Goal: Information Seeking & Learning: Learn about a topic

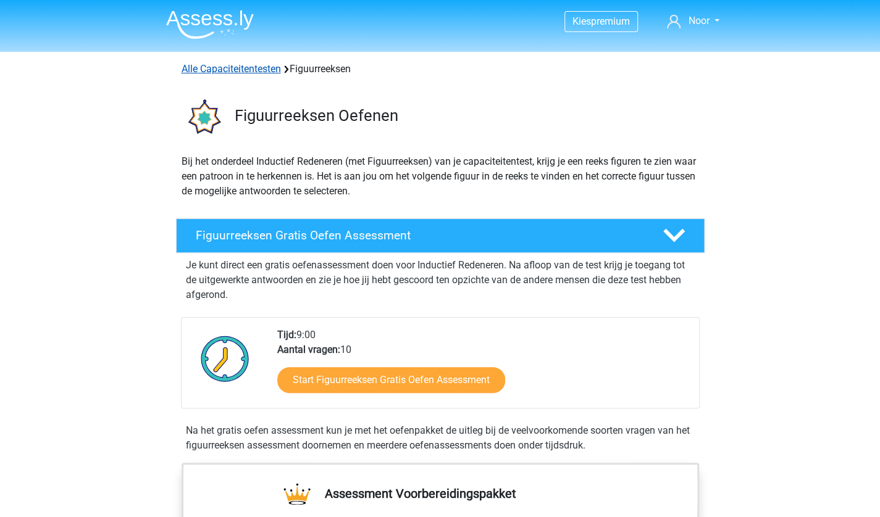
click at [208, 65] on link "Alle Capaciteitentesten" at bounding box center [231, 69] width 99 height 12
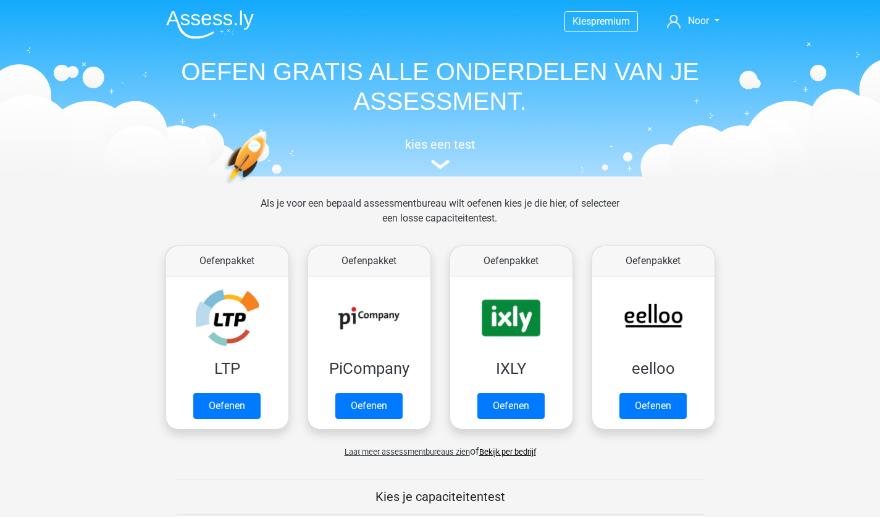
scroll to position [524, 0]
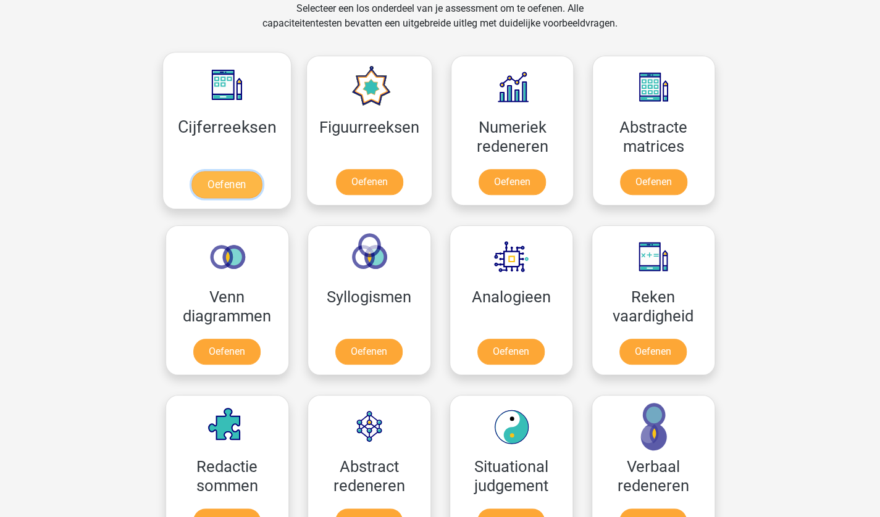
click at [206, 173] on link "Oefenen" at bounding box center [226, 184] width 70 height 27
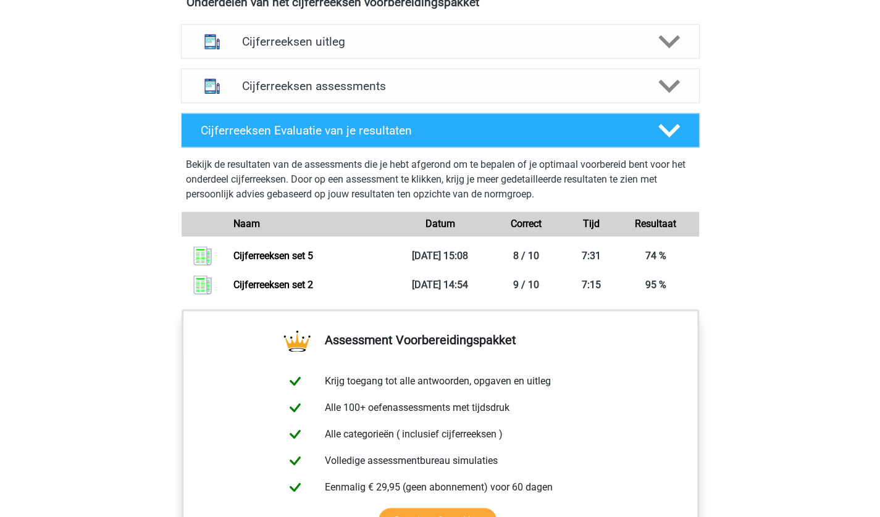
scroll to position [759, 0]
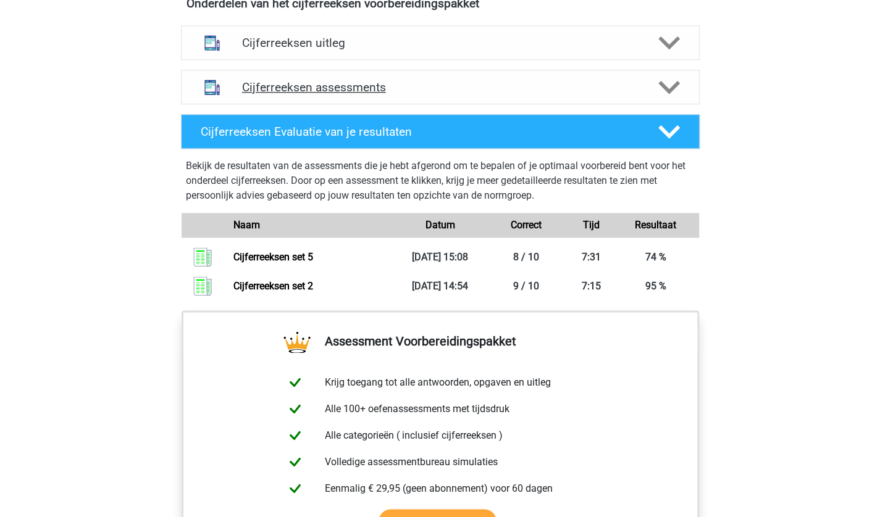
click at [353, 104] on div "Cijferreeksen assessments" at bounding box center [440, 87] width 519 height 35
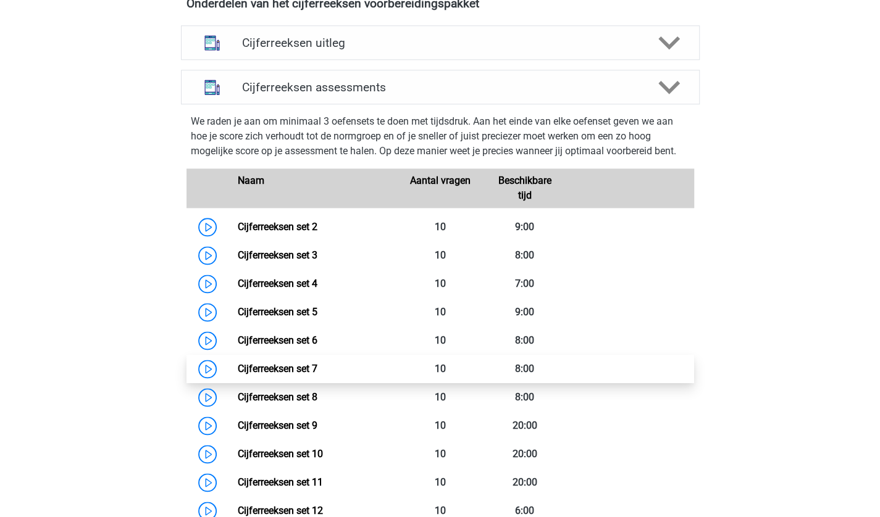
click at [287, 375] on link "Cijferreeksen set 7" at bounding box center [278, 369] width 80 height 12
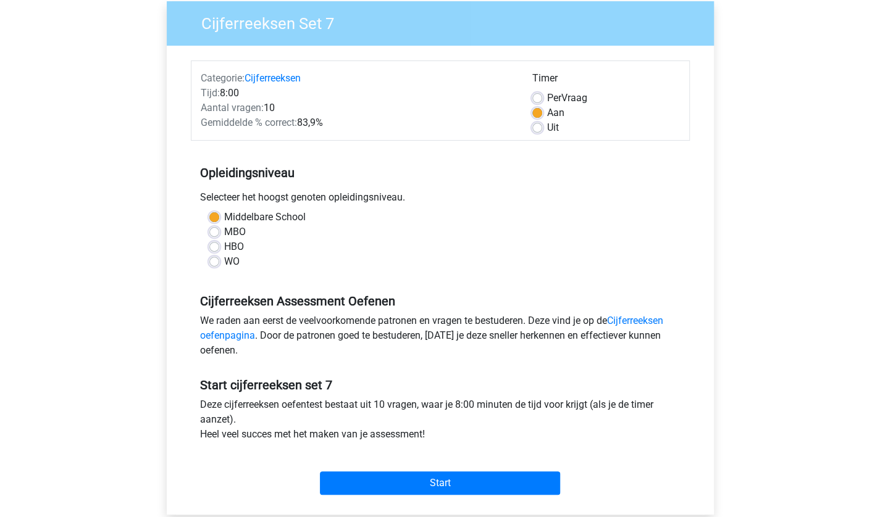
scroll to position [99, 0]
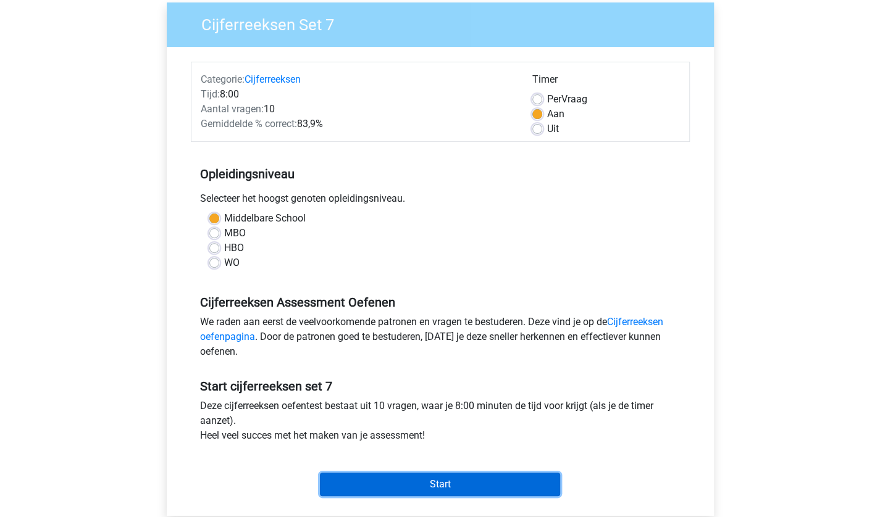
click at [440, 484] on input "Start" at bounding box center [440, 484] width 240 height 23
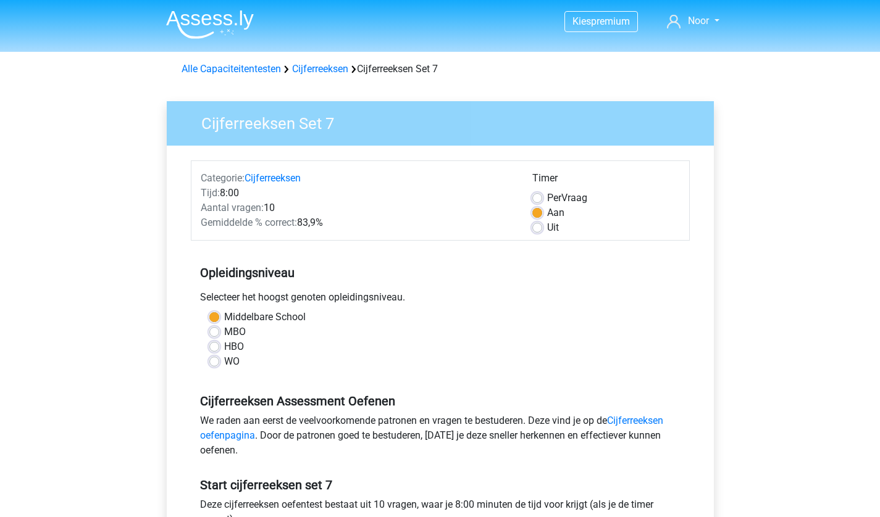
scroll to position [99, 0]
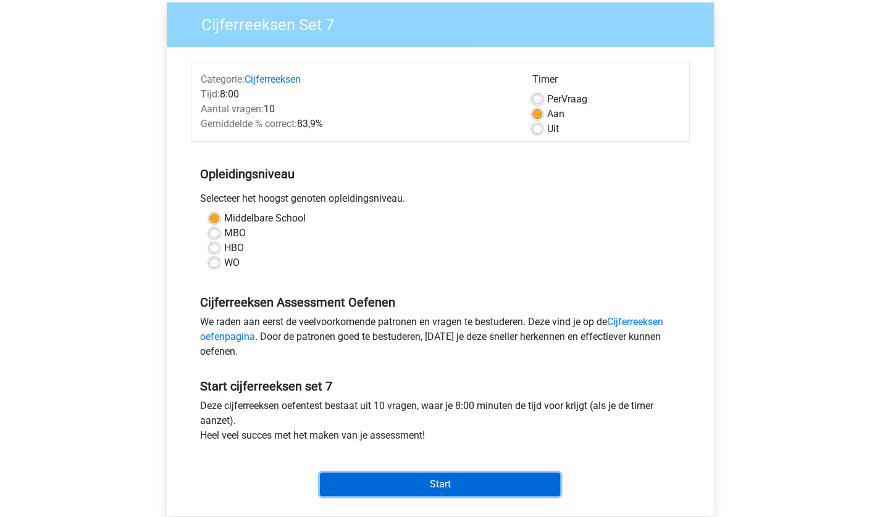
click at [493, 491] on input "Start" at bounding box center [440, 484] width 240 height 23
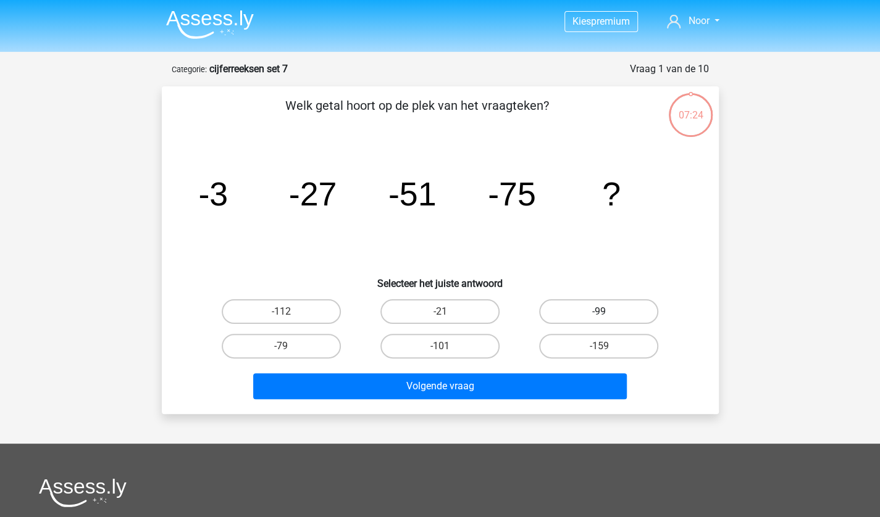
click at [620, 313] on label "-99" at bounding box center [598, 311] width 119 height 25
click at [607, 313] on input "-99" at bounding box center [603, 316] width 8 height 8
radio input "true"
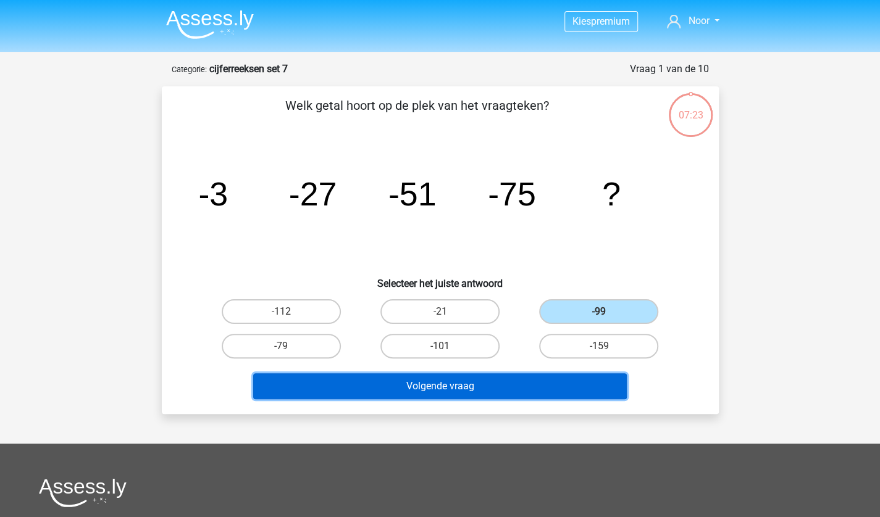
click at [542, 391] on button "Volgende vraag" at bounding box center [439, 386] width 373 height 26
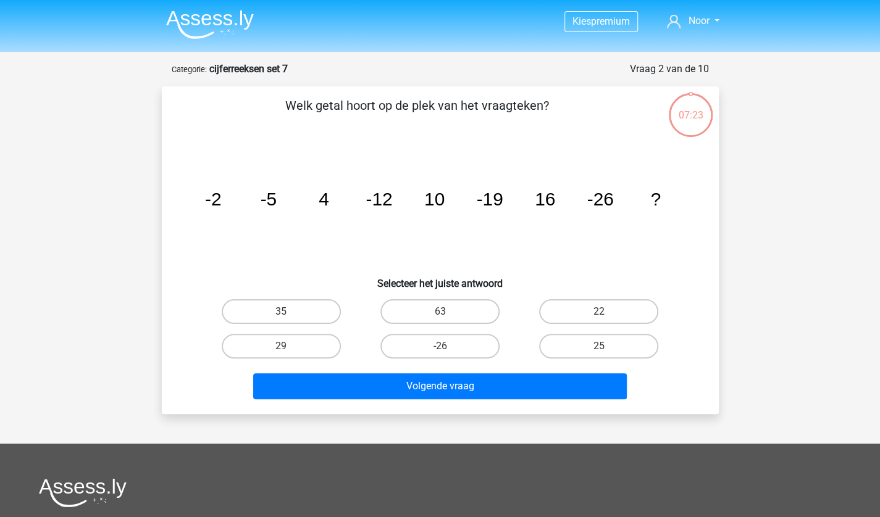
scroll to position [62, 0]
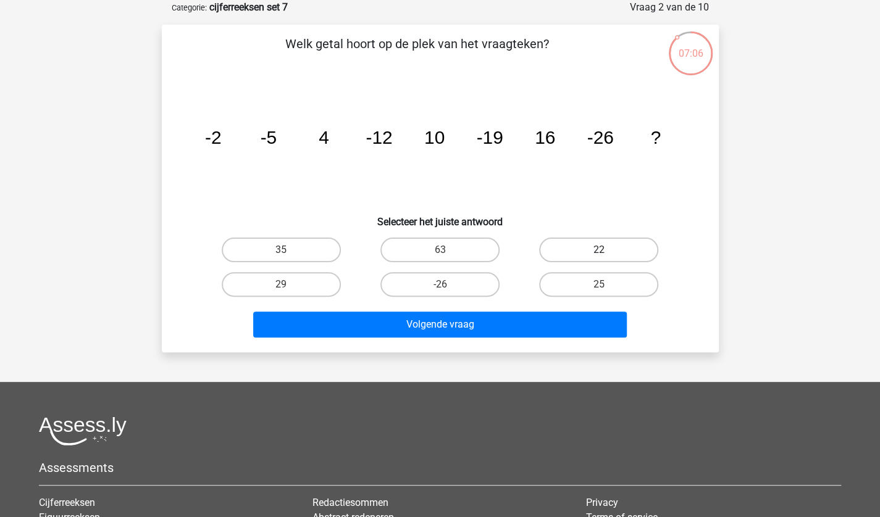
click at [567, 247] on label "22" at bounding box center [598, 250] width 119 height 25
click at [599, 250] on input "22" at bounding box center [603, 254] width 8 height 8
radio input "true"
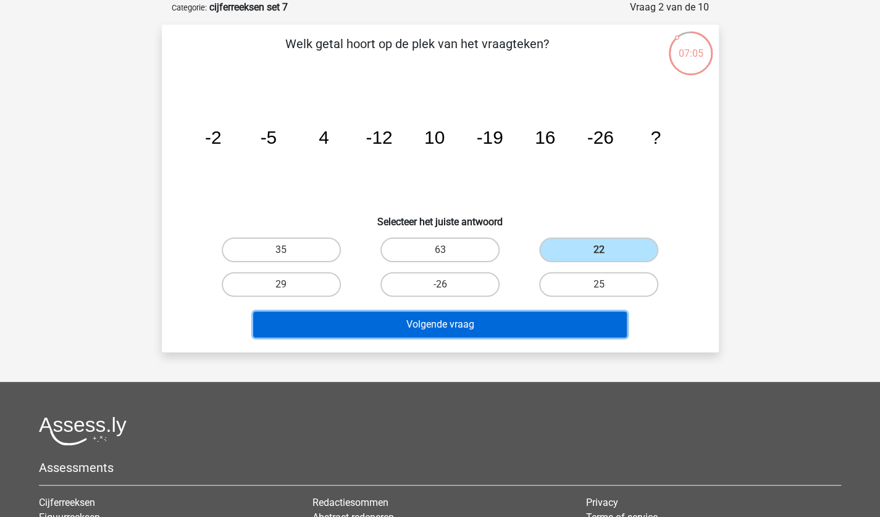
click at [462, 329] on button "Volgende vraag" at bounding box center [439, 325] width 373 height 26
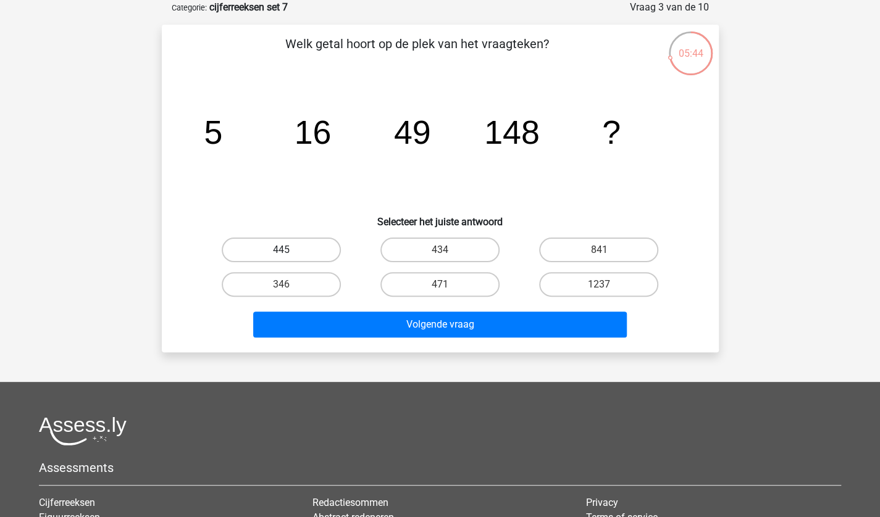
click at [265, 244] on label "445" at bounding box center [281, 250] width 119 height 25
click at [281, 250] on input "445" at bounding box center [285, 254] width 8 height 8
radio input "true"
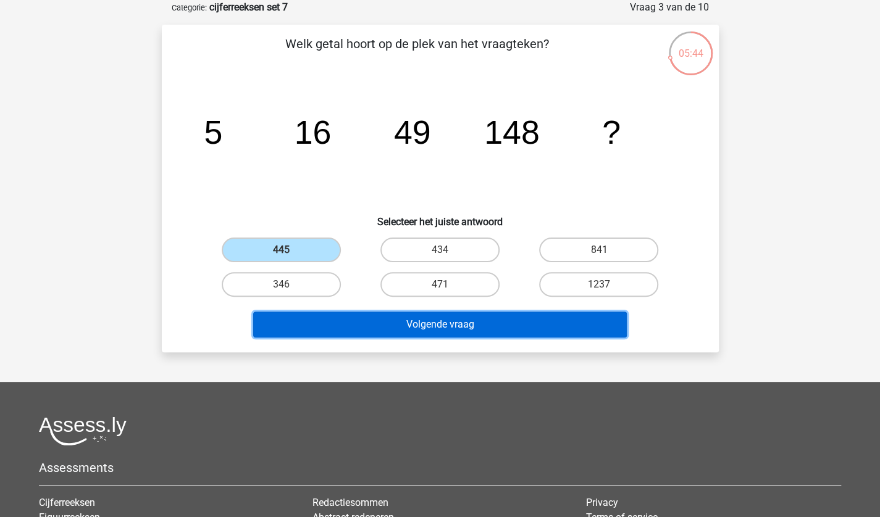
click at [406, 320] on button "Volgende vraag" at bounding box center [439, 325] width 373 height 26
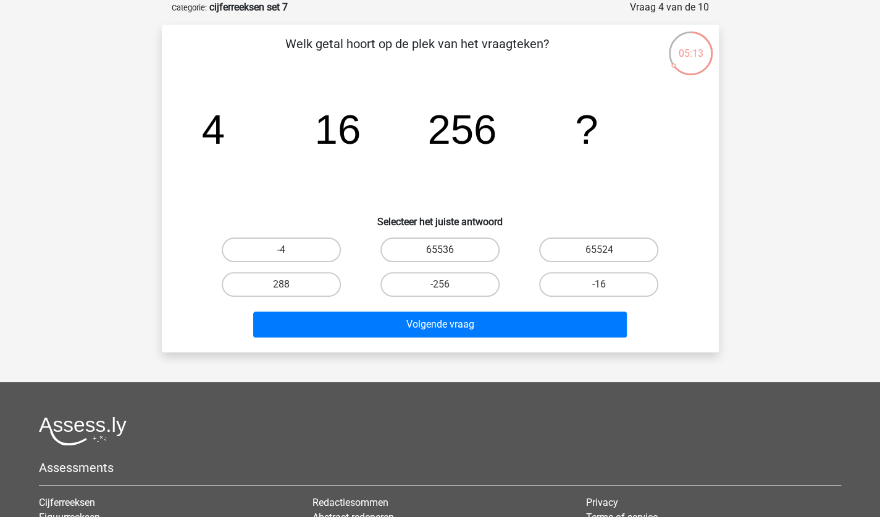
click at [425, 248] on label "65536" at bounding box center [439, 250] width 119 height 25
click at [440, 250] on input "65536" at bounding box center [444, 254] width 8 height 8
radio input "true"
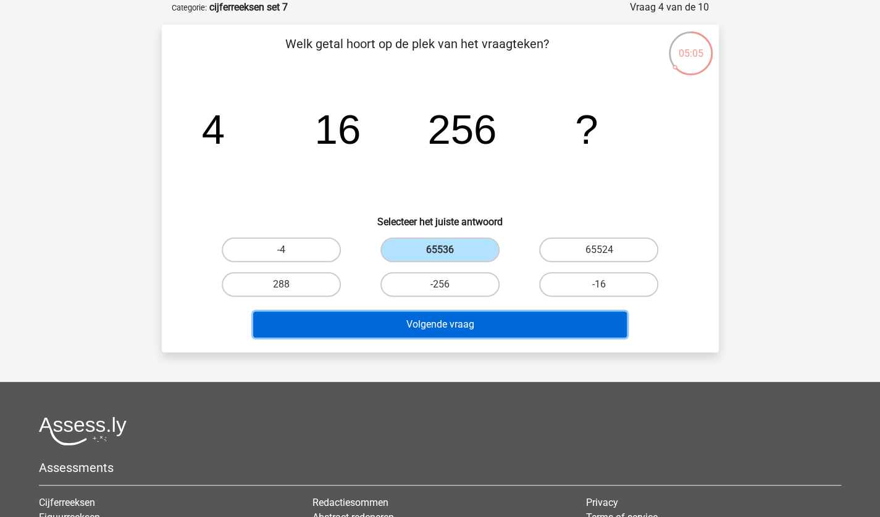
click at [537, 319] on button "Volgende vraag" at bounding box center [439, 325] width 373 height 26
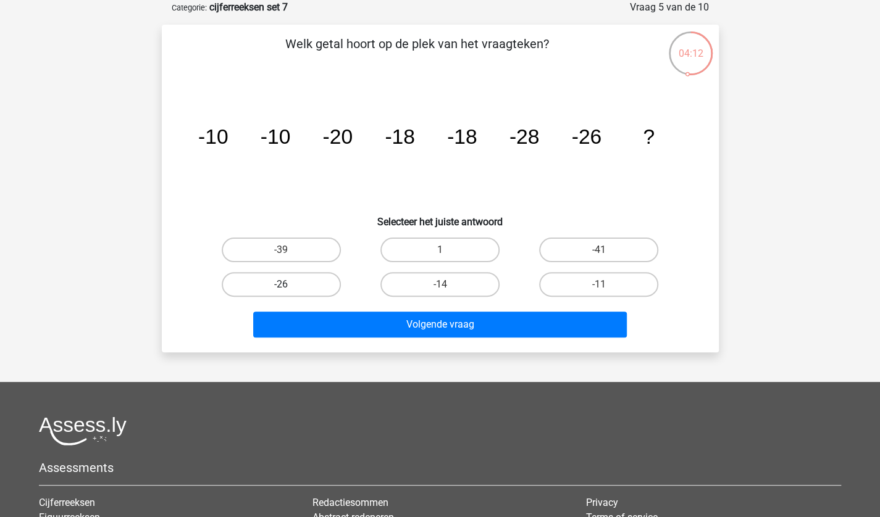
click at [297, 286] on label "-26" at bounding box center [281, 284] width 119 height 25
click at [289, 286] on input "-26" at bounding box center [285, 289] width 8 height 8
radio input "true"
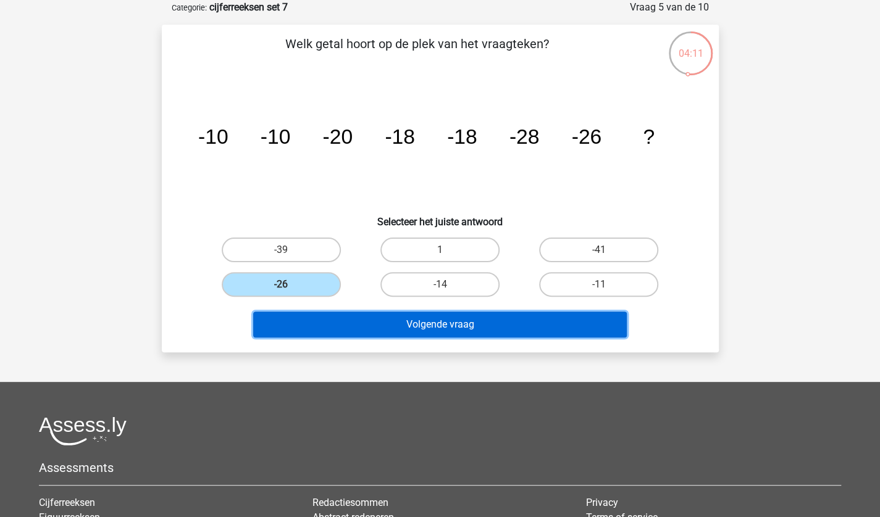
click at [341, 320] on button "Volgende vraag" at bounding box center [439, 325] width 373 height 26
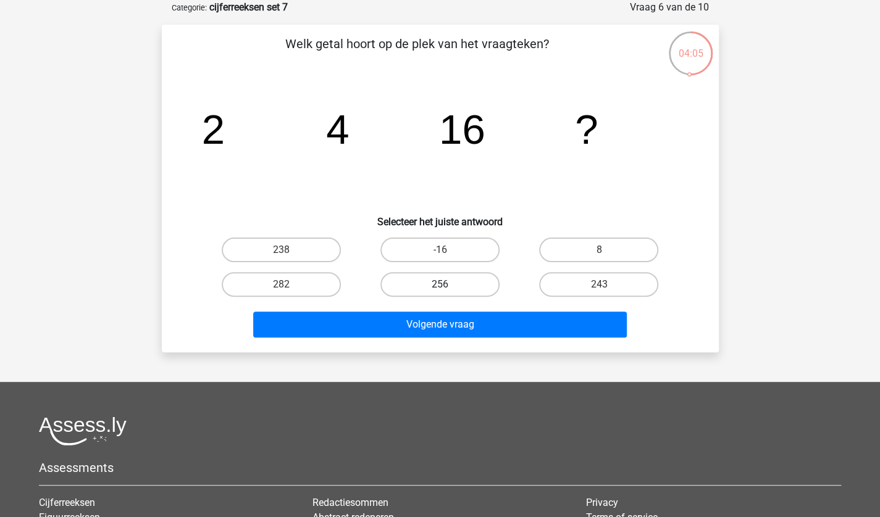
click at [403, 273] on label "256" at bounding box center [439, 284] width 119 height 25
click at [440, 285] on input "256" at bounding box center [444, 289] width 8 height 8
radio input "true"
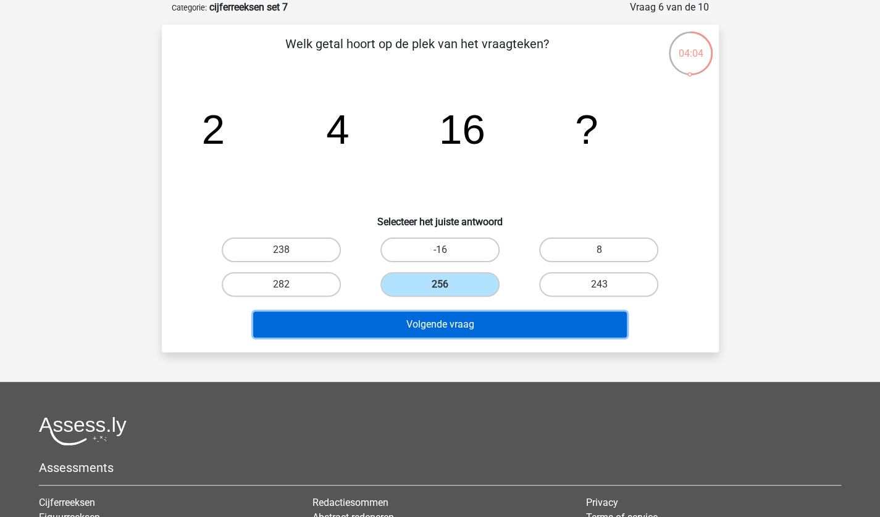
click at [461, 332] on button "Volgende vraag" at bounding box center [439, 325] width 373 height 26
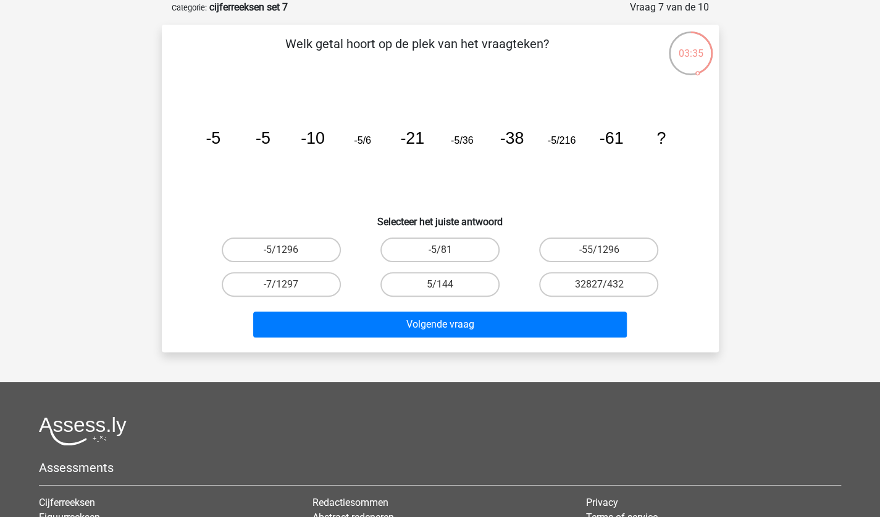
click at [283, 251] on input "-5/1296" at bounding box center [285, 254] width 8 height 8
radio input "true"
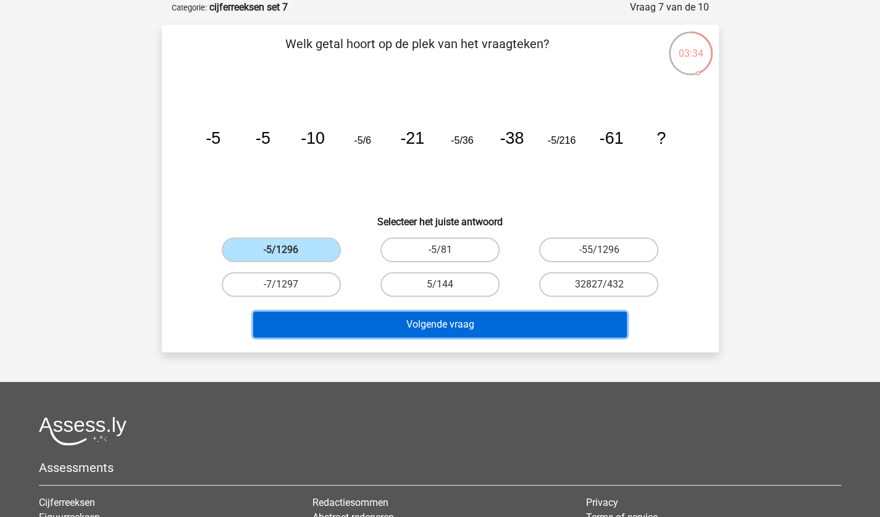
click at [388, 325] on button "Volgende vraag" at bounding box center [439, 325] width 373 height 26
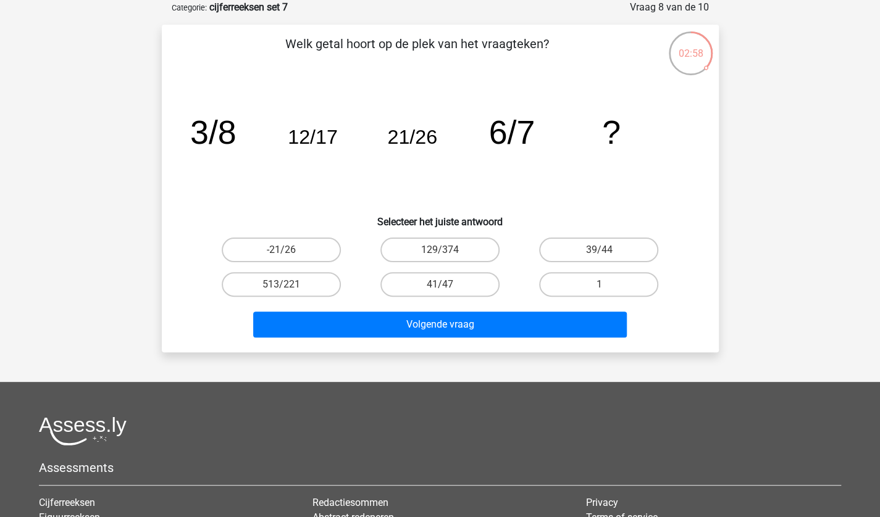
click at [606, 254] on input "39/44" at bounding box center [603, 254] width 8 height 8
radio input "true"
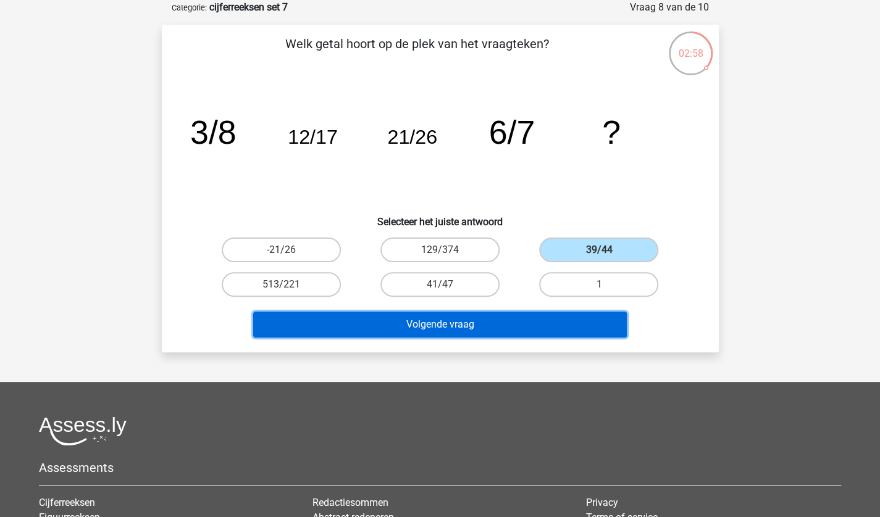
click at [515, 330] on button "Volgende vraag" at bounding box center [439, 325] width 373 height 26
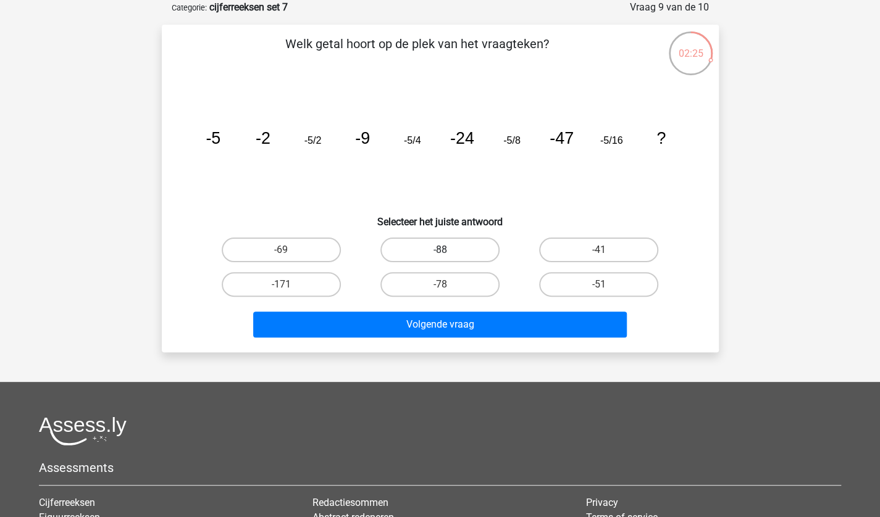
click at [430, 248] on label "-88" at bounding box center [439, 250] width 119 height 25
click at [440, 250] on input "-88" at bounding box center [444, 254] width 8 height 8
radio input "true"
click at [449, 256] on label "-88" at bounding box center [439, 250] width 119 height 25
click at [448, 256] on input "-88" at bounding box center [444, 254] width 8 height 8
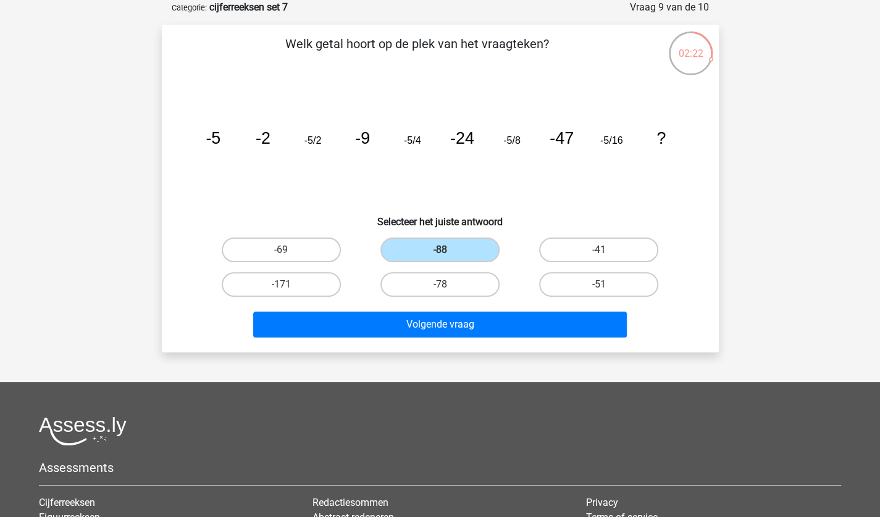
click at [580, 186] on icon "image/svg+xml -5 -2 -5/2 -9 -5/4 -24 -5/8 -47 -5/16 ?" at bounding box center [440, 143] width 498 height 125
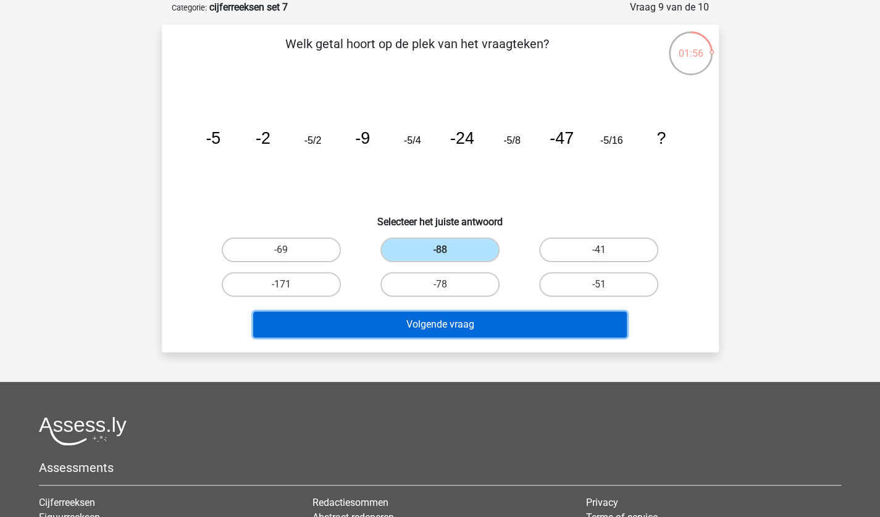
click at [409, 319] on button "Volgende vraag" at bounding box center [439, 325] width 373 height 26
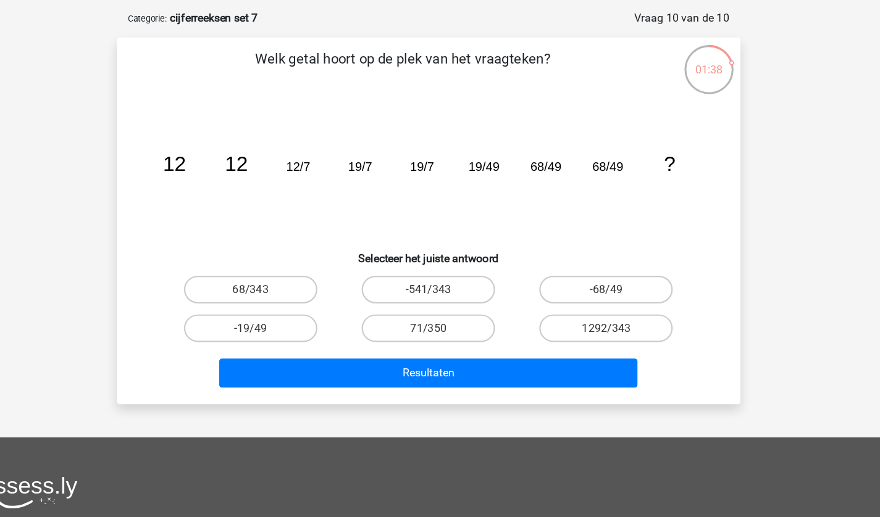
scroll to position [39, 0]
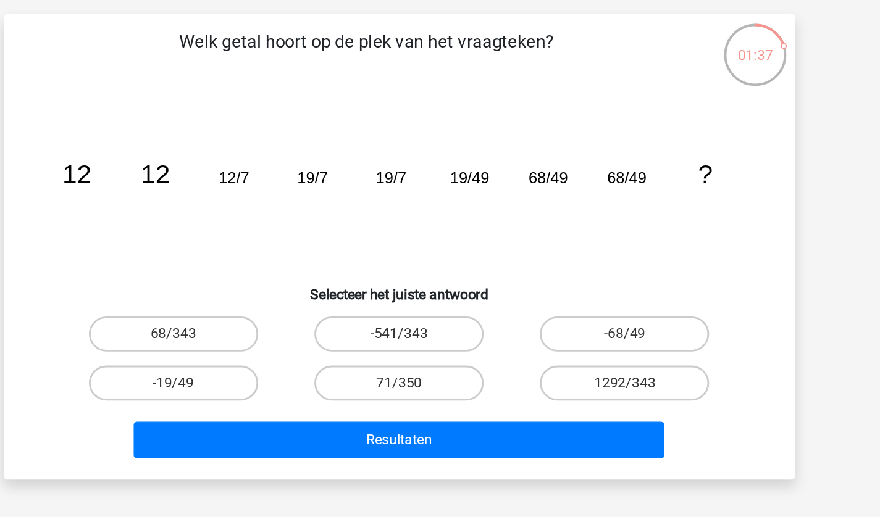
click at [535, 164] on tspan "68/49" at bounding box center [545, 163] width 28 height 12
click at [448, 122] on icon "image/svg+xml 12 12 12/7 19/7 19/7 19/49 68/49 68/49 ?" at bounding box center [440, 166] width 498 height 125
click at [272, 272] on label "68/343" at bounding box center [281, 273] width 119 height 25
click at [281, 273] on input "68/343" at bounding box center [285, 277] width 8 height 8
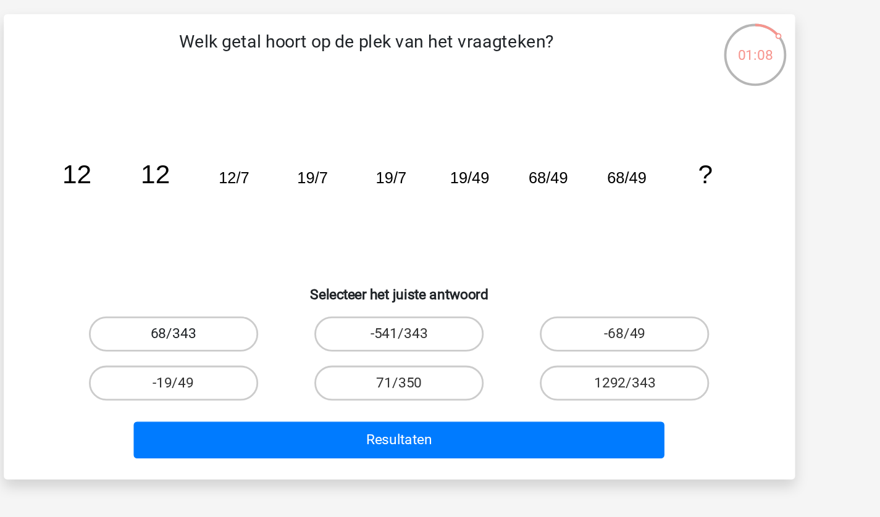
radio input "true"
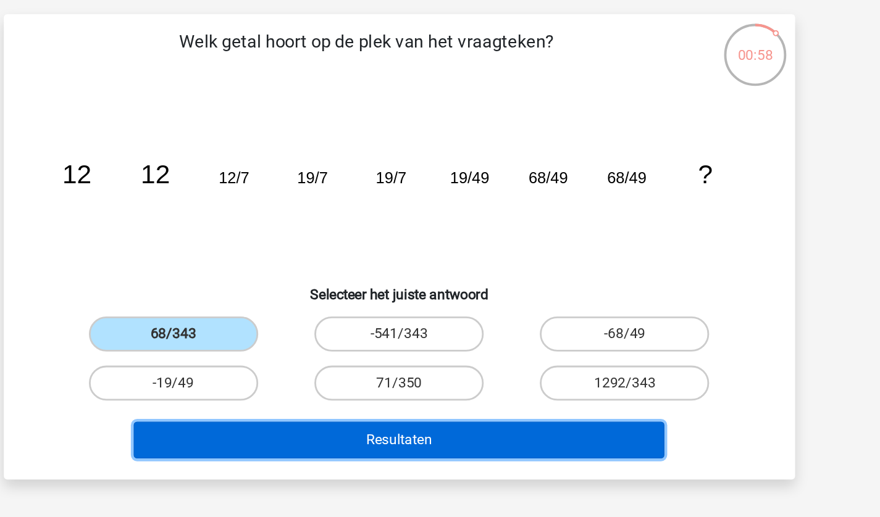
click at [423, 340] on button "Resultaten" at bounding box center [439, 348] width 373 height 26
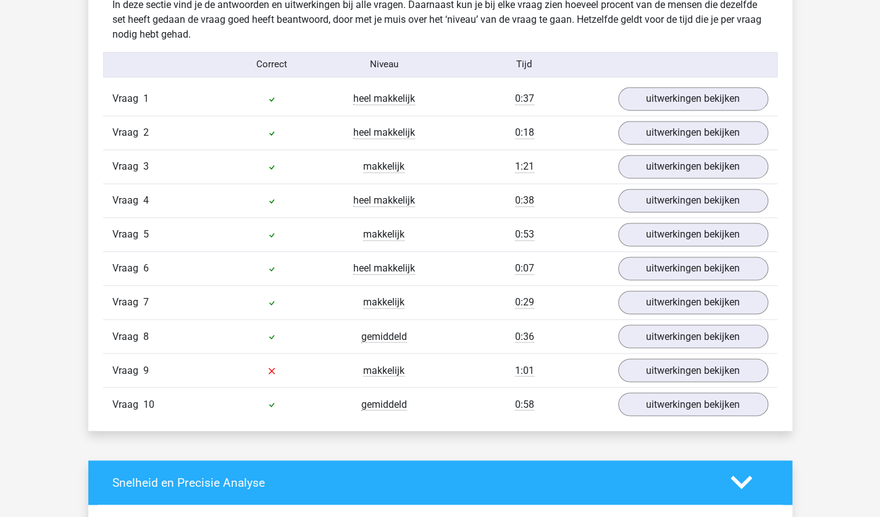
scroll to position [986, 0]
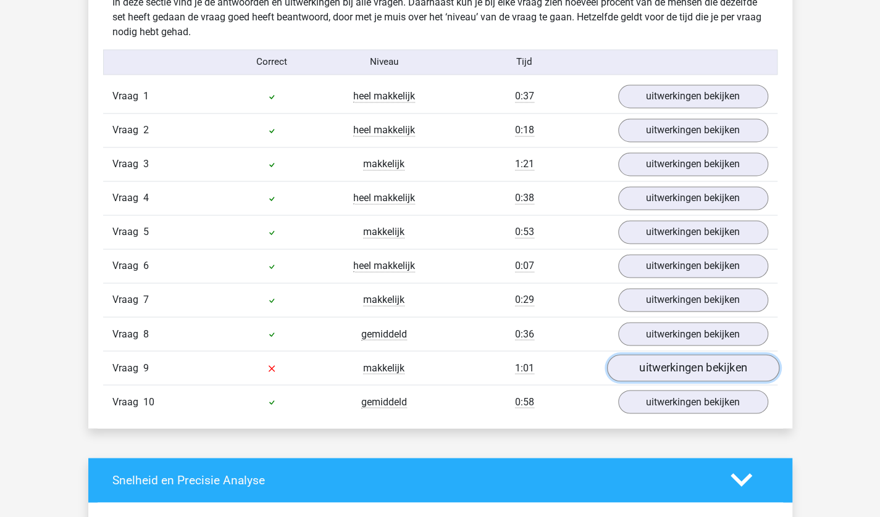
click at [683, 354] on link "uitwerkingen bekijken" at bounding box center [692, 367] width 172 height 27
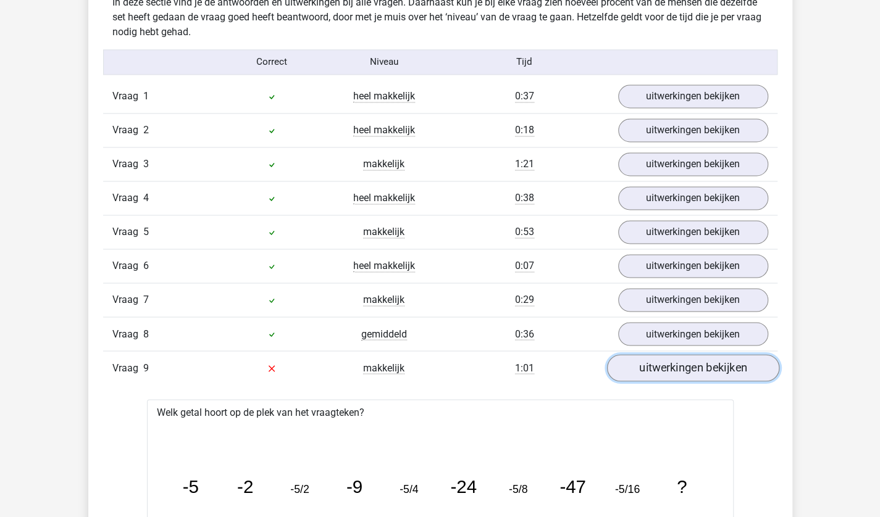
drag, startPoint x: 680, startPoint y: 352, endPoint x: 650, endPoint y: 362, distance: 32.0
click at [650, 362] on link "uitwerkingen bekijken" at bounding box center [692, 367] width 172 height 27
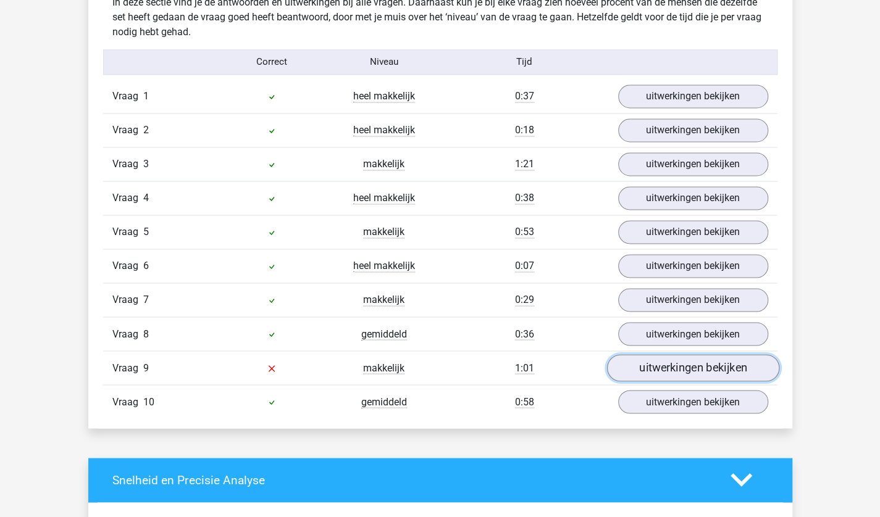
click at [650, 362] on link "uitwerkingen bekijken" at bounding box center [692, 367] width 172 height 27
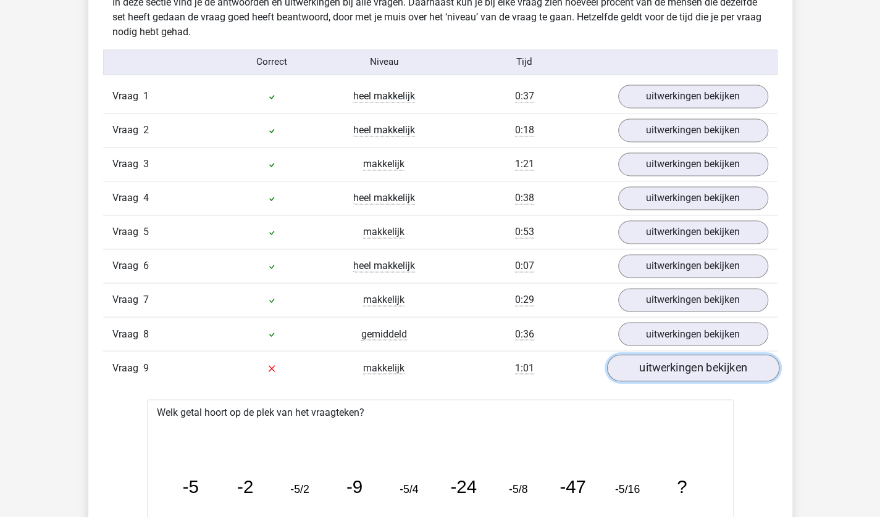
click at [650, 362] on link "uitwerkingen bekijken" at bounding box center [692, 367] width 172 height 27
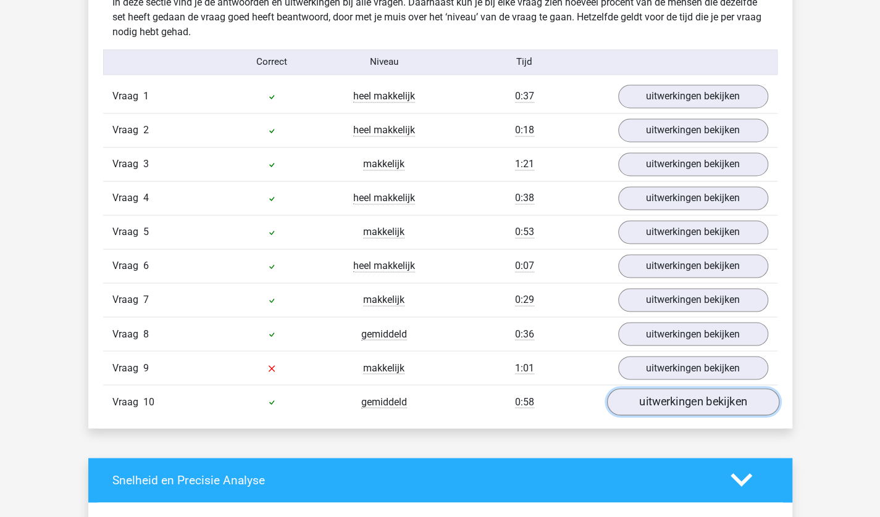
click at [636, 390] on link "uitwerkingen bekijken" at bounding box center [692, 401] width 172 height 27
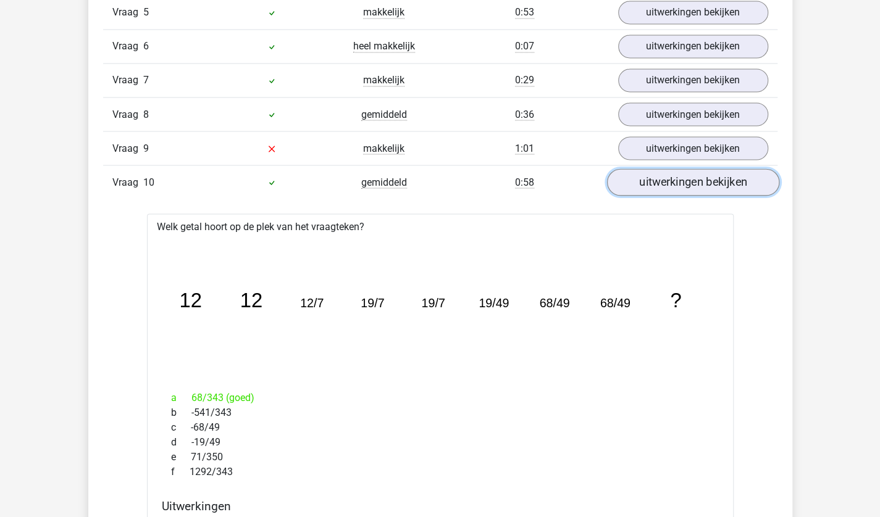
scroll to position [1205, 0]
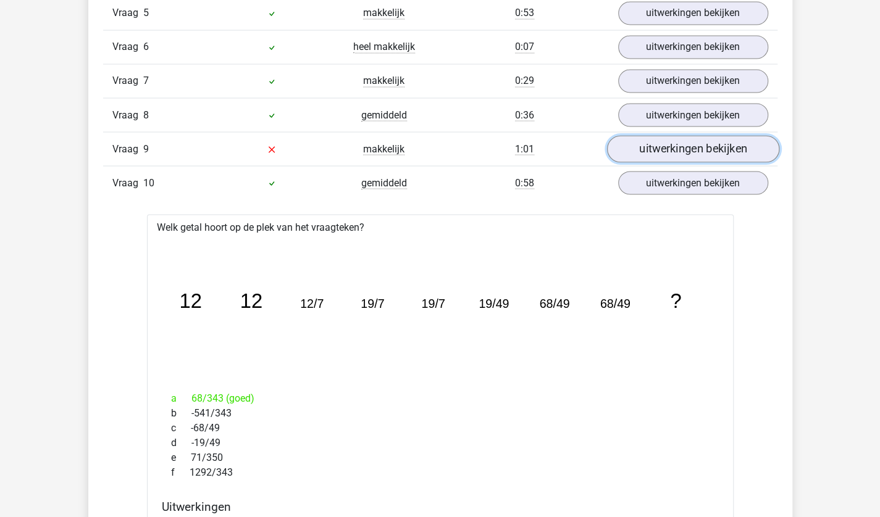
click at [640, 152] on link "uitwerkingen bekijken" at bounding box center [692, 148] width 172 height 27
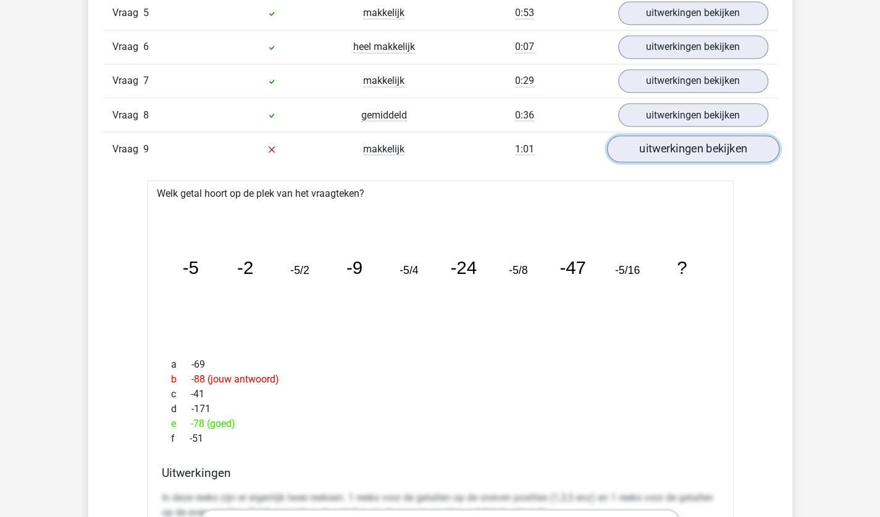
click at [640, 152] on link "uitwerkingen bekijken" at bounding box center [692, 148] width 172 height 27
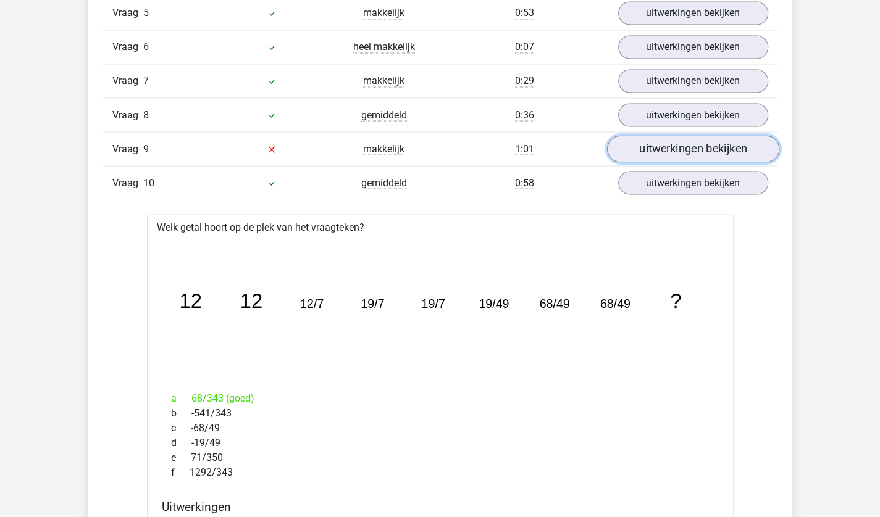
click at [640, 152] on link "uitwerkingen bekijken" at bounding box center [692, 148] width 172 height 27
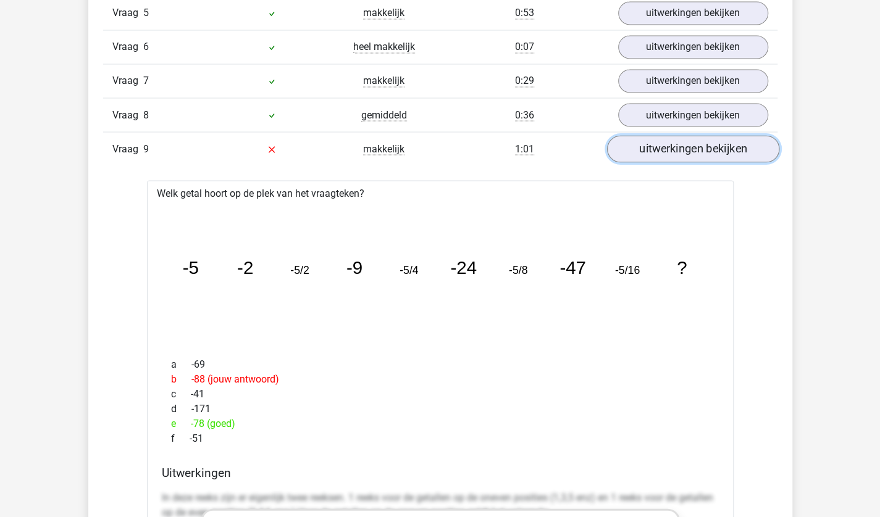
click at [640, 152] on link "uitwerkingen bekijken" at bounding box center [692, 148] width 172 height 27
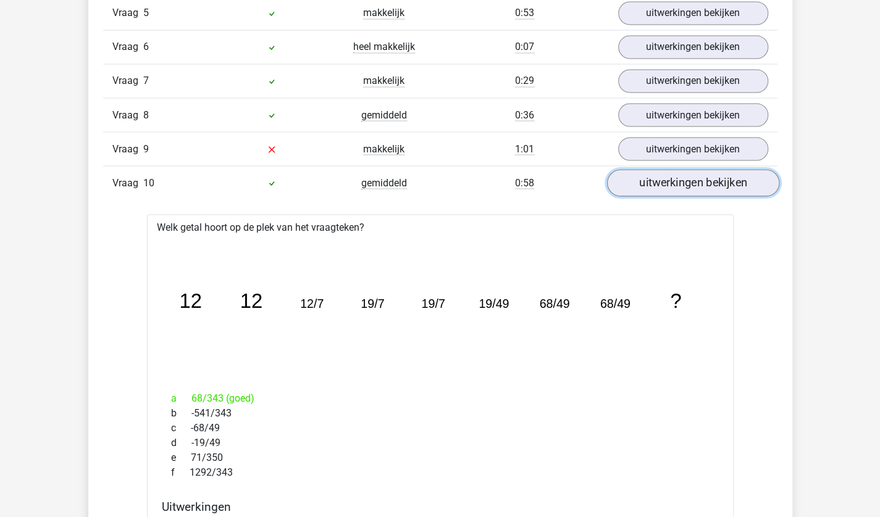
click at [657, 187] on link "uitwerkingen bekijken" at bounding box center [692, 182] width 172 height 27
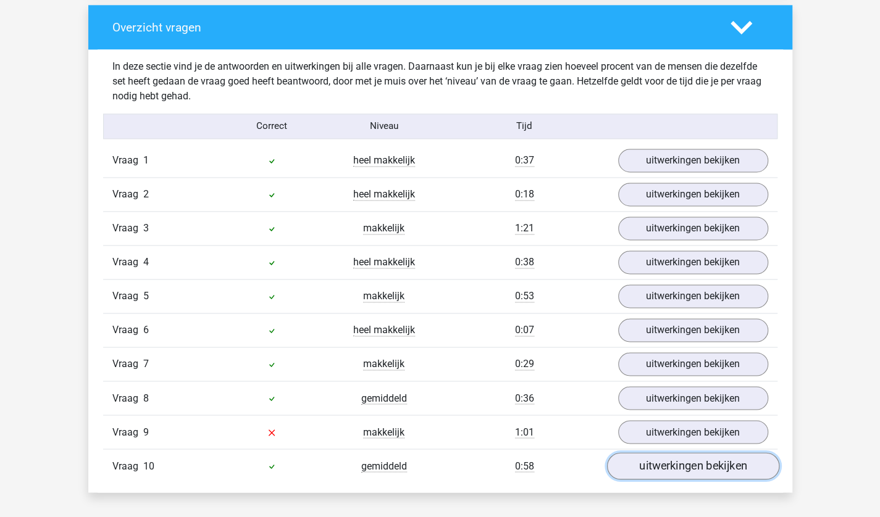
scroll to position [972, 0]
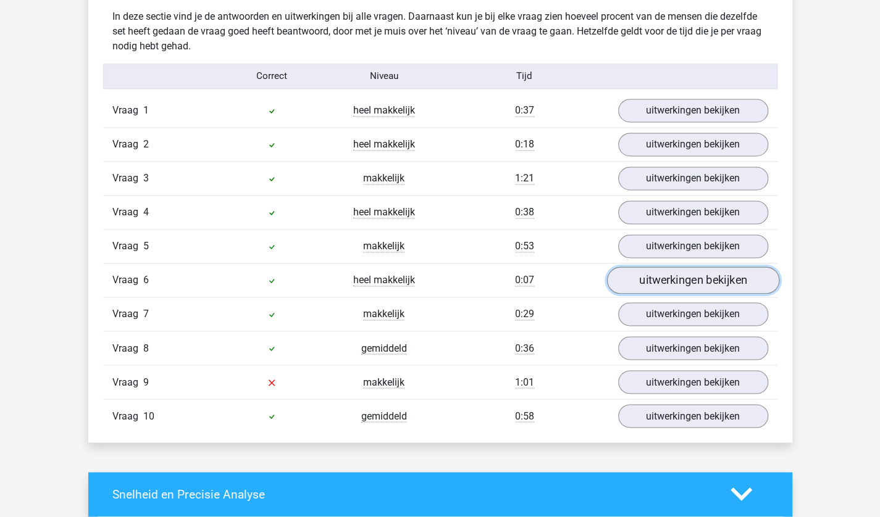
click at [685, 272] on link "uitwerkingen bekijken" at bounding box center [692, 280] width 172 height 27
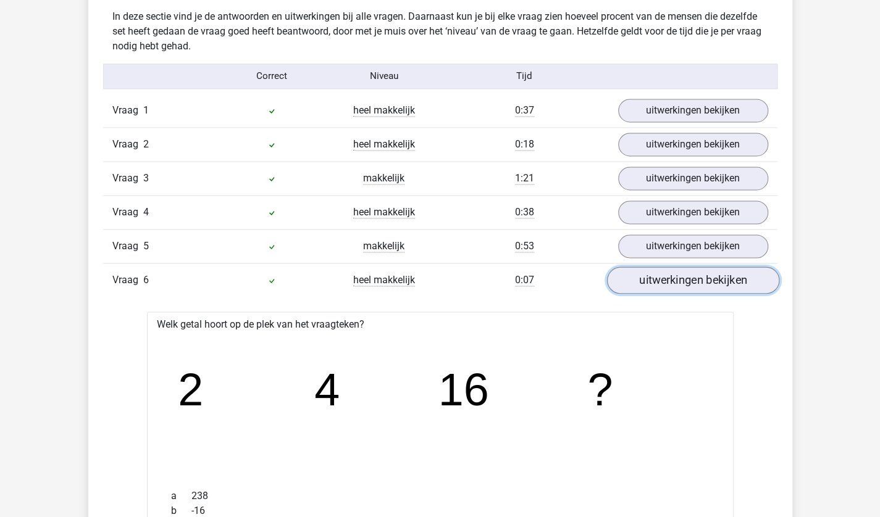
click at [685, 272] on link "uitwerkingen bekijken" at bounding box center [692, 280] width 172 height 27
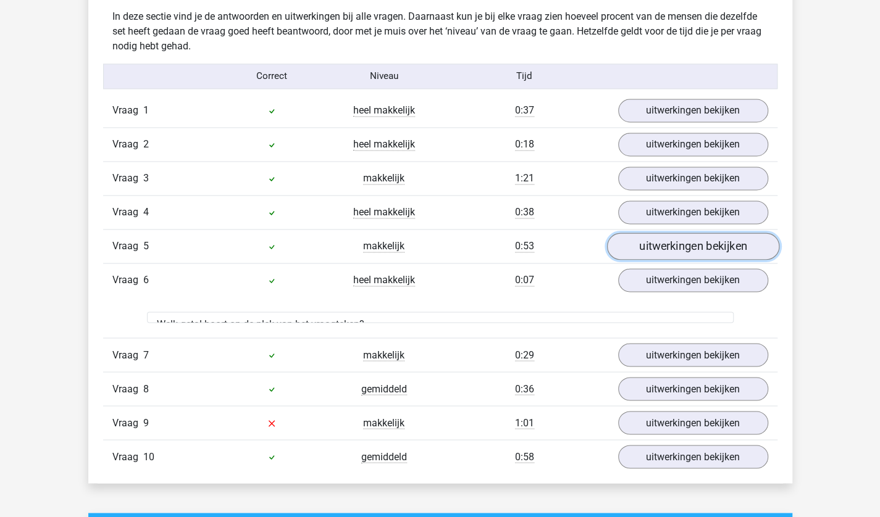
click at [687, 244] on link "uitwerkingen bekijken" at bounding box center [692, 246] width 172 height 27
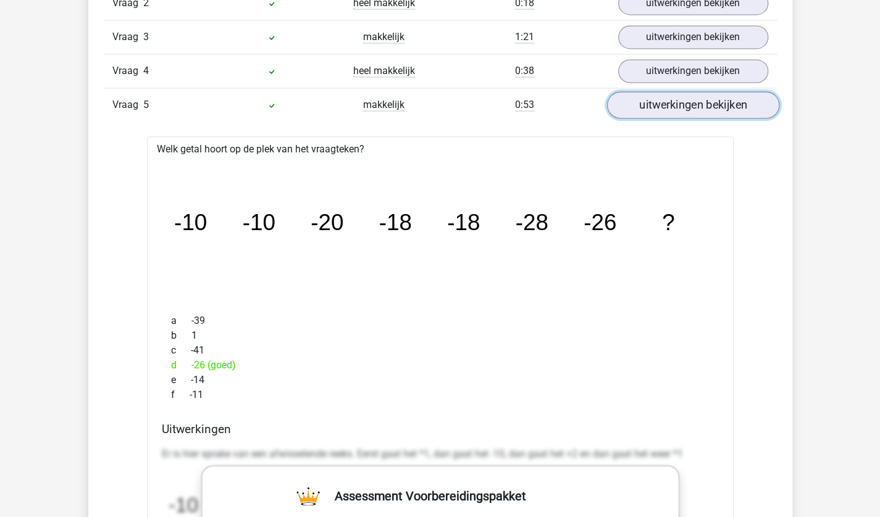
scroll to position [1116, 0]
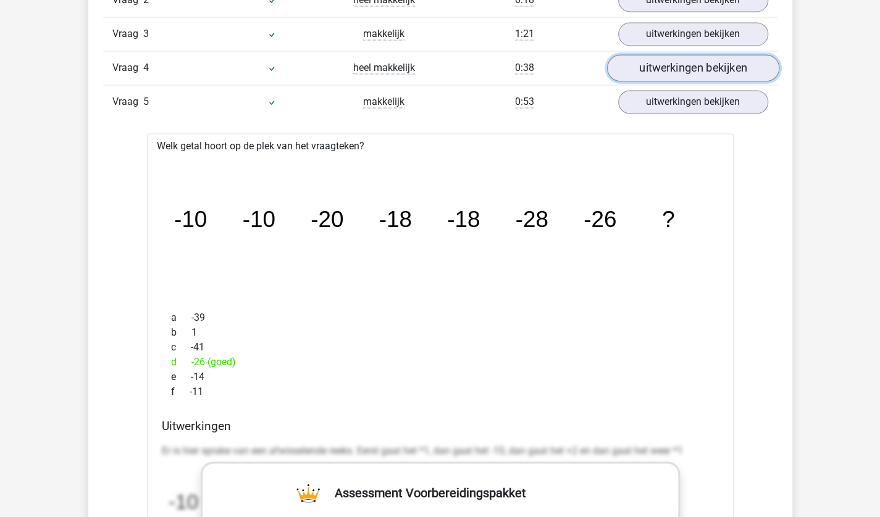
click at [685, 69] on link "uitwerkingen bekijken" at bounding box center [692, 67] width 172 height 27
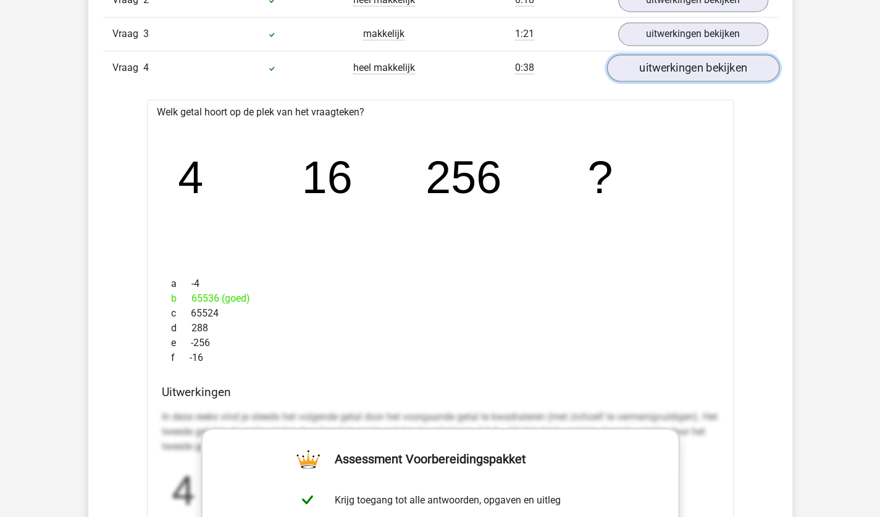
click at [685, 69] on link "uitwerkingen bekijken" at bounding box center [692, 67] width 172 height 27
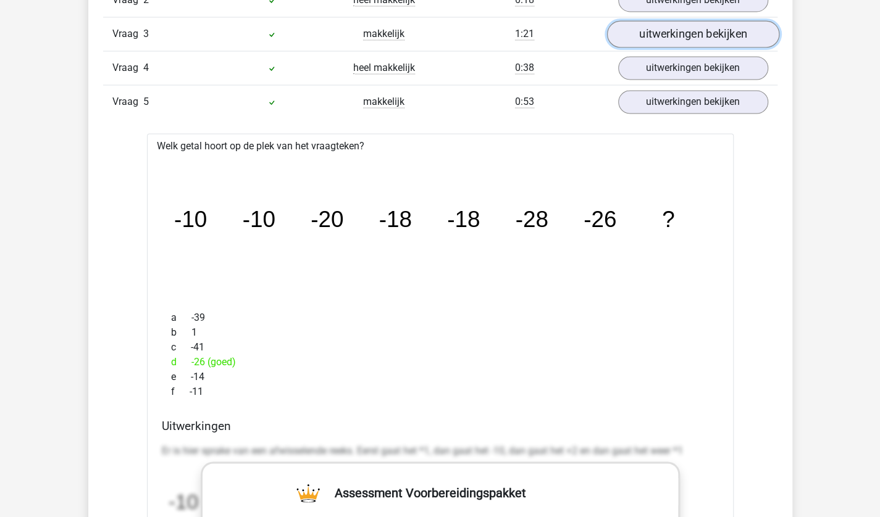
click at [685, 35] on link "uitwerkingen bekijken" at bounding box center [692, 33] width 172 height 27
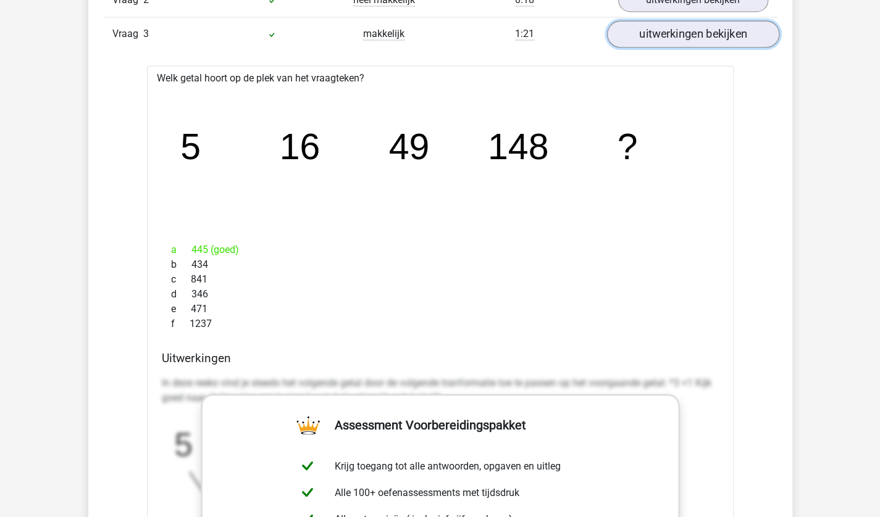
click at [685, 35] on link "uitwerkingen bekijken" at bounding box center [692, 33] width 172 height 27
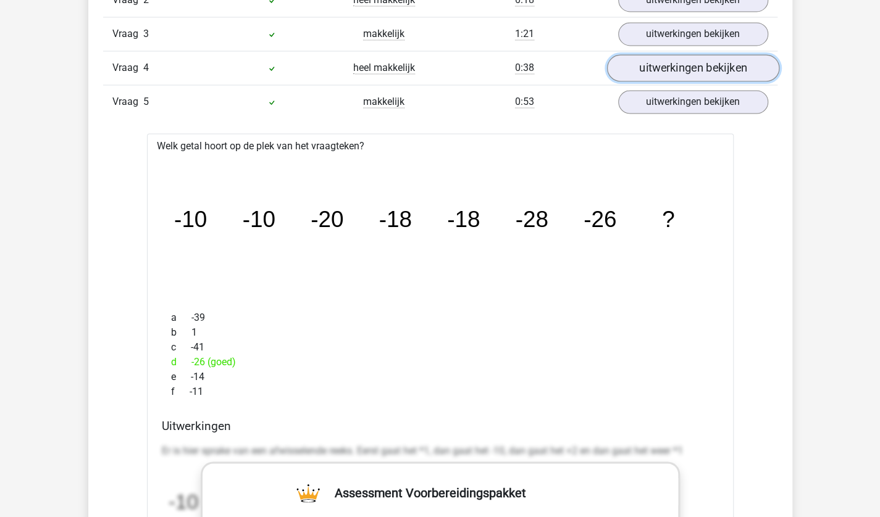
click at [664, 66] on link "uitwerkingen bekijken" at bounding box center [692, 67] width 172 height 27
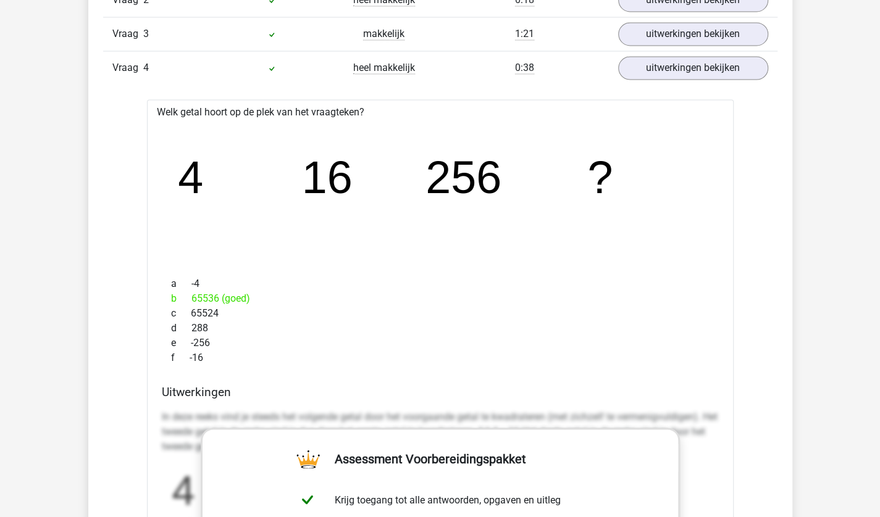
click at [457, 169] on tspan "256" at bounding box center [464, 177] width 76 height 51
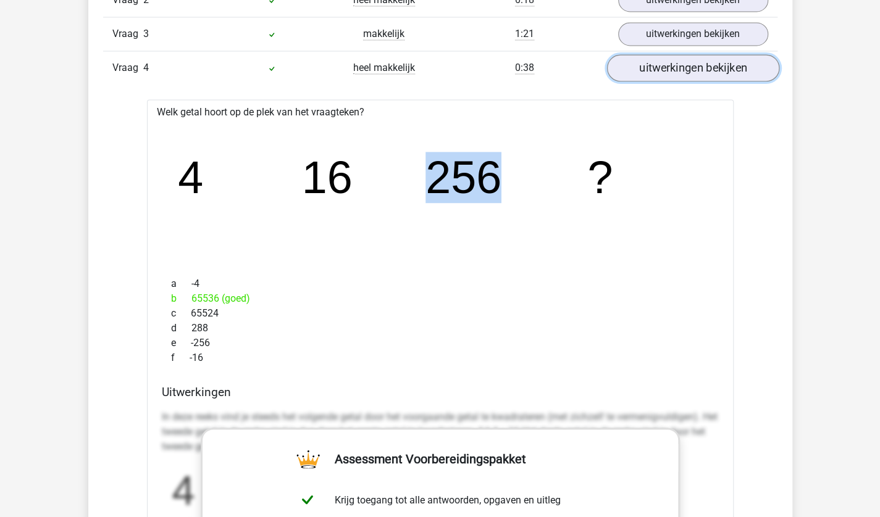
click at [651, 68] on link "uitwerkingen bekijken" at bounding box center [692, 67] width 172 height 27
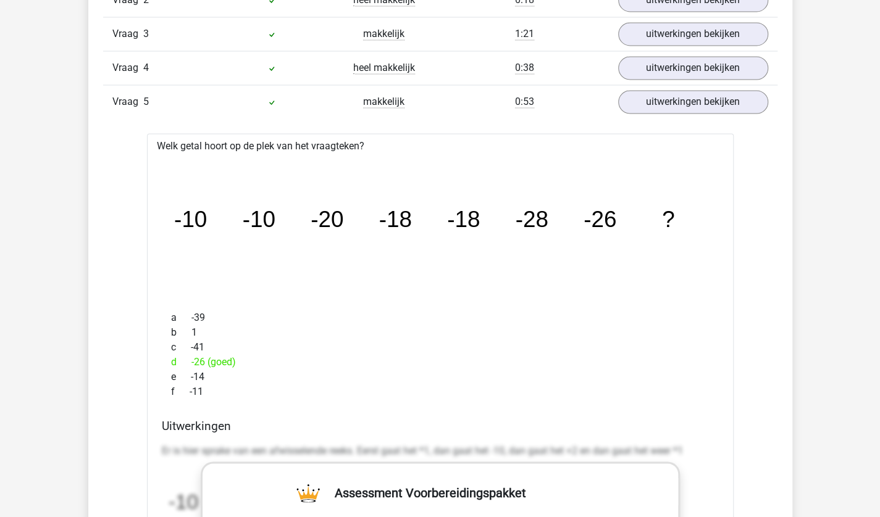
click at [669, 51] on div "Vraag 4 heel makkelijk 0:38 uitwerkingen bekijken" at bounding box center [440, 68] width 674 height 34
click at [675, 38] on link "uitwerkingen bekijken" at bounding box center [692, 33] width 172 height 27
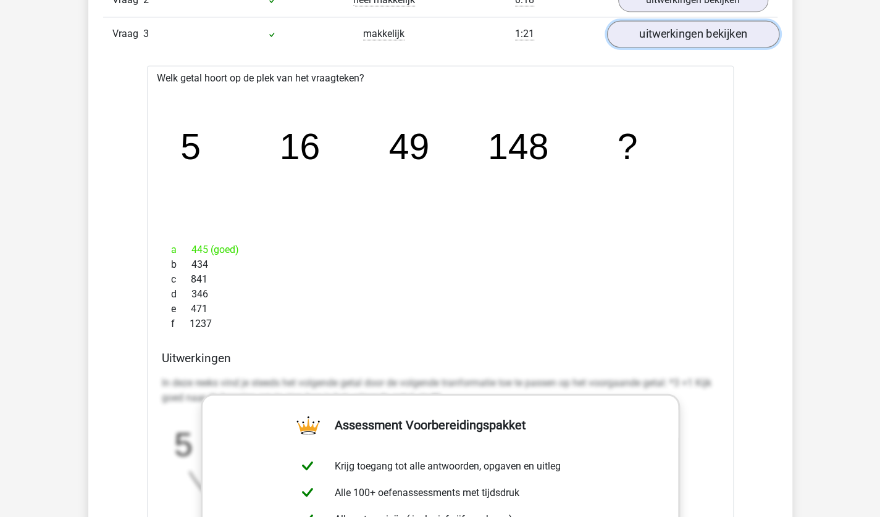
click at [675, 38] on link "uitwerkingen bekijken" at bounding box center [692, 33] width 172 height 27
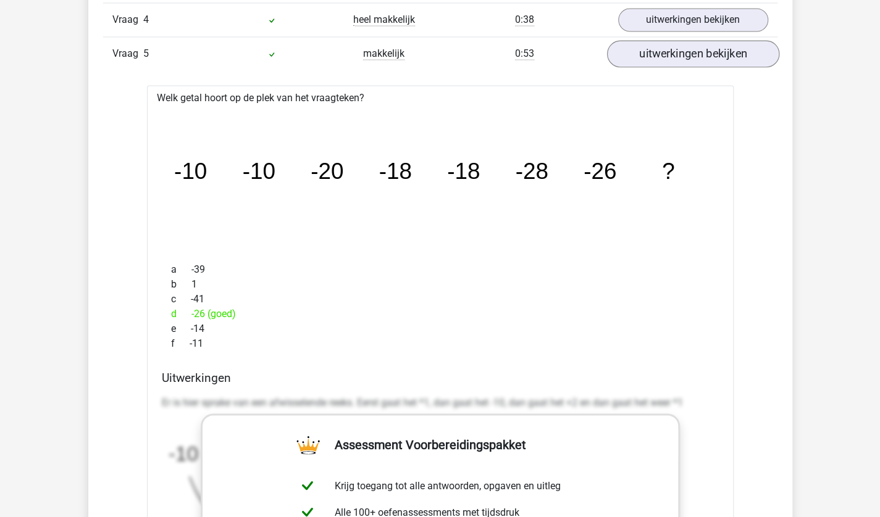
scroll to position [1163, 0]
click at [683, 58] on link "uitwerkingen bekijken" at bounding box center [692, 54] width 172 height 27
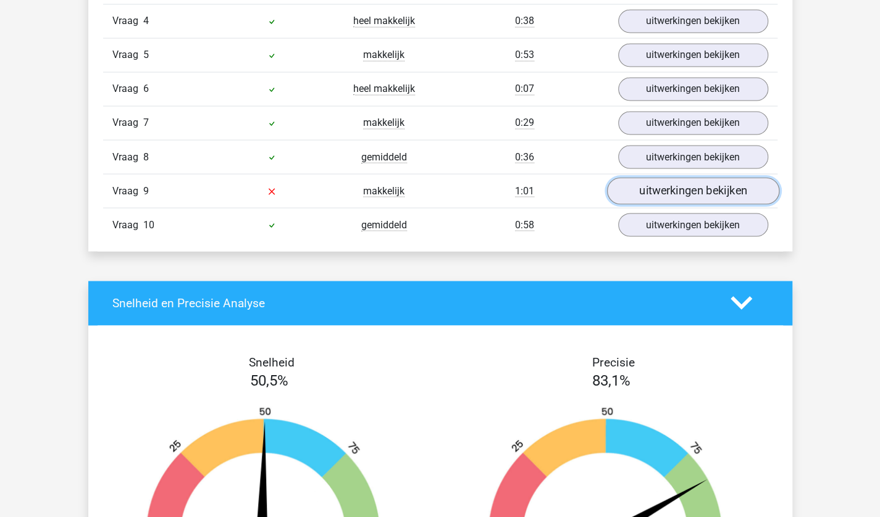
click at [657, 185] on link "uitwerkingen bekijken" at bounding box center [692, 190] width 172 height 27
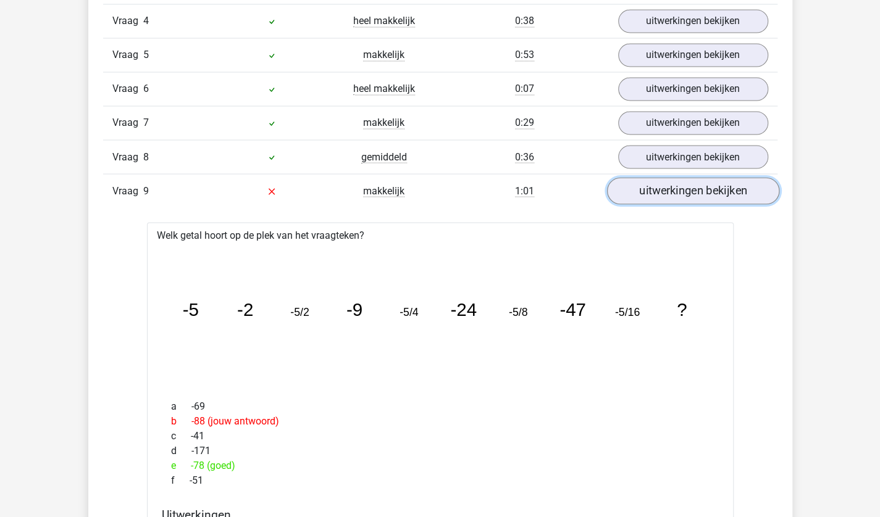
click at [657, 185] on link "uitwerkingen bekijken" at bounding box center [692, 190] width 172 height 27
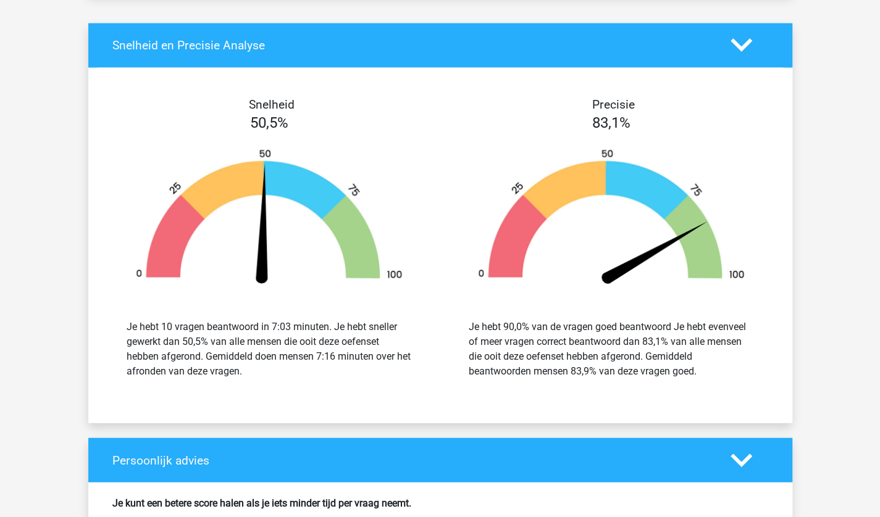
scroll to position [1421, 0]
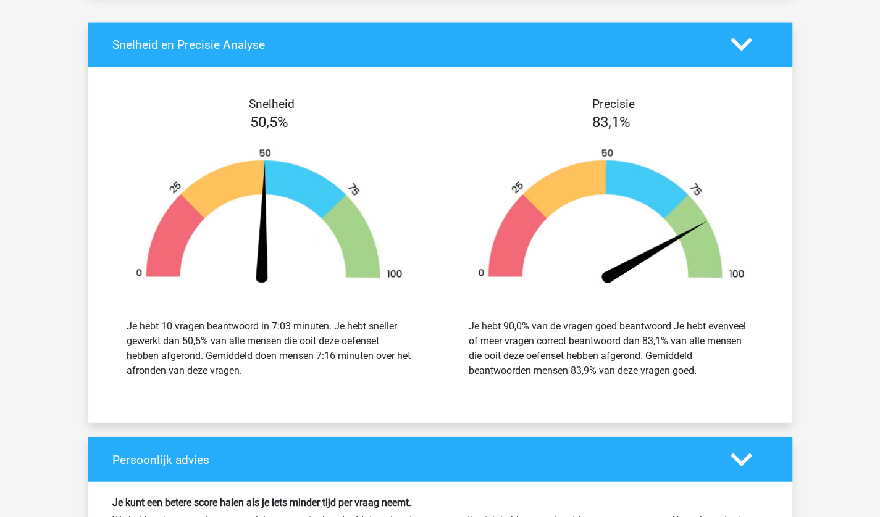
click at [740, 35] on div at bounding box center [749, 45] width 56 height 22
click at [740, 35] on icon at bounding box center [741, 45] width 22 height 22
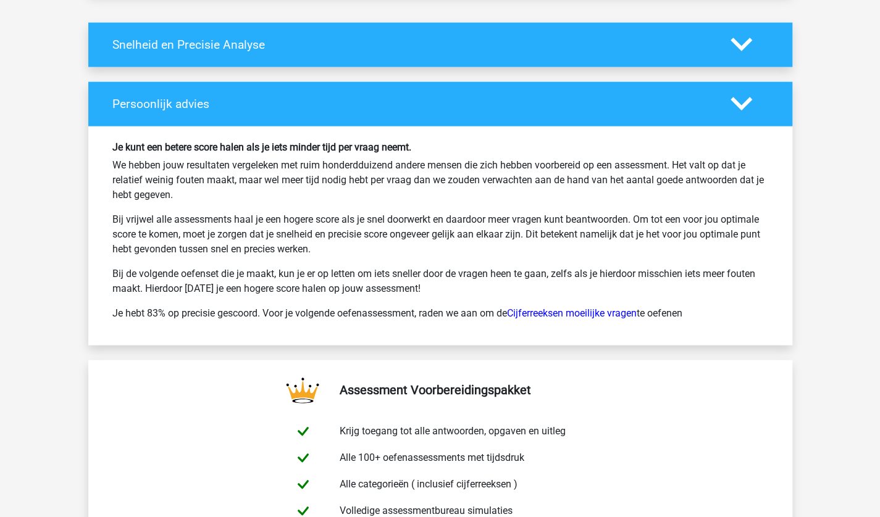
click at [754, 105] on div at bounding box center [749, 104] width 56 height 22
click at [740, 107] on icon at bounding box center [741, 104] width 22 height 22
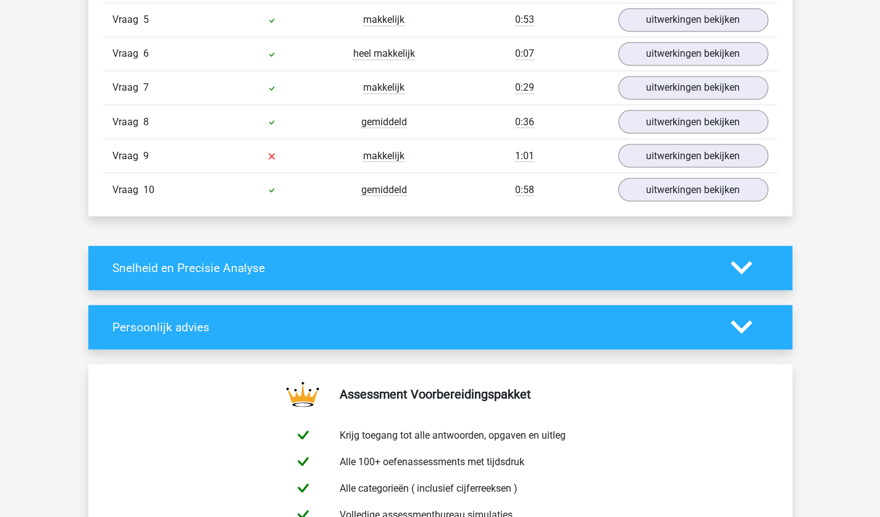
scroll to position [1199, 0]
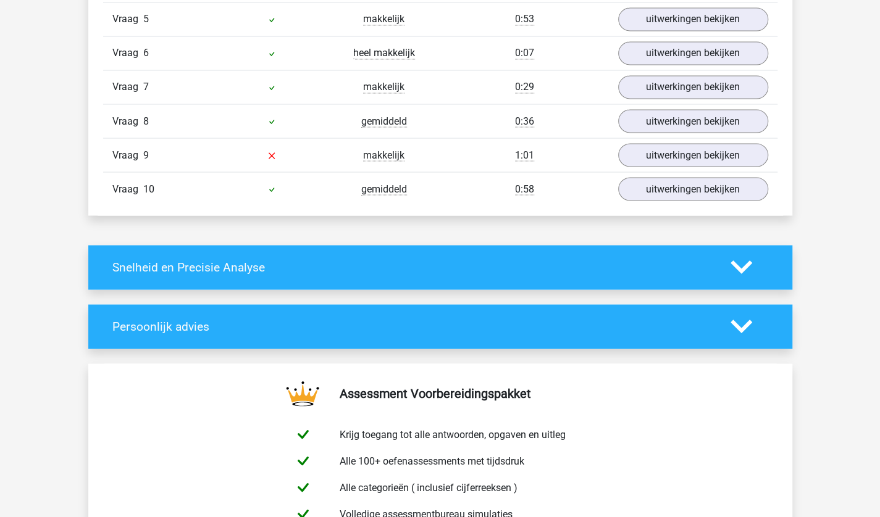
click at [202, 248] on div "Snelheid en Precisie Analyse" at bounding box center [440, 267] width 704 height 44
click at [248, 272] on div "Snelheid en Precisie Analyse" at bounding box center [440, 267] width 704 height 44
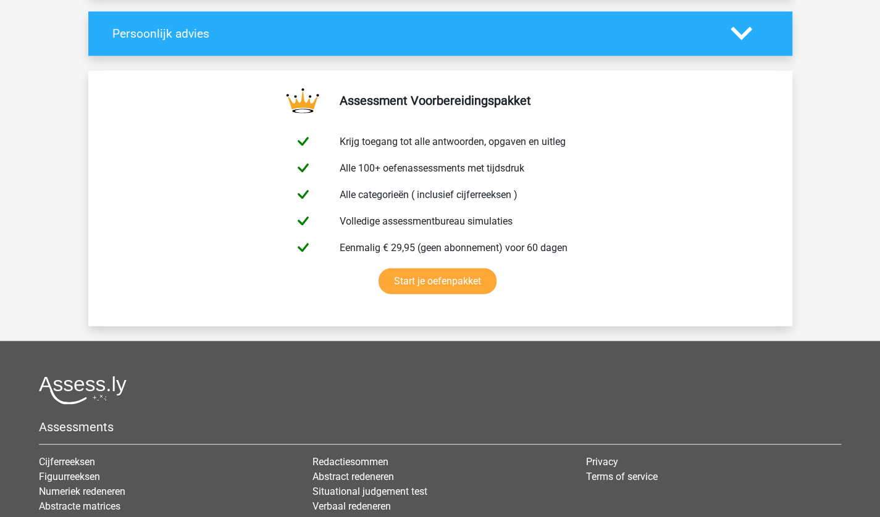
scroll to position [1635, 0]
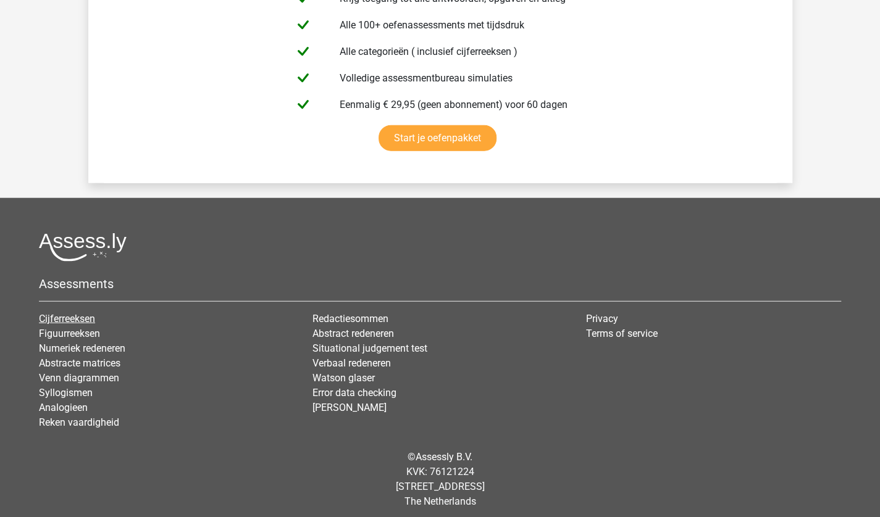
click at [66, 314] on link "Cijferreeksen" at bounding box center [67, 319] width 56 height 12
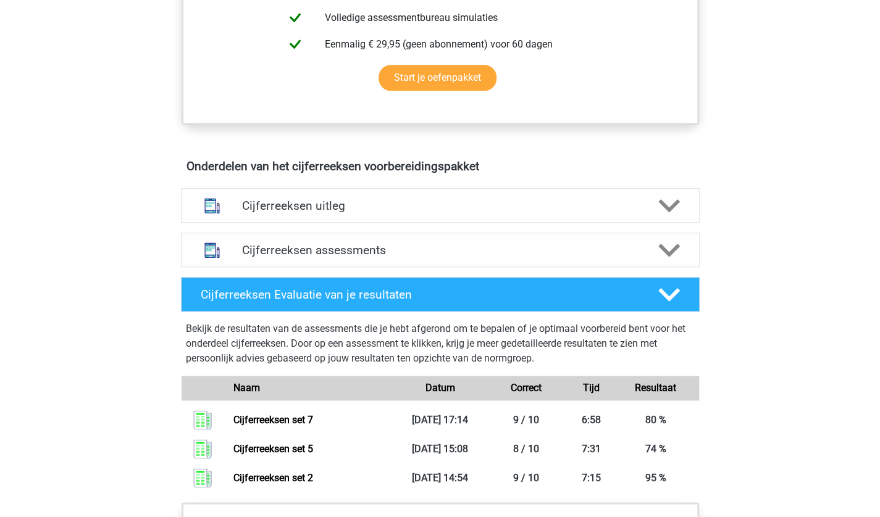
scroll to position [598, 0]
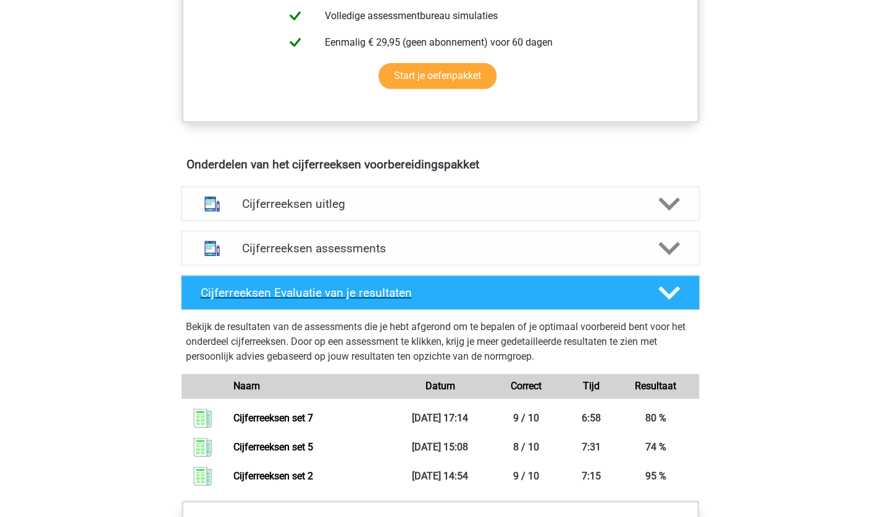
click at [456, 300] on h4 "Cijferreeksen Evaluatie van je resultaten" at bounding box center [420, 293] width 438 height 14
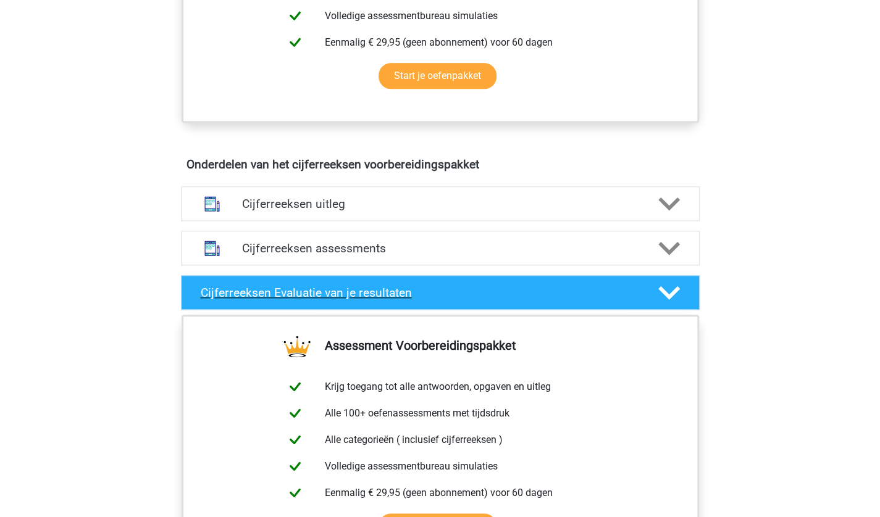
click at [456, 300] on h4 "Cijferreeksen Evaluatie van je resultaten" at bounding box center [420, 293] width 438 height 14
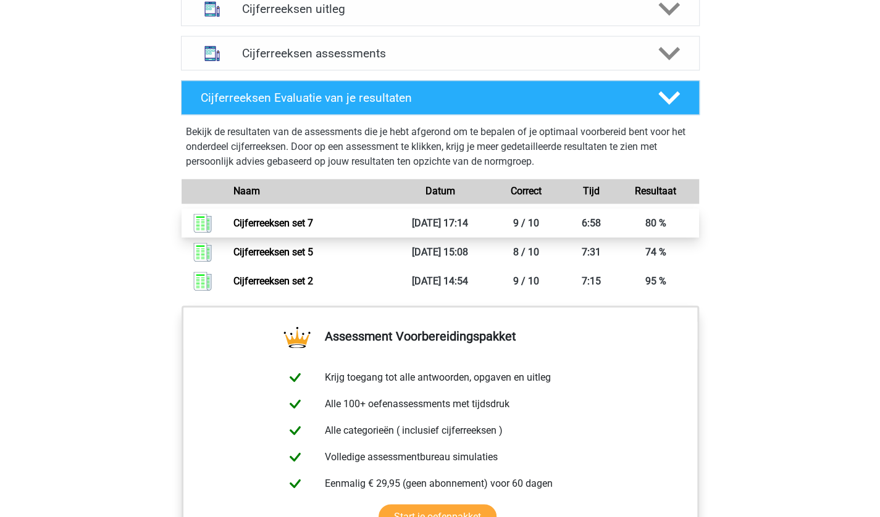
scroll to position [795, 0]
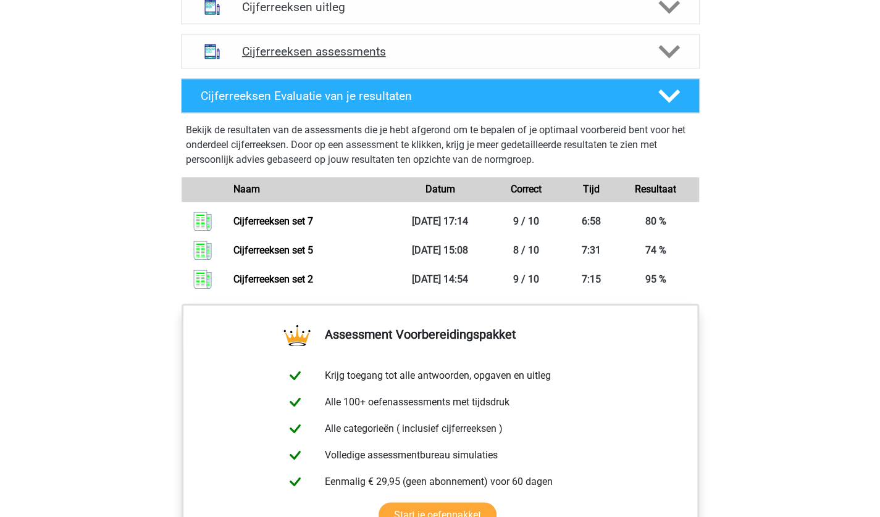
click at [349, 52] on div "Cijferreeksen assessments" at bounding box center [440, 51] width 519 height 35
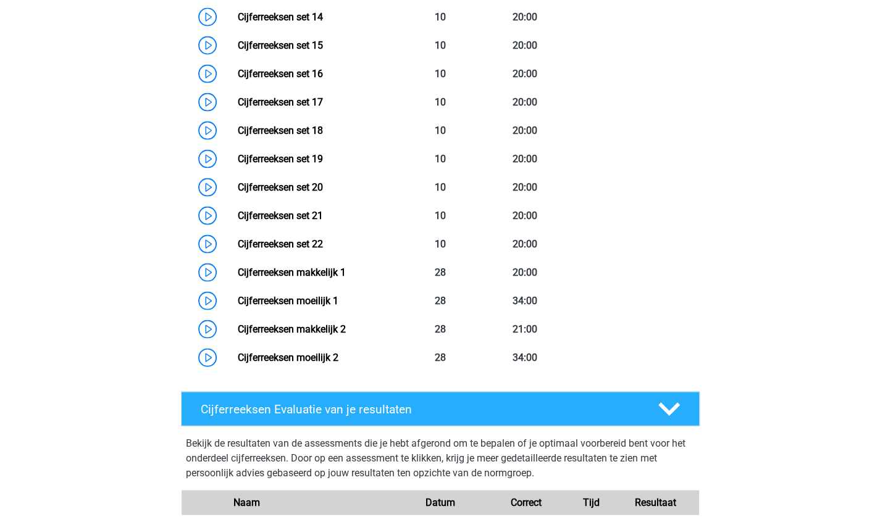
scroll to position [1311, 0]
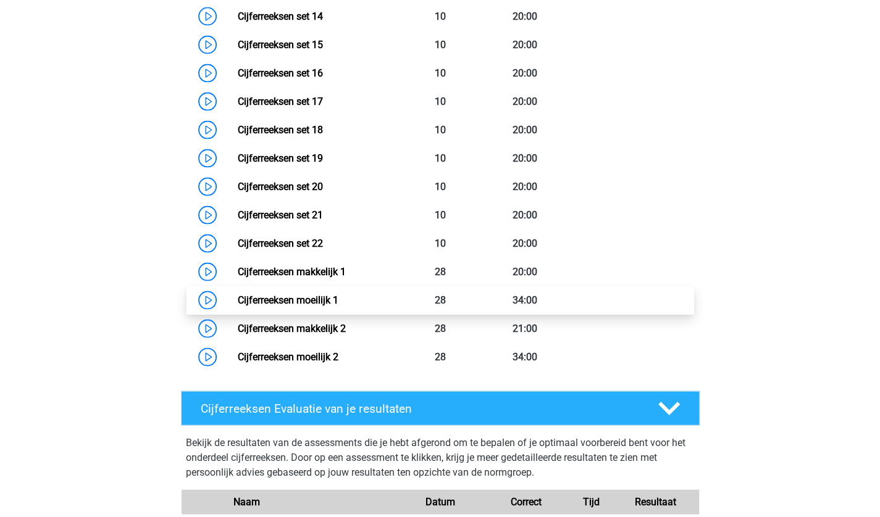
click at [338, 306] on link "Cijferreeksen moeilijk 1" at bounding box center [288, 300] width 101 height 12
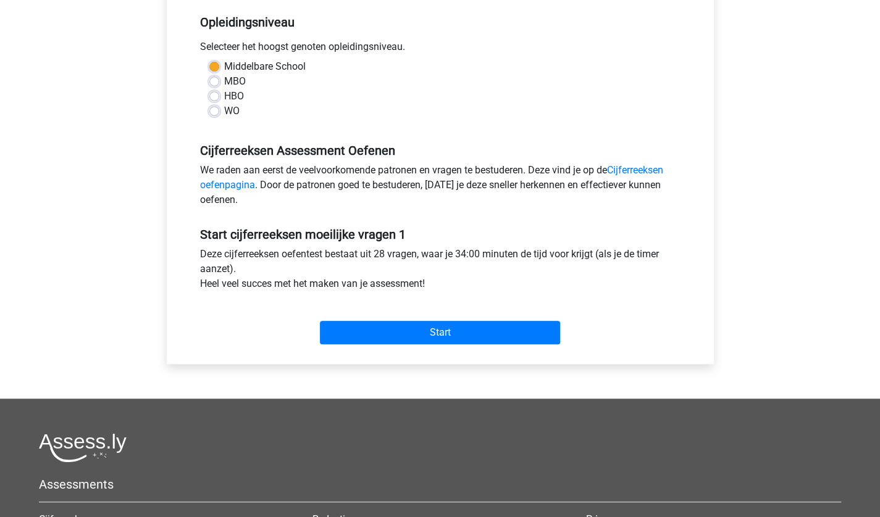
scroll to position [251, 0]
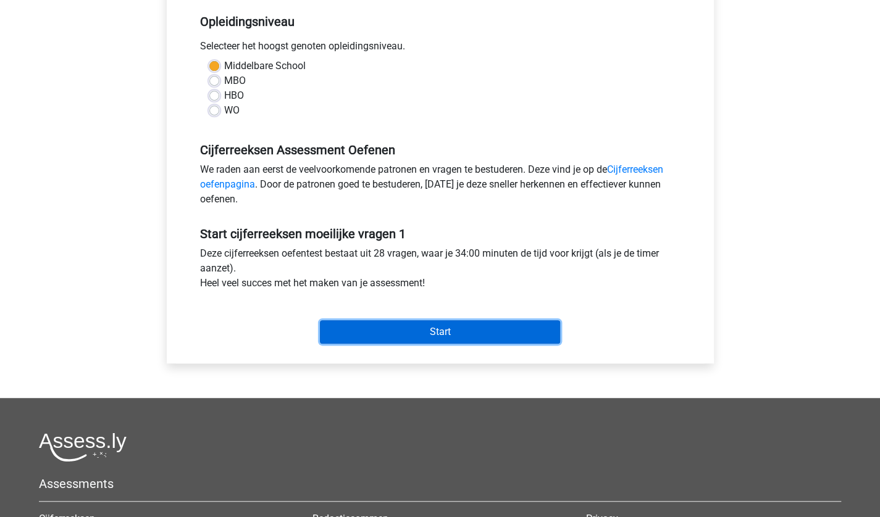
click at [390, 327] on input "Start" at bounding box center [440, 331] width 240 height 23
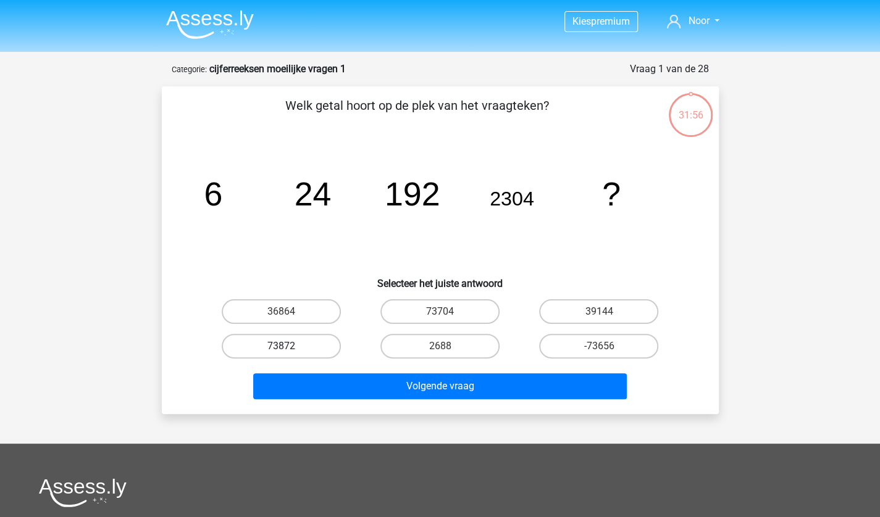
click at [248, 355] on label "73872" at bounding box center [281, 346] width 119 height 25
click at [281, 354] on input "73872" at bounding box center [285, 350] width 8 height 8
radio input "true"
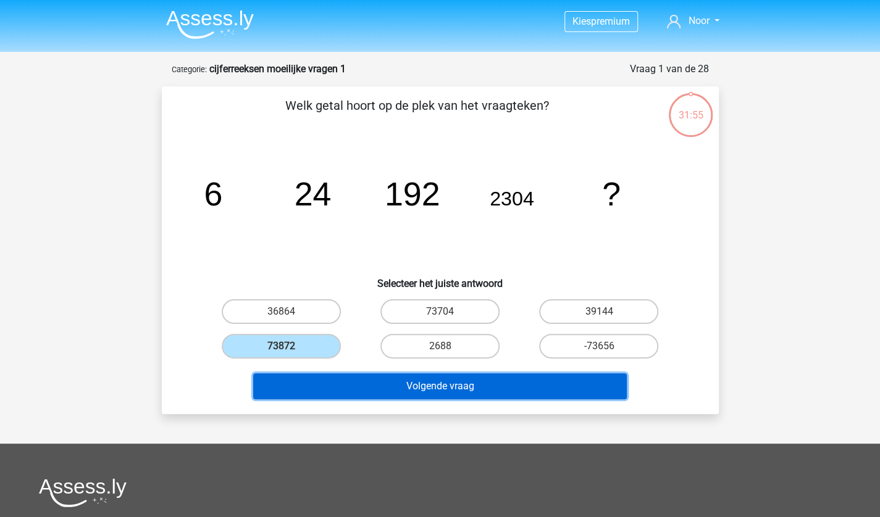
click at [366, 385] on button "Volgende vraag" at bounding box center [439, 386] width 373 height 26
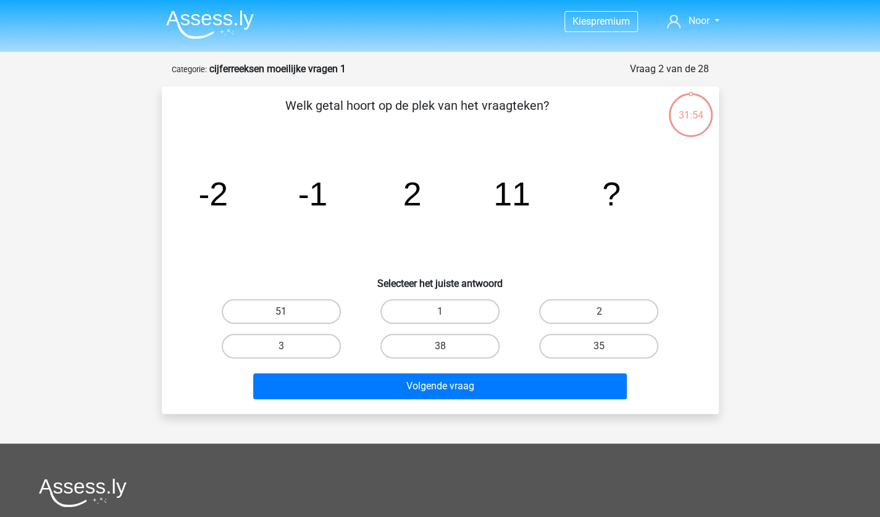
scroll to position [62, 0]
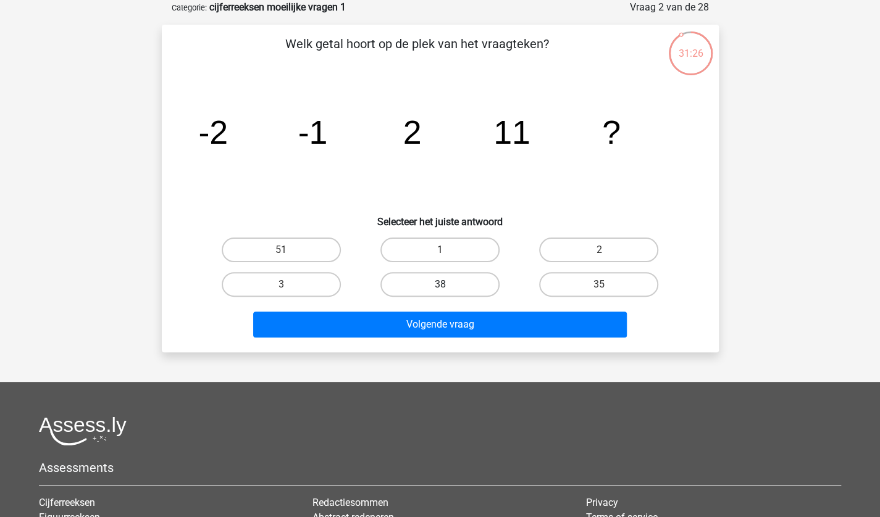
click at [442, 278] on label "38" at bounding box center [439, 284] width 119 height 25
click at [442, 285] on input "38" at bounding box center [444, 289] width 8 height 8
radio input "true"
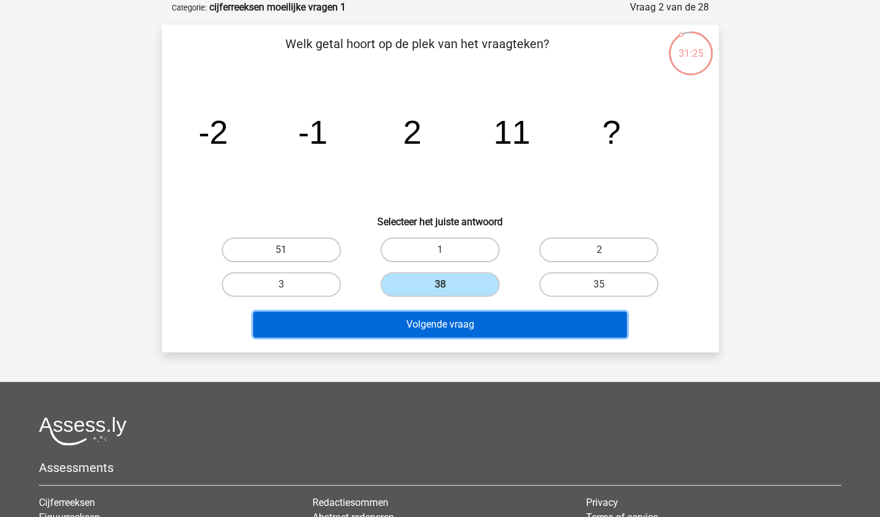
click at [430, 321] on button "Volgende vraag" at bounding box center [439, 325] width 373 height 26
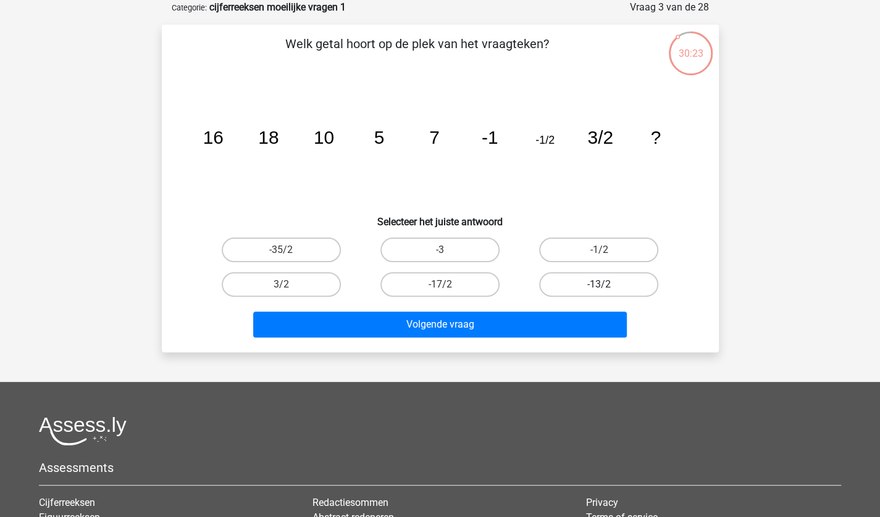
click at [614, 293] on label "-13/2" at bounding box center [598, 284] width 119 height 25
click at [607, 293] on input "-13/2" at bounding box center [603, 289] width 8 height 8
radio input "true"
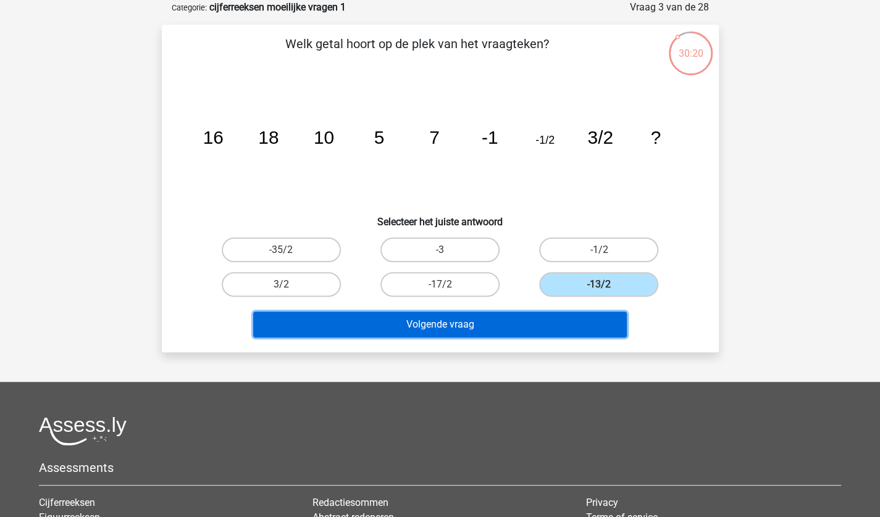
click at [514, 321] on button "Volgende vraag" at bounding box center [439, 325] width 373 height 26
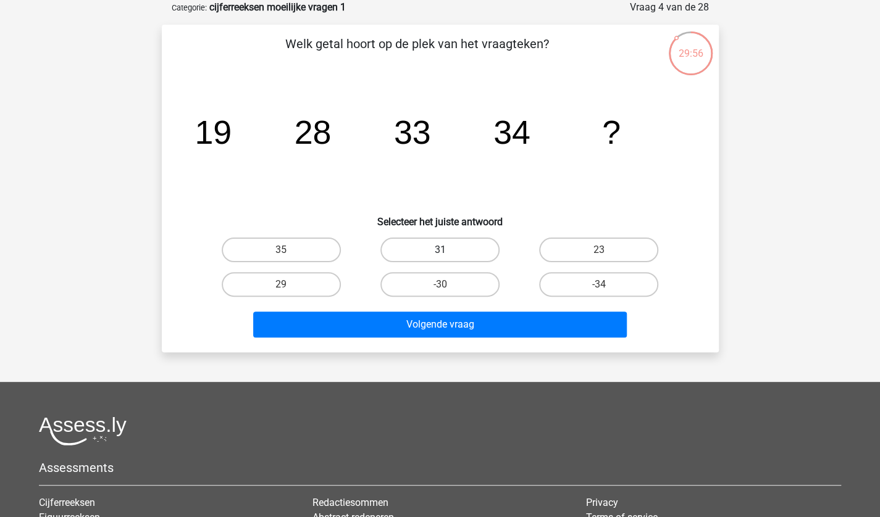
click at [468, 260] on label "31" at bounding box center [439, 250] width 119 height 25
click at [448, 258] on input "31" at bounding box center [444, 254] width 8 height 8
radio input "true"
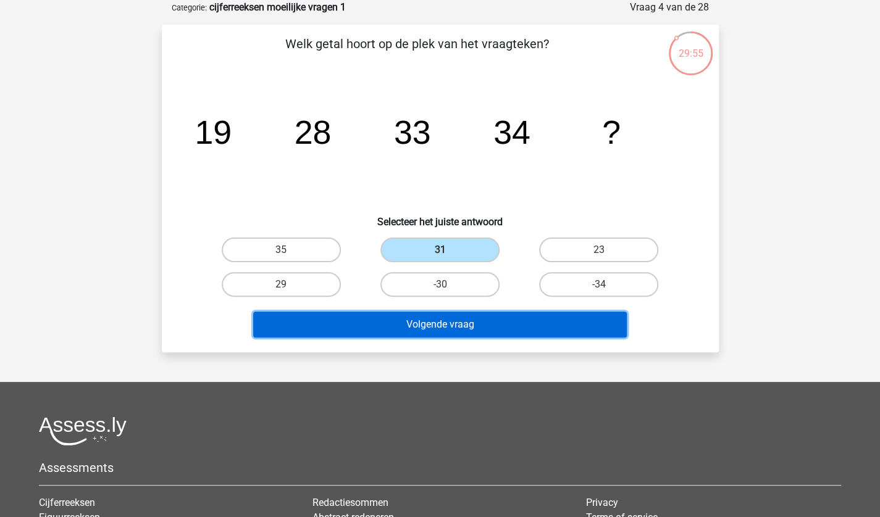
click at [462, 314] on button "Volgende vraag" at bounding box center [439, 325] width 373 height 26
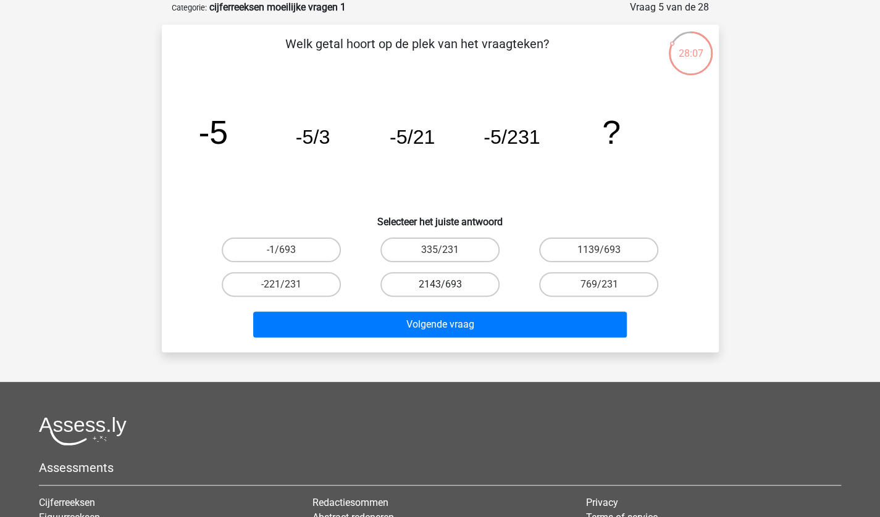
click at [449, 291] on label "2143/693" at bounding box center [439, 284] width 119 height 25
click at [448, 291] on input "2143/693" at bounding box center [444, 289] width 8 height 8
radio input "true"
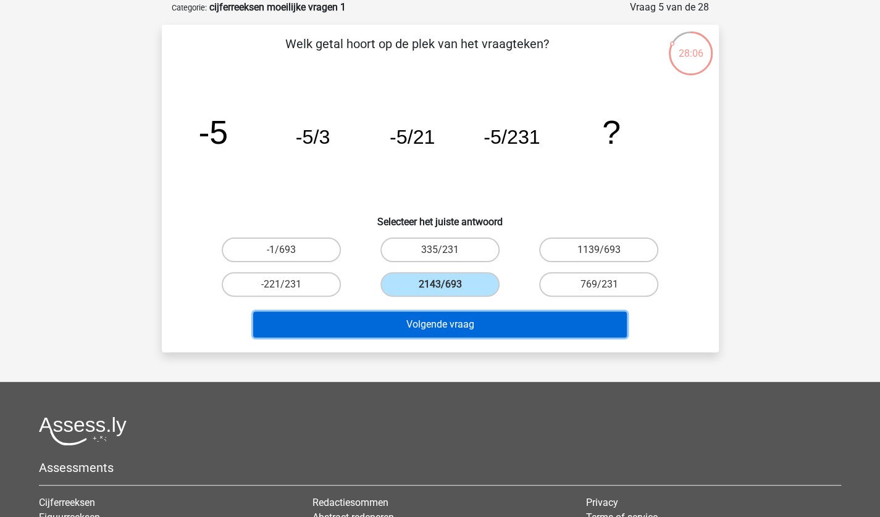
click at [404, 322] on button "Volgende vraag" at bounding box center [439, 325] width 373 height 26
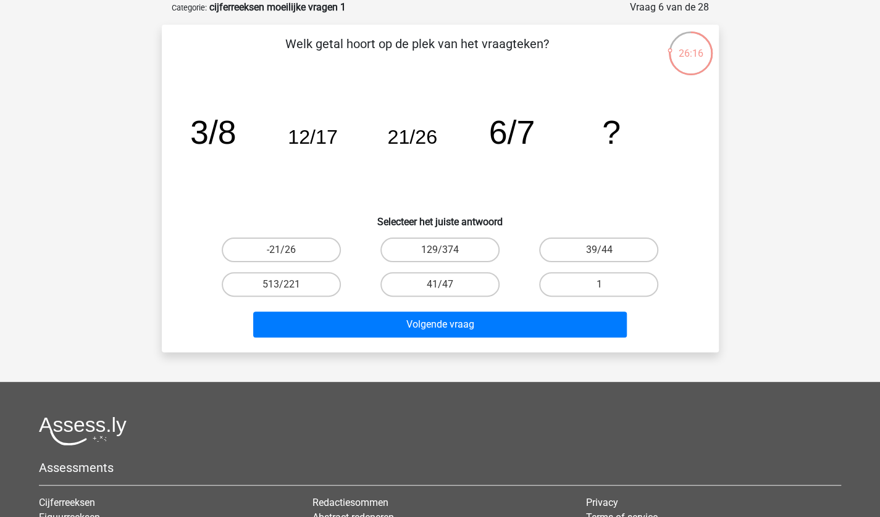
click at [445, 285] on input "41/47" at bounding box center [444, 289] width 8 height 8
radio input "true"
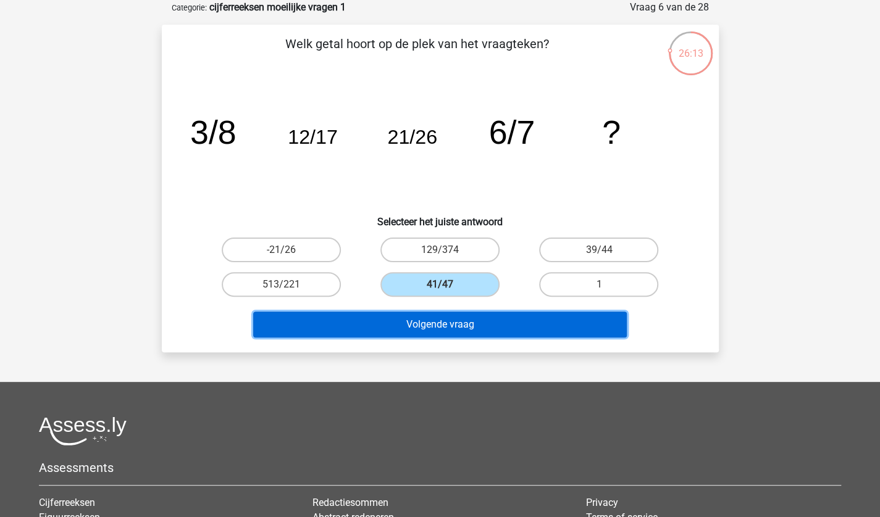
click at [431, 322] on button "Volgende vraag" at bounding box center [439, 325] width 373 height 26
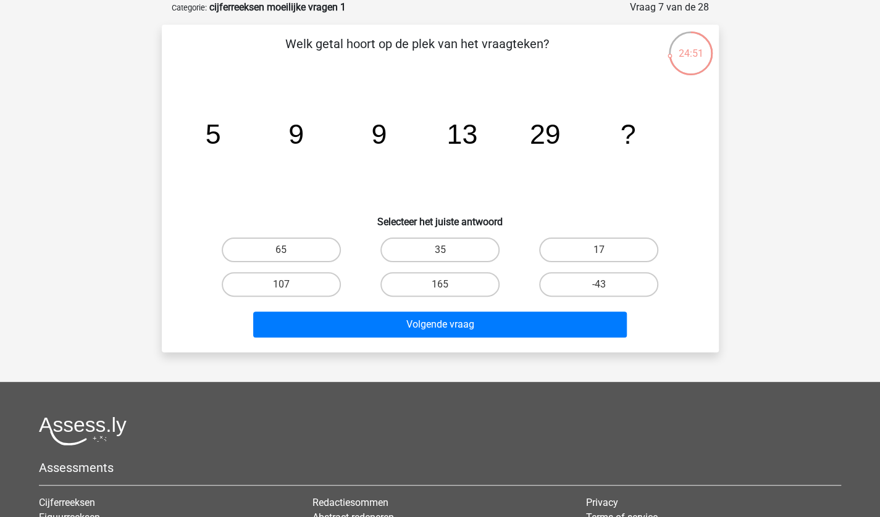
click at [626, 230] on div "Welk getal hoort op de plek van het vraagteken? image/svg+xml 5 9 9 13 29 ? Sel…" at bounding box center [440, 189] width 547 height 308
click at [599, 251] on input "17" at bounding box center [603, 254] width 8 height 8
radio input "true"
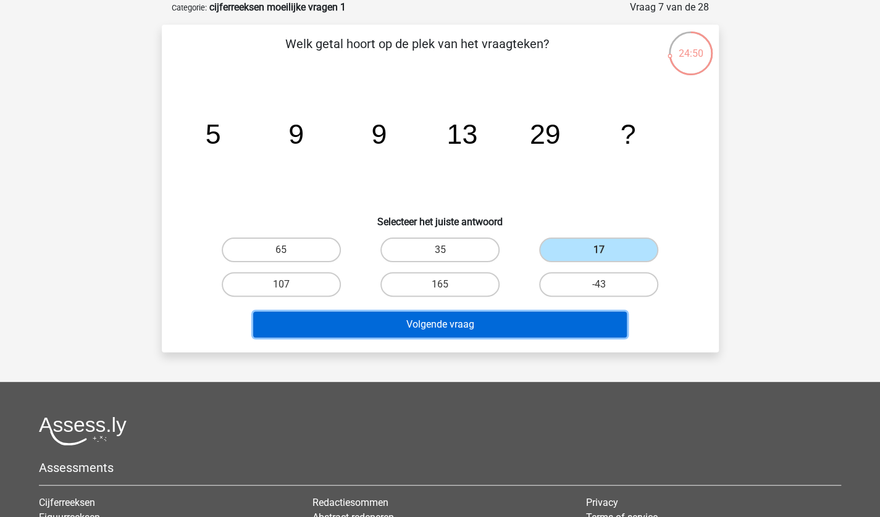
click at [498, 329] on button "Volgende vraag" at bounding box center [439, 325] width 373 height 26
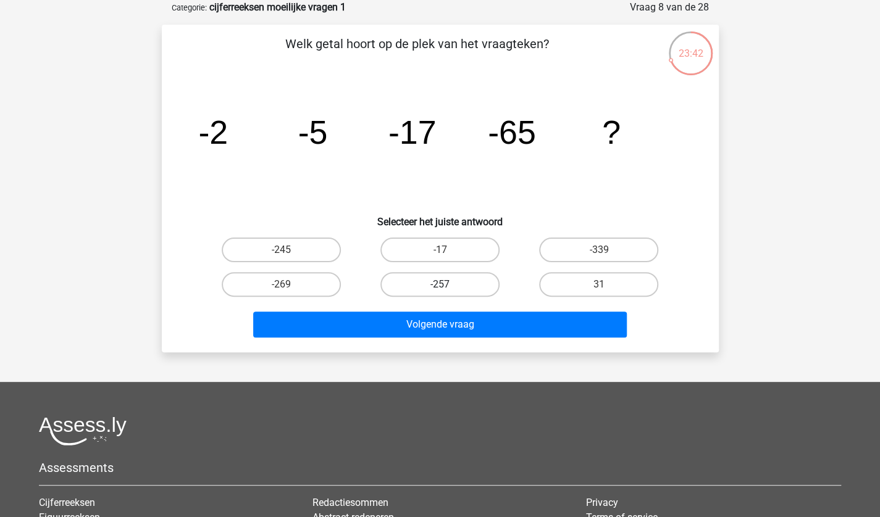
click at [416, 282] on label "-257" at bounding box center [439, 284] width 119 height 25
click at [440, 285] on input "-257" at bounding box center [444, 289] width 8 height 8
radio input "true"
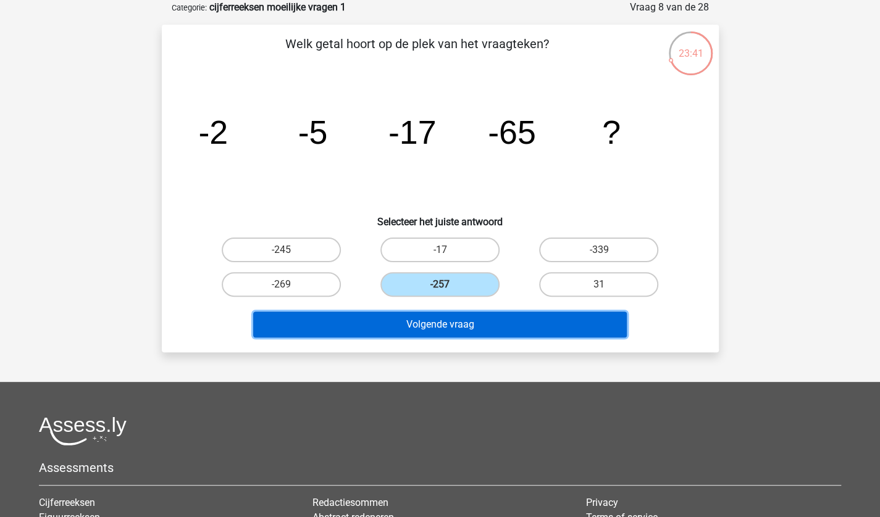
click at [443, 329] on button "Volgende vraag" at bounding box center [439, 325] width 373 height 26
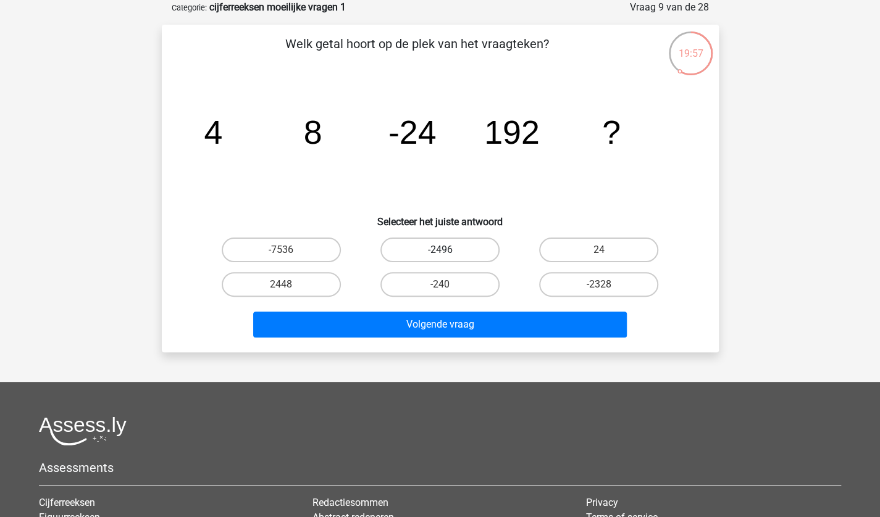
click at [464, 245] on label "-2496" at bounding box center [439, 250] width 119 height 25
click at [448, 250] on input "-2496" at bounding box center [444, 254] width 8 height 8
radio input "true"
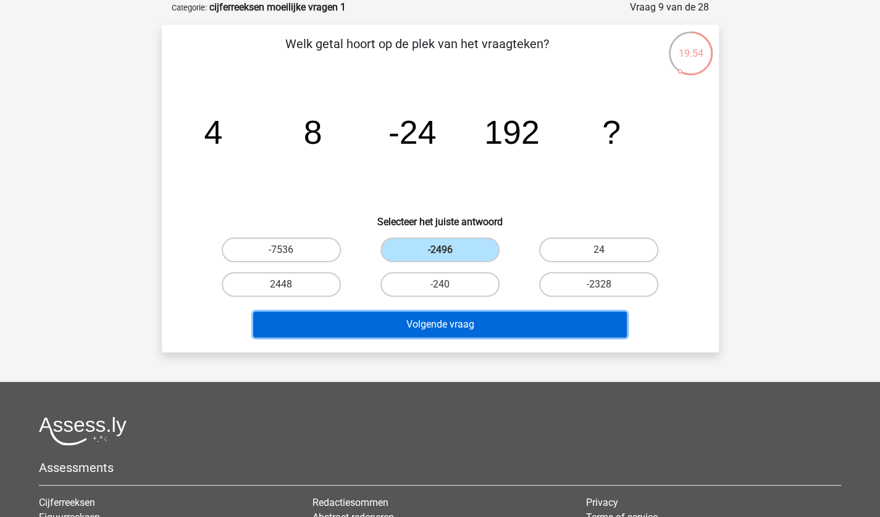
click at [470, 314] on button "Volgende vraag" at bounding box center [439, 325] width 373 height 26
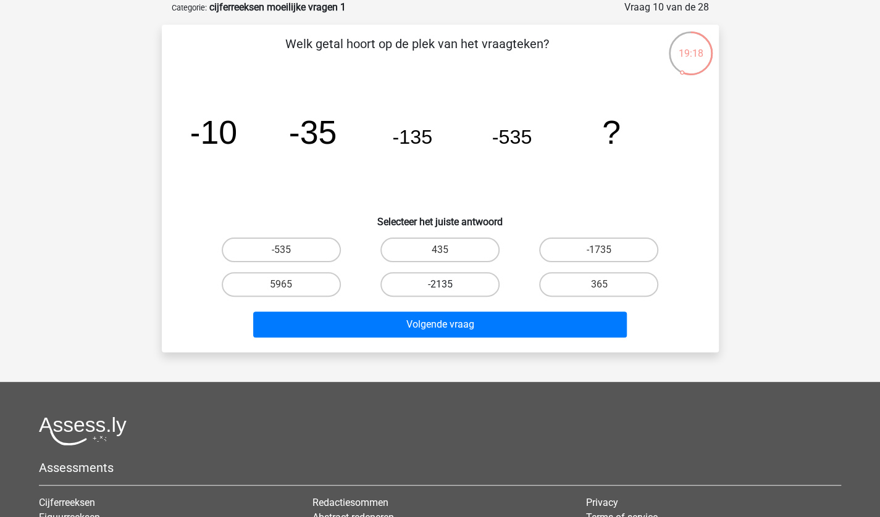
click at [465, 282] on label "-2135" at bounding box center [439, 284] width 119 height 25
click at [448, 285] on input "-2135" at bounding box center [444, 289] width 8 height 8
radio input "true"
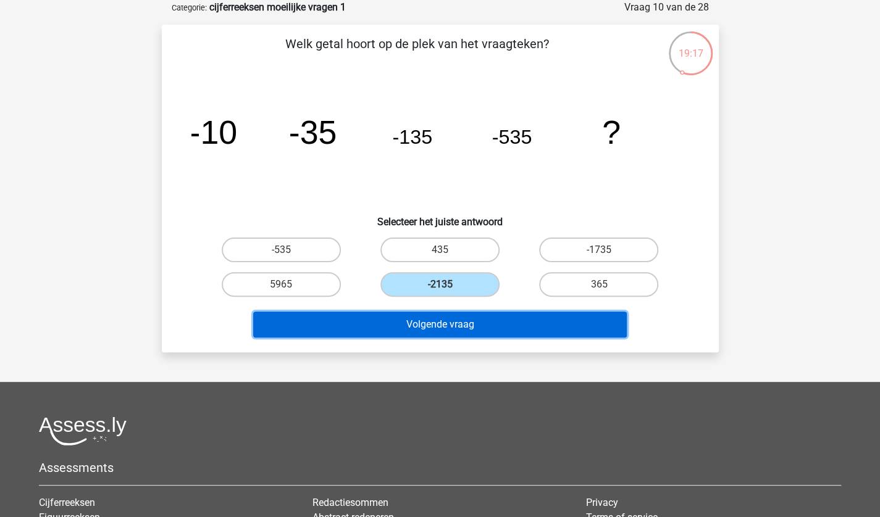
click at [436, 312] on button "Volgende vraag" at bounding box center [439, 325] width 373 height 26
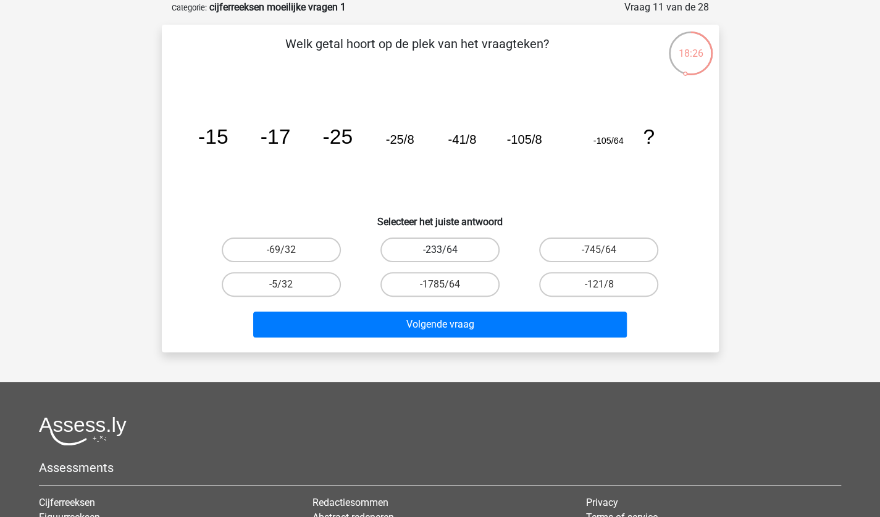
click at [456, 244] on label "-233/64" at bounding box center [439, 250] width 119 height 25
click at [448, 250] on input "-233/64" at bounding box center [444, 254] width 8 height 8
radio input "true"
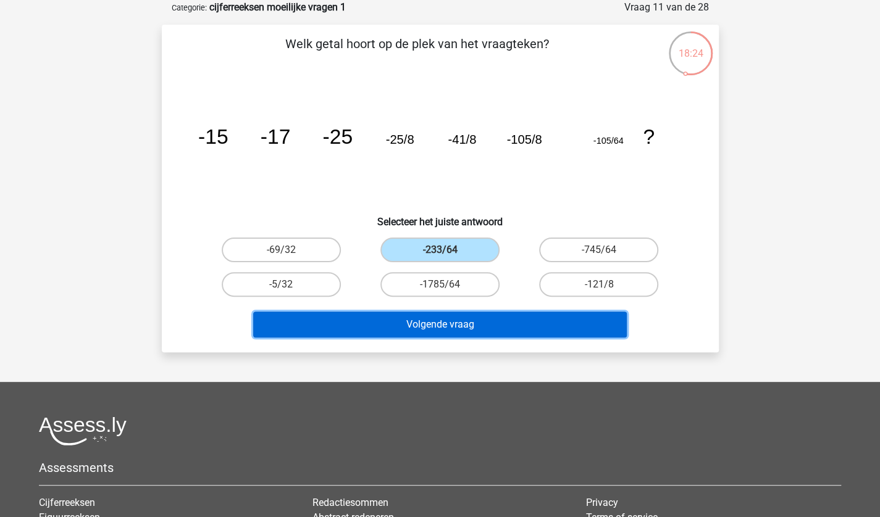
click at [511, 317] on button "Volgende vraag" at bounding box center [439, 325] width 373 height 26
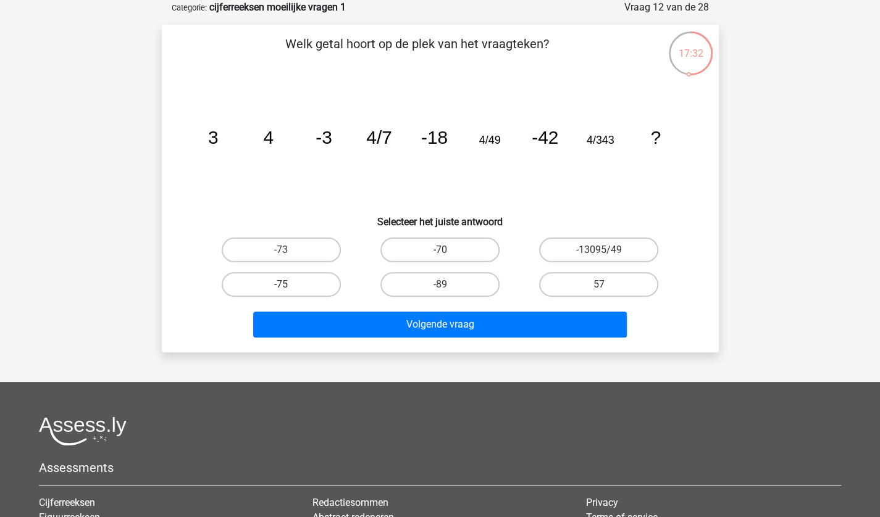
click at [293, 275] on label "-75" at bounding box center [281, 284] width 119 height 25
click at [289, 285] on input "-75" at bounding box center [285, 289] width 8 height 8
radio input "true"
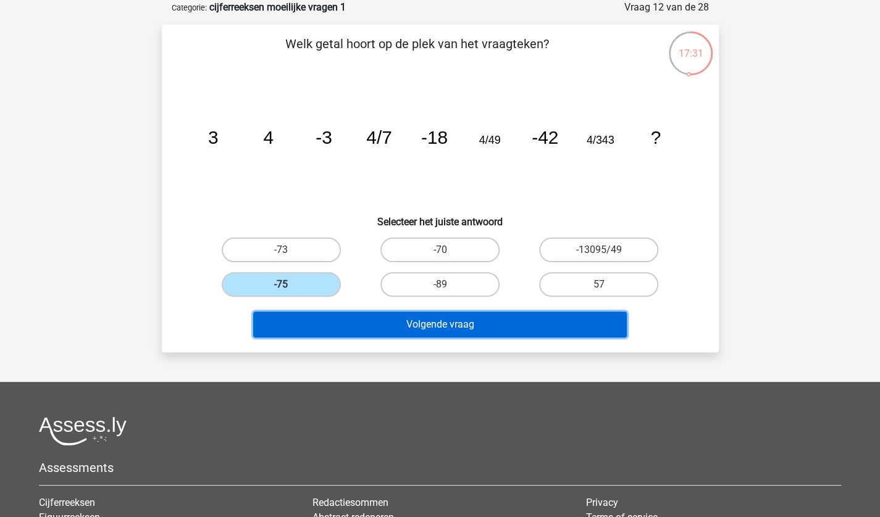
click at [394, 329] on button "Volgende vraag" at bounding box center [439, 325] width 373 height 26
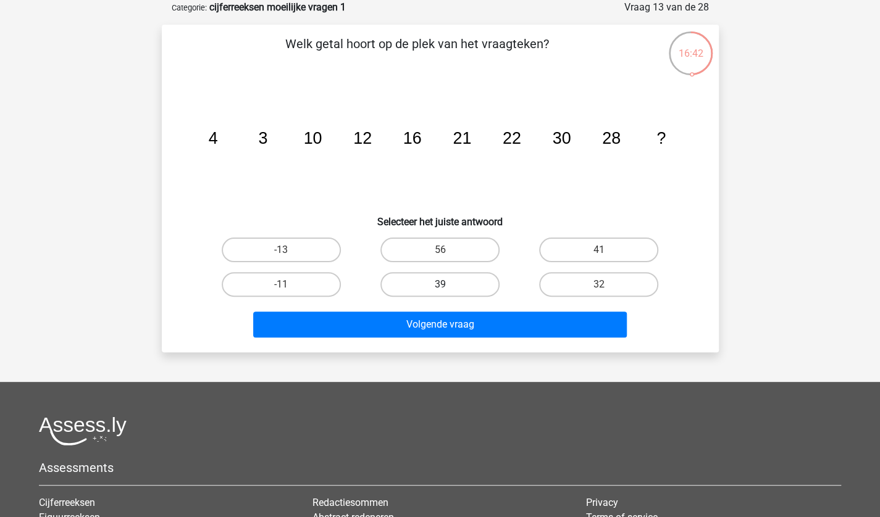
click at [467, 281] on label "39" at bounding box center [439, 284] width 119 height 25
click at [448, 285] on input "39" at bounding box center [444, 289] width 8 height 8
radio input "true"
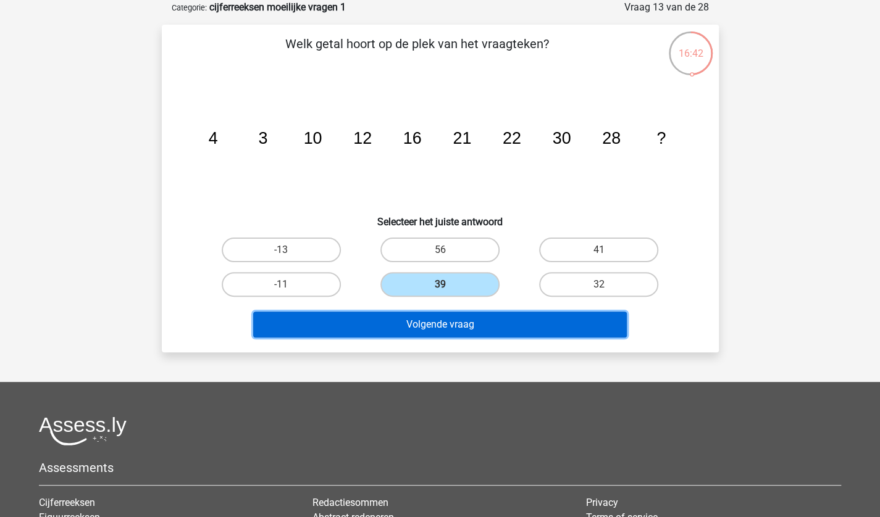
click at [458, 322] on button "Volgende vraag" at bounding box center [439, 325] width 373 height 26
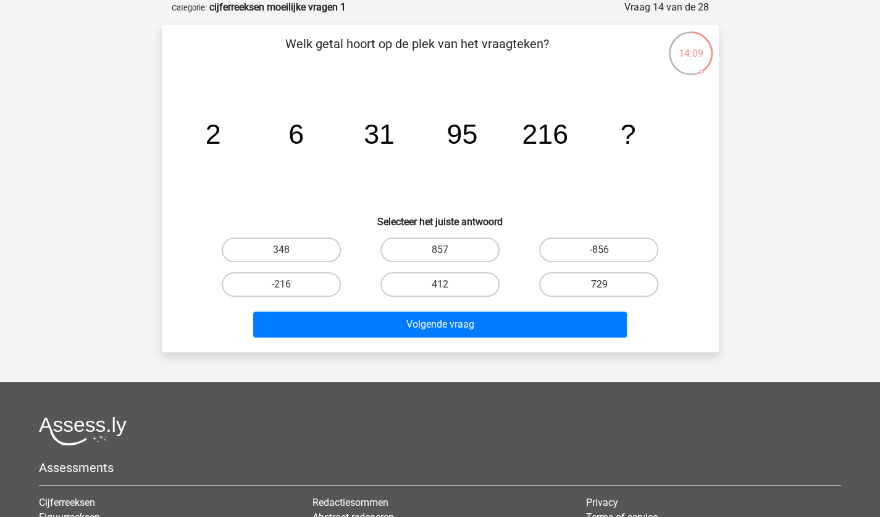
click at [575, 279] on label "729" at bounding box center [598, 284] width 119 height 25
click at [599, 285] on input "729" at bounding box center [603, 289] width 8 height 8
radio input "true"
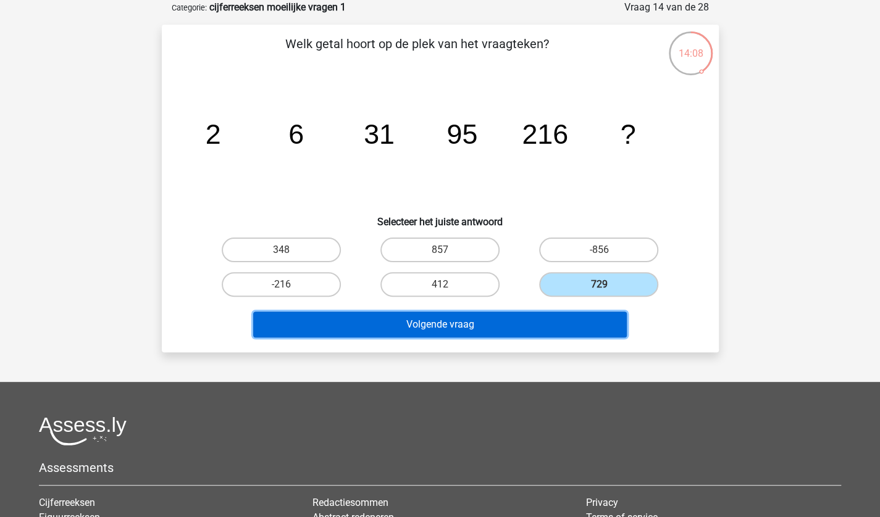
click at [535, 318] on button "Volgende vraag" at bounding box center [439, 325] width 373 height 26
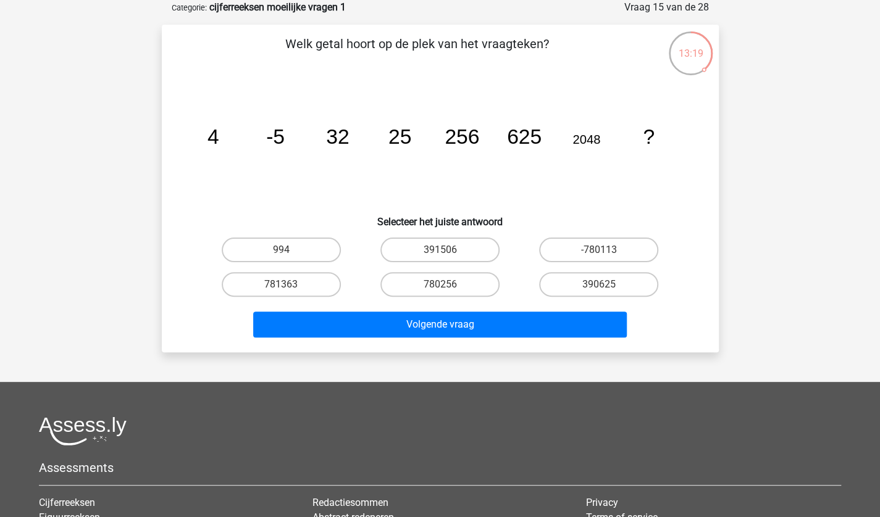
click at [480, 297] on div "780256" at bounding box center [440, 284] width 159 height 35
click at [443, 285] on input "780256" at bounding box center [444, 289] width 8 height 8
radio input "true"
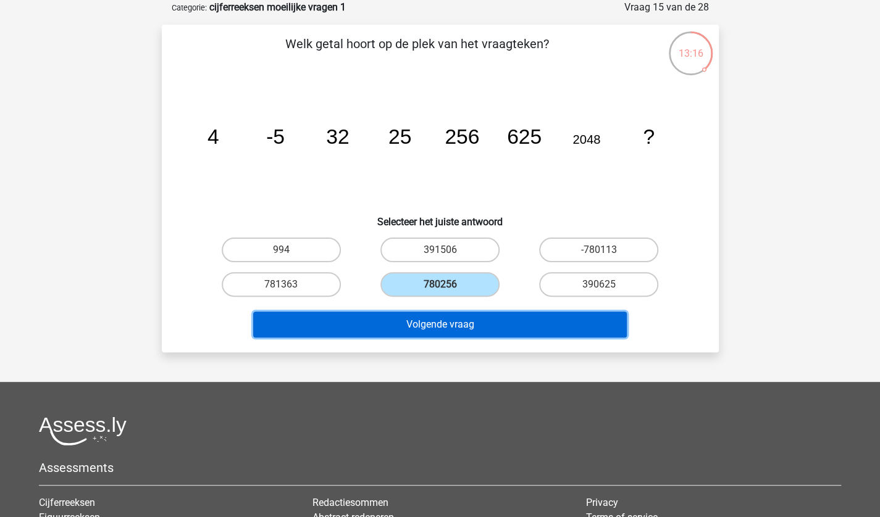
click at [456, 323] on button "Volgende vraag" at bounding box center [439, 325] width 373 height 26
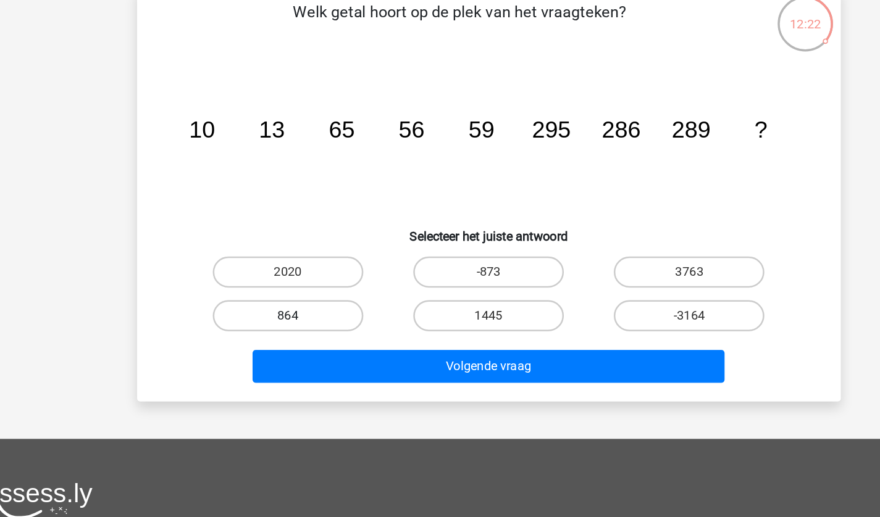
click at [280, 280] on label "864" at bounding box center [281, 284] width 119 height 25
click at [281, 285] on input "864" at bounding box center [285, 289] width 8 height 8
radio input "true"
click at [457, 281] on label "1445" at bounding box center [439, 284] width 119 height 25
click at [448, 285] on input "1445" at bounding box center [444, 289] width 8 height 8
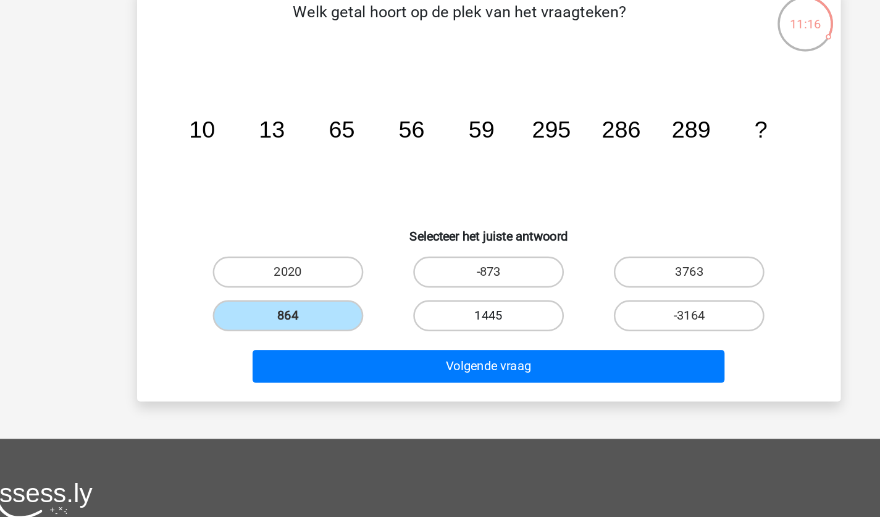
radio input "true"
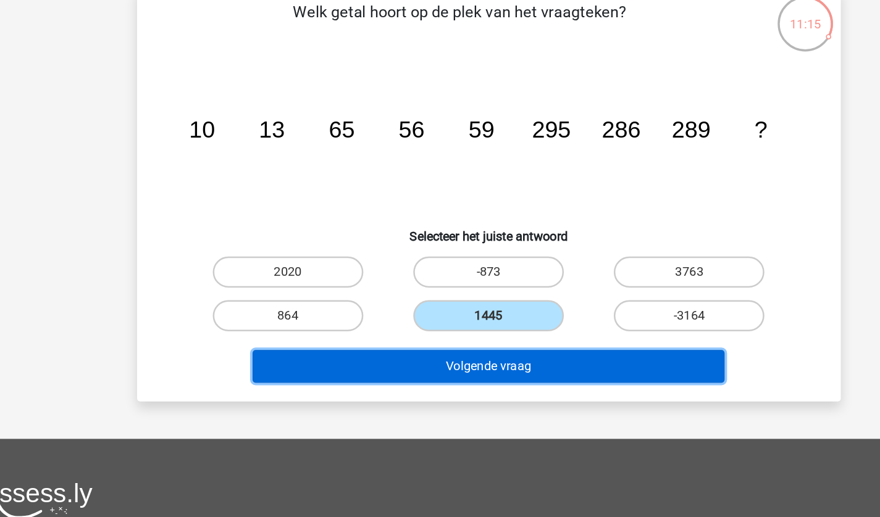
click at [447, 319] on button "Volgende vraag" at bounding box center [439, 325] width 373 height 26
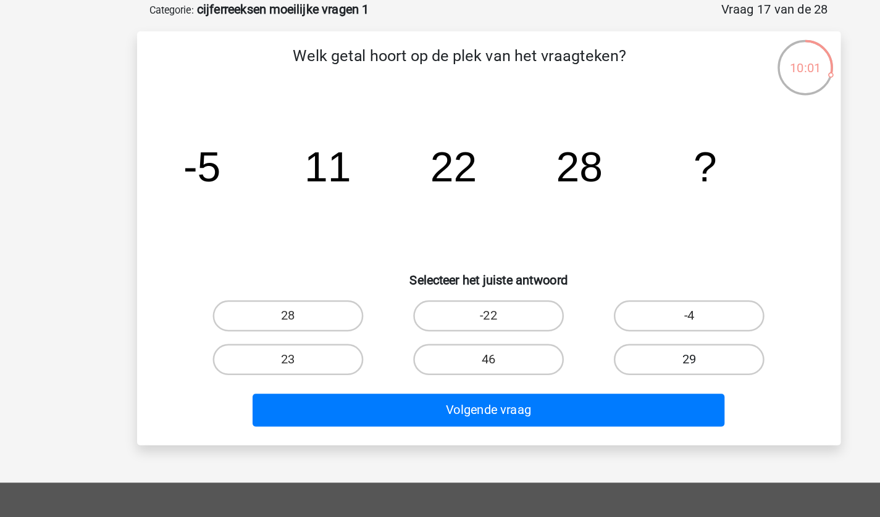
click at [643, 293] on label "29" at bounding box center [598, 284] width 119 height 25
click at [607, 293] on input "29" at bounding box center [603, 289] width 8 height 8
radio input "true"
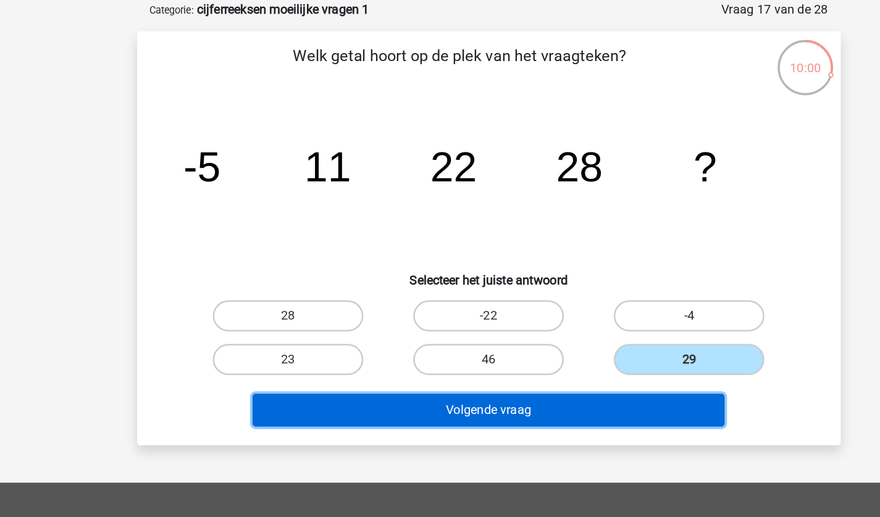
click at [524, 322] on button "Volgende vraag" at bounding box center [439, 325] width 373 height 26
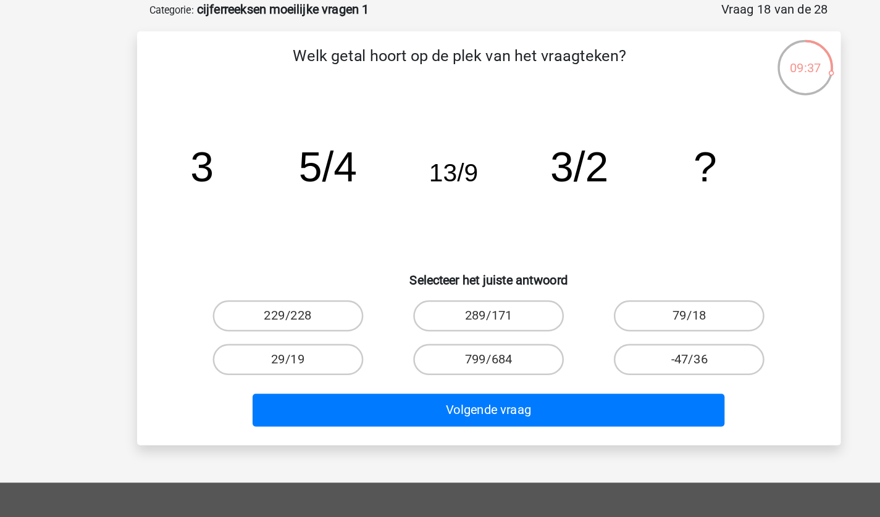
click at [299, 123] on tspan "5/4" at bounding box center [313, 132] width 46 height 37
click at [319, 135] on tspan "5/4" at bounding box center [313, 132] width 46 height 37
click at [419, 257] on label "289/171" at bounding box center [439, 250] width 119 height 25
click at [440, 257] on input "289/171" at bounding box center [444, 254] width 8 height 8
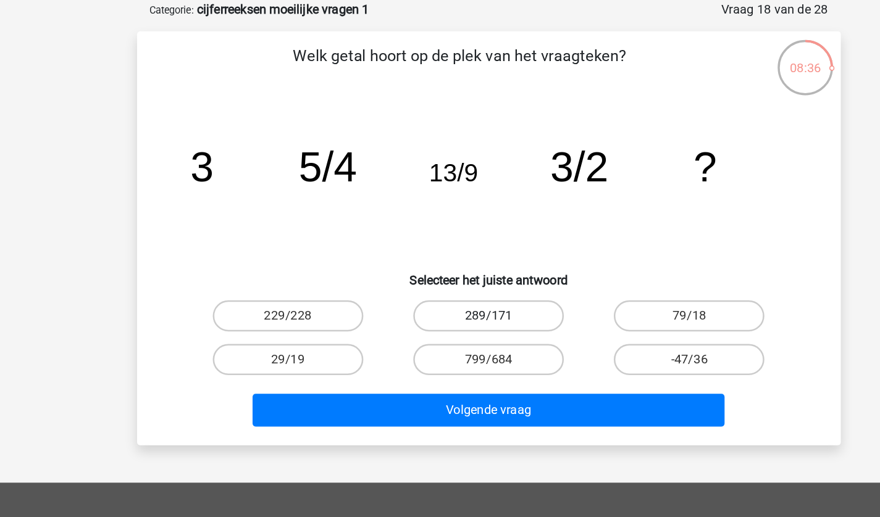
radio input "true"
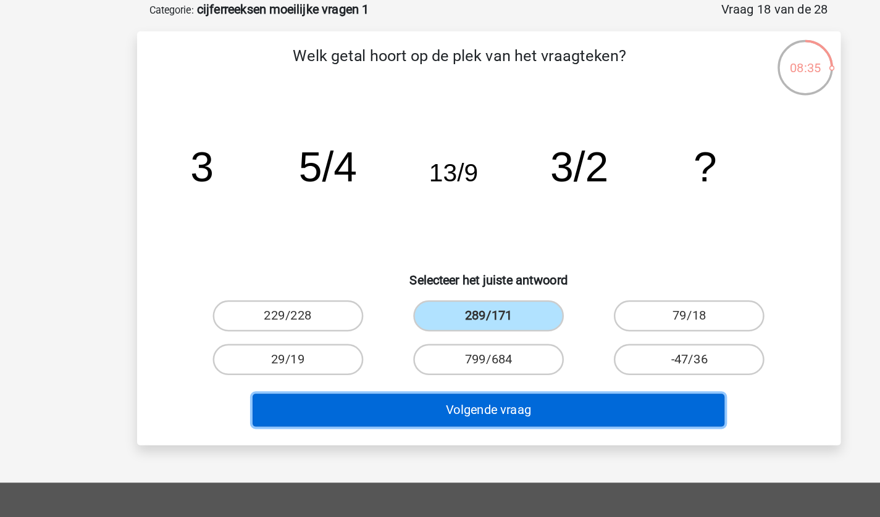
click at [443, 317] on button "Volgende vraag" at bounding box center [439, 325] width 373 height 26
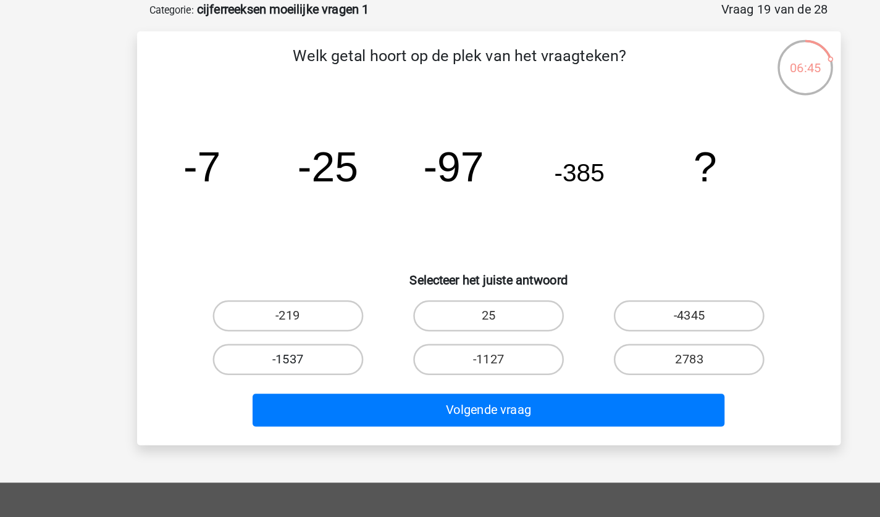
click at [301, 283] on label "-1537" at bounding box center [281, 284] width 119 height 25
click at [289, 285] on input "-1537" at bounding box center [285, 289] width 8 height 8
radio input "true"
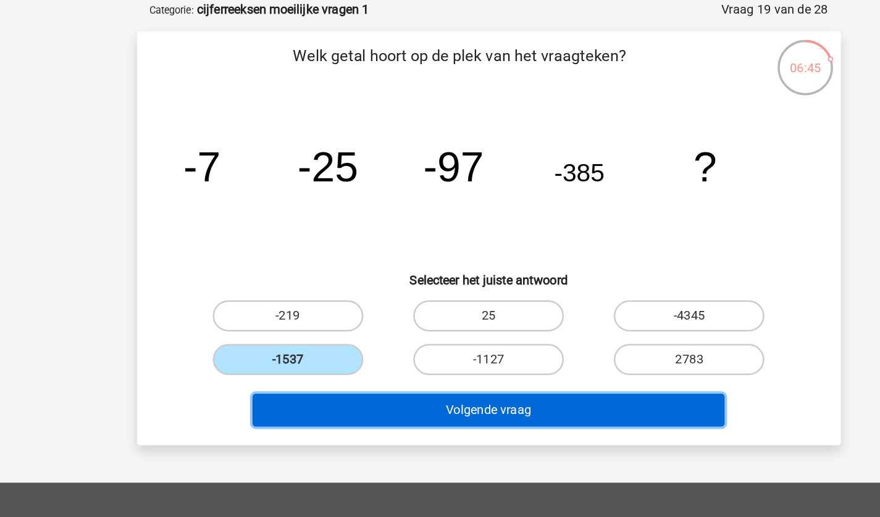
click at [395, 322] on button "Volgende vraag" at bounding box center [439, 325] width 373 height 26
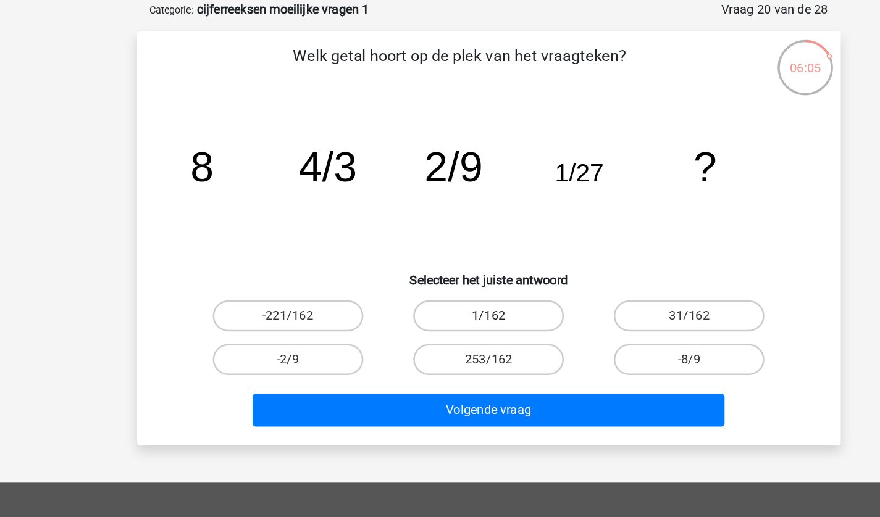
click at [469, 254] on label "1/162" at bounding box center [439, 250] width 119 height 25
click at [448, 254] on input "1/162" at bounding box center [444, 254] width 8 height 8
radio input "true"
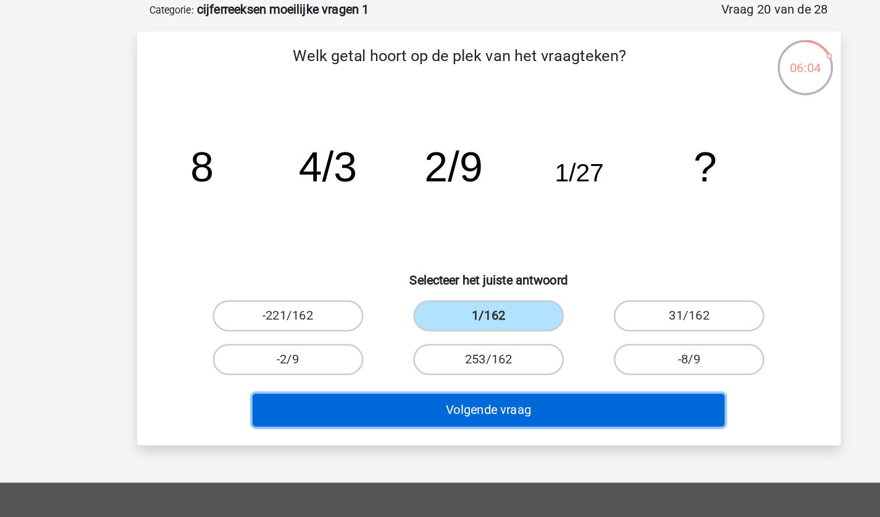
click at [482, 332] on button "Volgende vraag" at bounding box center [439, 325] width 373 height 26
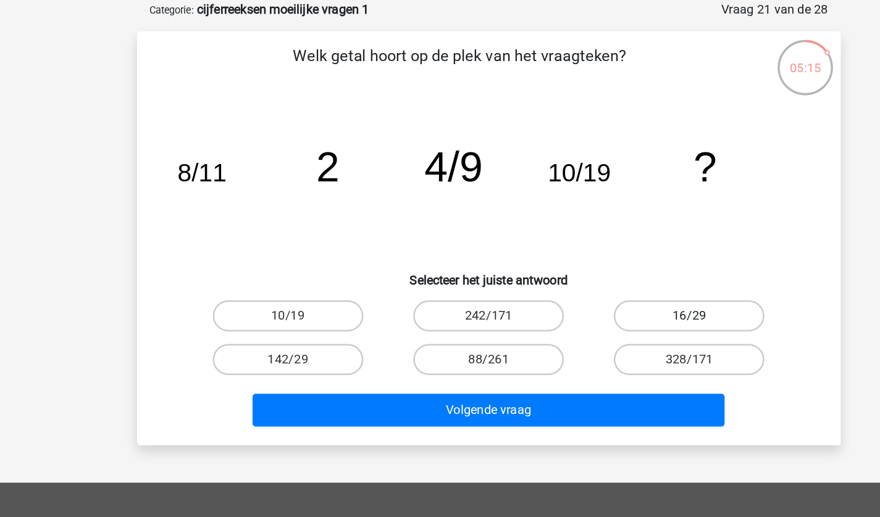
click at [584, 244] on label "16/29" at bounding box center [598, 250] width 119 height 25
click at [599, 250] on input "16/29" at bounding box center [603, 254] width 8 height 8
radio input "true"
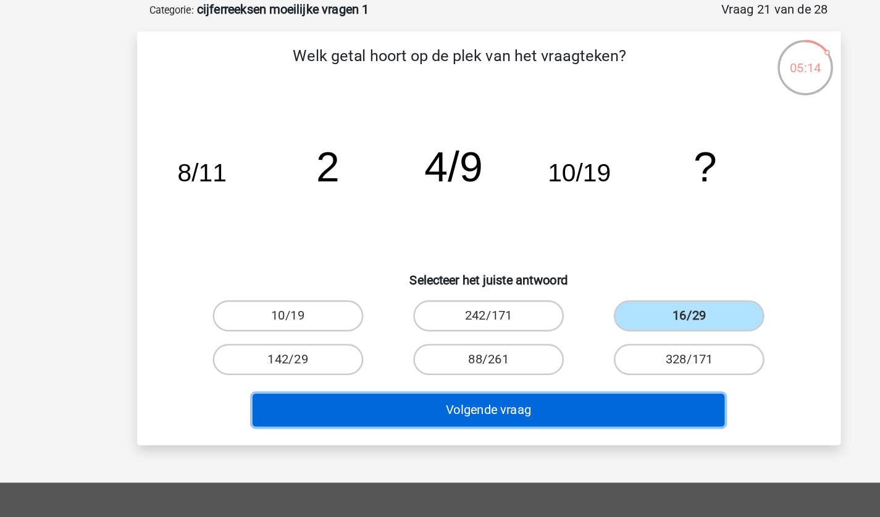
click at [454, 312] on button "Volgende vraag" at bounding box center [439, 325] width 373 height 26
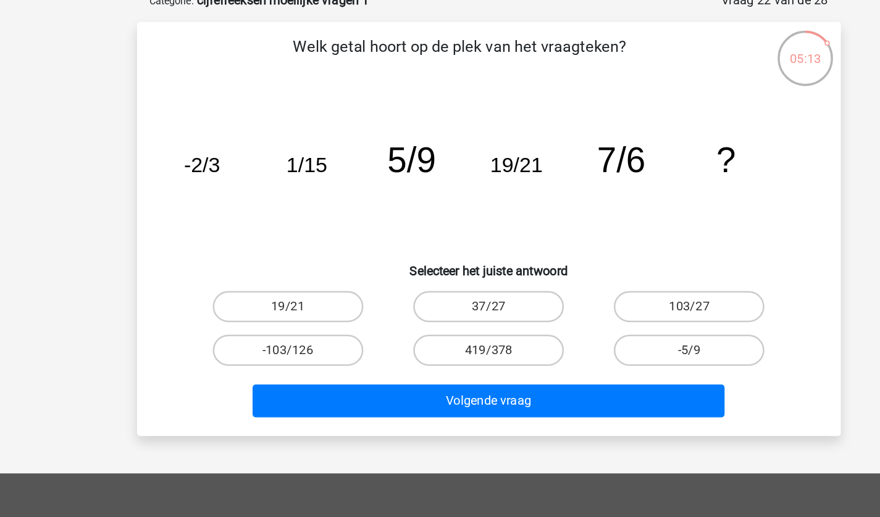
scroll to position [61, 0]
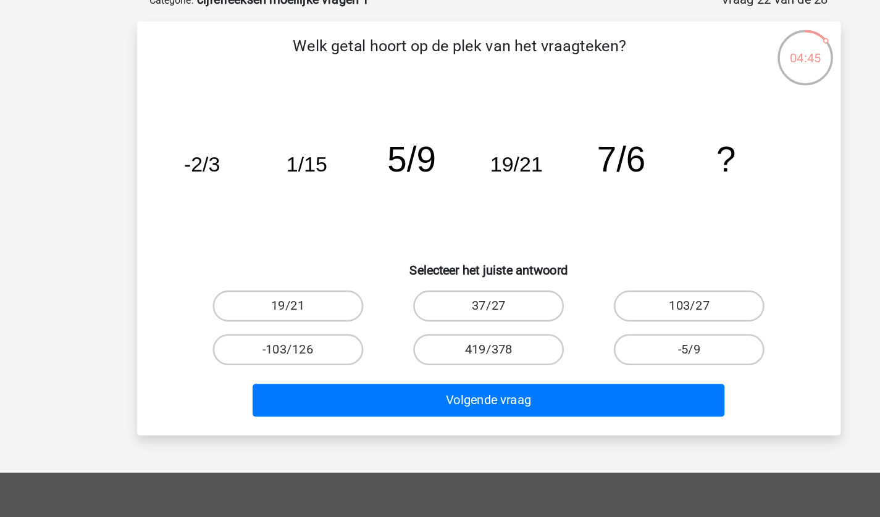
click at [446, 262] on div "37/27" at bounding box center [440, 250] width 159 height 35
click at [461, 250] on label "37/27" at bounding box center [439, 250] width 119 height 25
click at [448, 250] on input "37/27" at bounding box center [444, 254] width 8 height 8
radio input "true"
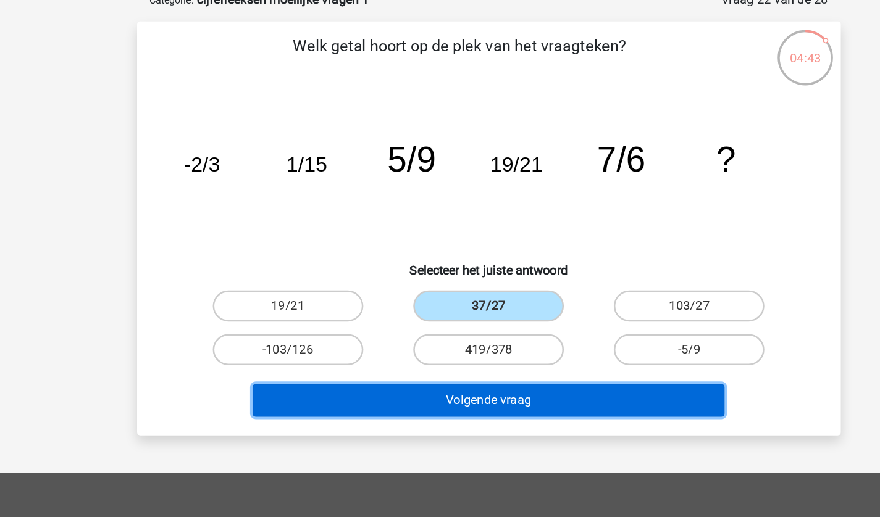
click at [454, 327] on button "Volgende vraag" at bounding box center [439, 325] width 373 height 26
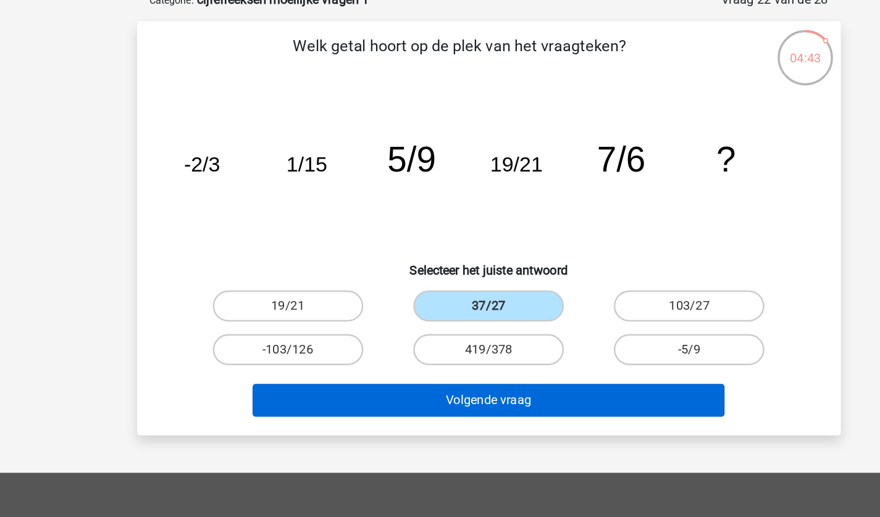
scroll to position [62, 0]
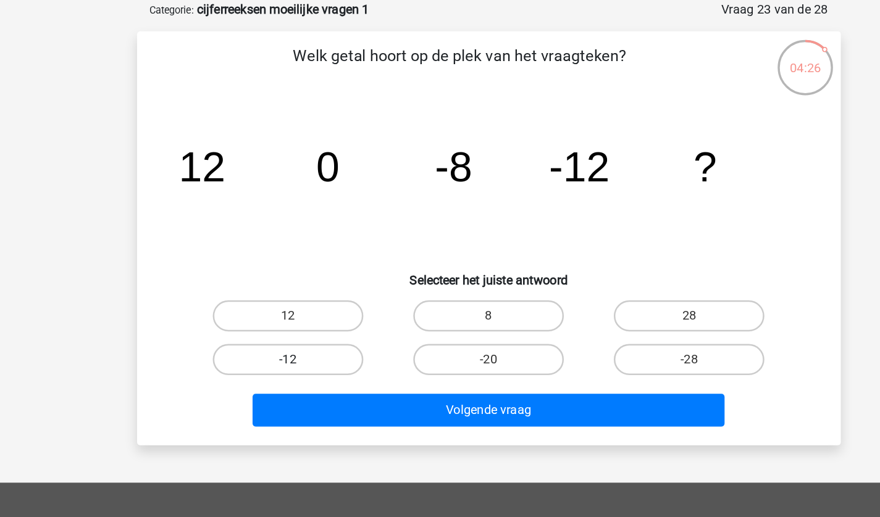
click at [298, 285] on label "-12" at bounding box center [281, 284] width 119 height 25
click at [289, 285] on input "-12" at bounding box center [285, 289] width 8 height 8
radio input "true"
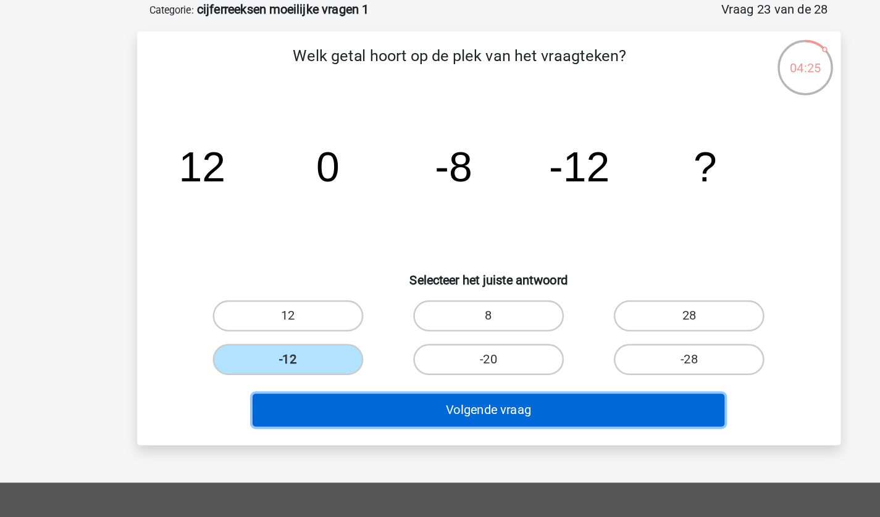
click at [402, 325] on button "Volgende vraag" at bounding box center [439, 325] width 373 height 26
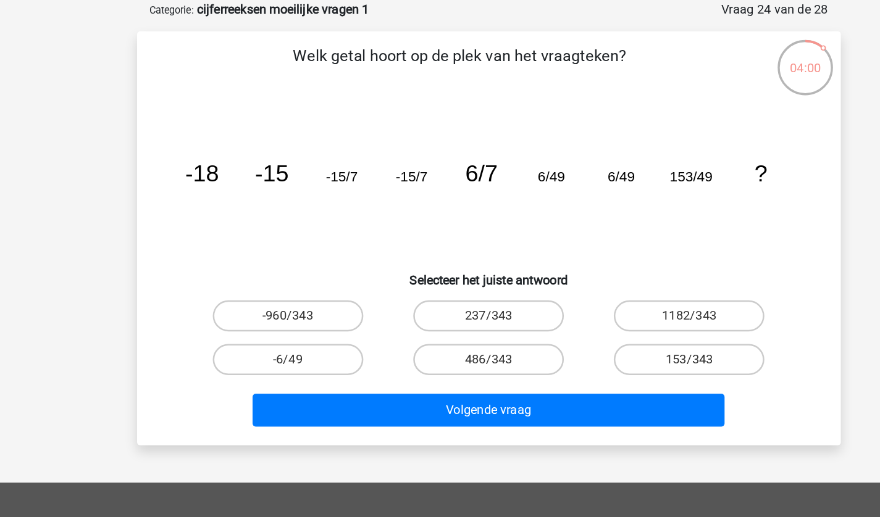
click at [575, 286] on label "153/343" at bounding box center [598, 284] width 119 height 25
click at [599, 286] on input "153/343" at bounding box center [603, 289] width 8 height 8
radio input "true"
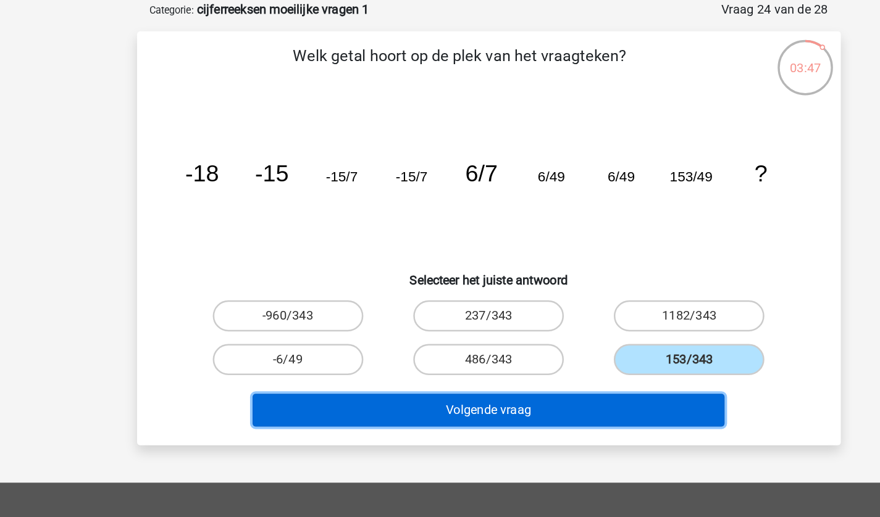
click at [465, 326] on button "Volgende vraag" at bounding box center [439, 325] width 373 height 26
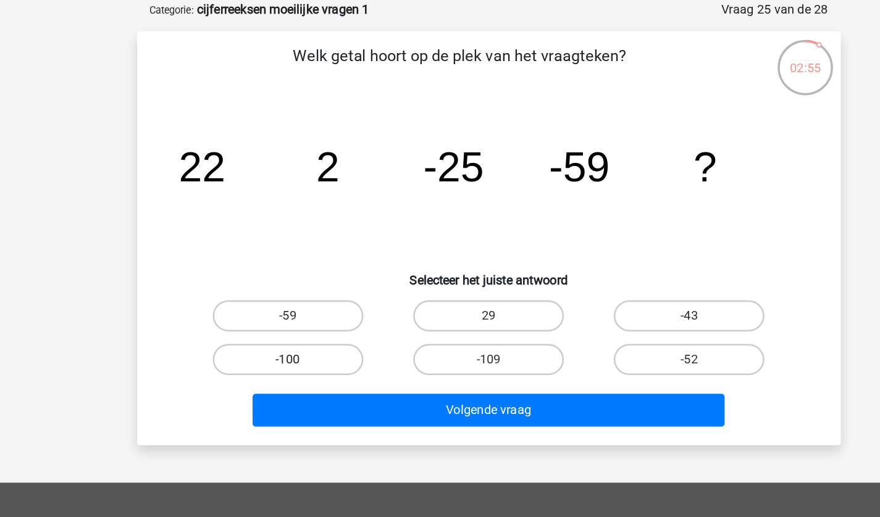
click at [290, 272] on label "-100" at bounding box center [281, 284] width 119 height 25
click at [289, 285] on input "-100" at bounding box center [285, 289] width 8 height 8
radio input "true"
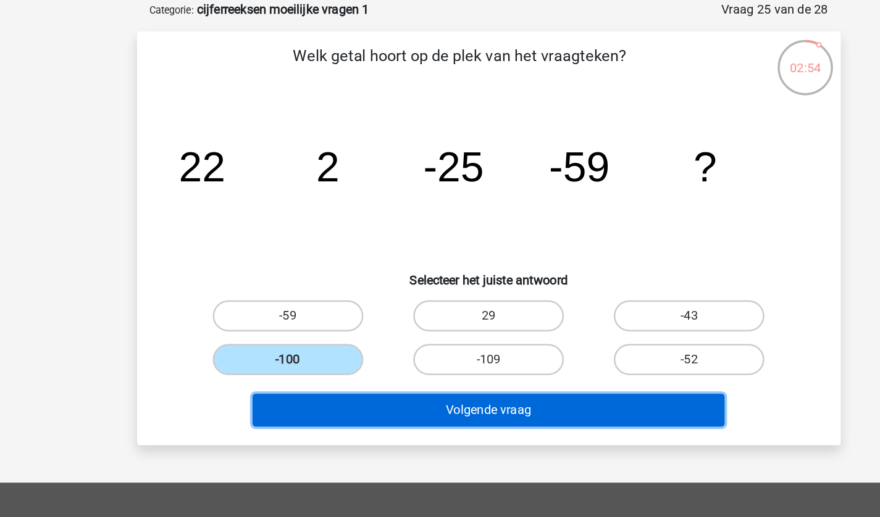
click at [375, 317] on button "Volgende vraag" at bounding box center [439, 325] width 373 height 26
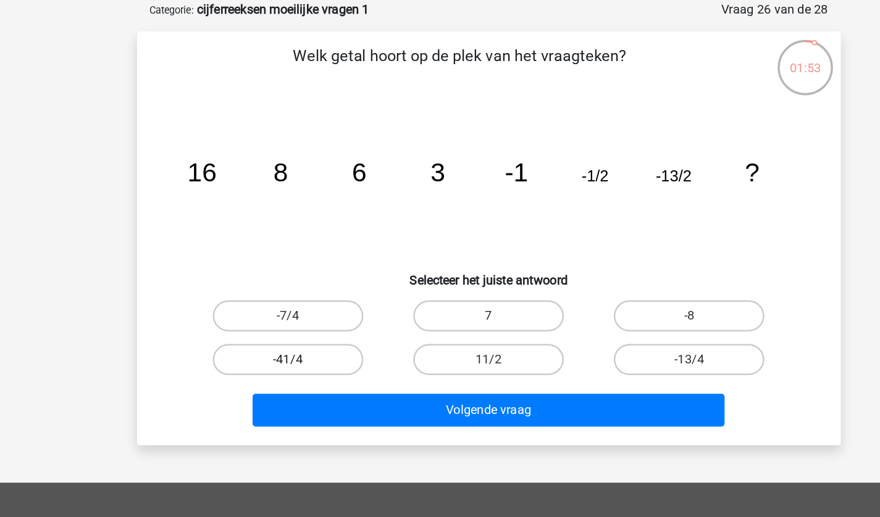
click at [250, 280] on label "-41/4" at bounding box center [281, 284] width 119 height 25
click at [281, 285] on input "-41/4" at bounding box center [285, 289] width 8 height 8
radio input "true"
click at [283, 248] on label "-7/4" at bounding box center [281, 250] width 119 height 25
click at [283, 250] on input "-7/4" at bounding box center [285, 254] width 8 height 8
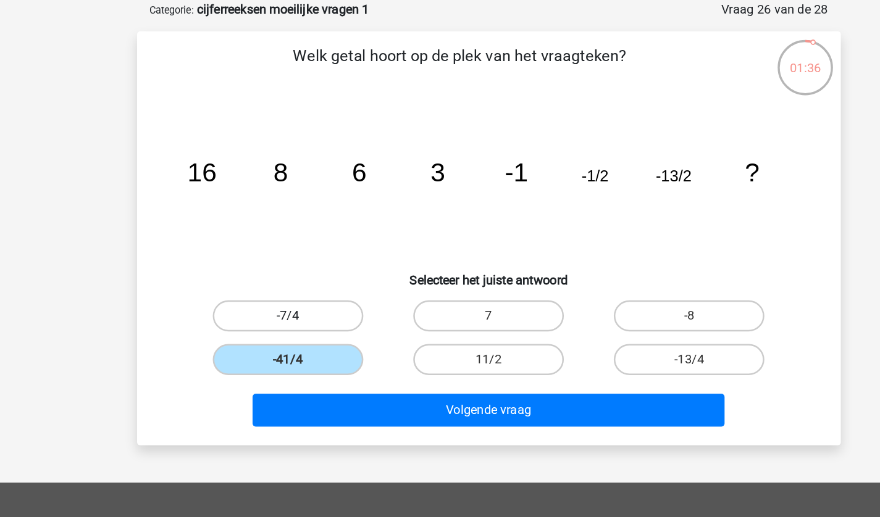
radio input "true"
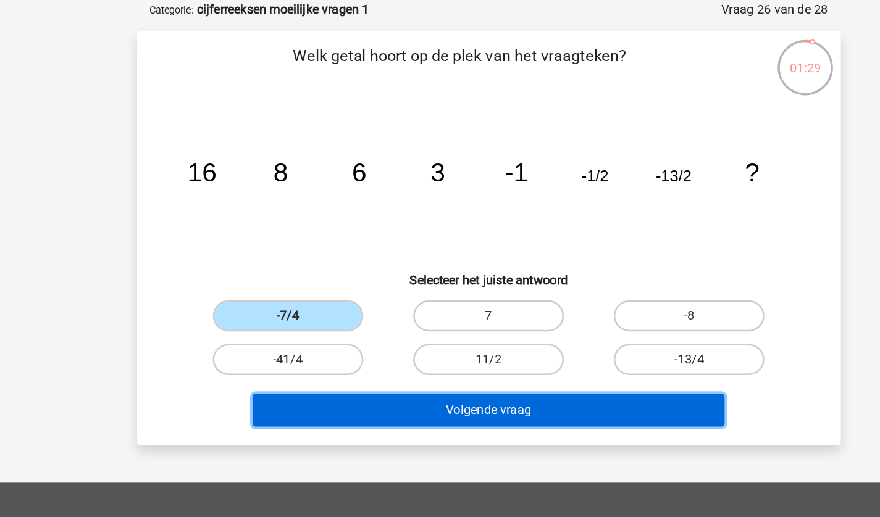
click at [323, 328] on button "Volgende vraag" at bounding box center [439, 325] width 373 height 26
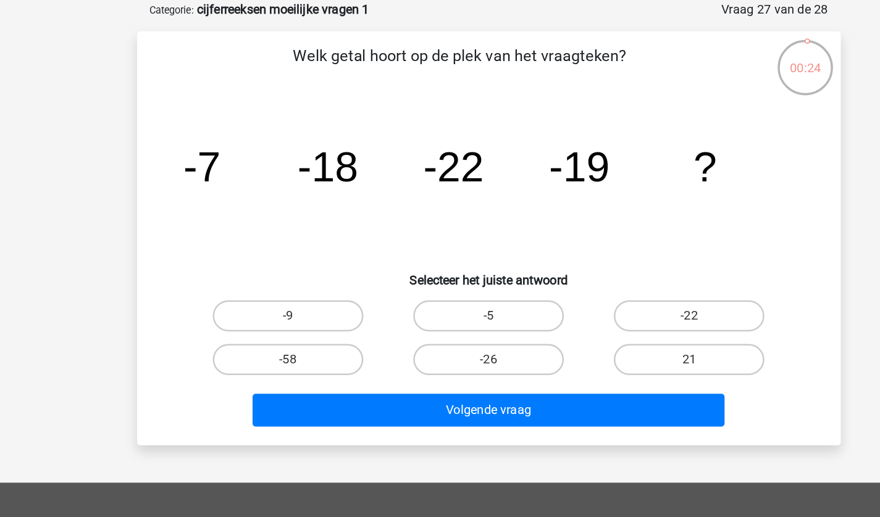
click at [430, 270] on div "-26" at bounding box center [440, 284] width 159 height 35
click at [451, 282] on label "-26" at bounding box center [439, 284] width 119 height 25
click at [448, 285] on input "-26" at bounding box center [444, 289] width 8 height 8
radio input "true"
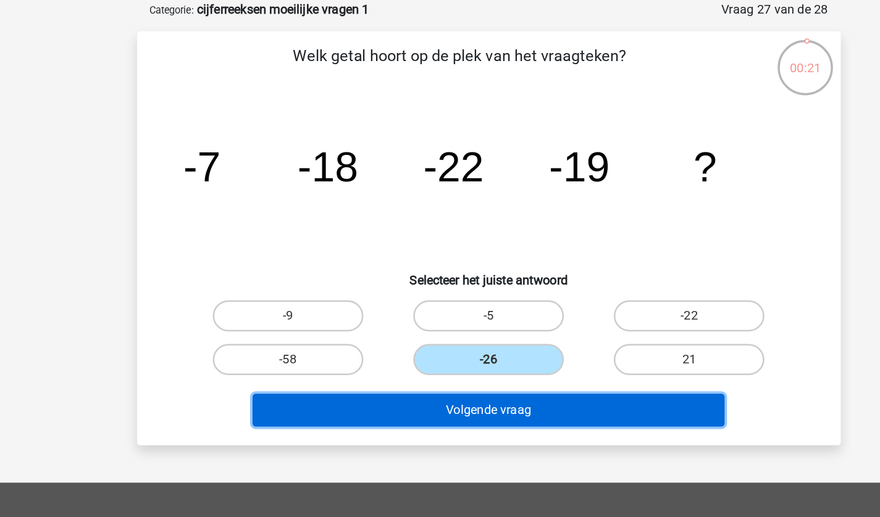
click at [398, 328] on button "Volgende vraag" at bounding box center [439, 325] width 373 height 26
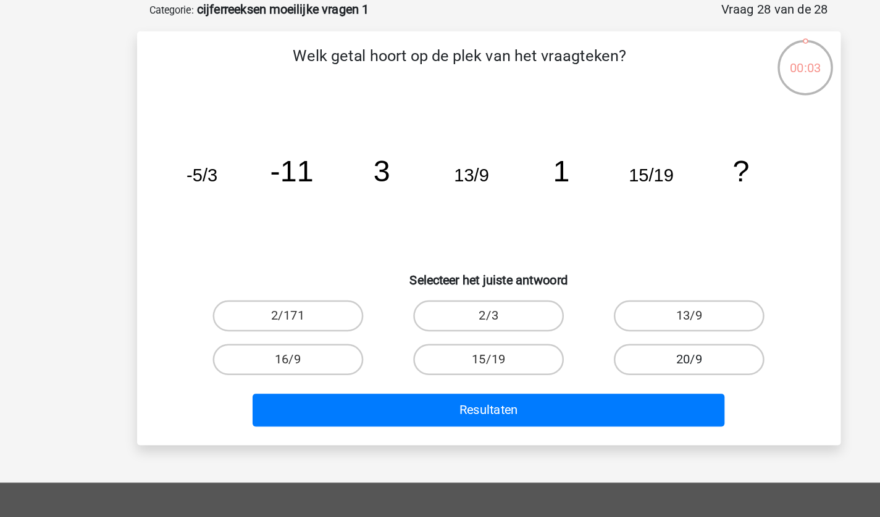
click at [584, 285] on label "20/9" at bounding box center [598, 284] width 119 height 25
click at [599, 285] on input "20/9" at bounding box center [603, 289] width 8 height 8
radio input "true"
click at [293, 280] on label "16/9" at bounding box center [281, 284] width 119 height 25
click at [289, 285] on input "16/9" at bounding box center [285, 289] width 8 height 8
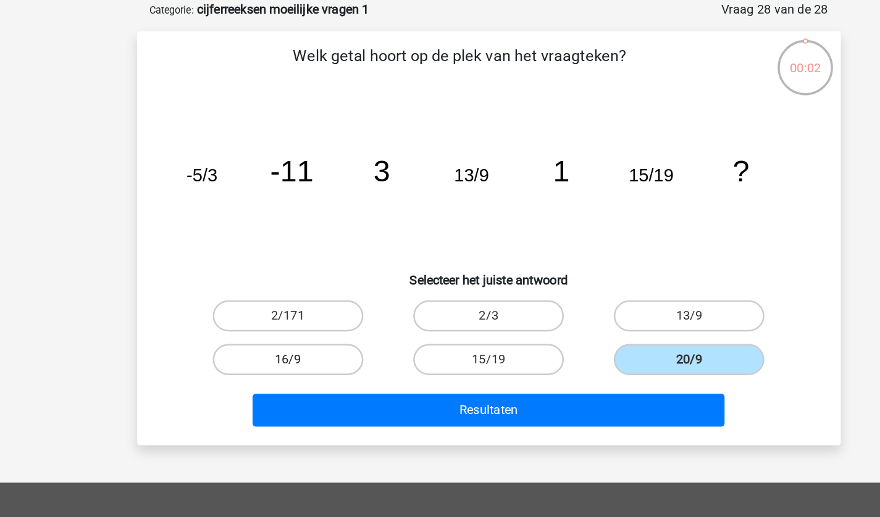
radio input "true"
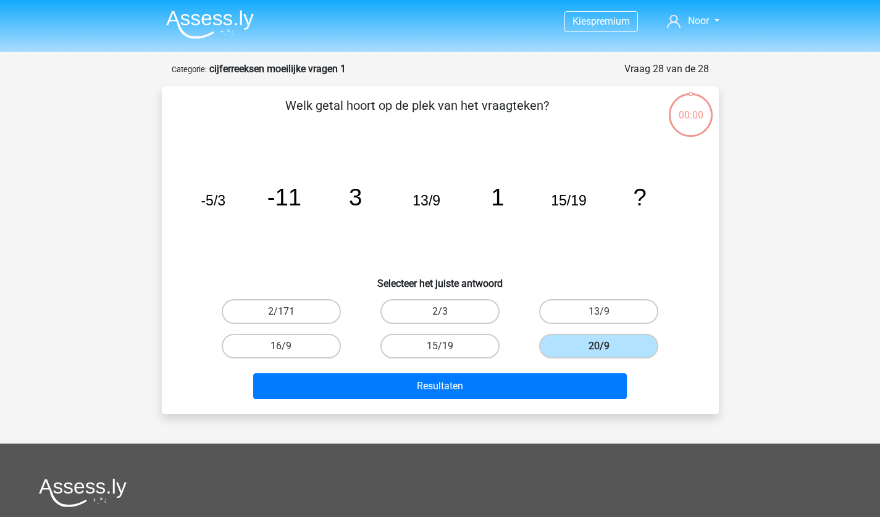
scroll to position [62, 0]
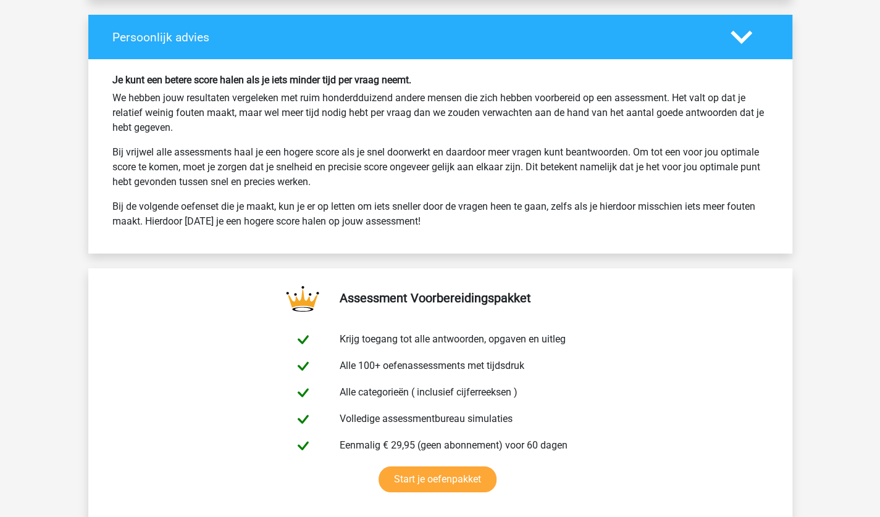
scroll to position [2455, 0]
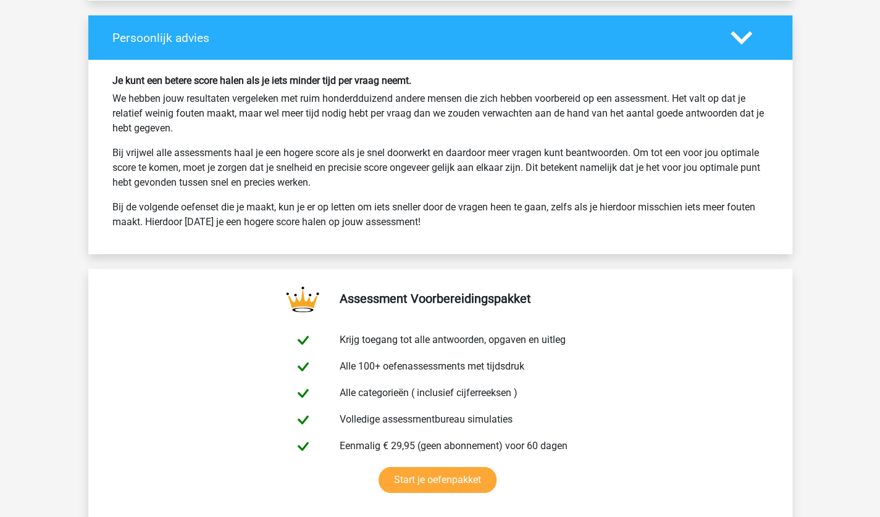
click at [430, 60] on div "Je kunt een betere score halen als je iets minder tijd per vraag neemt. We hebb…" at bounding box center [440, 157] width 704 height 194
click at [525, 31] on h4 "Persoonlijk advies" at bounding box center [411, 38] width 599 height 14
click at [719, 31] on div "Persoonlijk advies" at bounding box center [412, 38] width 618 height 14
click at [736, 31] on polygon at bounding box center [741, 38] width 22 height 14
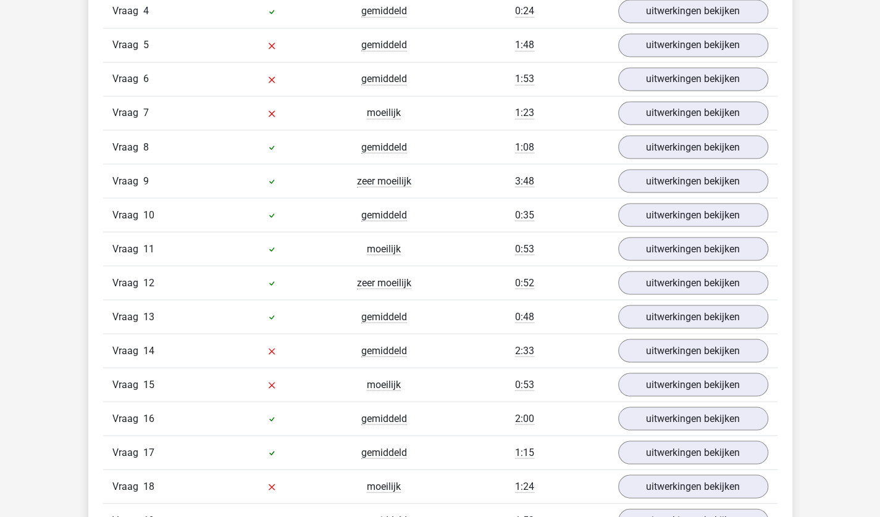
scroll to position [1169, 0]
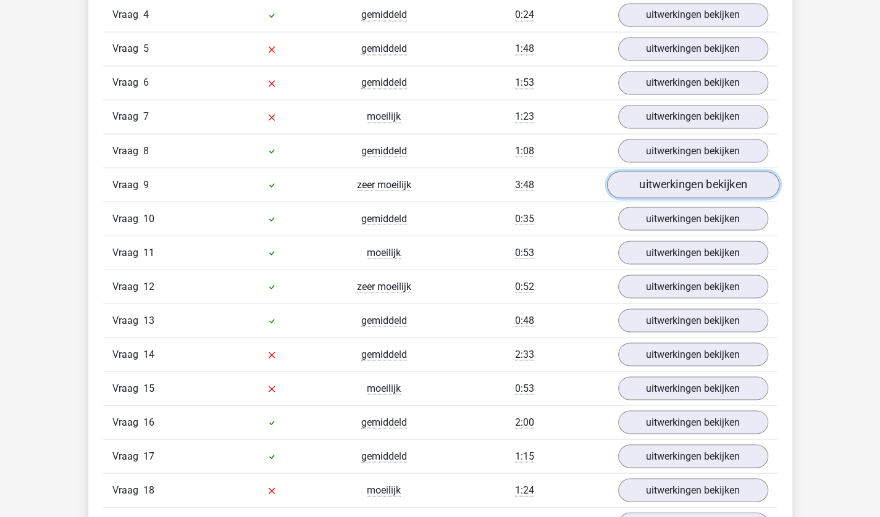
click at [655, 177] on link "uitwerkingen bekijken" at bounding box center [692, 184] width 172 height 27
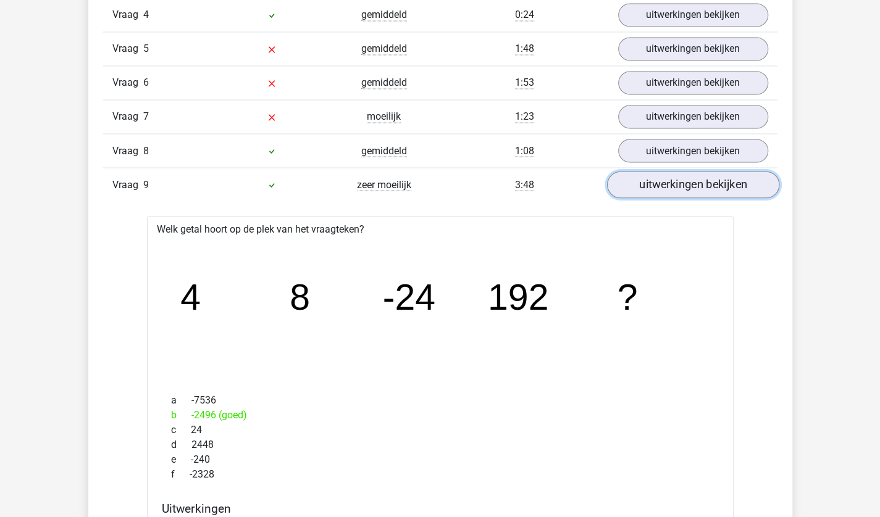
click at [655, 177] on link "uitwerkingen bekijken" at bounding box center [692, 184] width 172 height 27
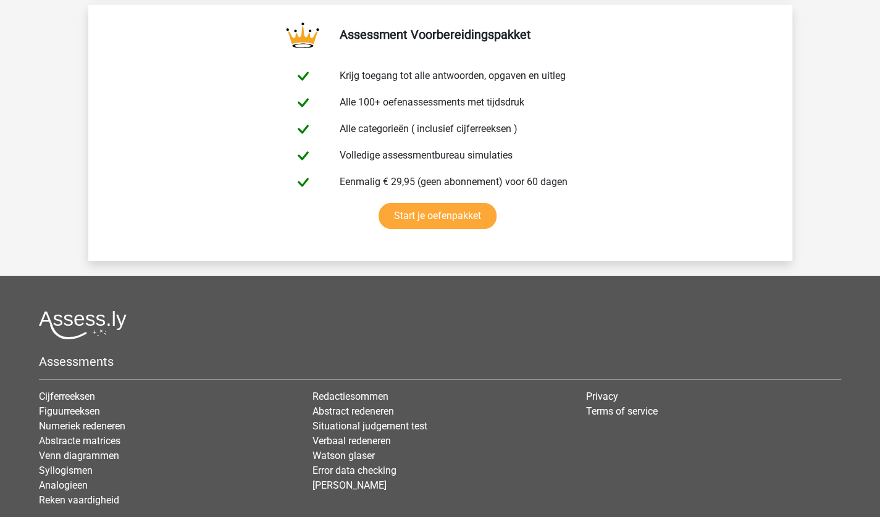
scroll to position [2572, 0]
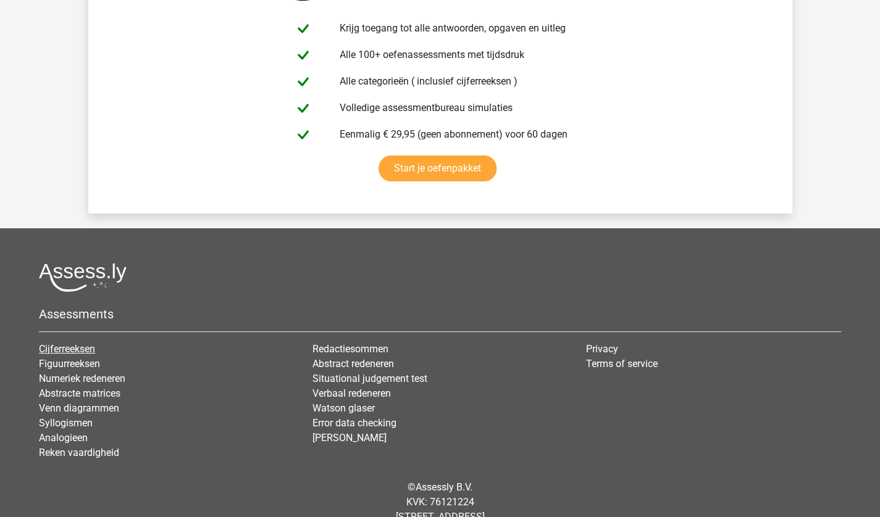
click at [75, 343] on link "Cijferreeksen" at bounding box center [67, 349] width 56 height 12
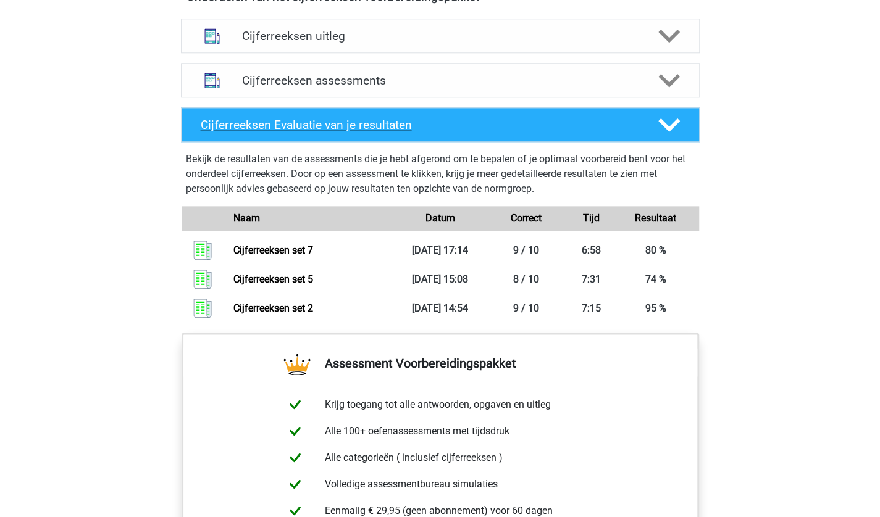
scroll to position [767, 0]
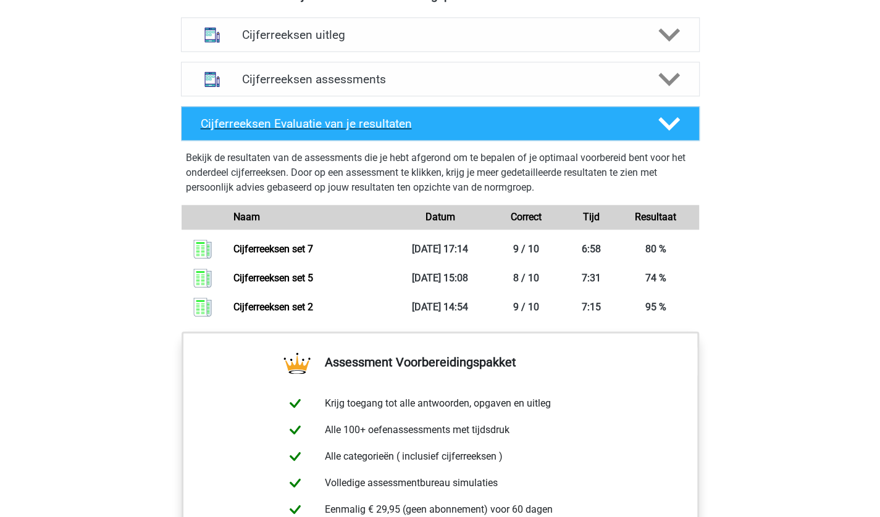
click at [385, 141] on div "Cijferreeksen Evaluatie van je resultaten" at bounding box center [440, 123] width 519 height 35
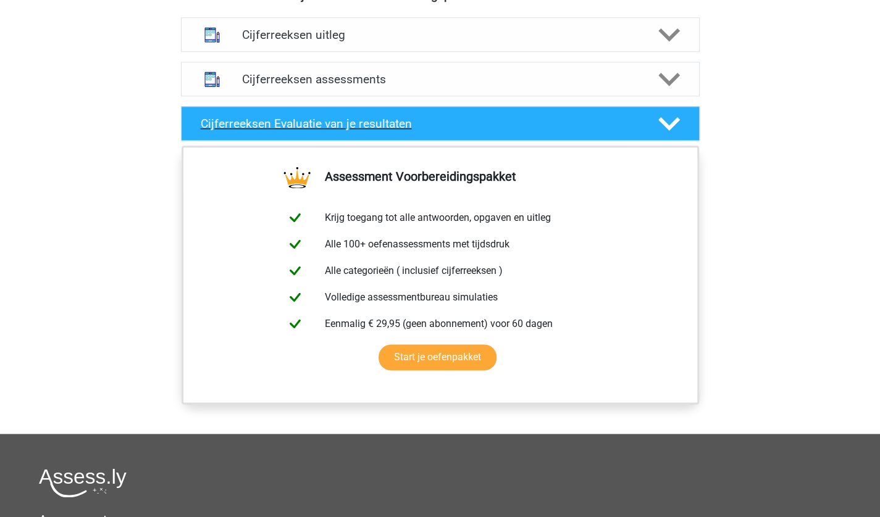
click at [385, 141] on div "Cijferreeksen Evaluatie van je resultaten" at bounding box center [440, 123] width 519 height 35
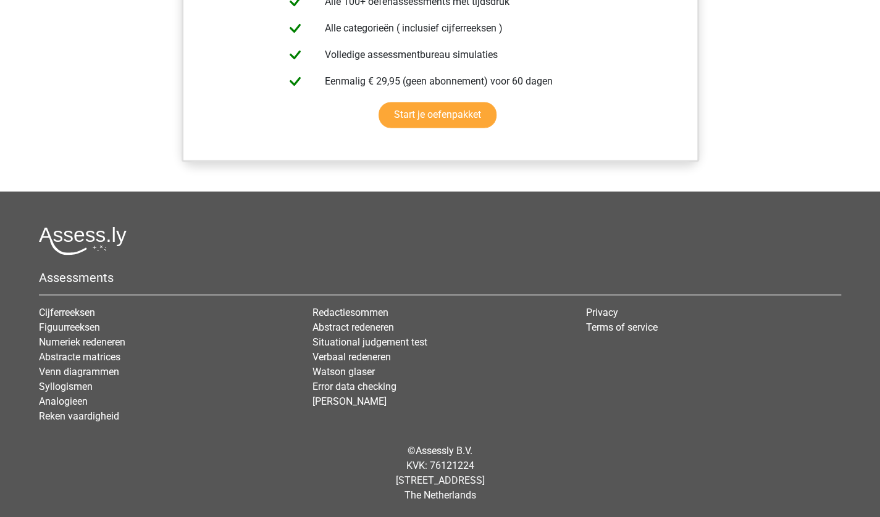
scroll to position [1208, 0]
click at [83, 315] on link "Cijferreeksen" at bounding box center [67, 312] width 56 height 12
click at [64, 400] on link "Analogieen" at bounding box center [63, 401] width 49 height 12
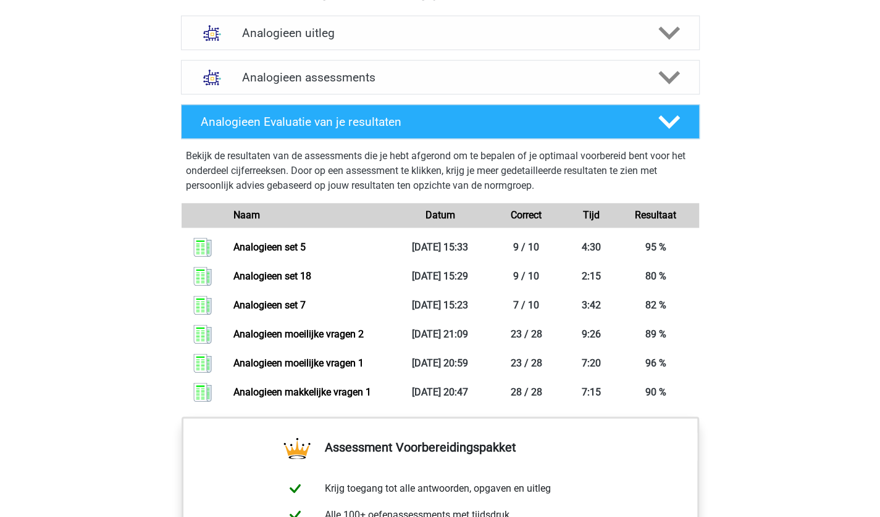
scroll to position [838, 0]
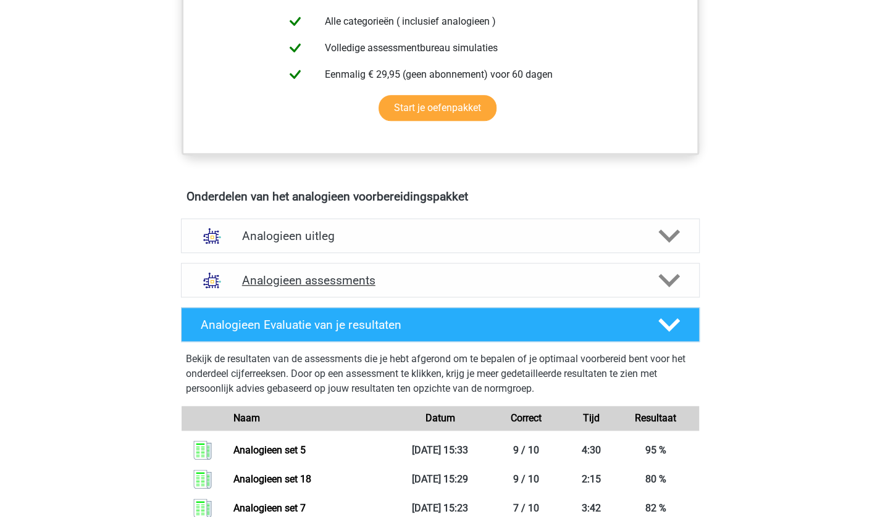
click at [301, 286] on div "Analogieen assessments" at bounding box center [440, 280] width 519 height 35
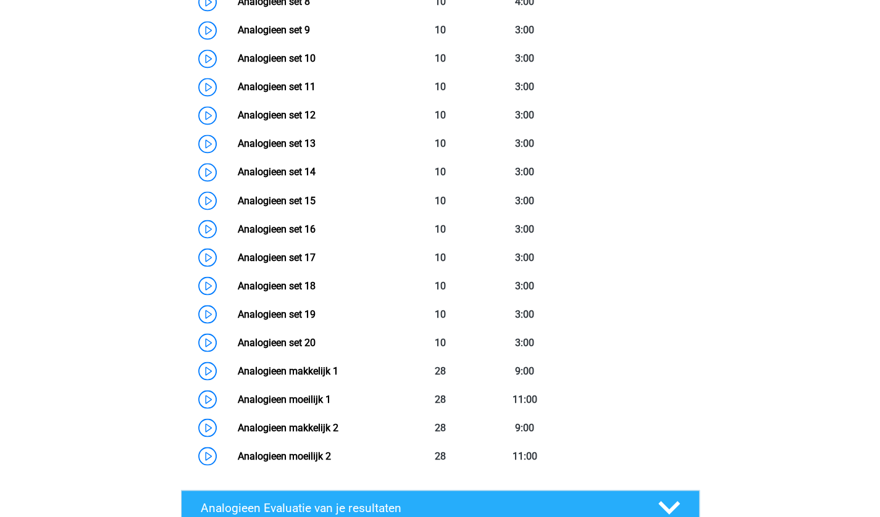
scroll to position [1168, 0]
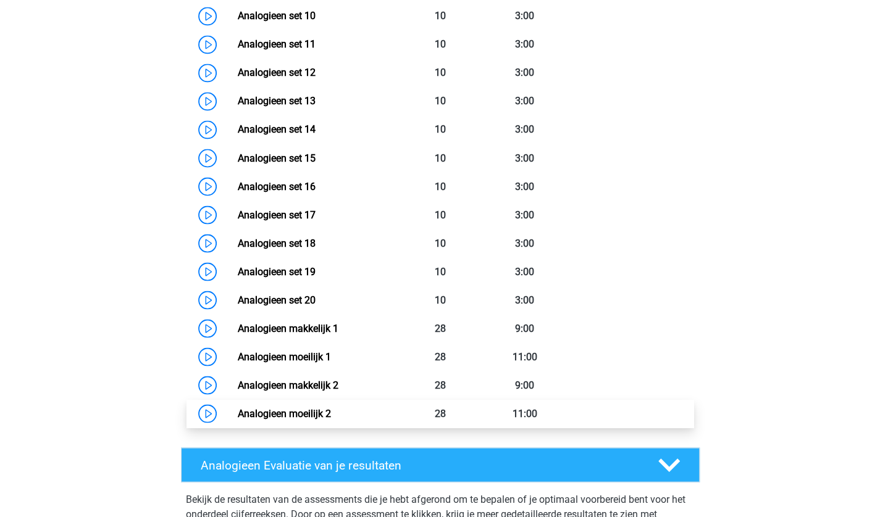
click at [294, 412] on link "Analogieen moeilijk 2" at bounding box center [284, 413] width 93 height 12
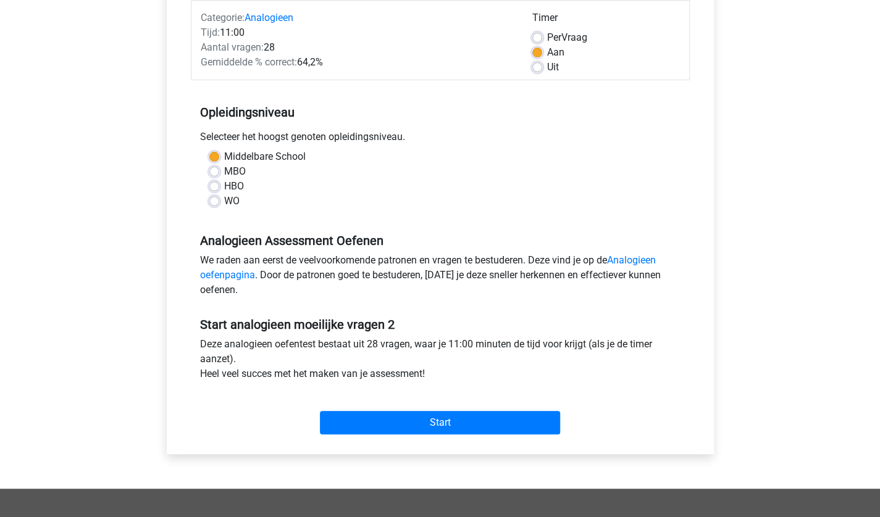
scroll to position [95, 0]
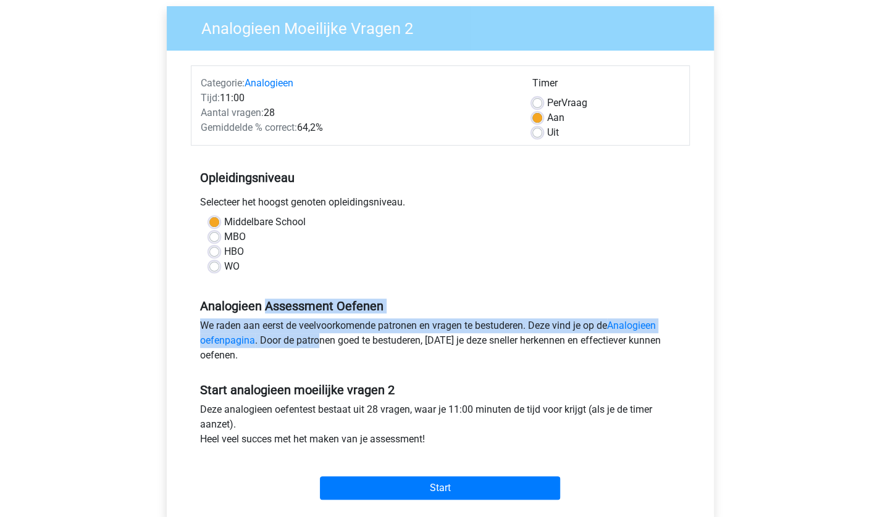
drag, startPoint x: 317, startPoint y: 348, endPoint x: 244, endPoint y: 312, distance: 81.2
click at [244, 312] on div "Analogieen Assessment Oefenen We raden aan eerst de veelvoorkomende patronen en…" at bounding box center [440, 326] width 499 height 84
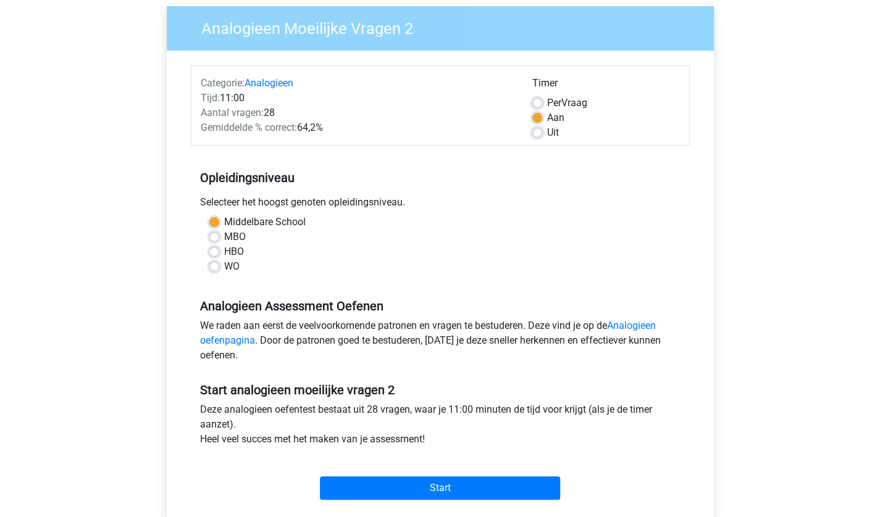
click at [411, 356] on div "We raden aan eerst de veelvoorkomende patronen en vragen te bestuderen. Deze vi…" at bounding box center [440, 343] width 499 height 49
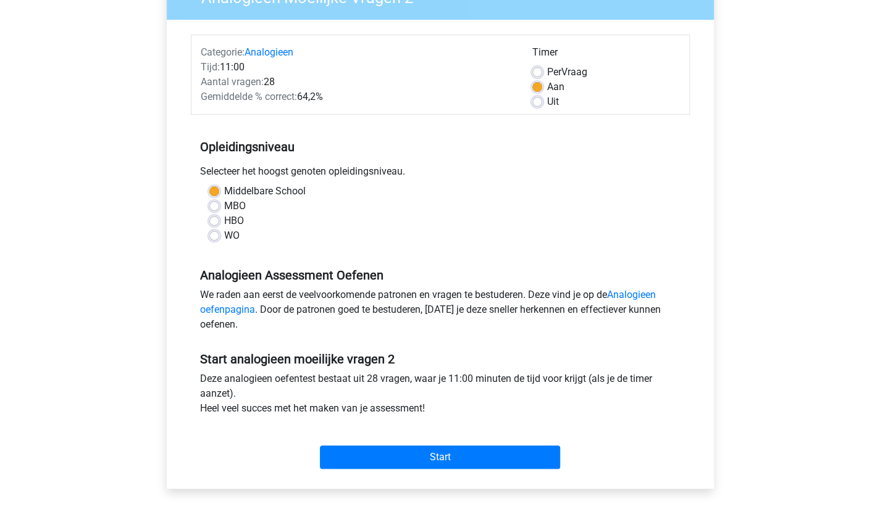
scroll to position [127, 0]
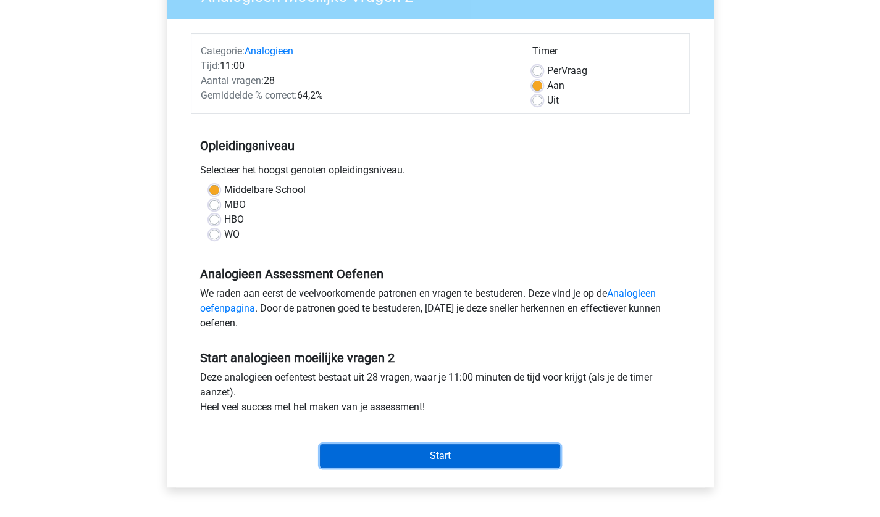
click at [427, 453] on input "Start" at bounding box center [440, 455] width 240 height 23
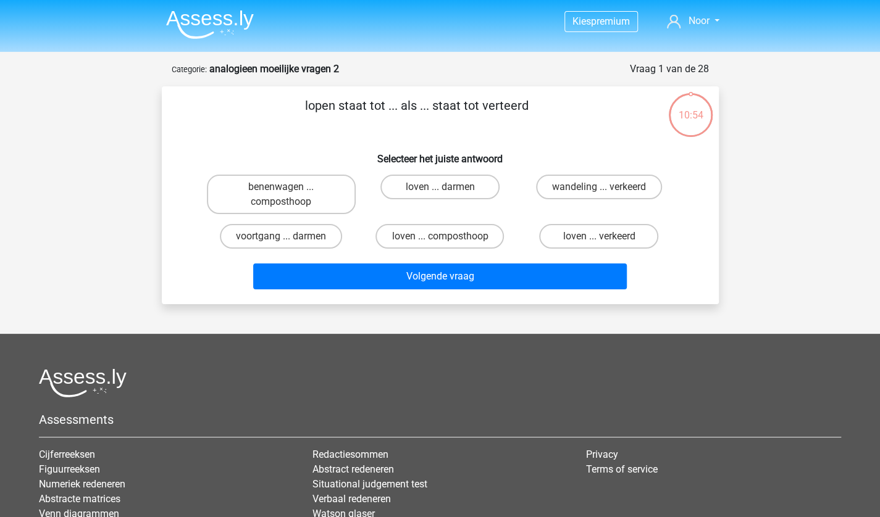
click at [600, 236] on input "loven ... verkeerd" at bounding box center [603, 240] width 8 height 8
radio input "true"
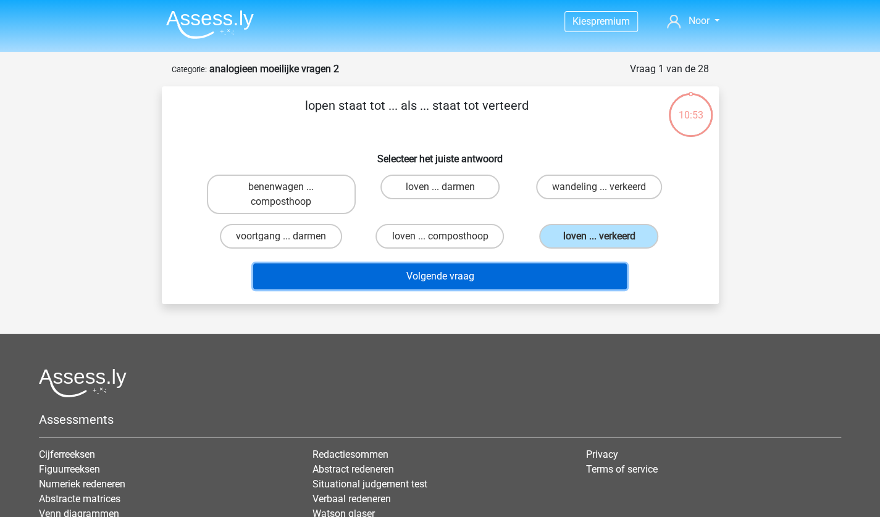
click at [501, 266] on button "Volgende vraag" at bounding box center [439, 277] width 373 height 26
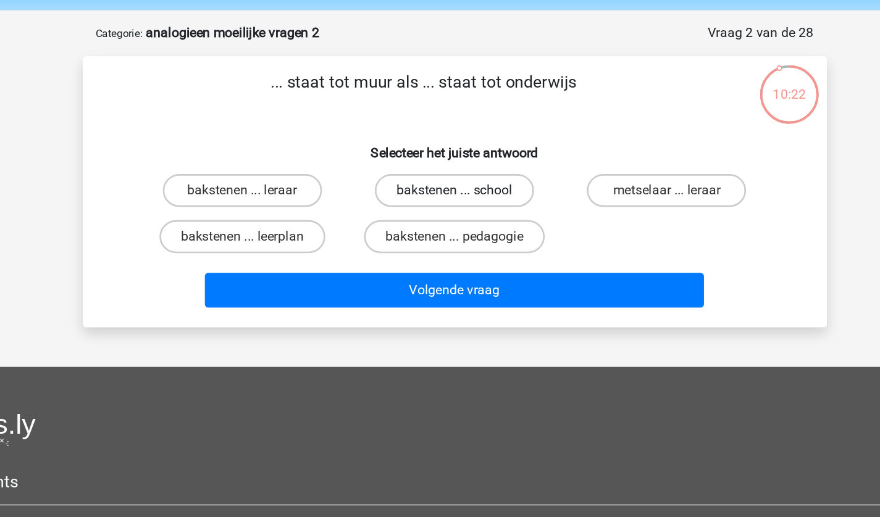
click at [388, 182] on label "bakstenen ... school" at bounding box center [439, 187] width 119 height 25
click at [440, 187] on input "bakstenen ... school" at bounding box center [444, 191] width 8 height 8
radio input "true"
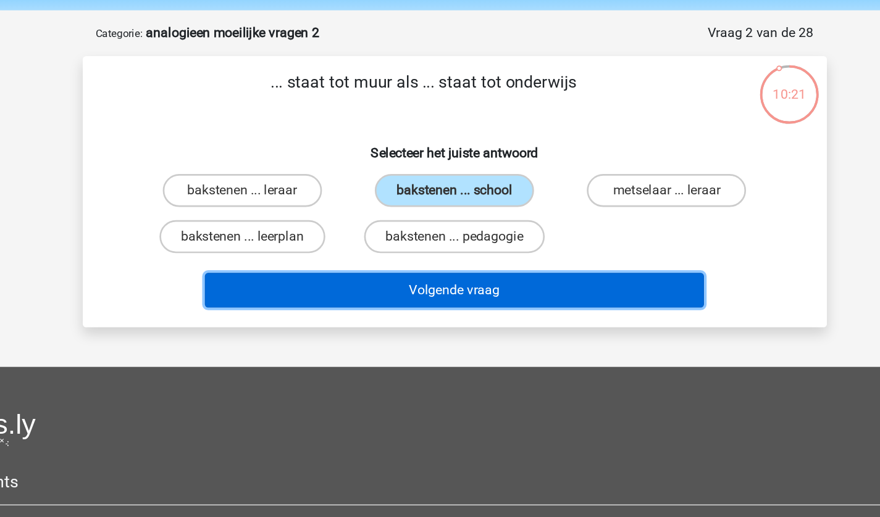
click at [441, 262] on button "Volgende vraag" at bounding box center [439, 262] width 373 height 26
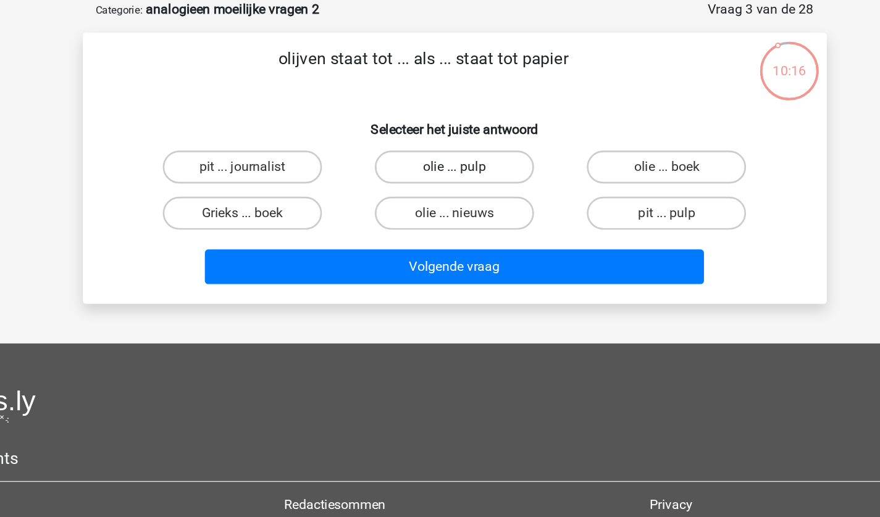
click at [443, 185] on label "olie ... pulp" at bounding box center [439, 187] width 119 height 25
click at [443, 187] on input "olie ... pulp" at bounding box center [444, 191] width 8 height 8
radio input "true"
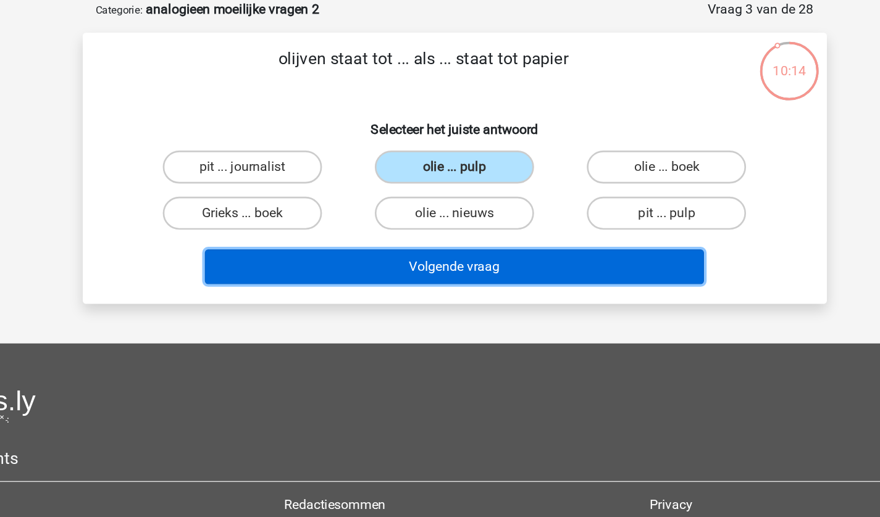
click at [391, 257] on button "Volgende vraag" at bounding box center [439, 262] width 373 height 26
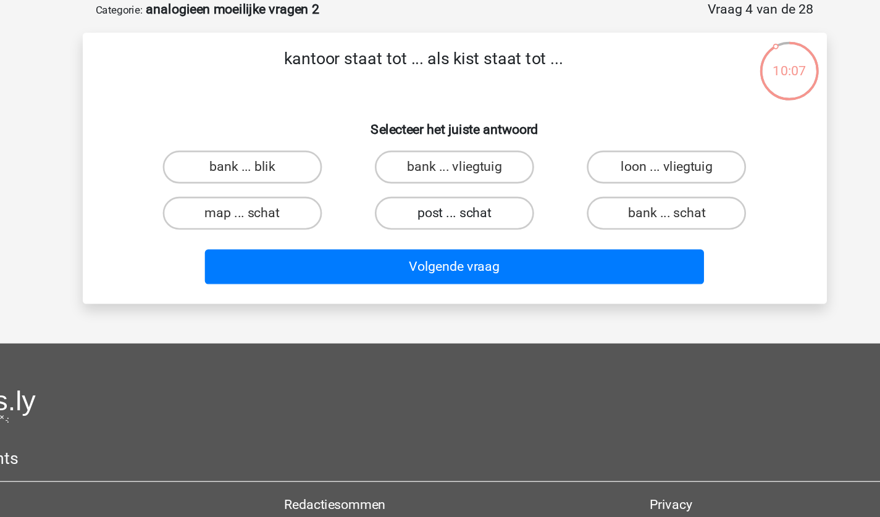
click at [448, 212] on label "post ... schat" at bounding box center [439, 221] width 119 height 25
click at [448, 222] on input "post ... schat" at bounding box center [444, 226] width 8 height 8
radio input "true"
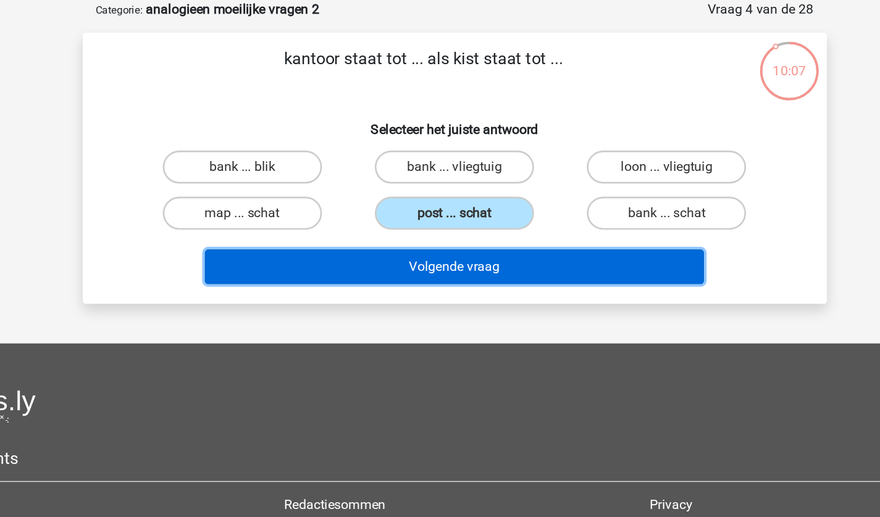
click at [468, 260] on button "Volgende vraag" at bounding box center [439, 262] width 373 height 26
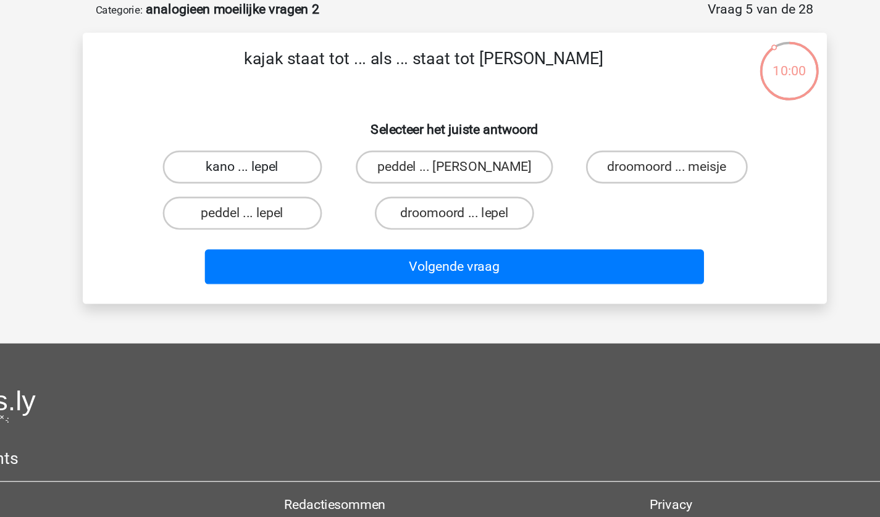
click at [290, 183] on label "kano ... lepel" at bounding box center [281, 187] width 119 height 25
click at [289, 187] on input "kano ... lepel" at bounding box center [285, 191] width 8 height 8
radio input "true"
click at [419, 220] on label "droomoord ... lepel" at bounding box center [439, 221] width 119 height 25
click at [440, 222] on input "droomoord ... lepel" at bounding box center [444, 226] width 8 height 8
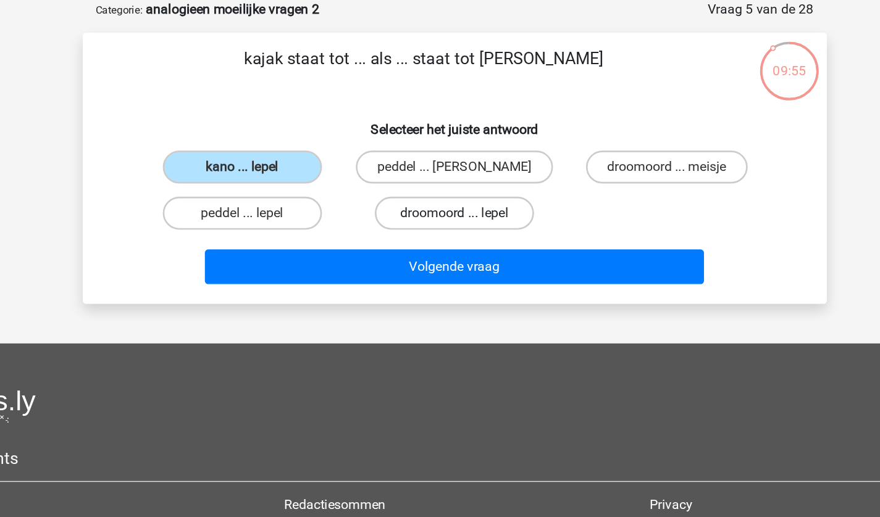
radio input "true"
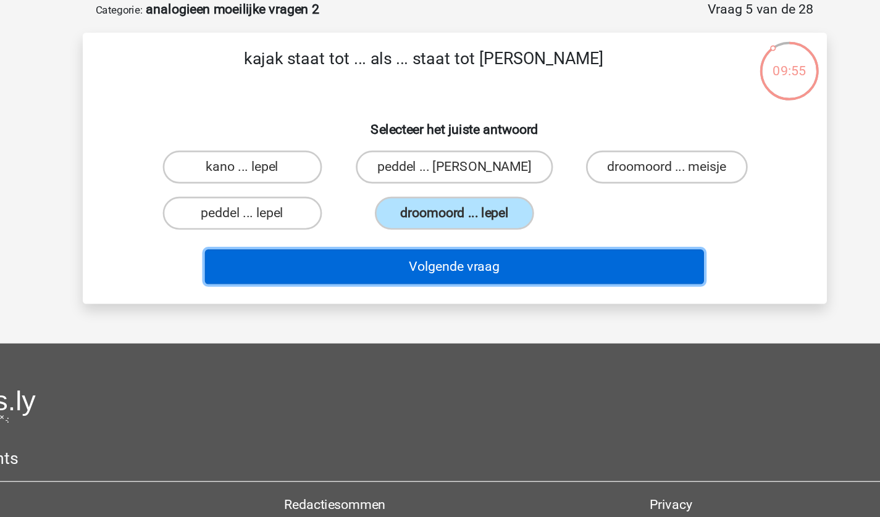
click at [433, 256] on button "Volgende vraag" at bounding box center [439, 262] width 373 height 26
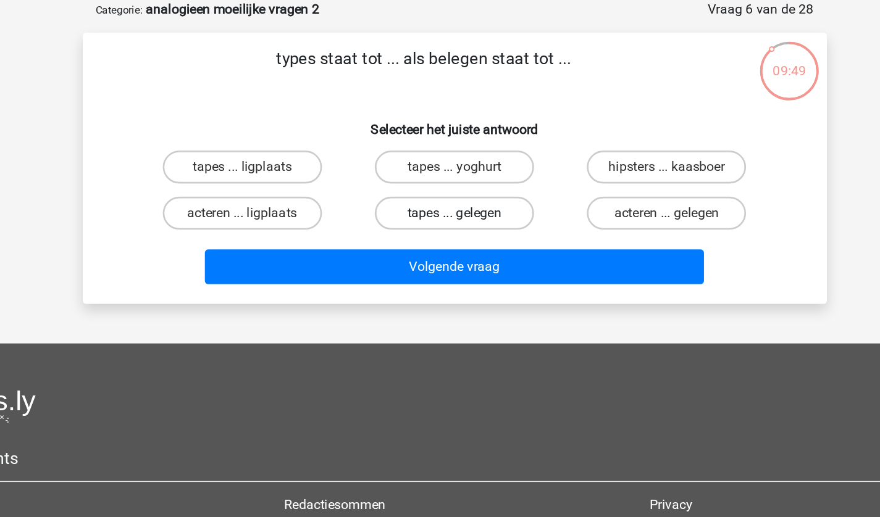
click at [438, 223] on label "tapes ... gelegen" at bounding box center [439, 221] width 119 height 25
click at [440, 223] on input "tapes ... gelegen" at bounding box center [444, 226] width 8 height 8
radio input "true"
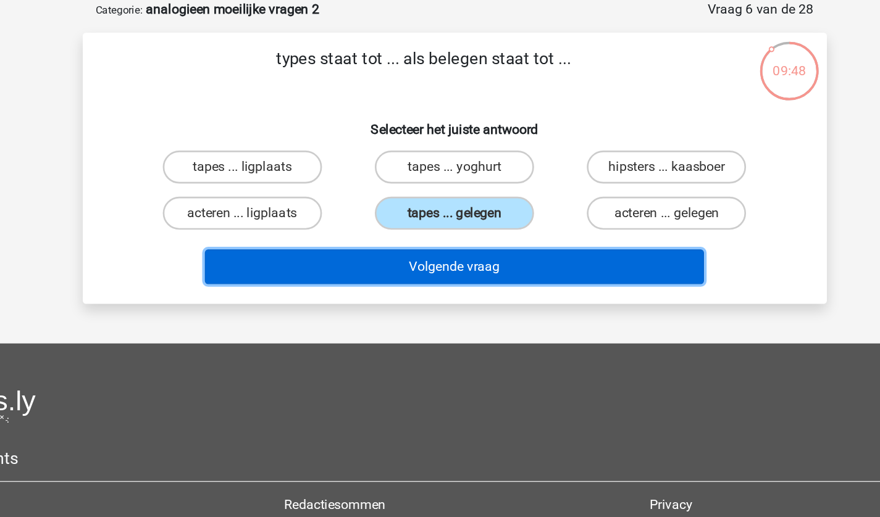
click at [500, 254] on button "Volgende vraag" at bounding box center [439, 262] width 373 height 26
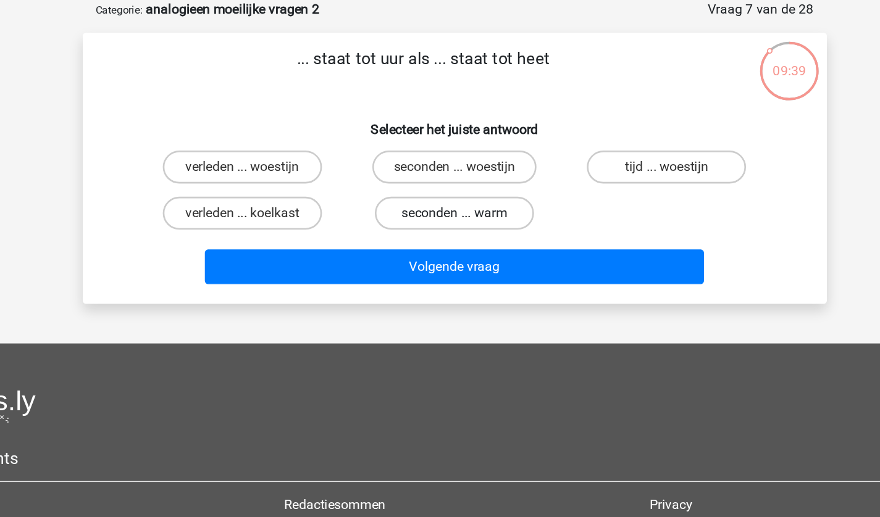
click at [402, 227] on label "seconden ... warm" at bounding box center [439, 221] width 119 height 25
click at [440, 227] on input "seconden ... warm" at bounding box center [444, 226] width 8 height 8
radio input "true"
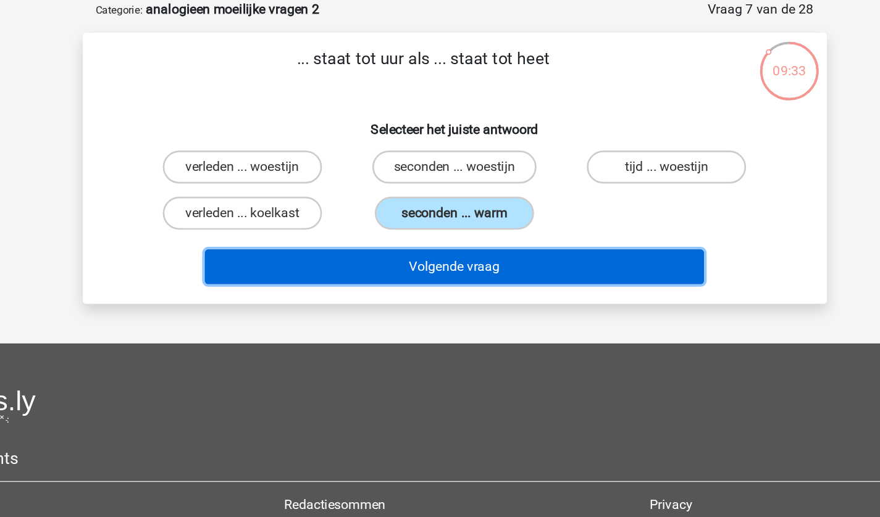
click at [431, 263] on button "Volgende vraag" at bounding box center [439, 262] width 373 height 26
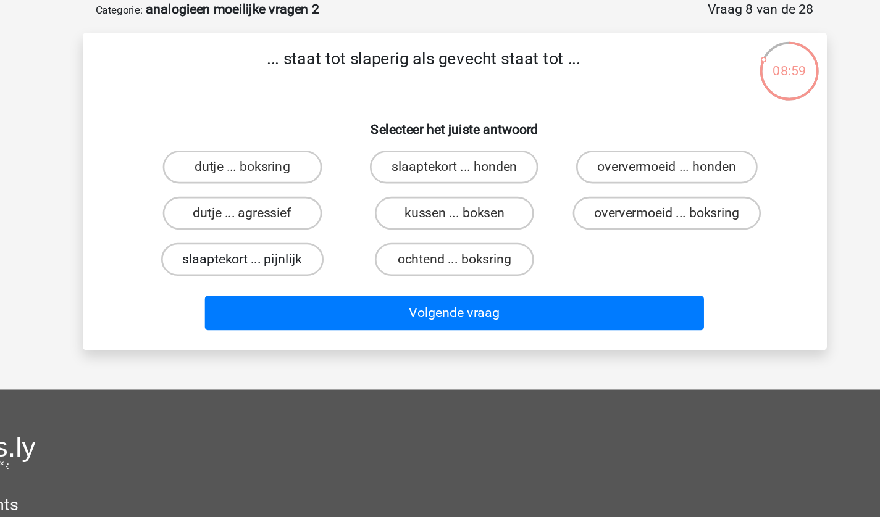
click at [298, 254] on label "slaaptekort ... pijnlijk" at bounding box center [281, 256] width 122 height 25
click at [289, 256] on input "slaaptekort ... pijnlijk" at bounding box center [285, 260] width 8 height 8
radio input "true"
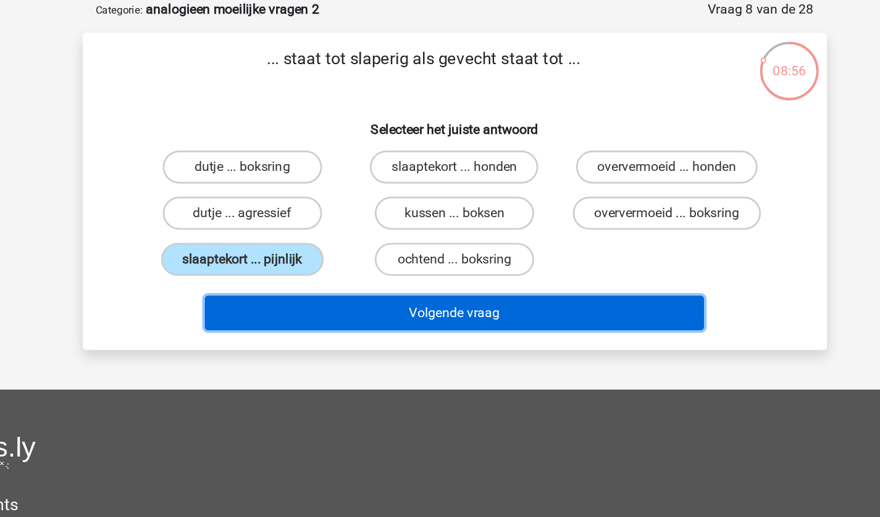
click at [448, 307] on button "Volgende vraag" at bounding box center [439, 296] width 373 height 26
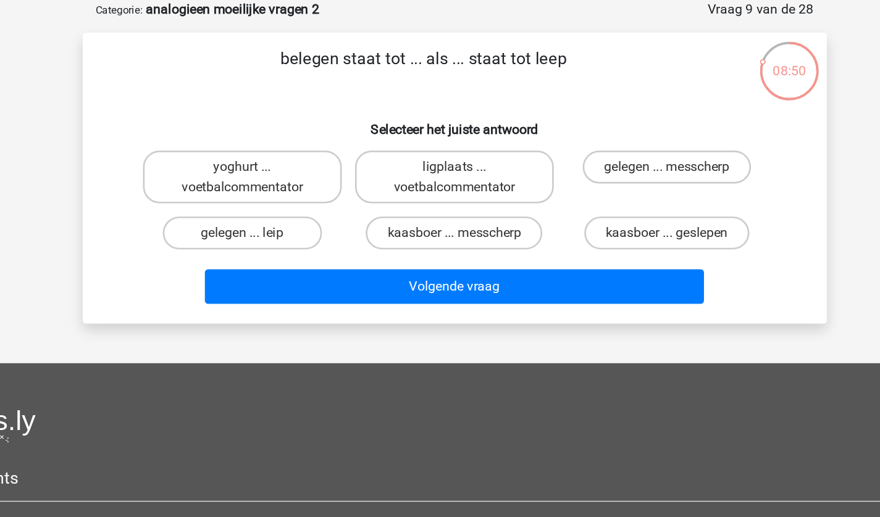
click at [284, 236] on input "gelegen ... leip" at bounding box center [285, 240] width 8 height 8
radio input "true"
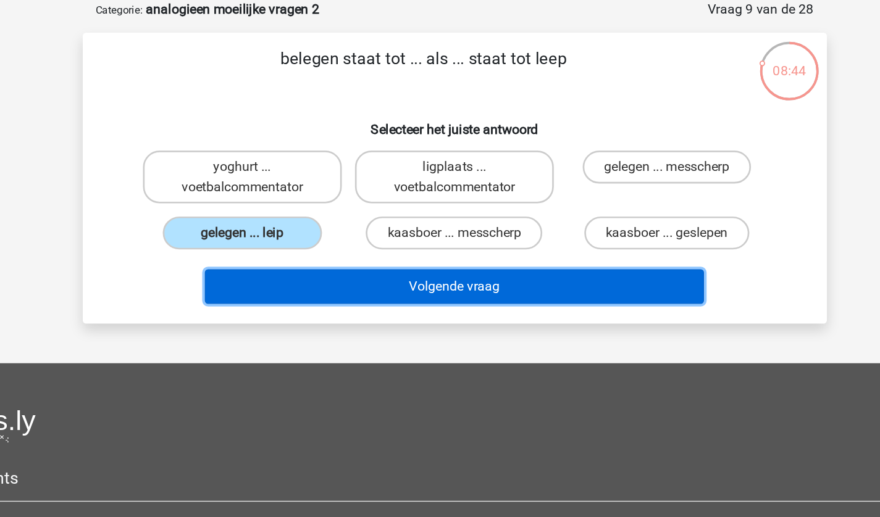
click at [430, 272] on button "Volgende vraag" at bounding box center [439, 277] width 373 height 26
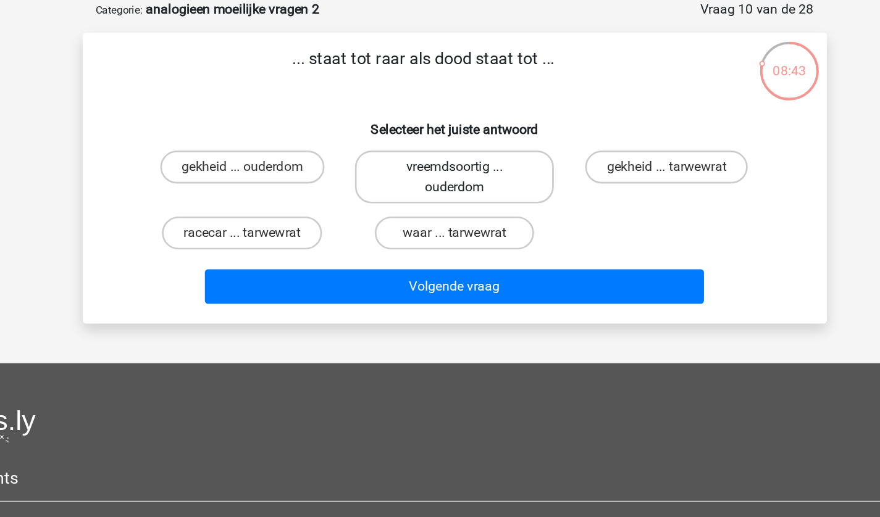
click at [403, 219] on div "... staat tot raar als dood staat tot ... Selecteer het juiste antwoord gekheid…" at bounding box center [440, 195] width 547 height 198
click at [259, 243] on label "racecar ... tarwewrat" at bounding box center [281, 236] width 120 height 25
click at [281, 243] on input "racecar ... tarwewrat" at bounding box center [285, 240] width 8 height 8
radio input "true"
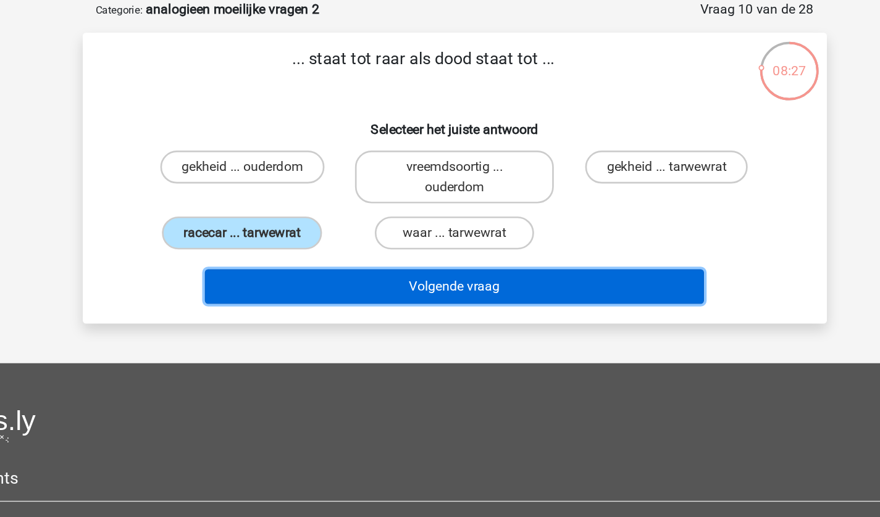
click at [397, 278] on button "Volgende vraag" at bounding box center [439, 277] width 373 height 26
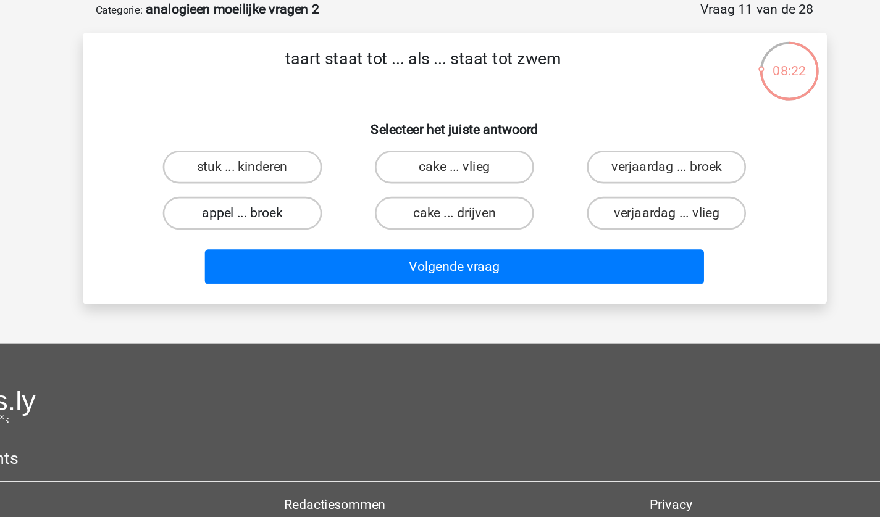
click at [282, 232] on label "appel ... broek" at bounding box center [281, 221] width 119 height 25
click at [282, 230] on input "appel ... broek" at bounding box center [285, 226] width 8 height 8
radio input "true"
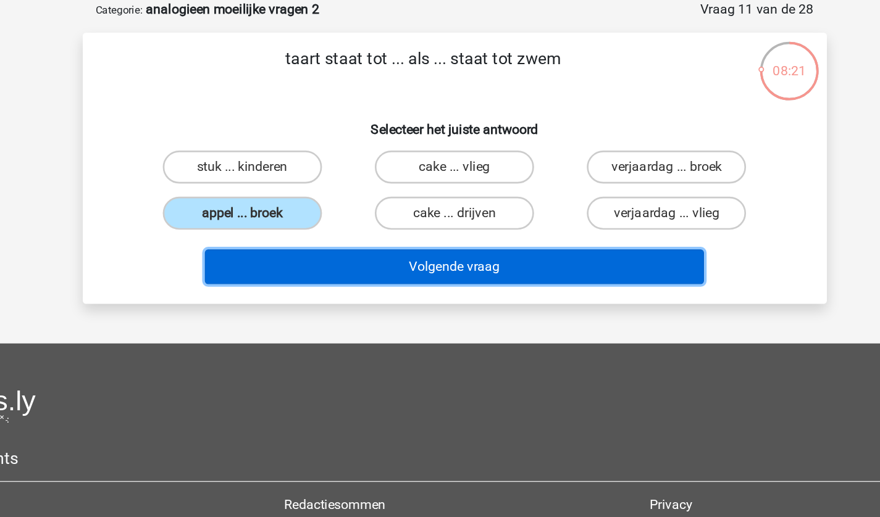
click at [414, 257] on button "Volgende vraag" at bounding box center [439, 262] width 373 height 26
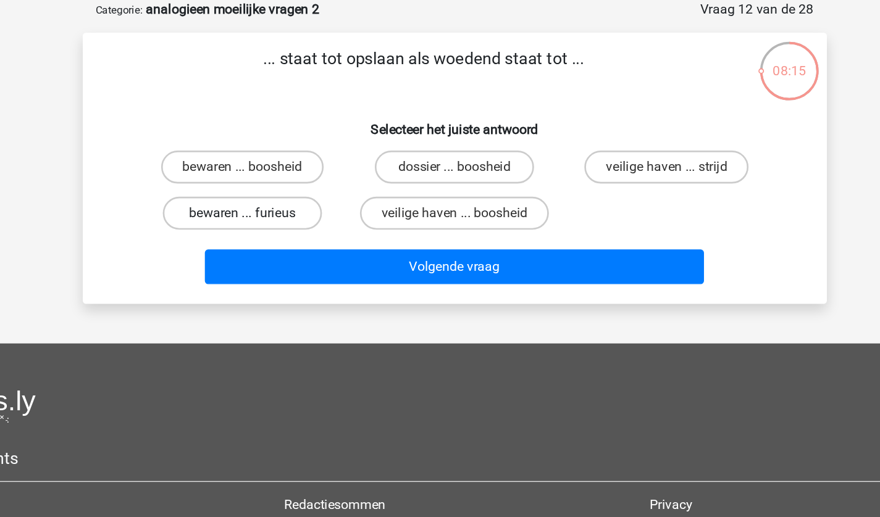
click at [299, 210] on label "bewaren ... furieus" at bounding box center [281, 221] width 119 height 25
click at [289, 222] on input "bewaren ... furieus" at bounding box center [285, 226] width 8 height 8
radio input "true"
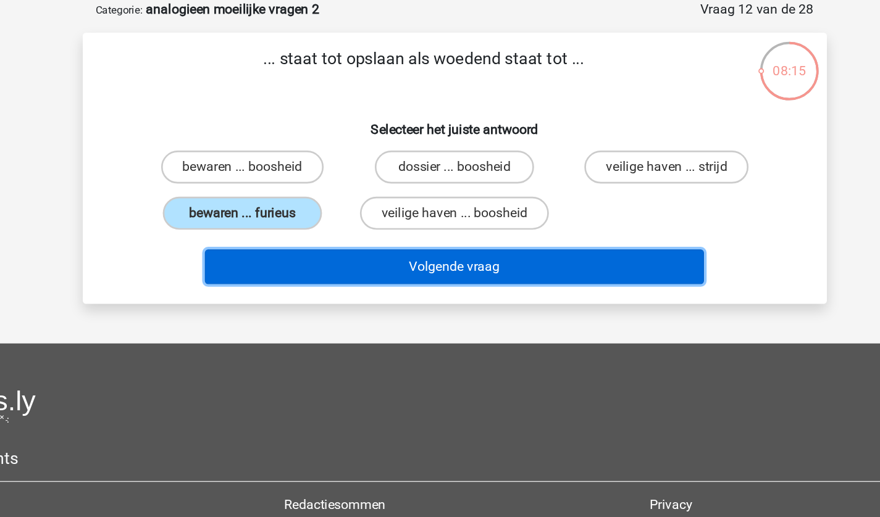
click at [425, 260] on button "Volgende vraag" at bounding box center [439, 262] width 373 height 26
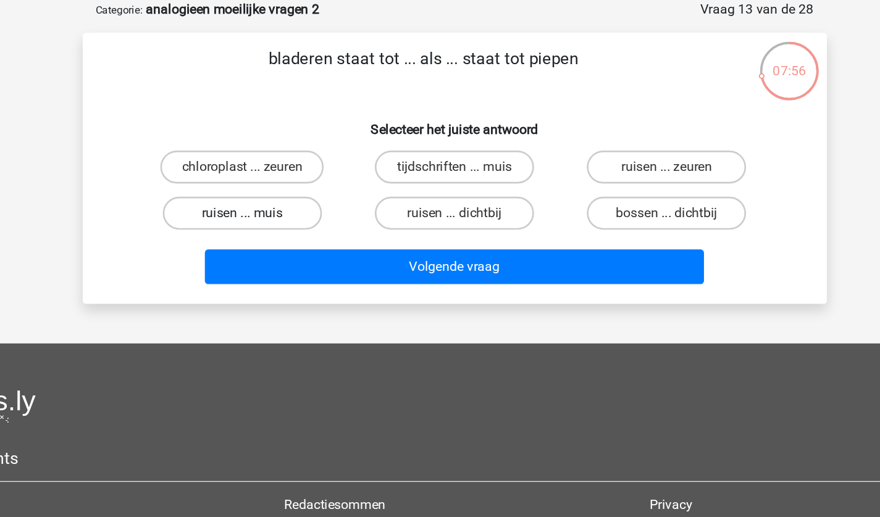
click at [229, 219] on label "ruisen ... muis" at bounding box center [281, 221] width 119 height 25
click at [281, 222] on input "ruisen ... muis" at bounding box center [285, 226] width 8 height 8
radio input "true"
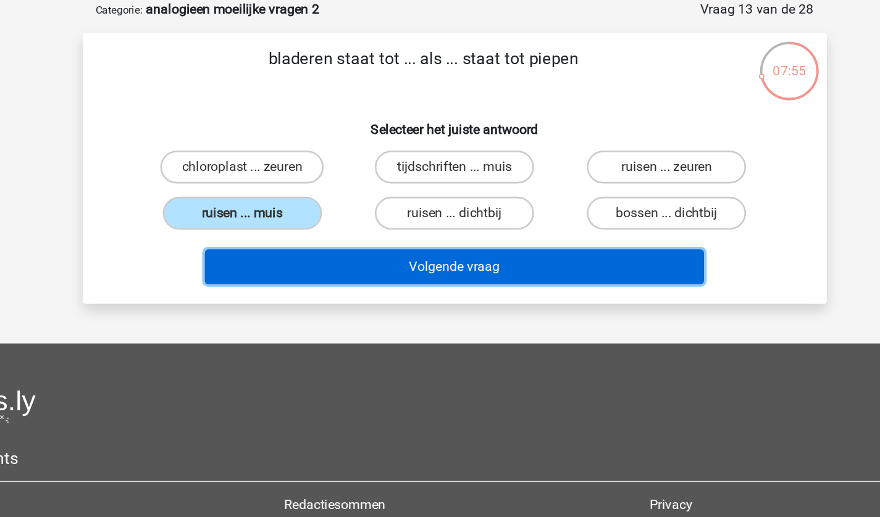
click at [412, 264] on button "Volgende vraag" at bounding box center [439, 262] width 373 height 26
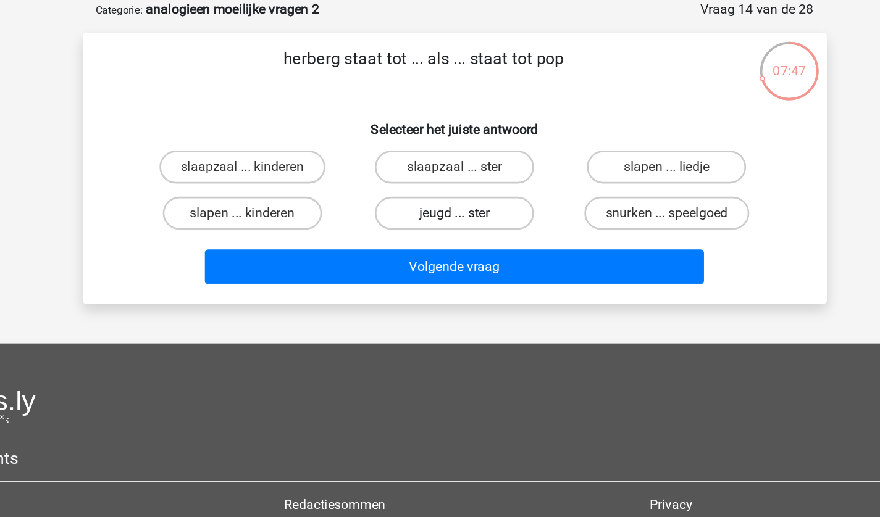
click at [470, 231] on label "jeugd ... ster" at bounding box center [439, 221] width 119 height 25
click at [448, 230] on input "jeugd ... ster" at bounding box center [444, 226] width 8 height 8
radio input "true"
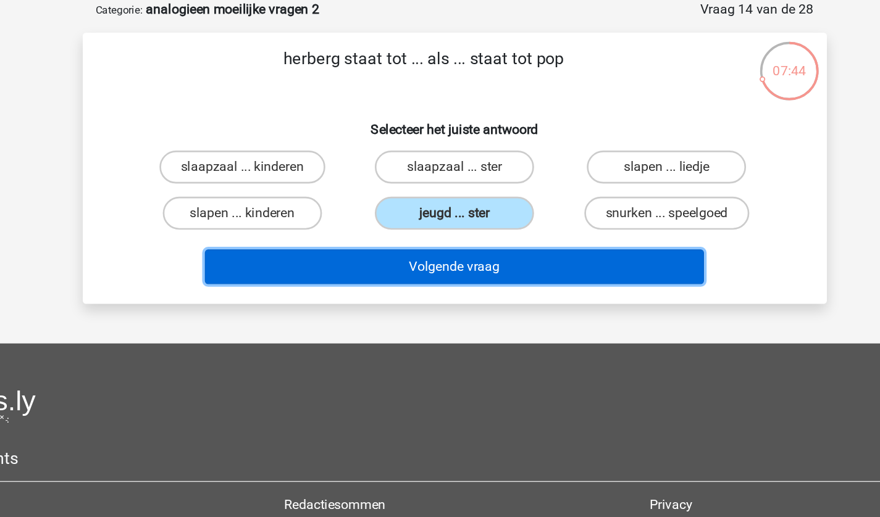
click at [431, 264] on button "Volgende vraag" at bounding box center [439, 262] width 373 height 26
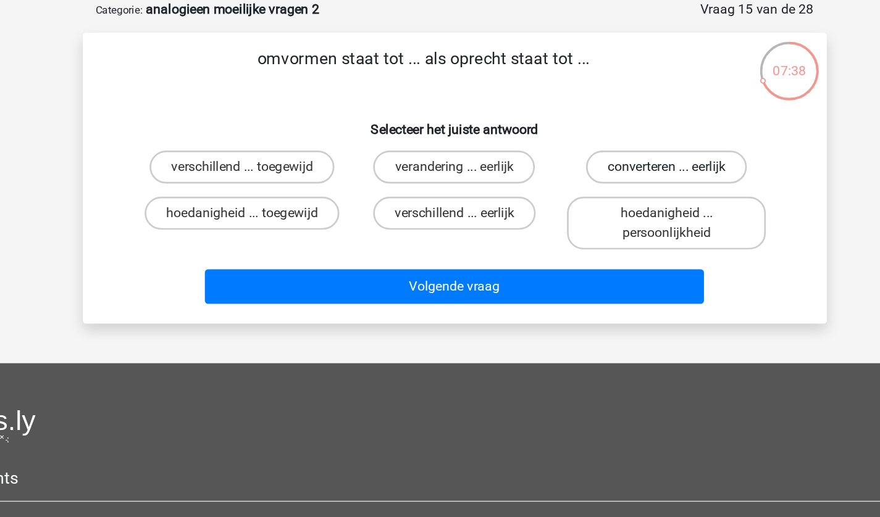
click at [570, 181] on label "converteren ... eerlijk" at bounding box center [598, 187] width 120 height 25
click at [599, 187] on input "converteren ... eerlijk" at bounding box center [603, 191] width 8 height 8
radio input "true"
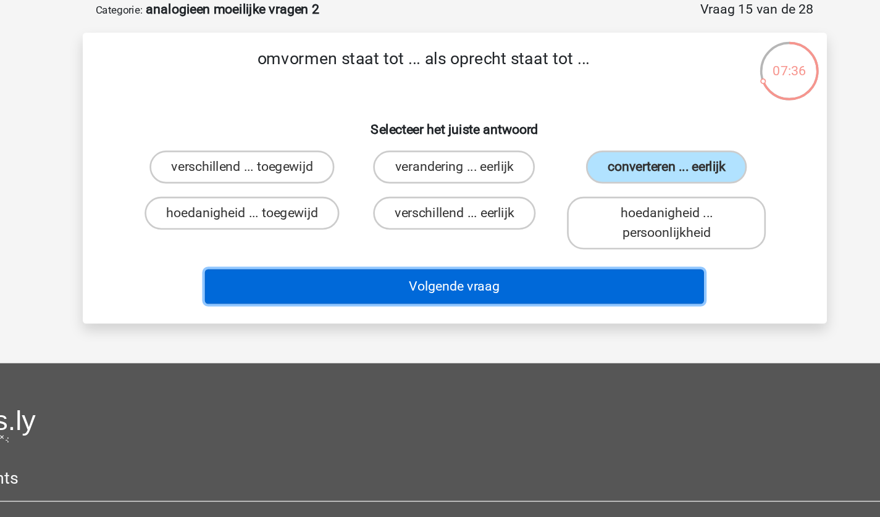
click at [490, 280] on button "Volgende vraag" at bounding box center [439, 277] width 373 height 26
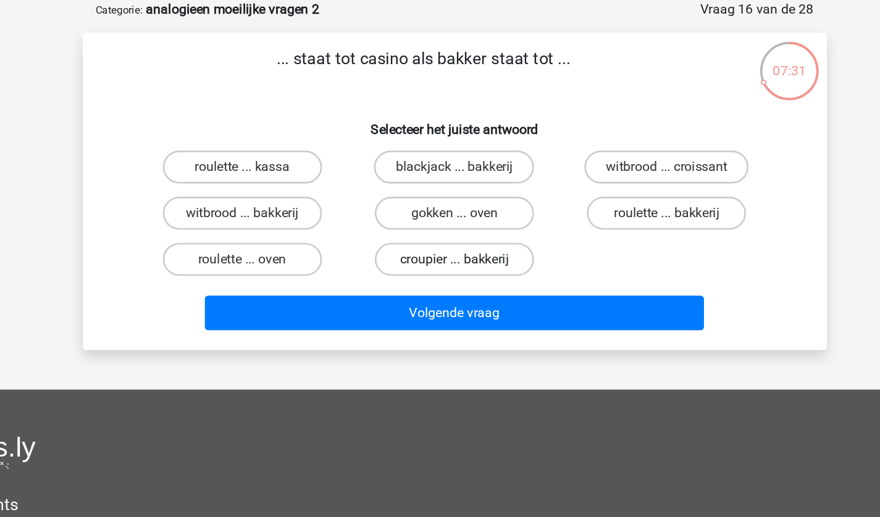
click at [414, 252] on label "croupier ... bakkerij" at bounding box center [439, 256] width 119 height 25
click at [440, 256] on input "croupier ... bakkerij" at bounding box center [444, 260] width 8 height 8
radio input "true"
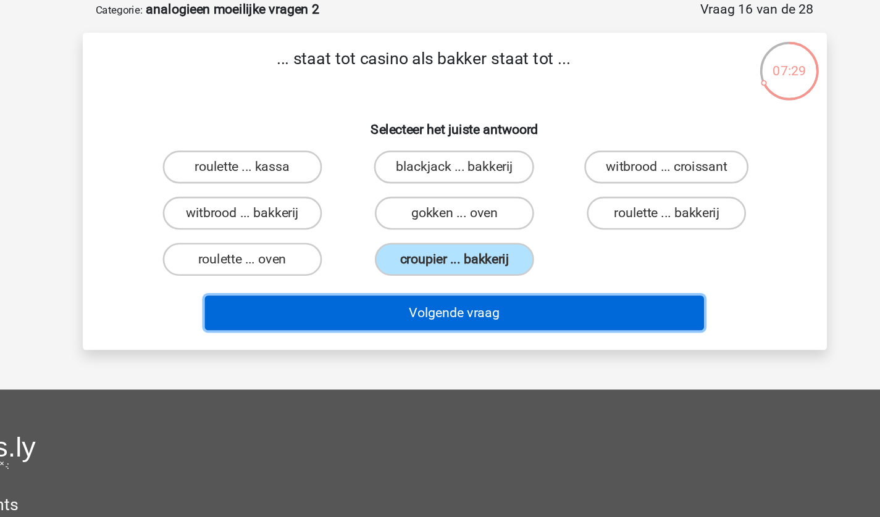
click at [467, 298] on button "Volgende vraag" at bounding box center [439, 296] width 373 height 26
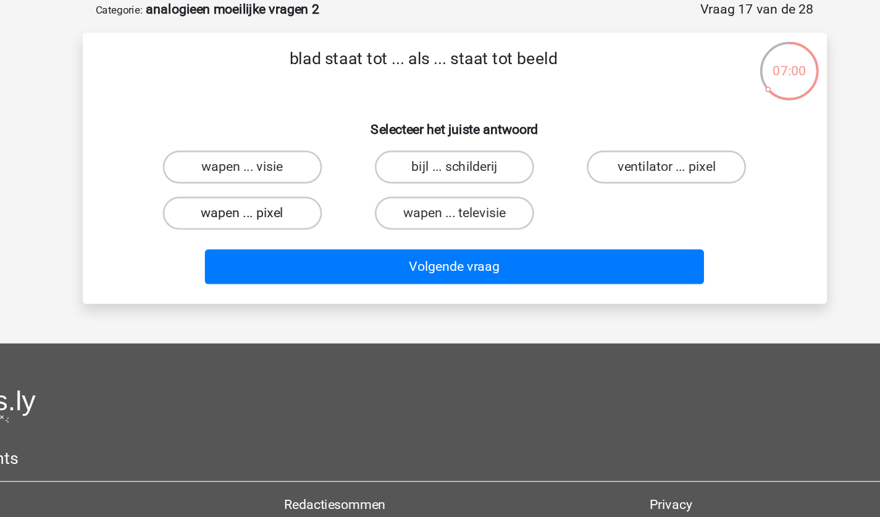
click at [299, 219] on label "wapen ... pixel" at bounding box center [281, 221] width 119 height 25
click at [289, 222] on input "wapen ... pixel" at bounding box center [285, 226] width 8 height 8
radio input "true"
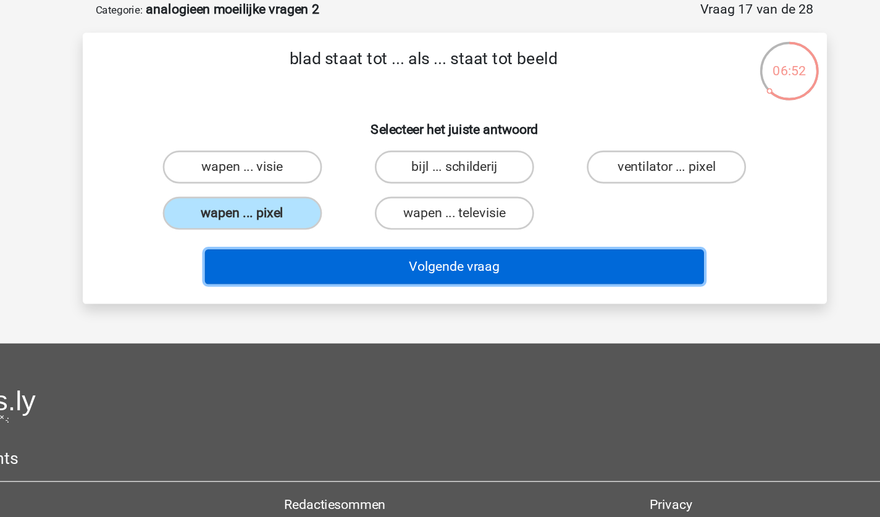
click at [438, 265] on button "Volgende vraag" at bounding box center [439, 262] width 373 height 26
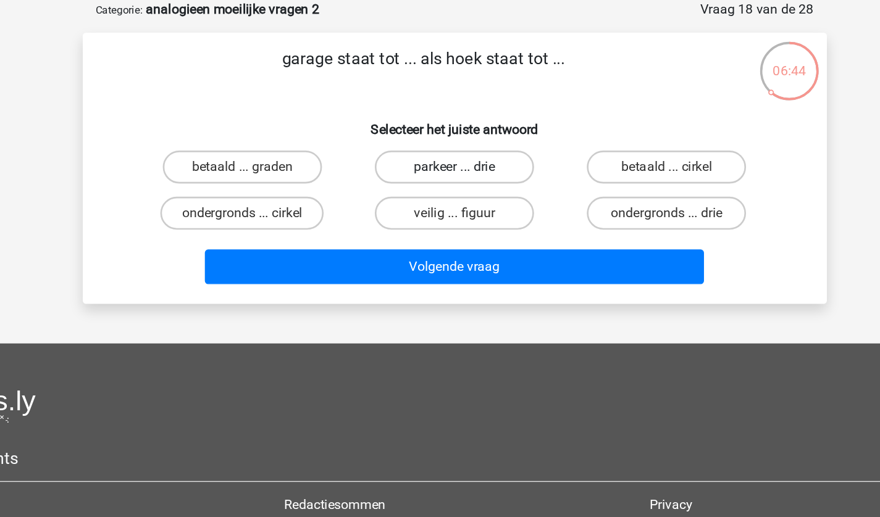
click at [404, 186] on label "parkeer ... drie" at bounding box center [439, 187] width 119 height 25
click at [440, 187] on input "parkeer ... drie" at bounding box center [444, 191] width 8 height 8
radio input "true"
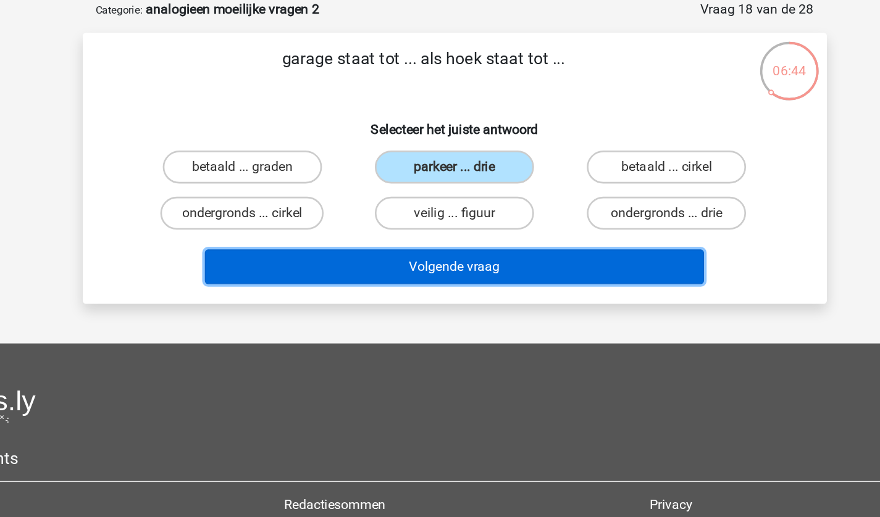
click at [414, 254] on button "Volgende vraag" at bounding box center [439, 262] width 373 height 26
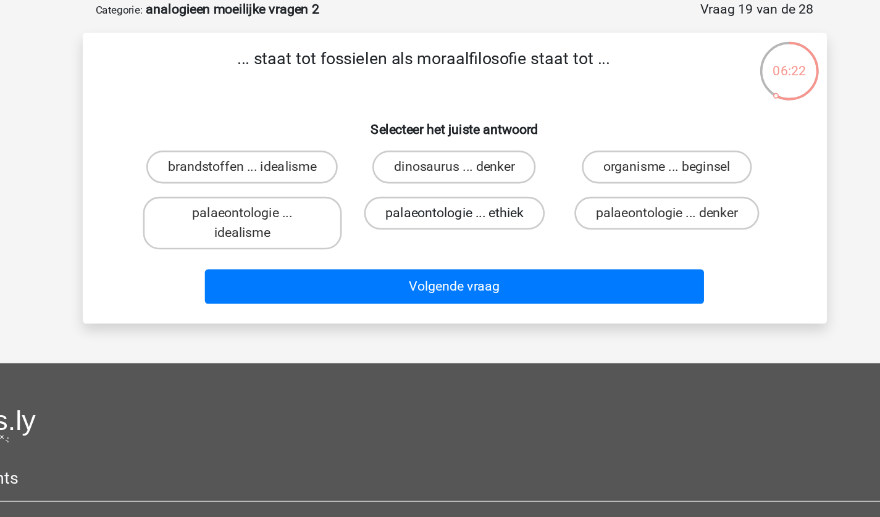
click at [459, 219] on label "palaeontologie ... ethiek" at bounding box center [439, 221] width 135 height 25
click at [448, 222] on input "palaeontologie ... ethiek" at bounding box center [444, 226] width 8 height 8
radio input "true"
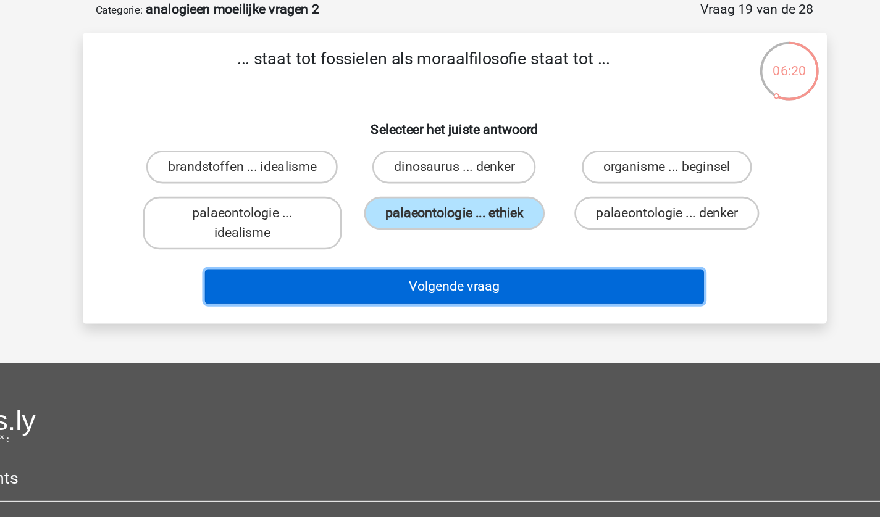
click at [450, 284] on button "Volgende vraag" at bounding box center [439, 277] width 373 height 26
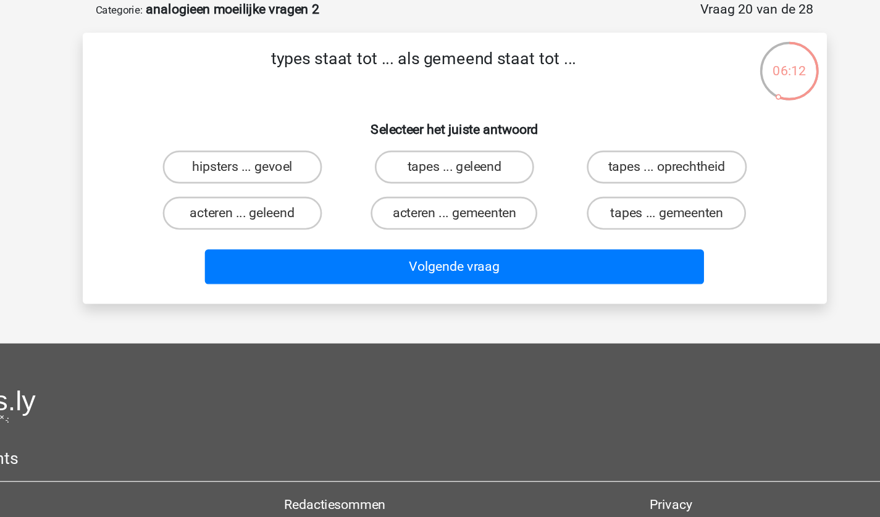
click at [443, 202] on div "tapes ... geleend" at bounding box center [440, 187] width 159 height 35
click at [453, 185] on label "tapes ... geleend" at bounding box center [439, 187] width 119 height 25
click at [448, 187] on input "tapes ... geleend" at bounding box center [444, 191] width 8 height 8
radio input "true"
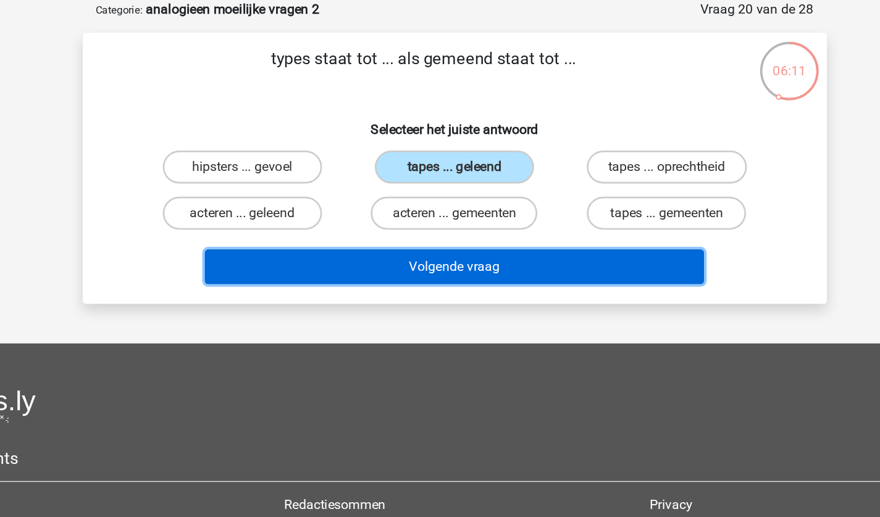
click at [451, 254] on button "Volgende vraag" at bounding box center [439, 262] width 373 height 26
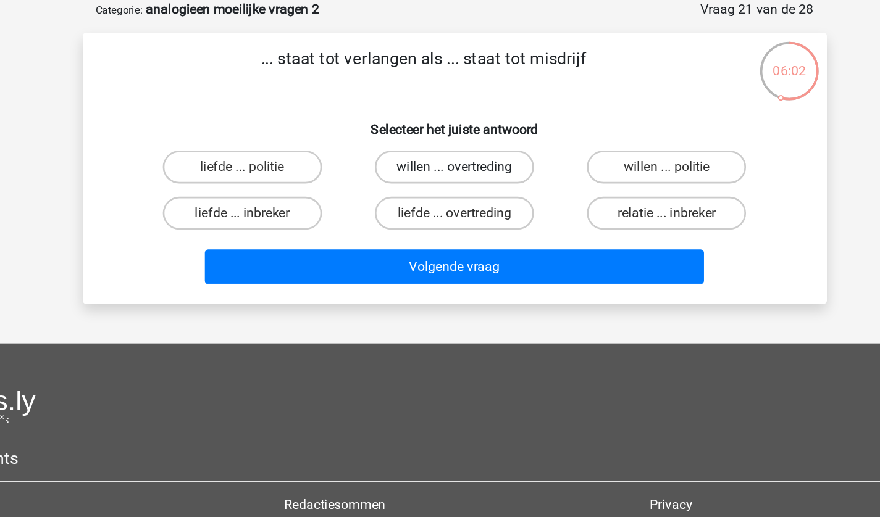
click at [414, 194] on label "willen ... overtreding" at bounding box center [439, 187] width 119 height 25
click at [440, 194] on input "willen ... overtreding" at bounding box center [444, 191] width 8 height 8
radio input "true"
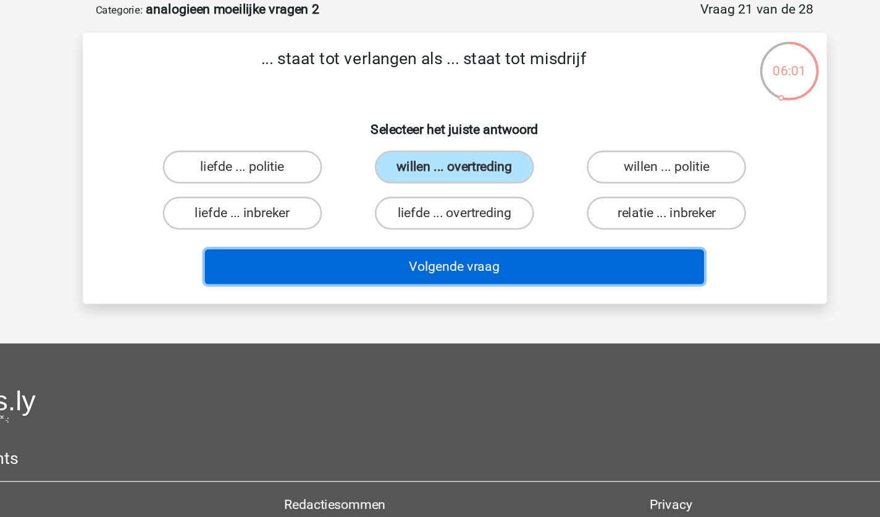
click at [396, 259] on button "Volgende vraag" at bounding box center [439, 262] width 373 height 26
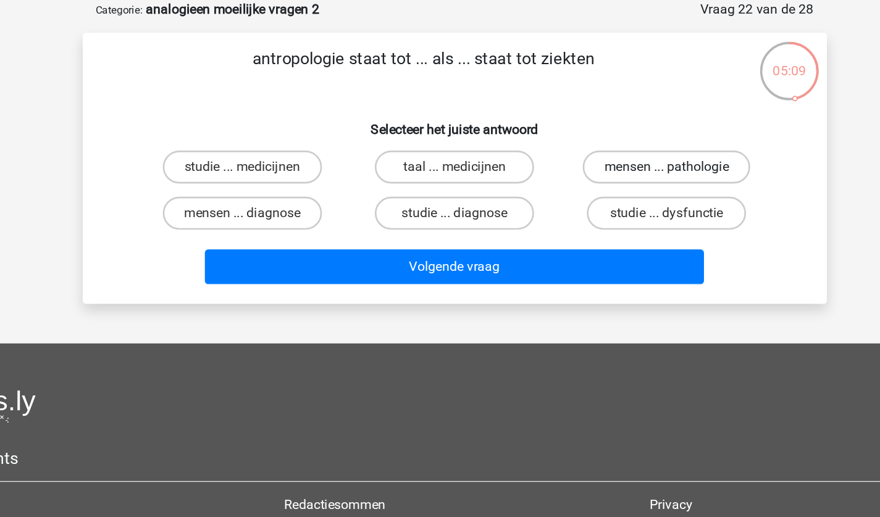
click at [574, 188] on label "mensen ... pathologie" at bounding box center [598, 187] width 125 height 25
click at [599, 188] on input "mensen ... pathologie" at bounding box center [603, 191] width 8 height 8
radio input "true"
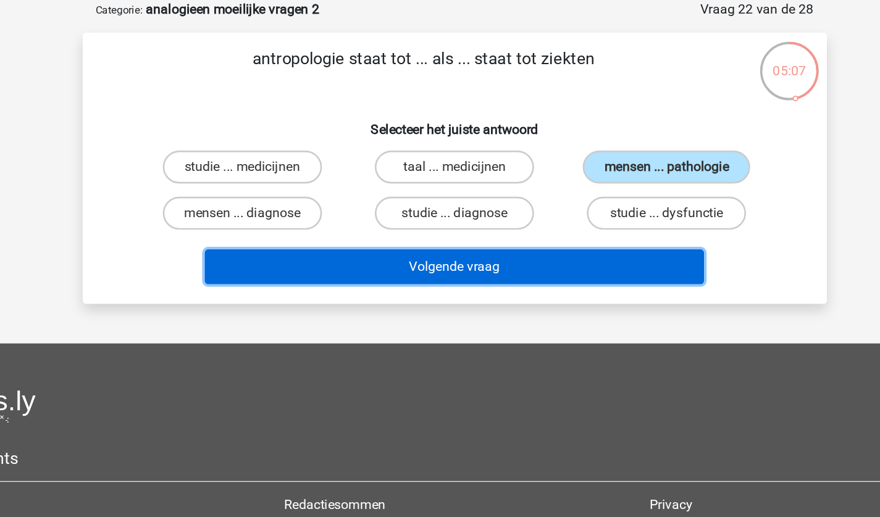
click at [472, 270] on button "Volgende vraag" at bounding box center [439, 262] width 373 height 26
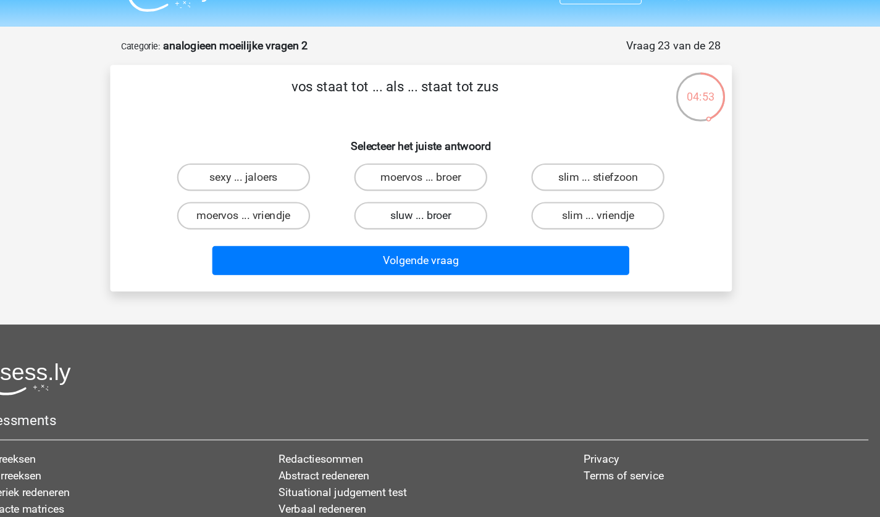
click at [422, 223] on label "sluw ... broer" at bounding box center [439, 221] width 119 height 25
click at [440, 223] on input "sluw ... broer" at bounding box center [444, 226] width 8 height 8
radio input "true"
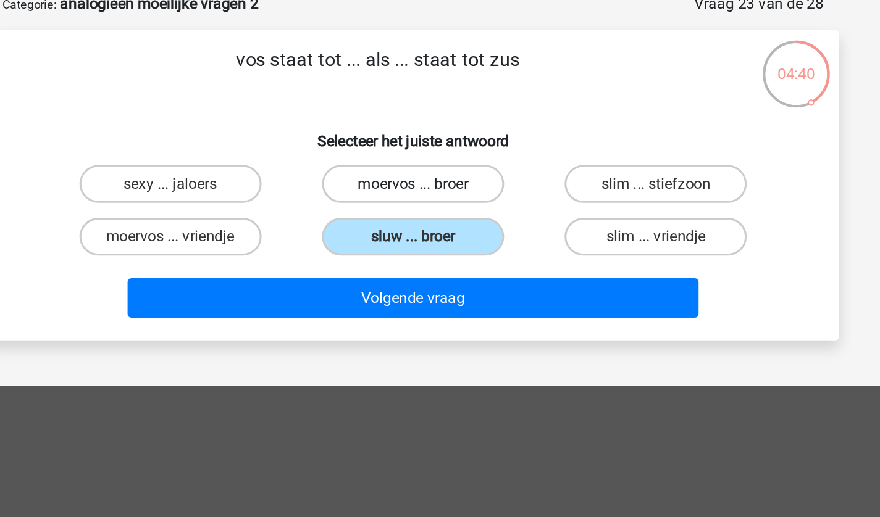
click at [417, 182] on label "moervos ... broer" at bounding box center [439, 187] width 119 height 25
click at [440, 187] on input "moervos ... broer" at bounding box center [444, 191] width 8 height 8
radio input "true"
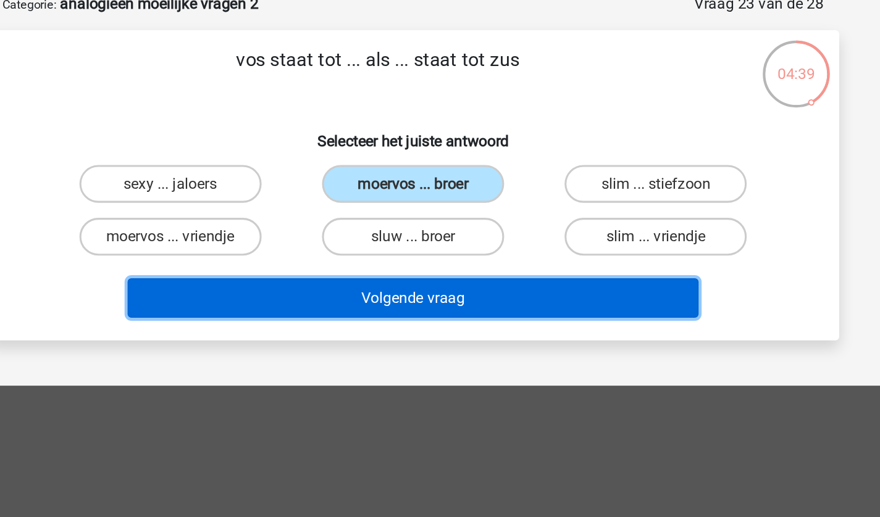
click at [433, 258] on button "Volgende vraag" at bounding box center [439, 262] width 373 height 26
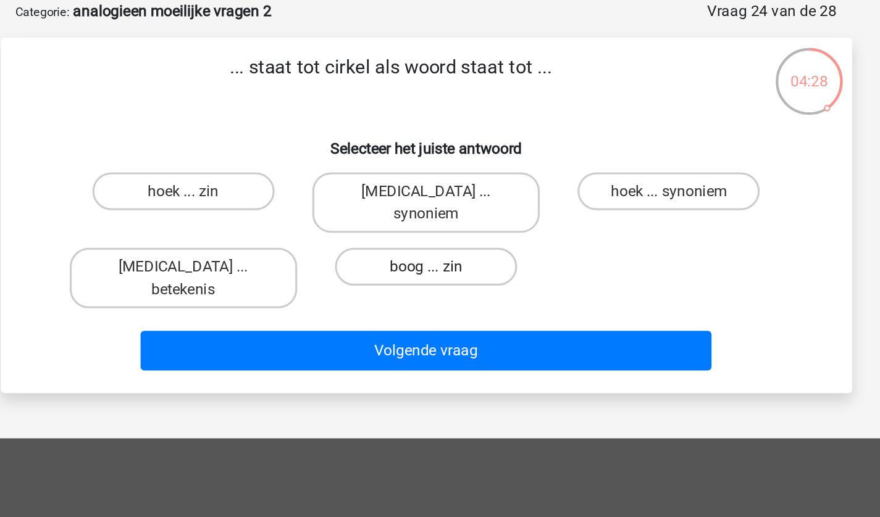
click at [426, 224] on label "boog ... zin" at bounding box center [439, 236] width 119 height 25
click at [440, 236] on input "boog ... zin" at bounding box center [444, 240] width 8 height 8
radio input "true"
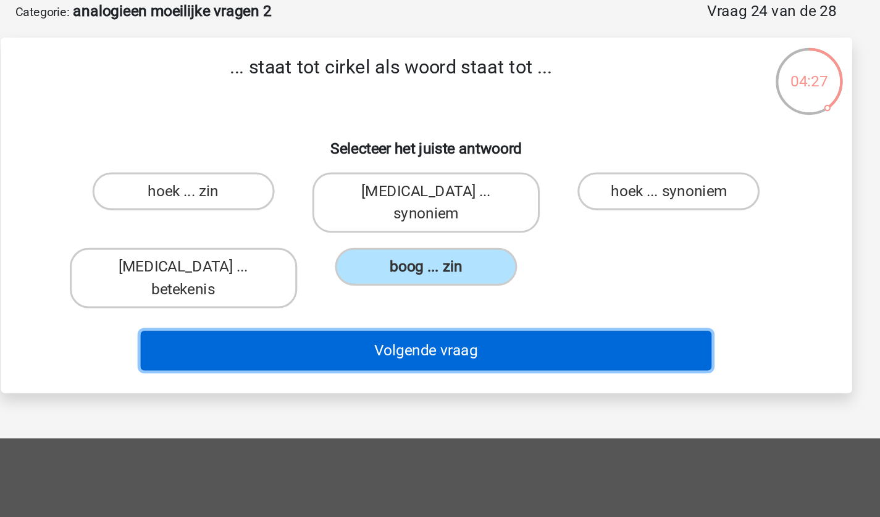
click at [440, 278] on button "Volgende vraag" at bounding box center [439, 291] width 373 height 26
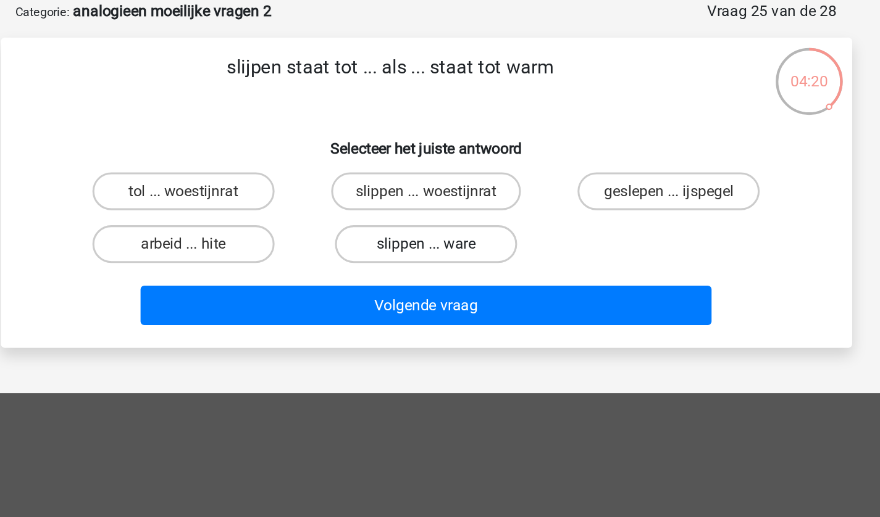
click at [433, 220] on label "slippen ... ware" at bounding box center [439, 221] width 119 height 25
click at [440, 222] on input "slippen ... ware" at bounding box center [444, 226] width 8 height 8
radio input "true"
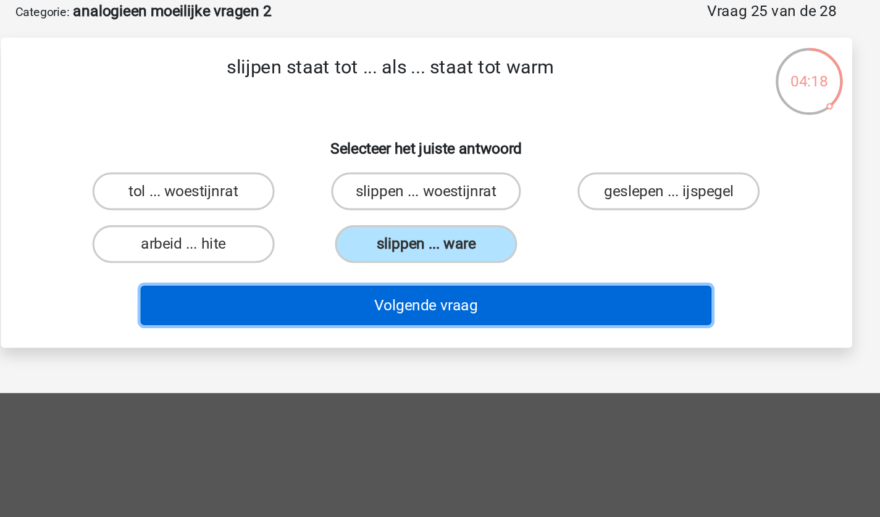
click at [438, 268] on button "Volgende vraag" at bounding box center [439, 262] width 373 height 26
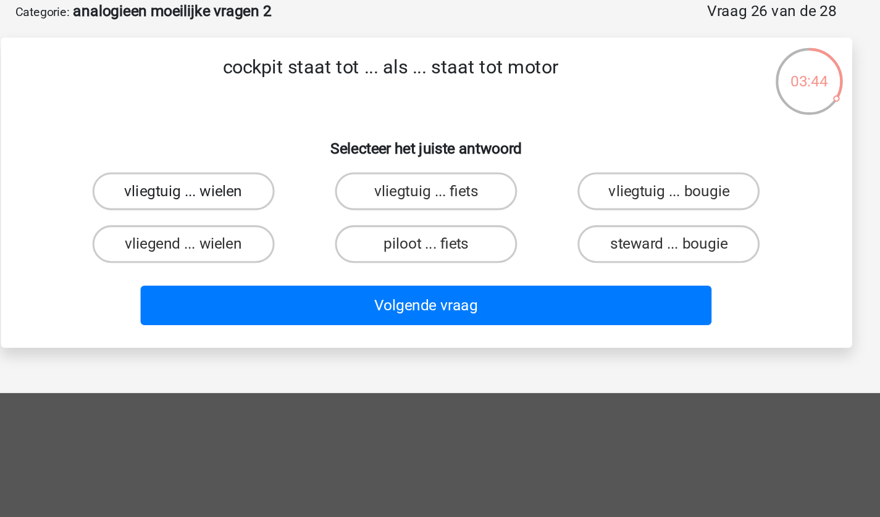
click at [270, 185] on label "vliegtuig ... wielen" at bounding box center [281, 187] width 119 height 25
click at [281, 187] on input "vliegtuig ... wielen" at bounding box center [285, 191] width 8 height 8
radio input "true"
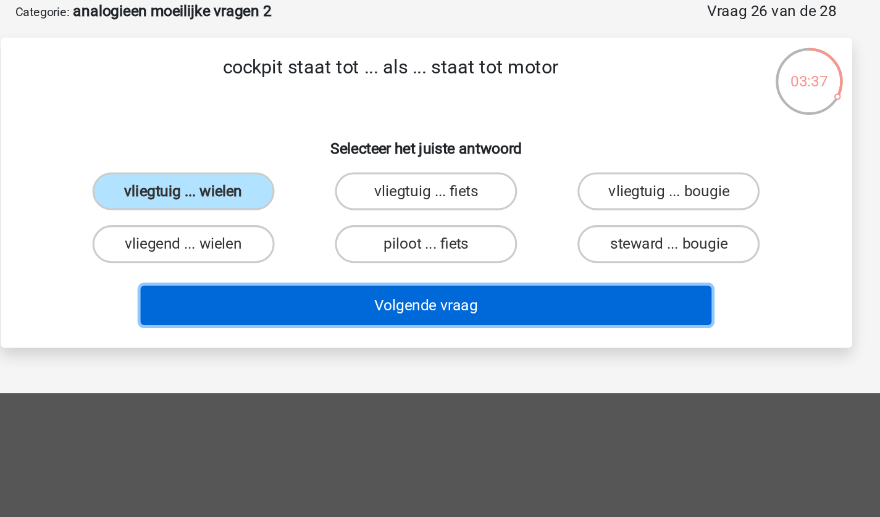
click at [410, 264] on button "Volgende vraag" at bounding box center [439, 262] width 373 height 26
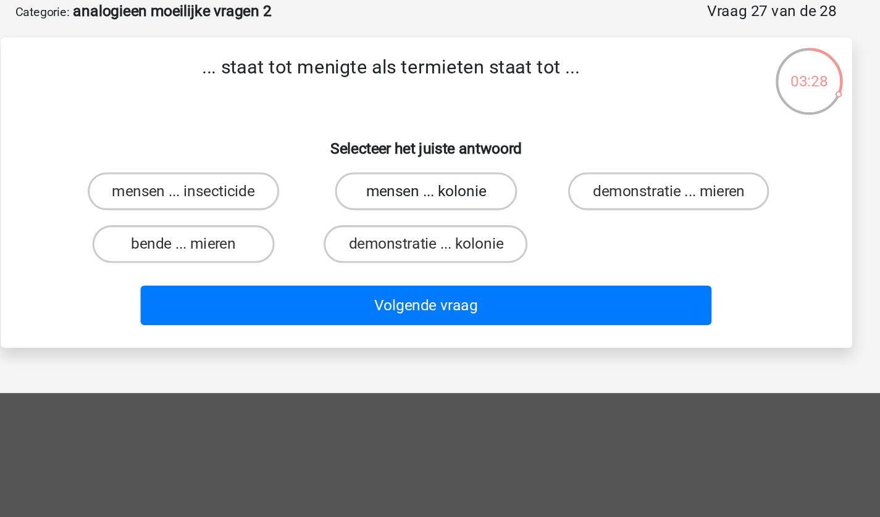
click at [448, 178] on label "mensen ... kolonie" at bounding box center [439, 187] width 119 height 25
click at [448, 187] on input "mensen ... kolonie" at bounding box center [444, 191] width 8 height 8
radio input "true"
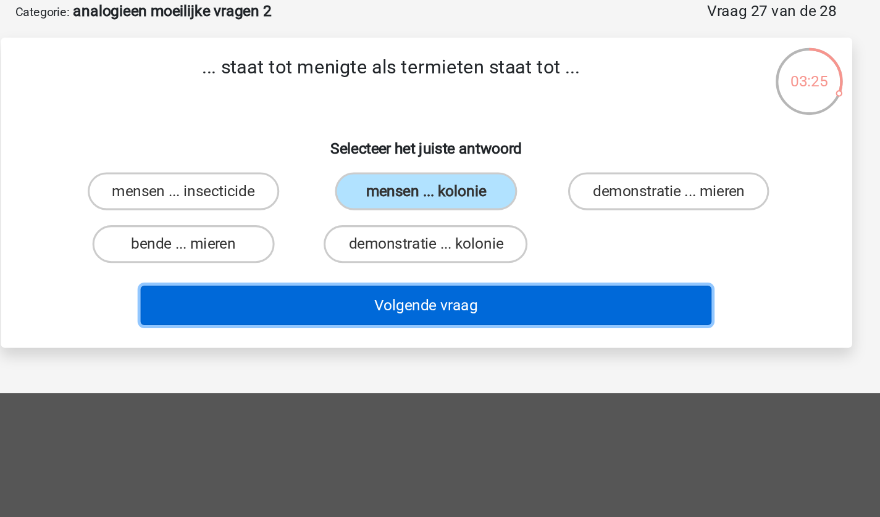
click at [473, 262] on button "Volgende vraag" at bounding box center [439, 262] width 373 height 26
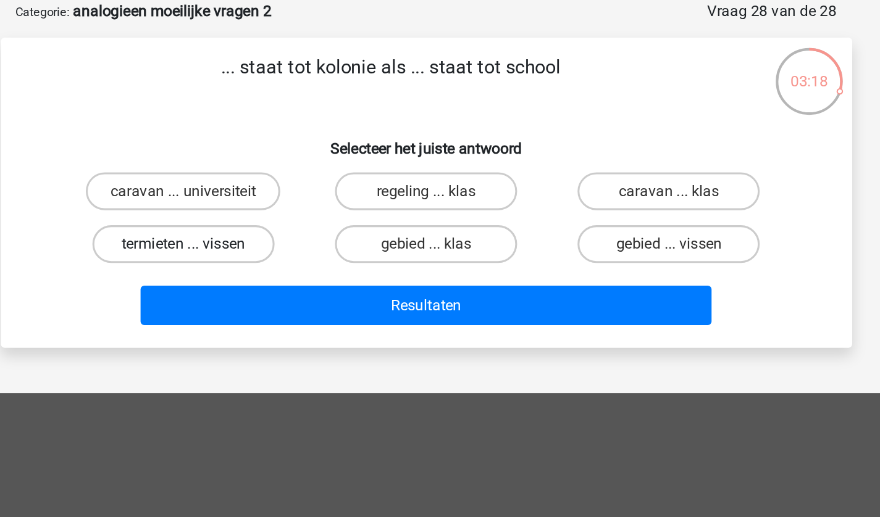
click at [298, 221] on label "termieten ... vissen" at bounding box center [281, 221] width 119 height 25
click at [289, 222] on input "termieten ... vissen" at bounding box center [285, 226] width 8 height 8
radio input "true"
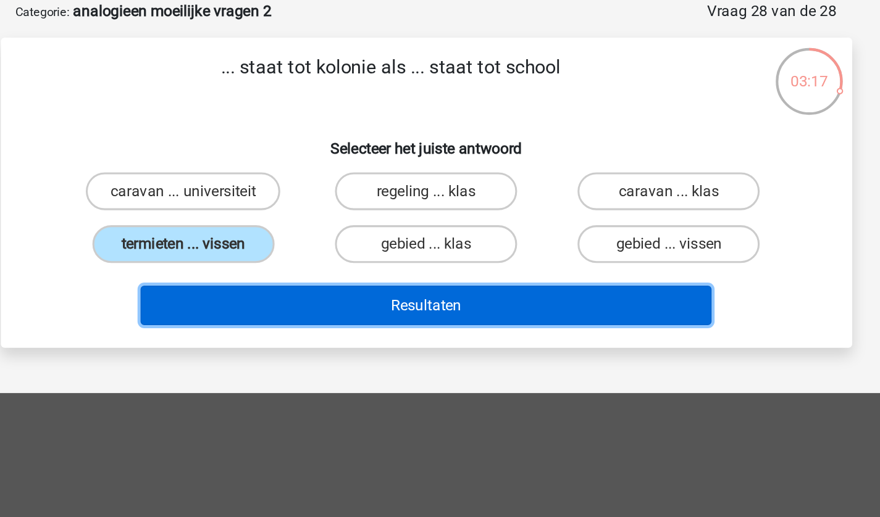
click at [406, 257] on button "Resultaten" at bounding box center [439, 262] width 373 height 26
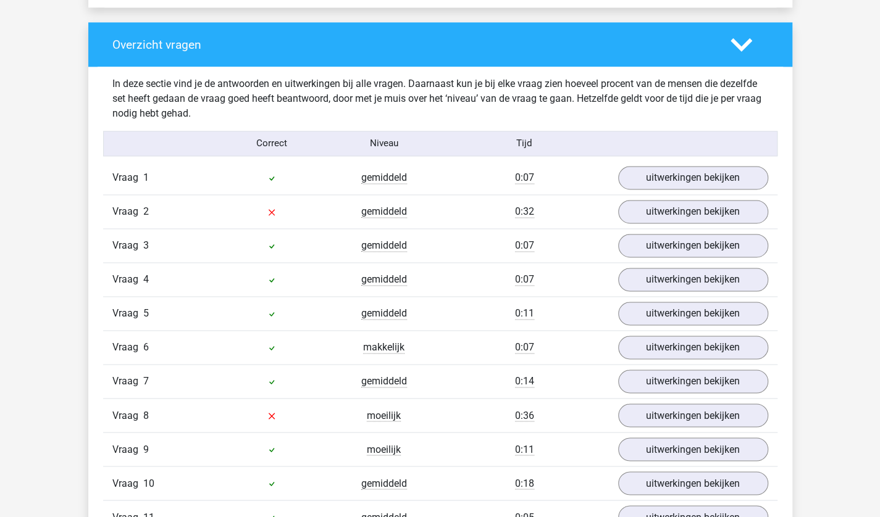
scroll to position [953, 0]
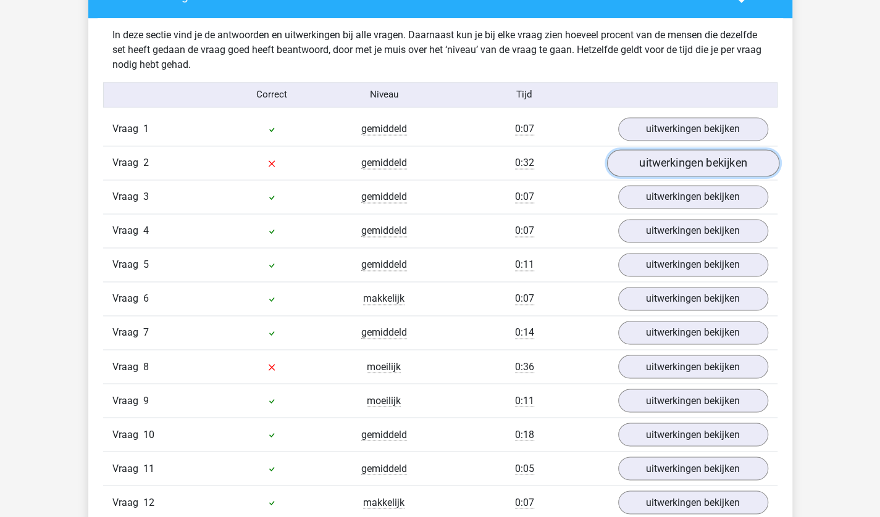
click at [665, 150] on link "uitwerkingen bekijken" at bounding box center [692, 162] width 172 height 27
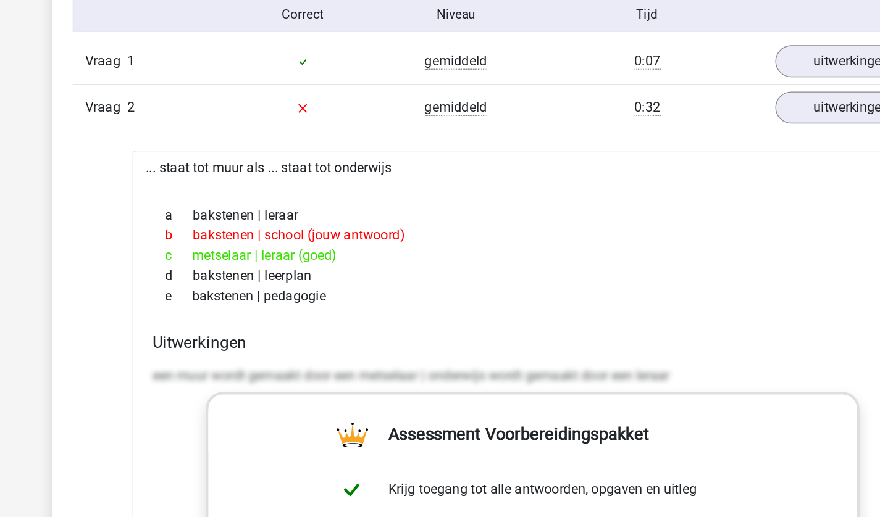
click at [215, 279] on div "d bakstenen | leerplan" at bounding box center [440, 286] width 557 height 15
click at [182, 258] on span "b" at bounding box center [181, 256] width 20 height 15
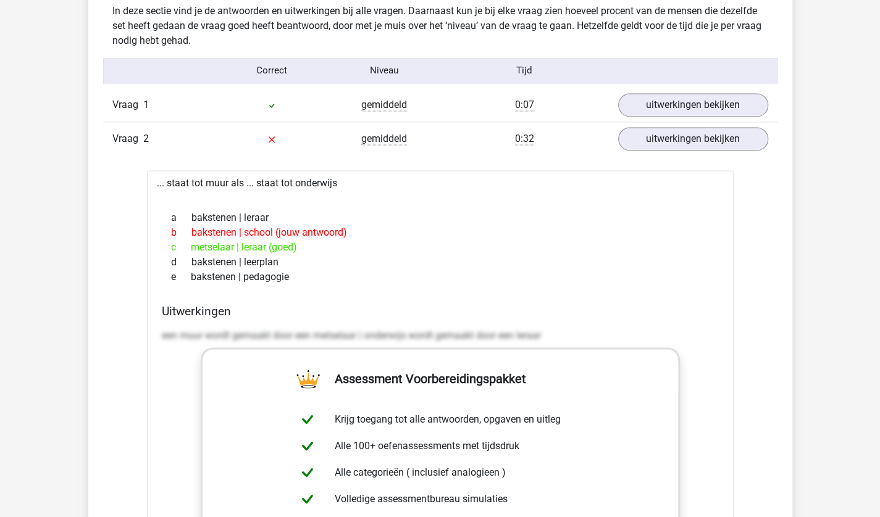
scroll to position [978, 0]
click at [646, 144] on link "uitwerkingen bekijken" at bounding box center [692, 138] width 172 height 27
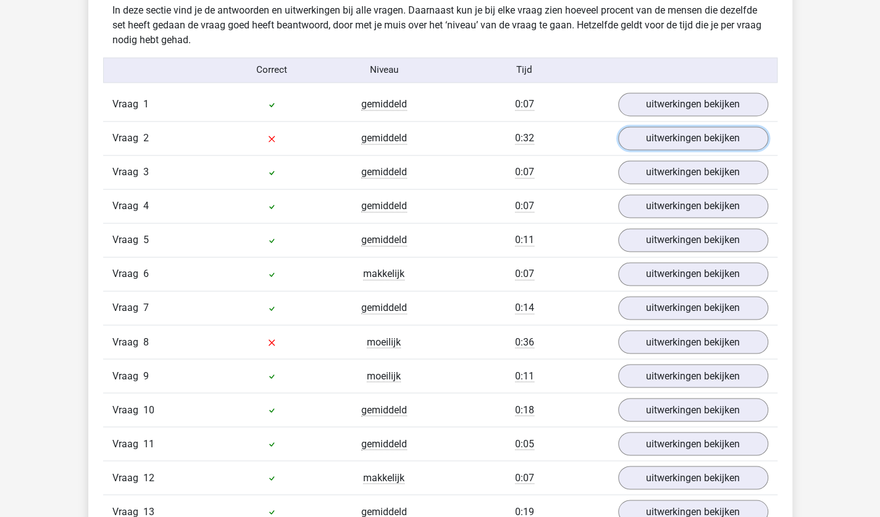
scroll to position [1040, 0]
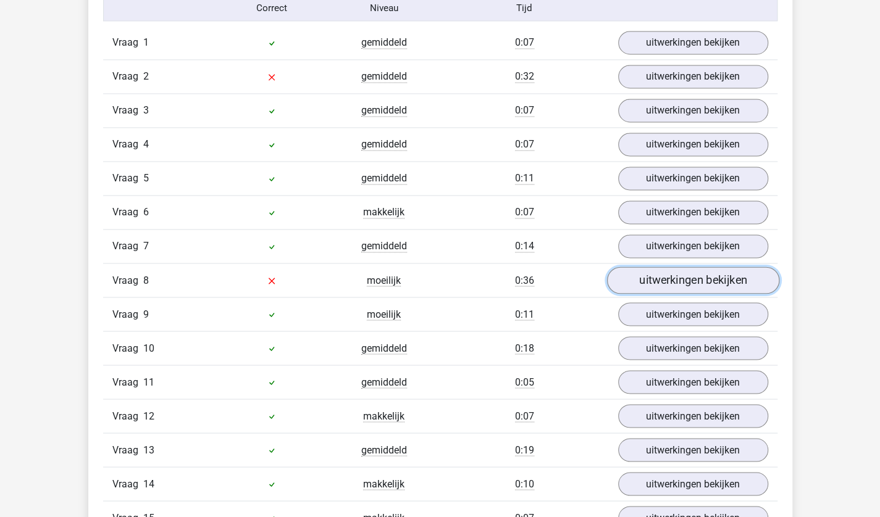
click at [648, 279] on link "uitwerkingen bekijken" at bounding box center [692, 280] width 172 height 27
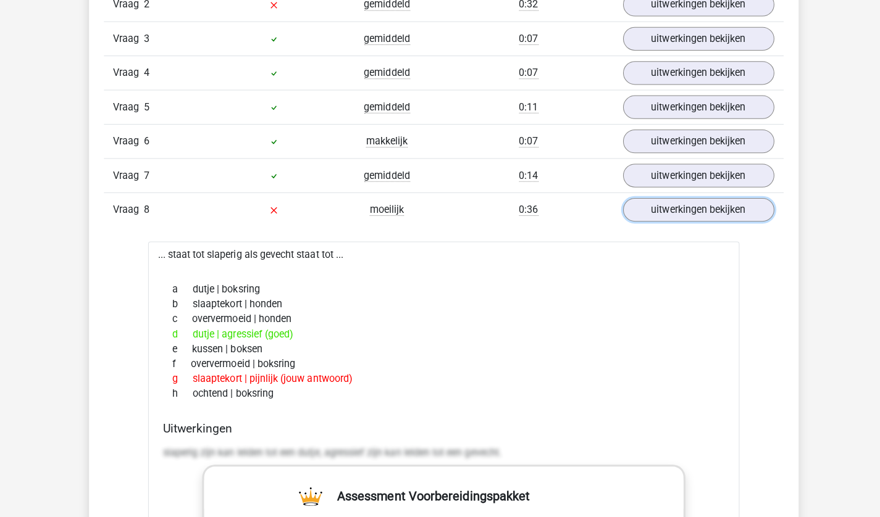
scroll to position [1111, 0]
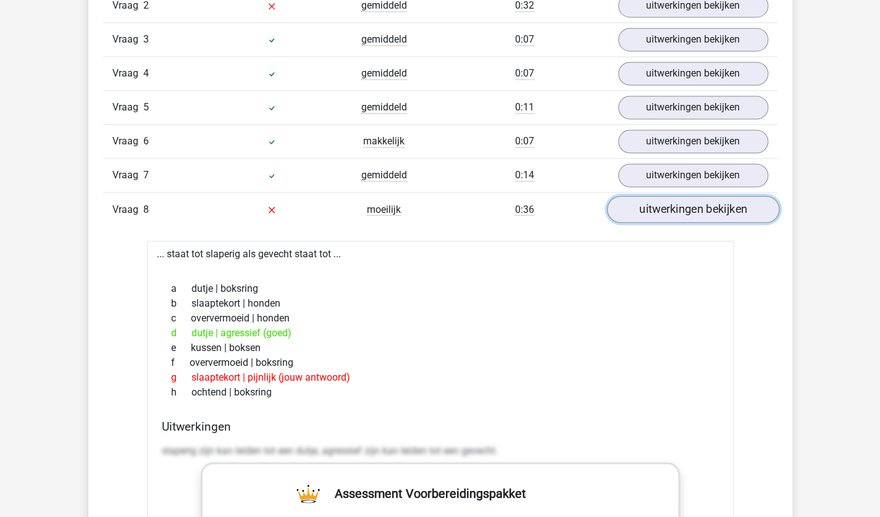
click at [662, 215] on link "uitwerkingen bekijken" at bounding box center [692, 209] width 172 height 27
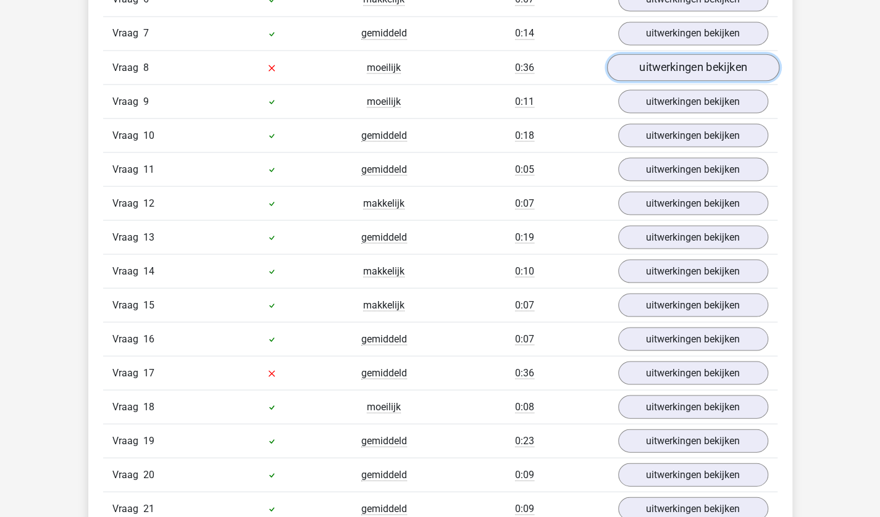
scroll to position [1254, 0]
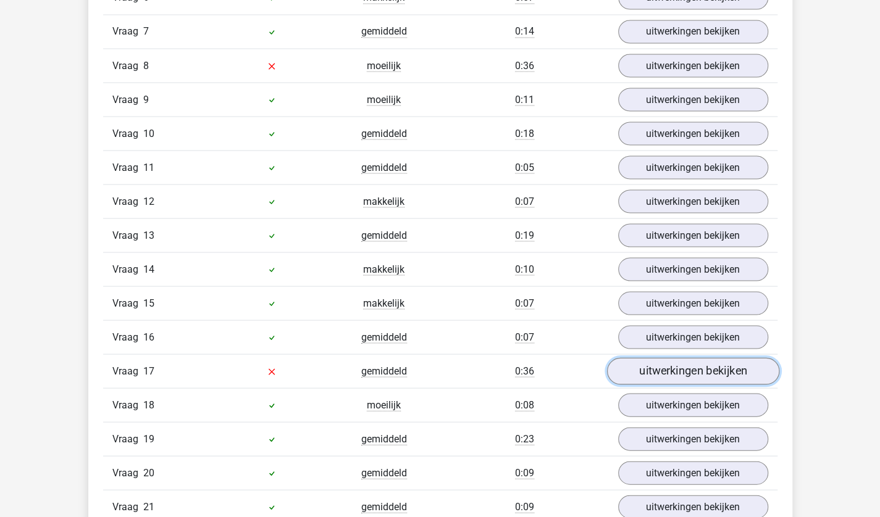
click at [672, 365] on link "uitwerkingen bekijken" at bounding box center [692, 370] width 172 height 27
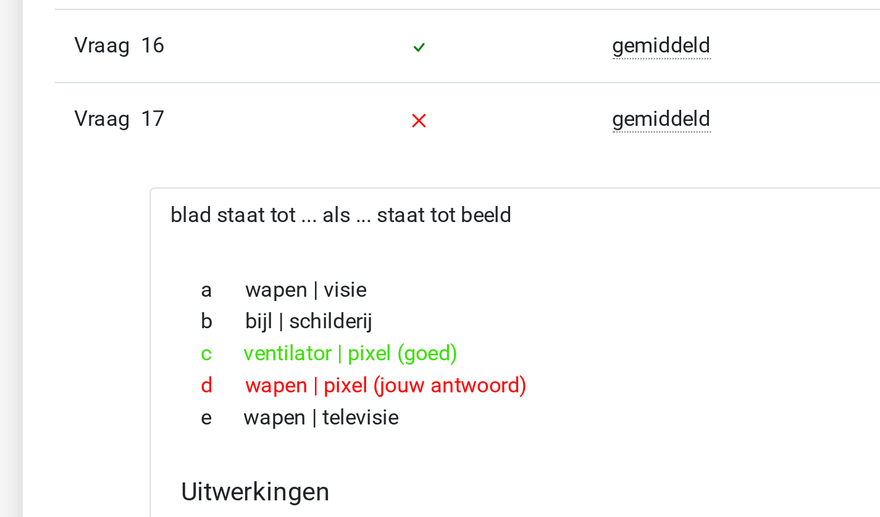
scroll to position [1413, 0]
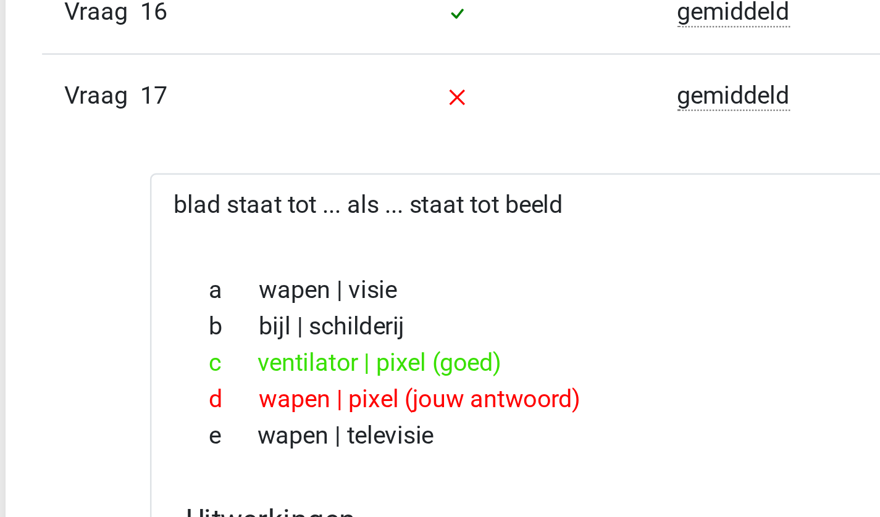
click at [201, 314] on div "c ventilator | pixel (goed)" at bounding box center [440, 321] width 557 height 15
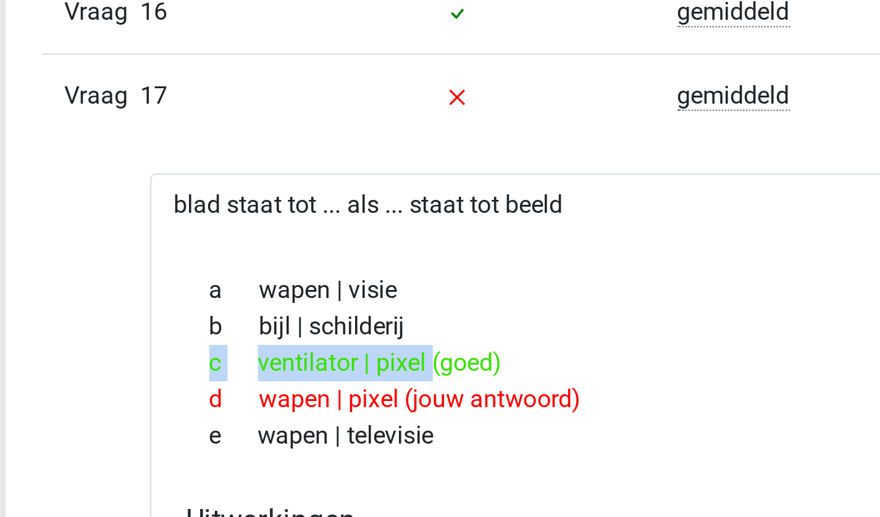
click at [201, 314] on div "c ventilator | pixel (goed)" at bounding box center [440, 321] width 557 height 15
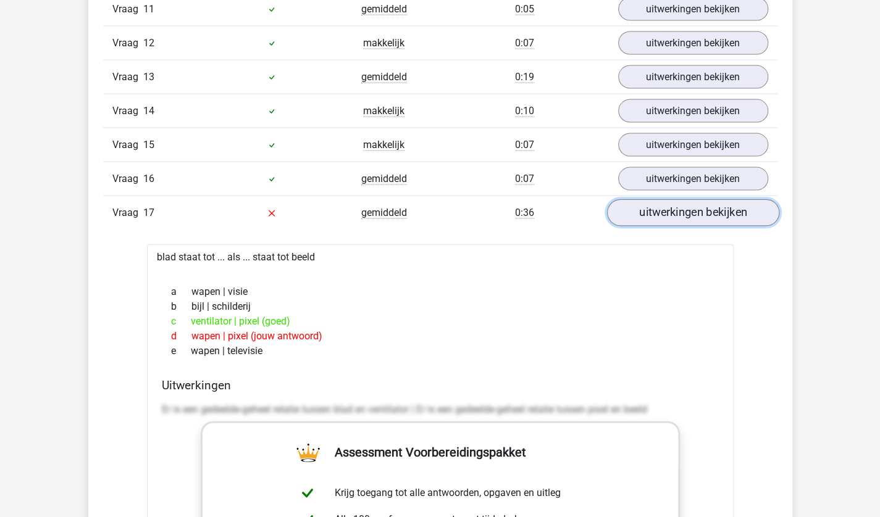
click at [636, 202] on link "uitwerkingen bekijken" at bounding box center [692, 212] width 172 height 27
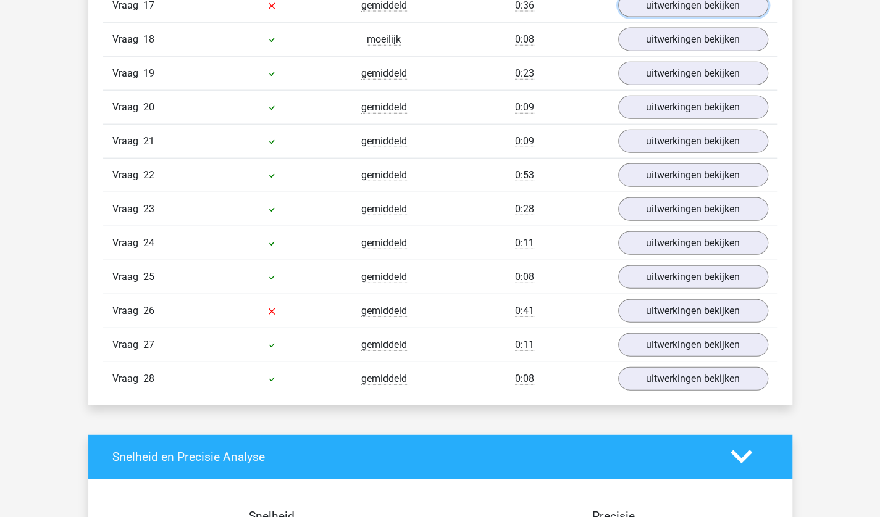
scroll to position [1624, 0]
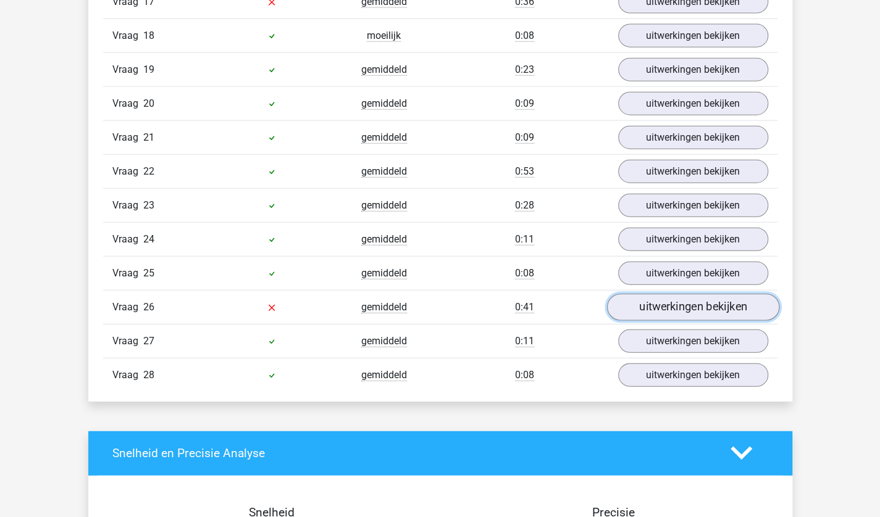
click at [646, 299] on link "uitwerkingen bekijken" at bounding box center [692, 307] width 172 height 27
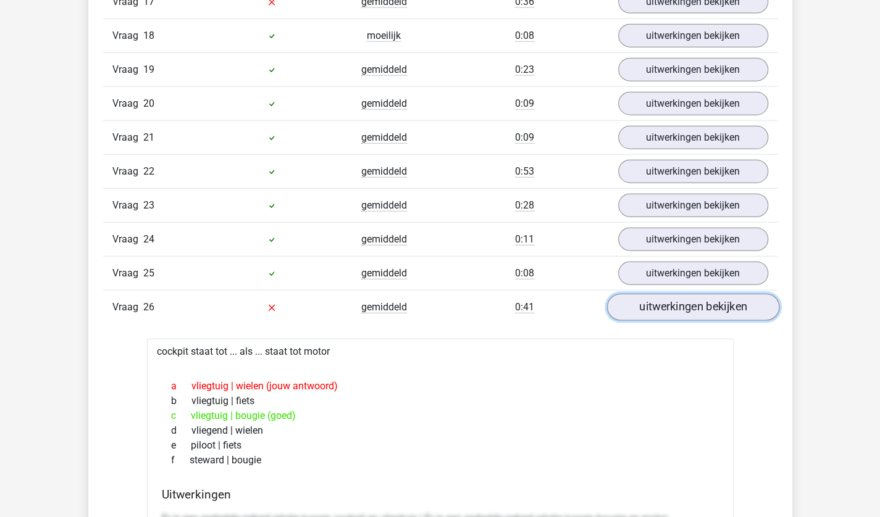
click at [699, 294] on link "uitwerkingen bekijken" at bounding box center [692, 307] width 172 height 27
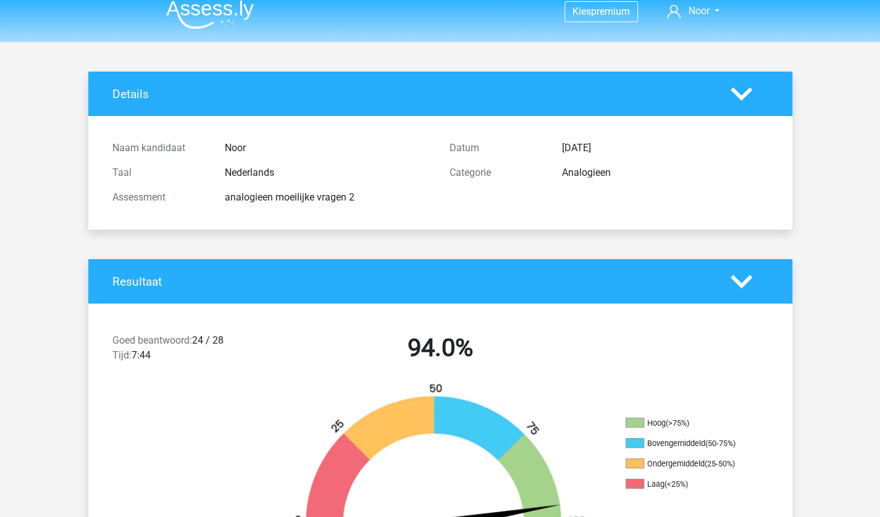
scroll to position [0, 0]
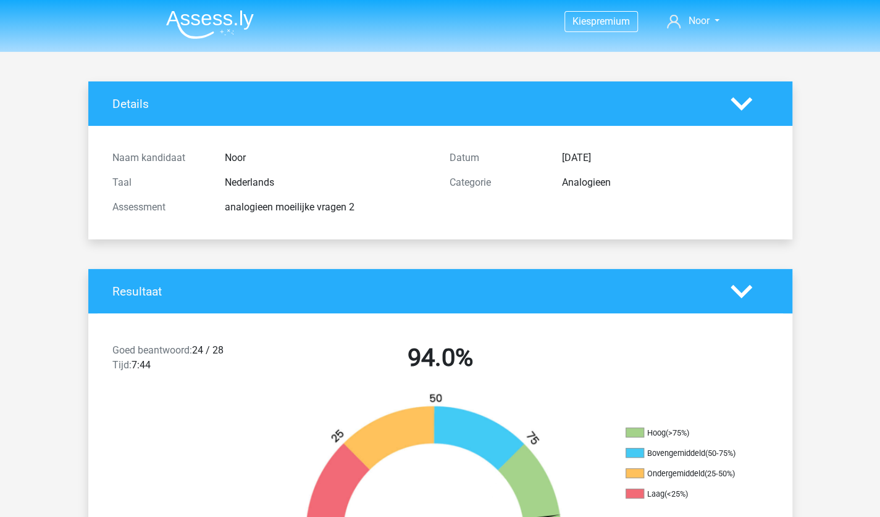
click at [742, 102] on icon at bounding box center [741, 104] width 22 height 22
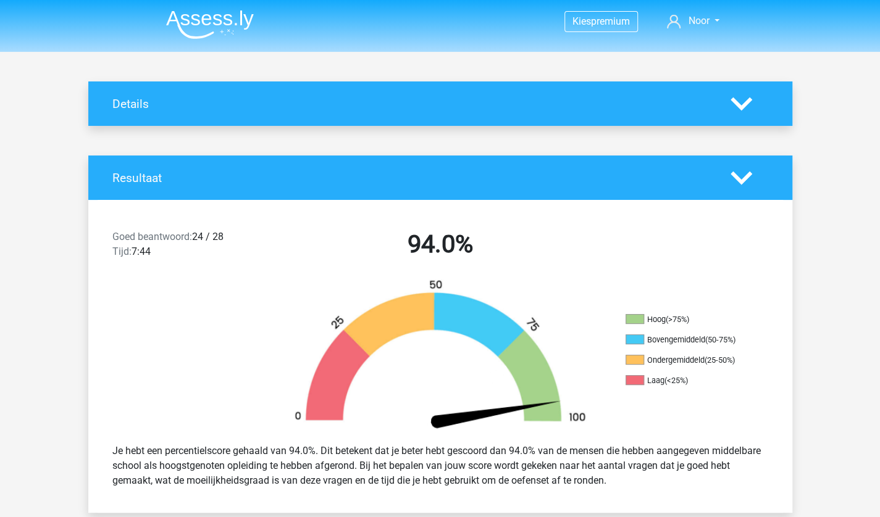
click at [723, 159] on div "Resultaat" at bounding box center [440, 178] width 704 height 44
click at [730, 173] on polygon at bounding box center [741, 178] width 22 height 14
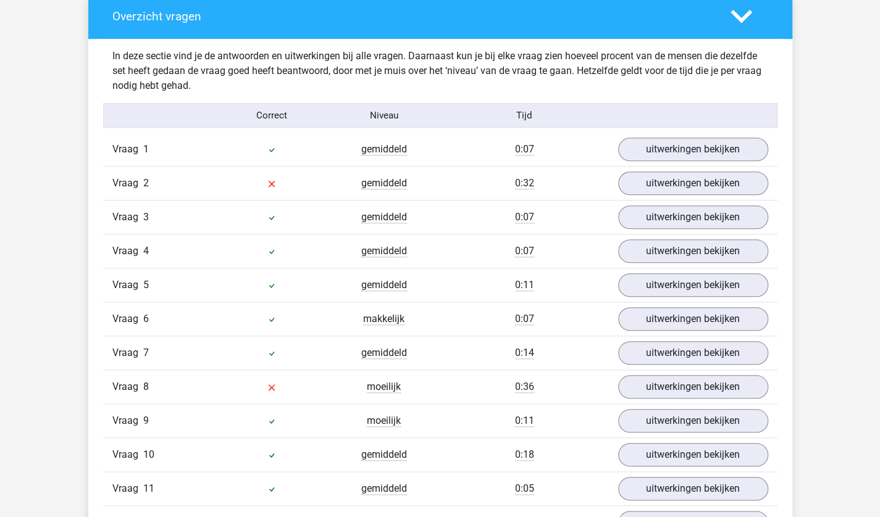
scroll to position [500, 0]
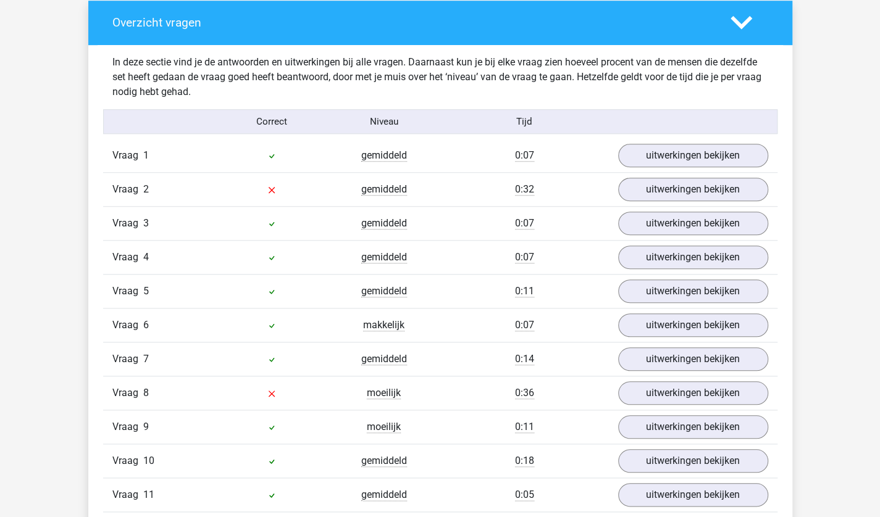
click at [738, 27] on icon at bounding box center [741, 23] width 22 height 22
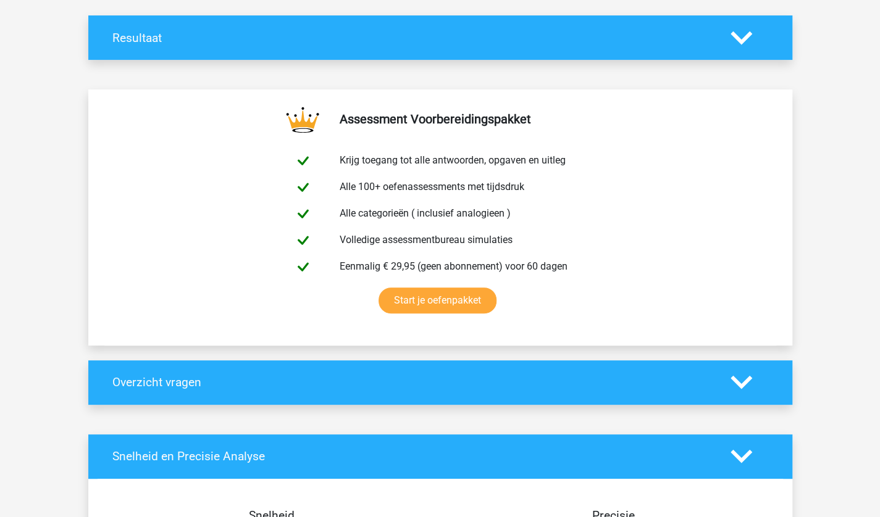
scroll to position [0, 0]
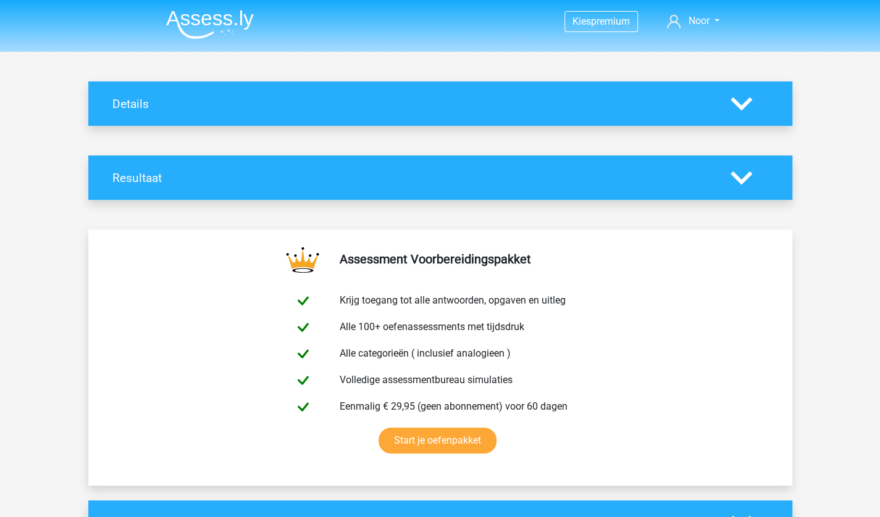
click at [217, 119] on div "Details" at bounding box center [440, 103] width 704 height 44
click at [477, 120] on div "Details" at bounding box center [440, 103] width 704 height 44
click at [706, 100] on h4 "Details" at bounding box center [411, 104] width 599 height 14
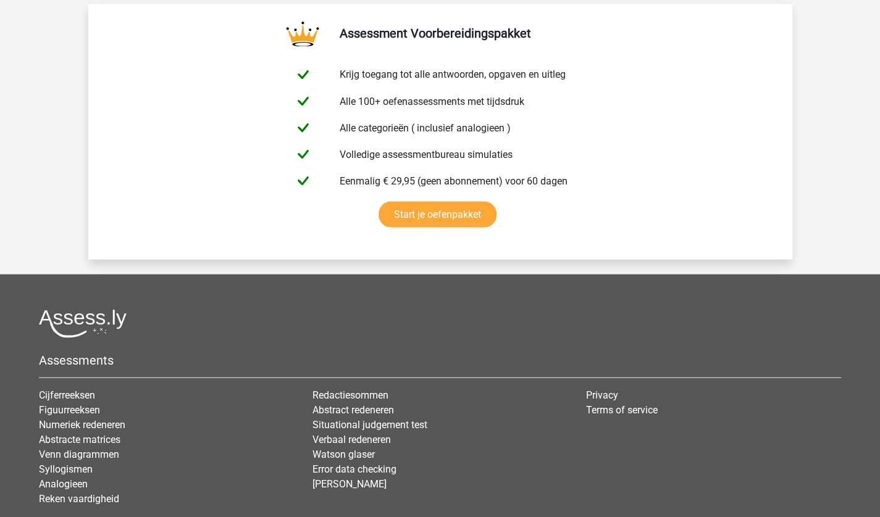
scroll to position [1322, 0]
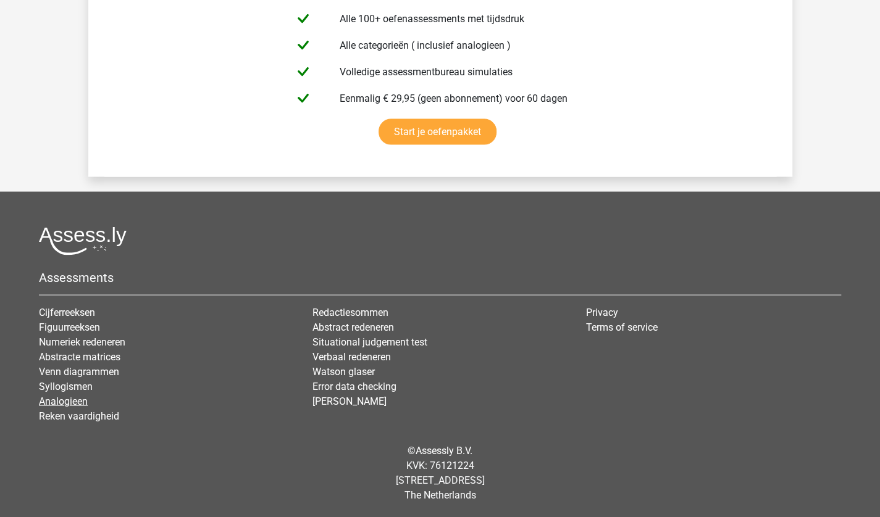
click at [56, 403] on link "Analogieen" at bounding box center [63, 402] width 49 height 12
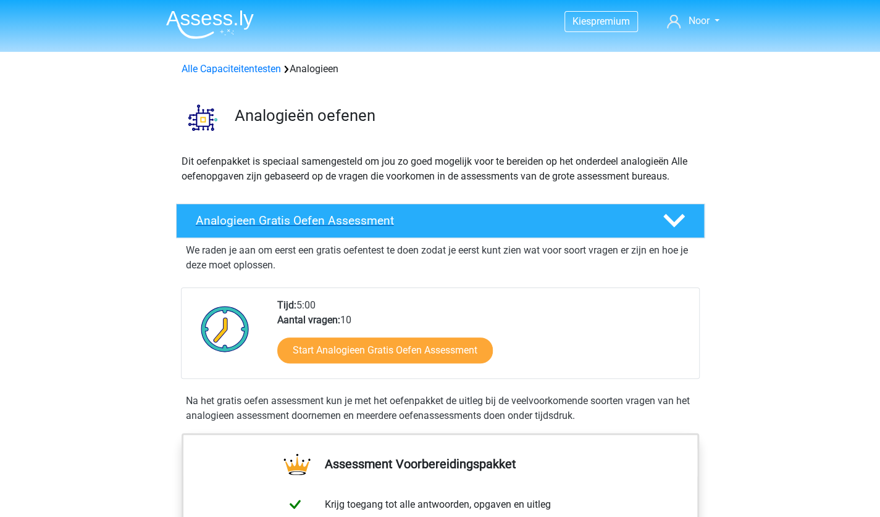
click at [332, 219] on h4 "Analogieen Gratis Oefen Assessment" at bounding box center [419, 221] width 447 height 14
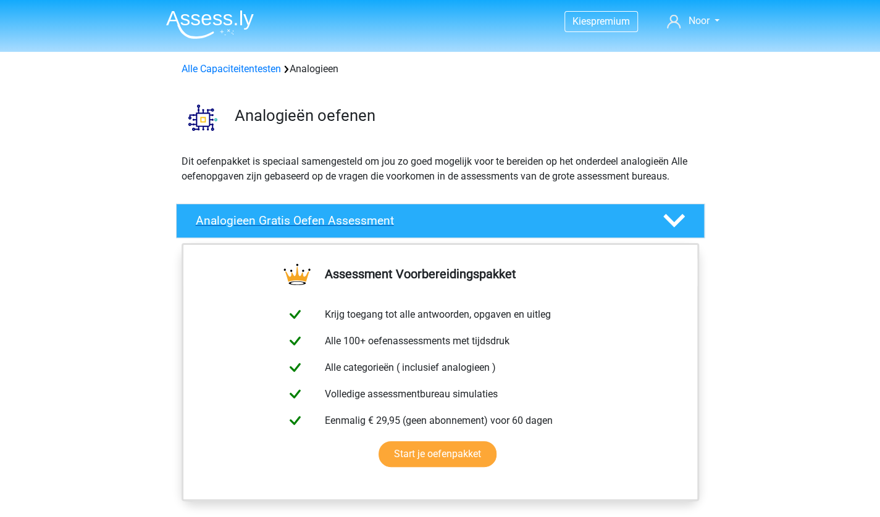
click at [332, 219] on h4 "Analogieen Gratis Oefen Assessment" at bounding box center [419, 221] width 447 height 14
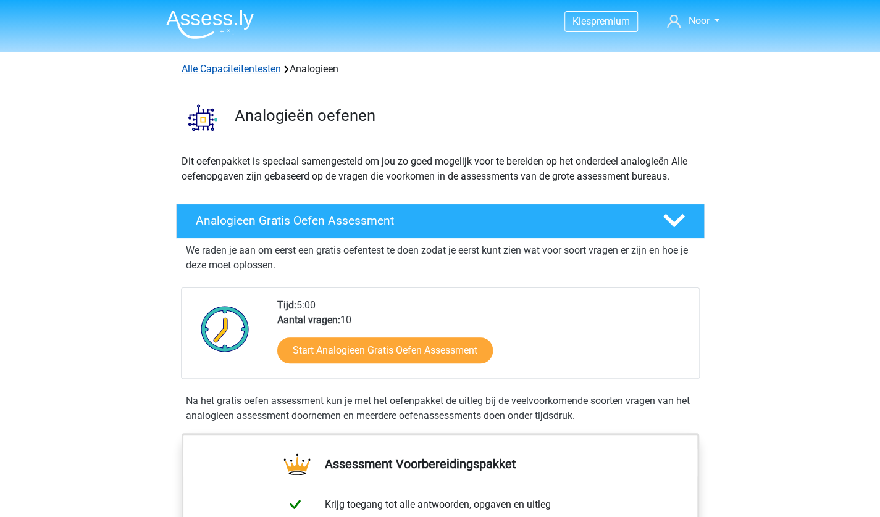
click at [229, 63] on link "Alle Capaciteitentesten" at bounding box center [231, 69] width 99 height 12
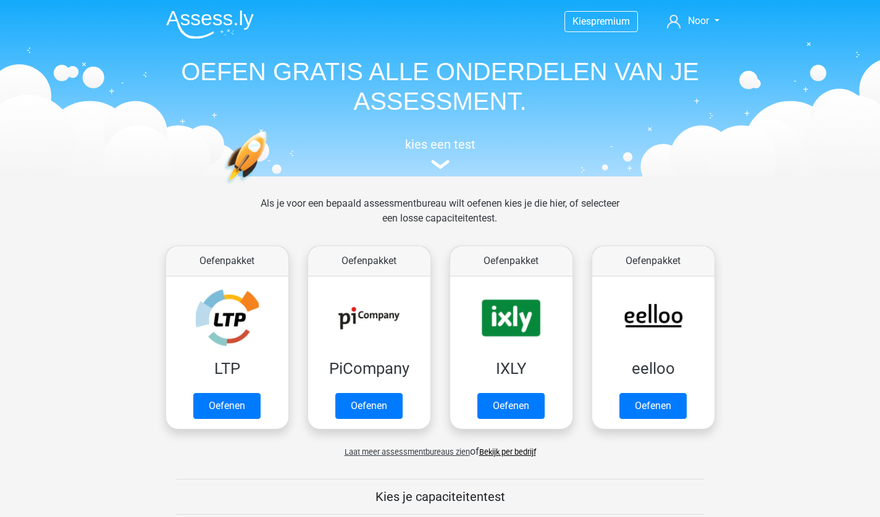
scroll to position [524, 0]
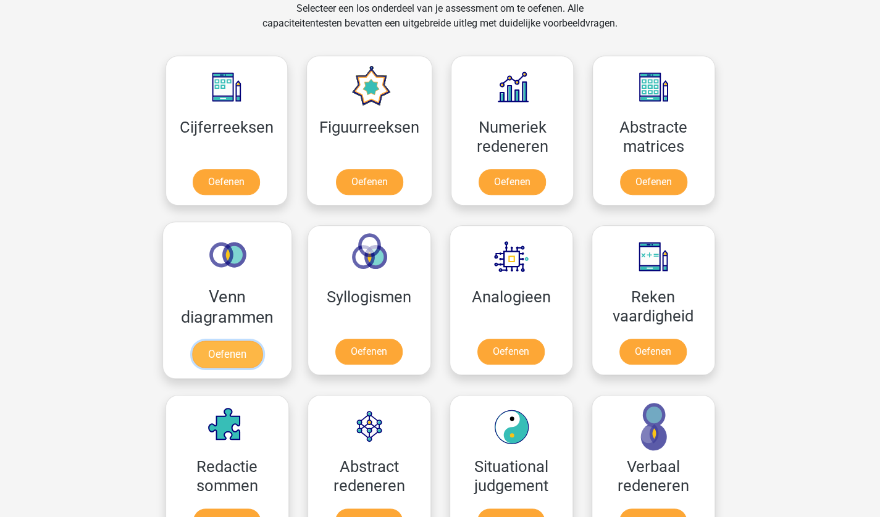
click at [225, 341] on link "Oefenen" at bounding box center [226, 354] width 70 height 27
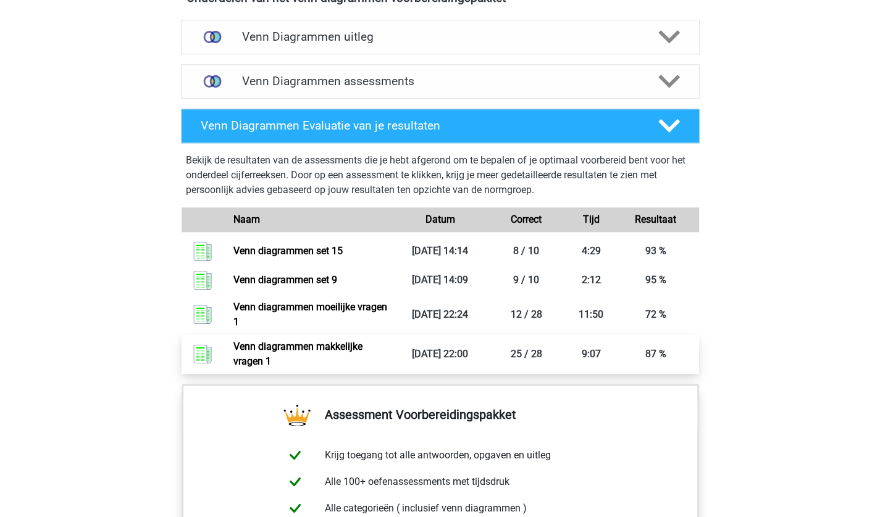
scroll to position [754, 0]
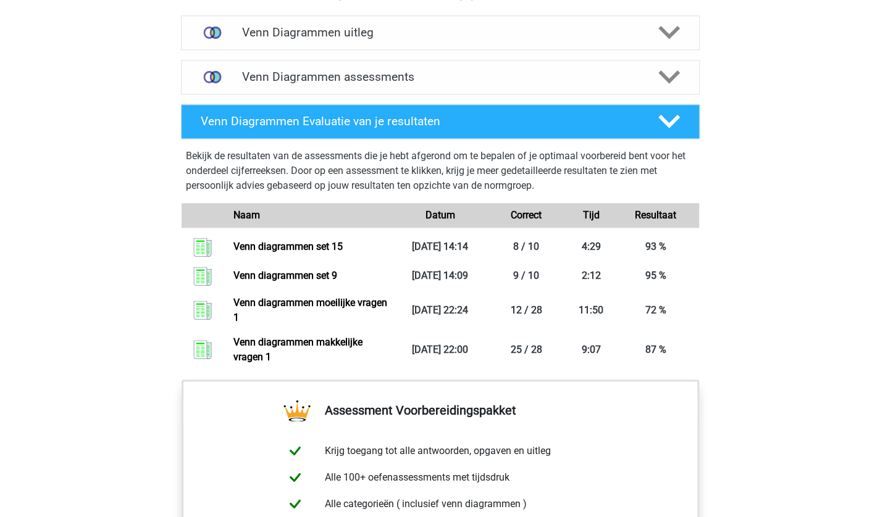
click at [295, 99] on div "Venn Diagrammen Evaluatie van je resultaten Bekijk de resultaten van de assessm…" at bounding box center [440, 239] width 567 height 280
click at [291, 78] on h4 "Venn Diagrammen assessments" at bounding box center [440, 77] width 396 height 14
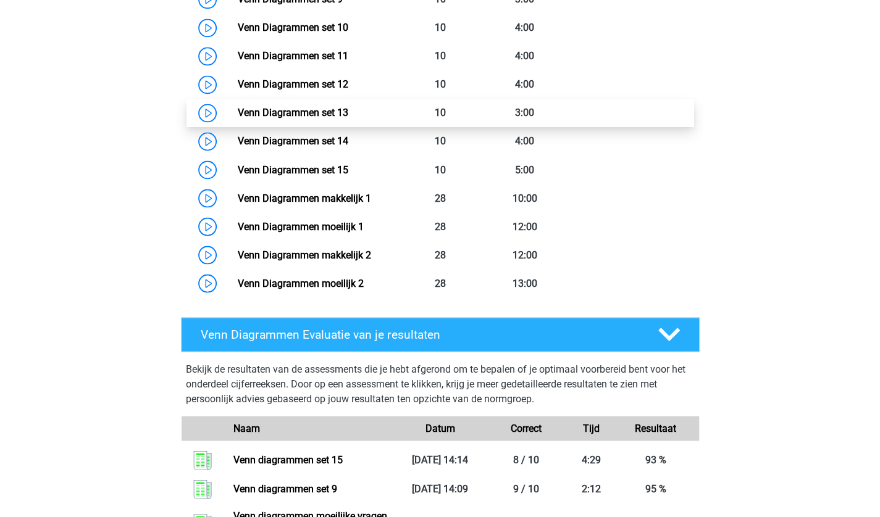
scroll to position [1171, 0]
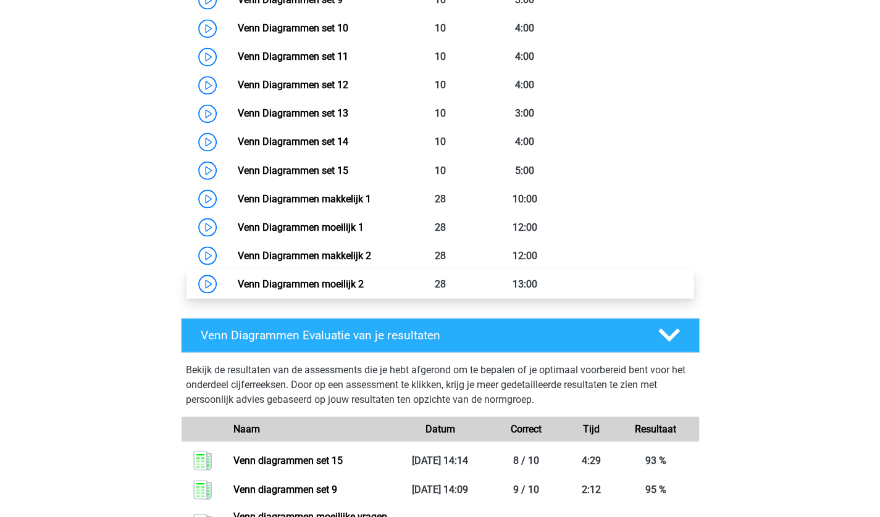
click at [364, 278] on link "Venn Diagrammen moeilijk 2" at bounding box center [301, 284] width 126 height 12
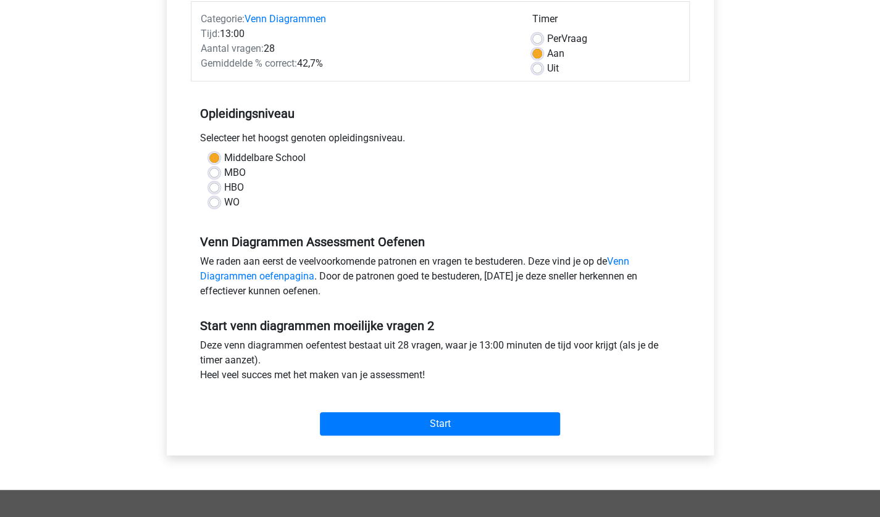
scroll to position [157, 0]
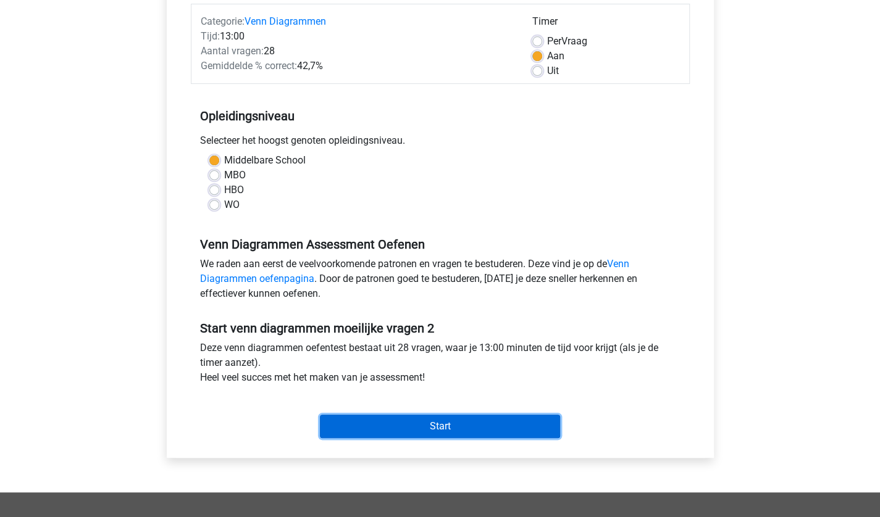
click at [477, 422] on input "Start" at bounding box center [440, 426] width 240 height 23
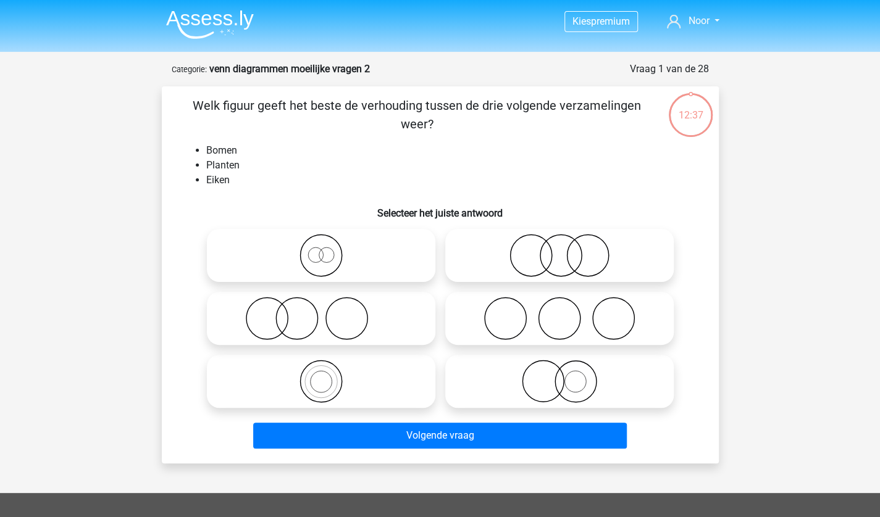
click at [344, 376] on icon at bounding box center [321, 381] width 219 height 43
click at [329, 375] on input "radio" at bounding box center [325, 371] width 8 height 8
radio input "true"
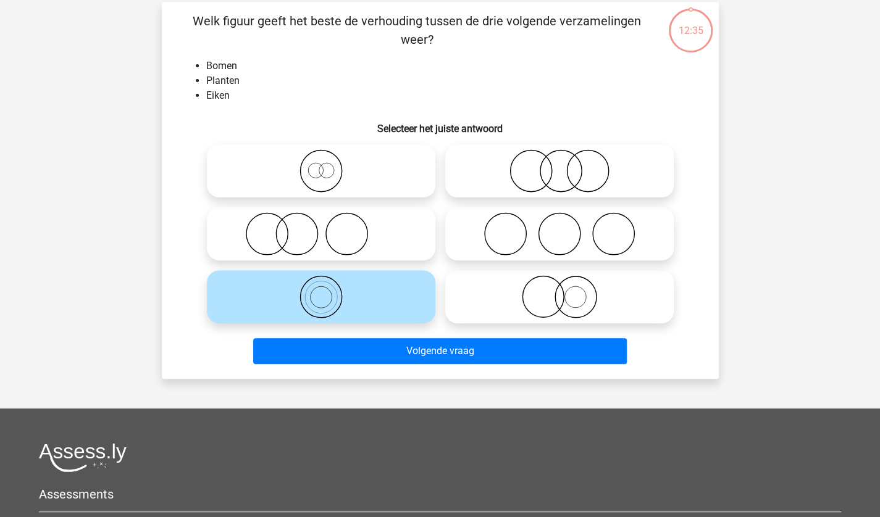
scroll to position [85, 0]
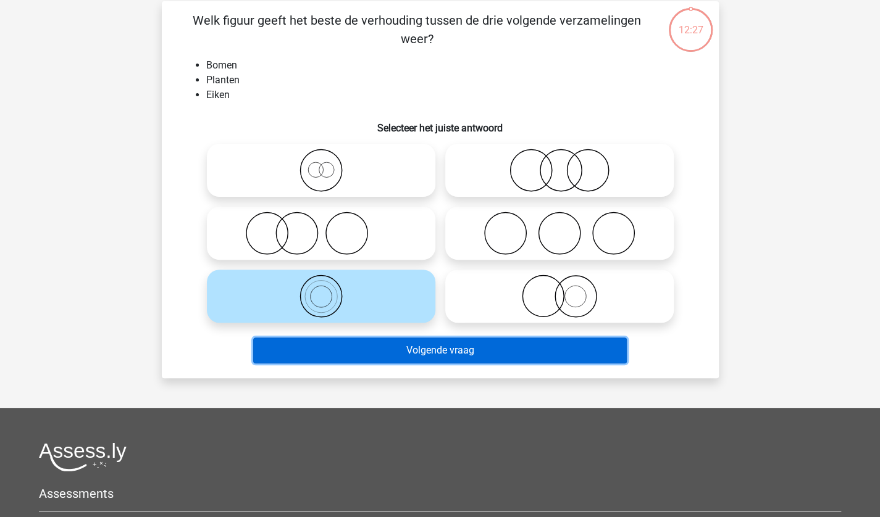
click at [453, 357] on button "Volgende vraag" at bounding box center [439, 351] width 373 height 26
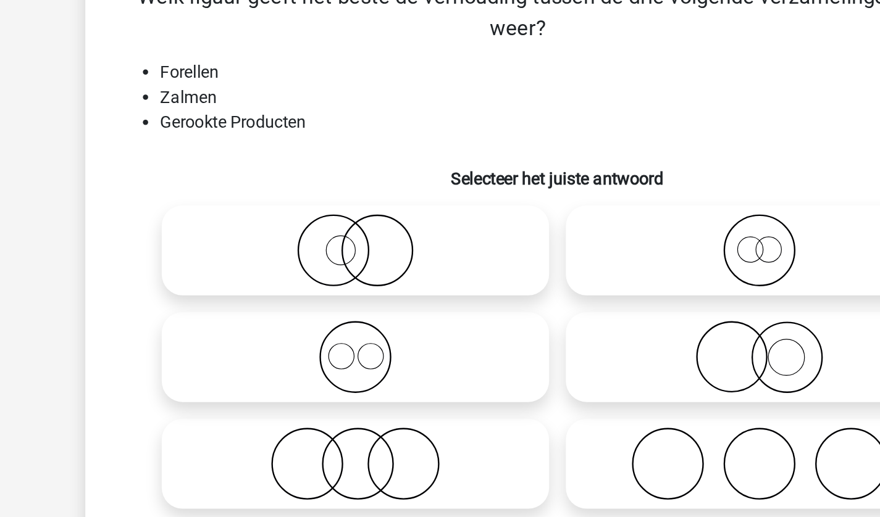
scroll to position [62, 0]
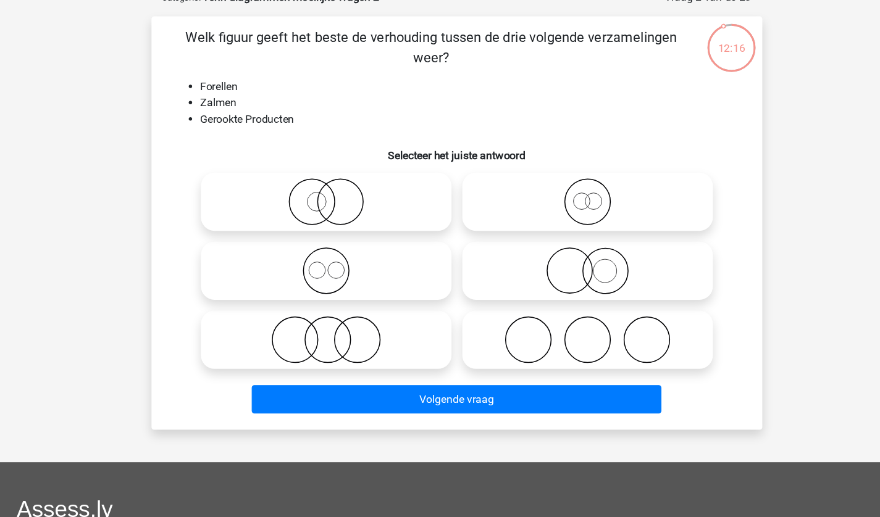
click at [368, 320] on icon at bounding box center [321, 319] width 219 height 43
click at [329, 314] on input "radio" at bounding box center [325, 310] width 8 height 8
radio input "true"
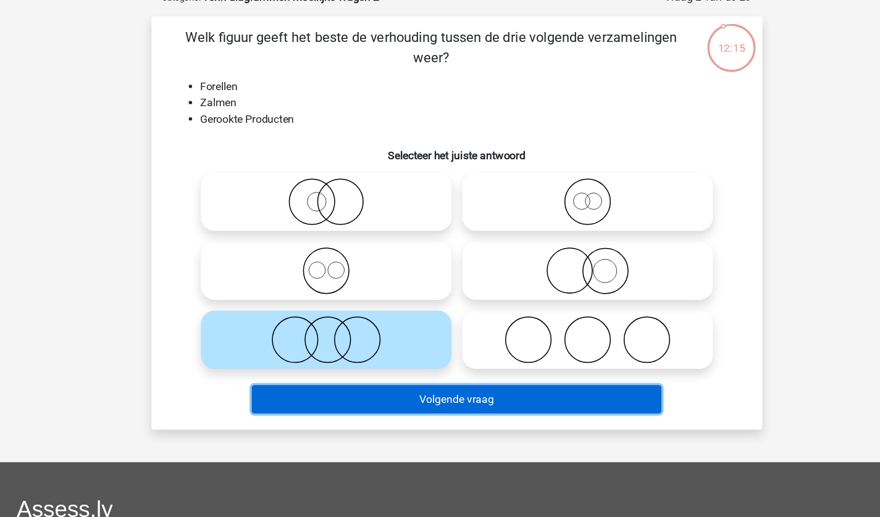
click at [437, 372] on button "Volgende vraag" at bounding box center [439, 374] width 373 height 26
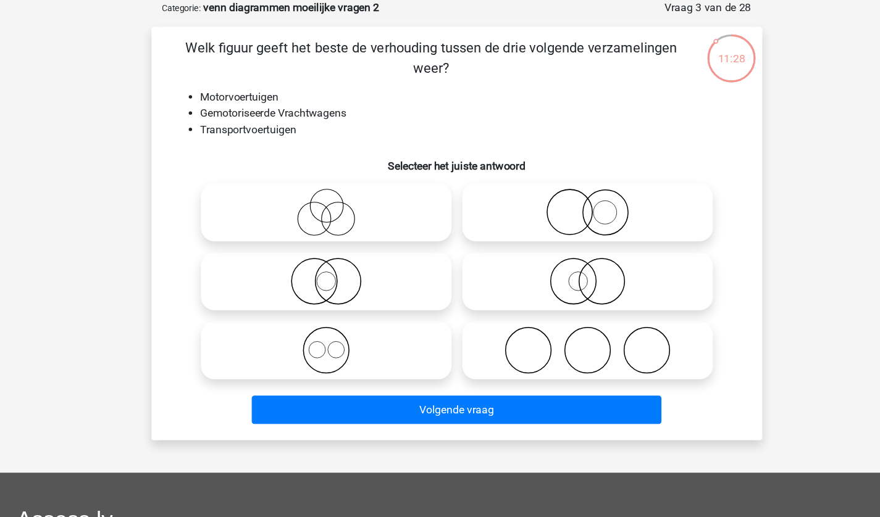
click at [569, 254] on icon at bounding box center [559, 256] width 219 height 43
click at [567, 251] on input "radio" at bounding box center [563, 247] width 8 height 8
radio input "true"
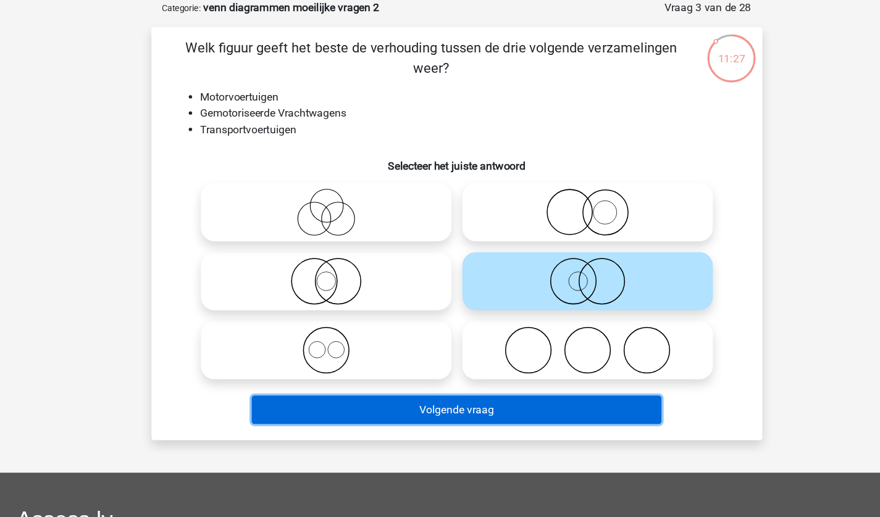
click at [419, 377] on button "Volgende vraag" at bounding box center [439, 374] width 373 height 26
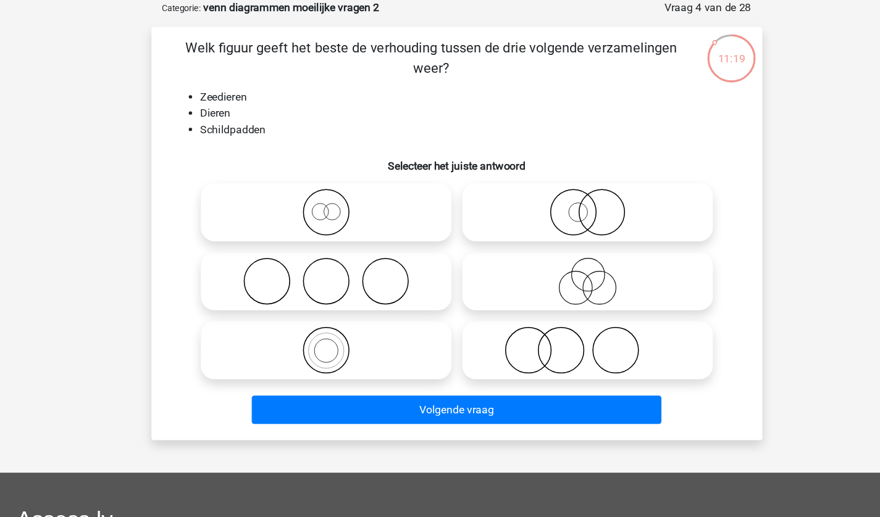
click at [350, 332] on icon at bounding box center [321, 319] width 219 height 43
click at [329, 314] on input "radio" at bounding box center [325, 310] width 8 height 8
radio input "true"
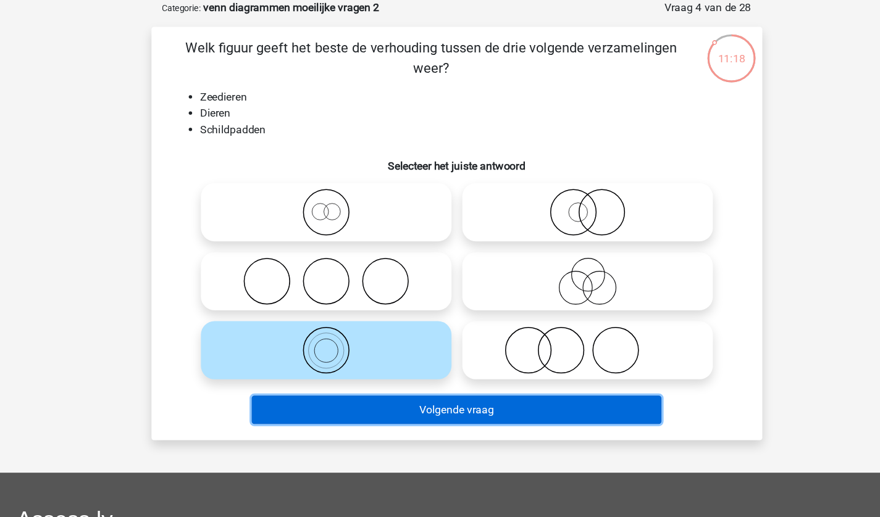
click at [414, 374] on button "Volgende vraag" at bounding box center [439, 374] width 373 height 26
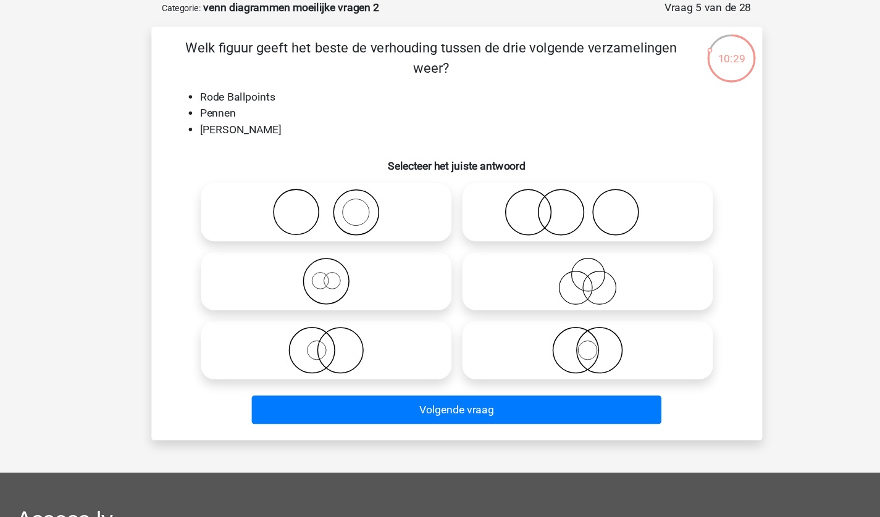
click at [512, 321] on icon at bounding box center [559, 319] width 219 height 43
click at [559, 314] on input "radio" at bounding box center [563, 310] width 8 height 8
radio input "true"
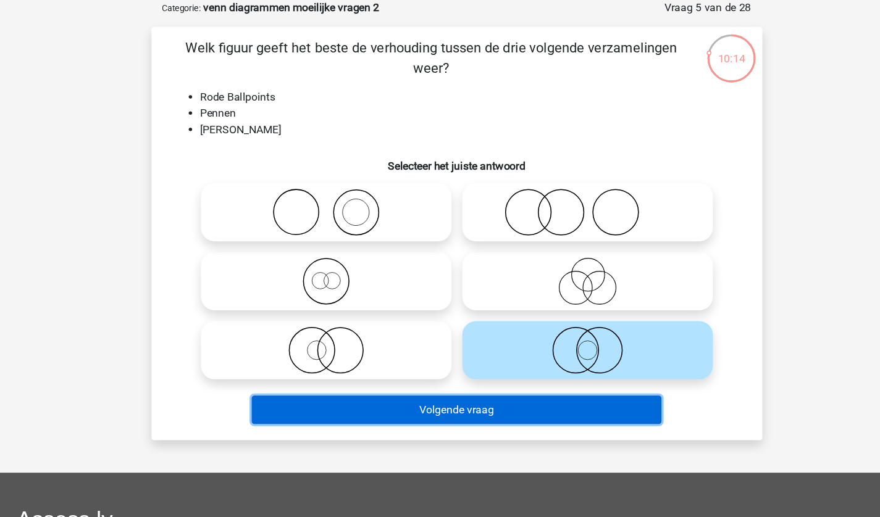
click at [531, 375] on button "Volgende vraag" at bounding box center [439, 374] width 373 height 26
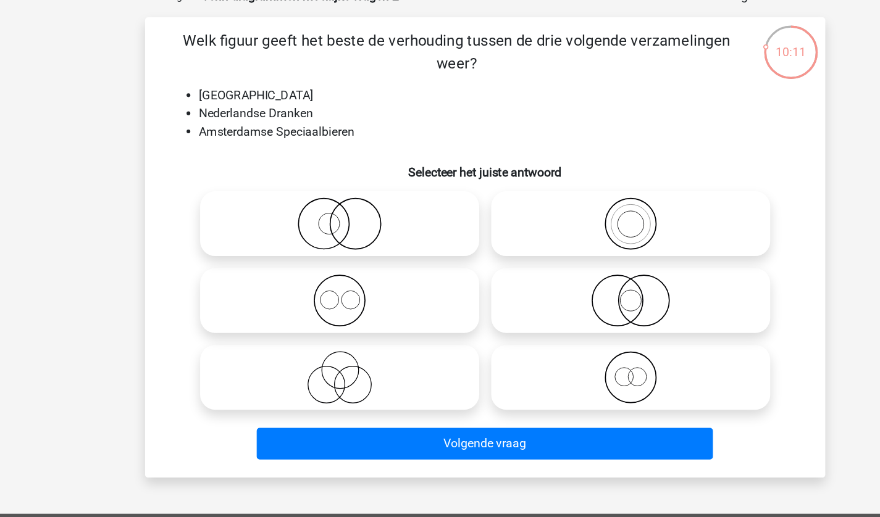
scroll to position [61, 0]
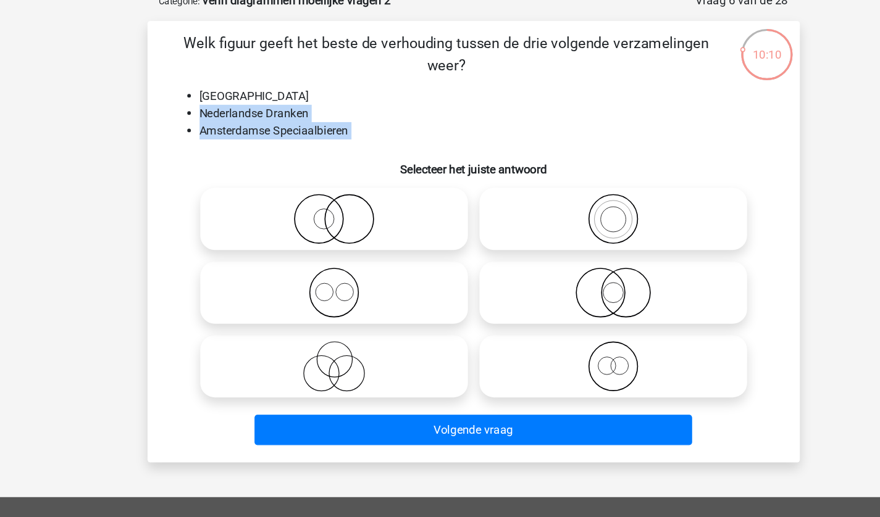
drag, startPoint x: 353, startPoint y: 127, endPoint x: 201, endPoint y: 99, distance: 154.5
click at [201, 99] on div "Welk figuur geeft het beste de verhouding tussen de drie volgende verzamelingen…" at bounding box center [440, 213] width 547 height 357
click at [228, 81] on li "[GEOGRAPHIC_DATA]" at bounding box center [452, 88] width 493 height 15
click at [220, 88] on li "[GEOGRAPHIC_DATA]" at bounding box center [452, 88] width 493 height 15
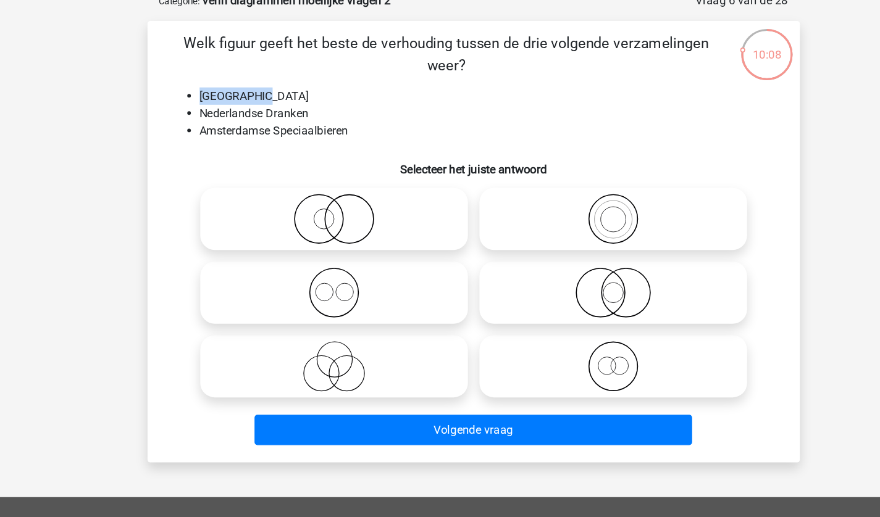
click at [220, 88] on li "[GEOGRAPHIC_DATA]" at bounding box center [452, 88] width 493 height 15
click at [313, 312] on icon at bounding box center [321, 319] width 219 height 43
click at [321, 312] on input "radio" at bounding box center [325, 310] width 8 height 8
radio input "true"
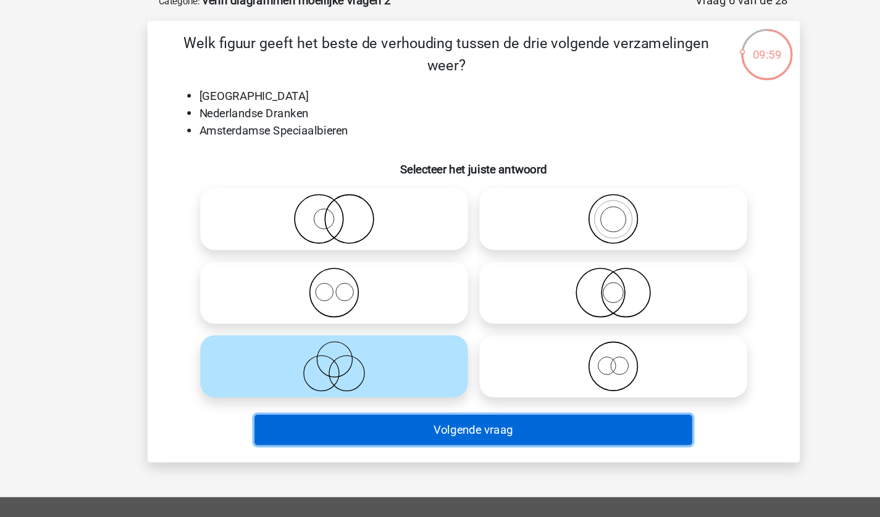
click at [412, 373] on button "Volgende vraag" at bounding box center [439, 374] width 373 height 26
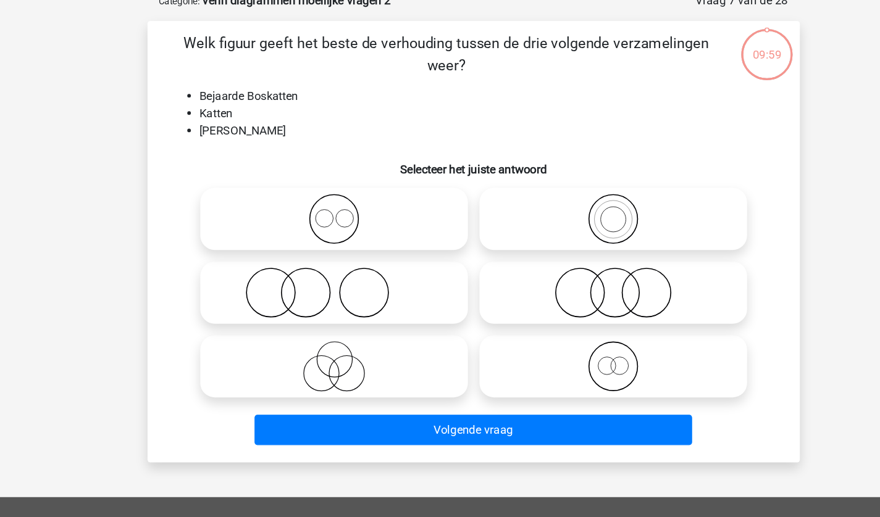
scroll to position [62, 0]
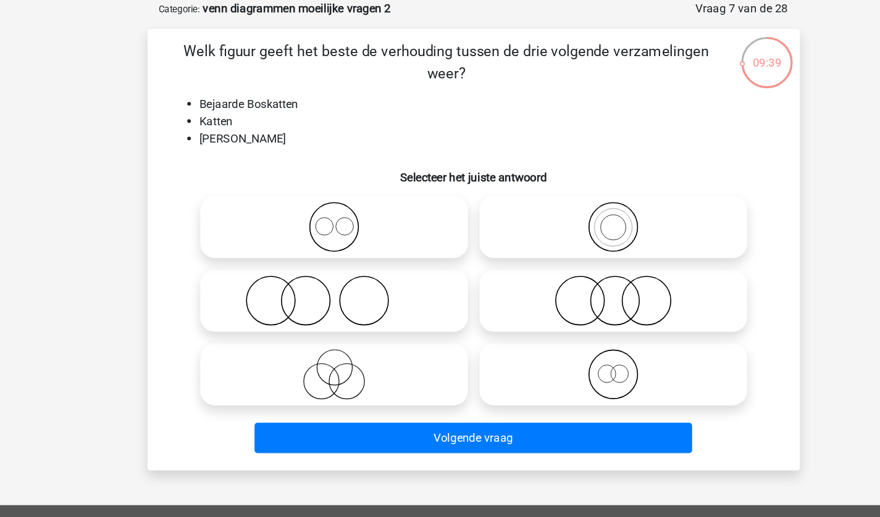
click at [323, 217] on label at bounding box center [321, 193] width 228 height 53
click at [323, 188] on input "radio" at bounding box center [325, 184] width 8 height 8
radio input "true"
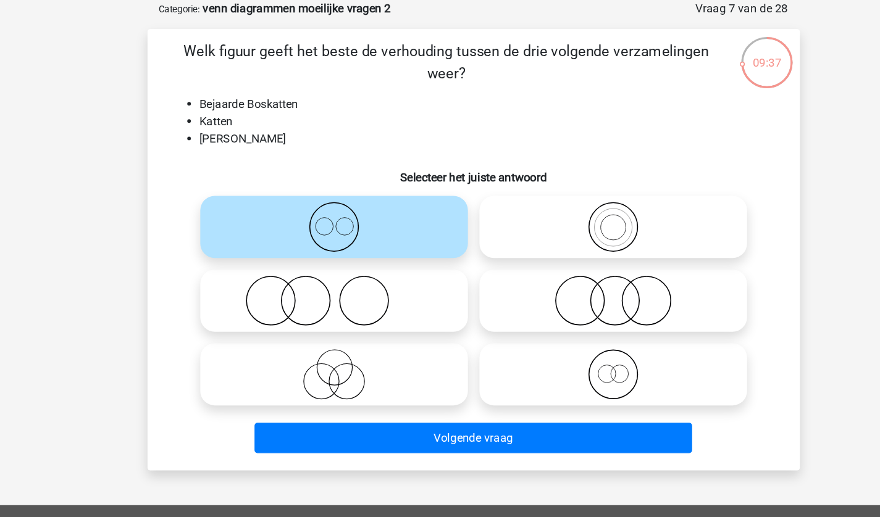
click at [323, 248] on input "radio" at bounding box center [325, 247] width 8 height 8
radio input "true"
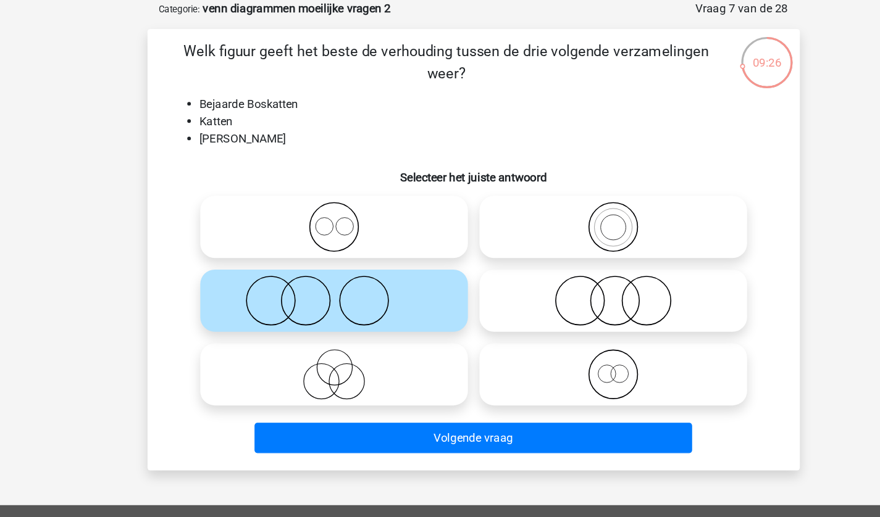
click at [572, 248] on icon at bounding box center [559, 256] width 219 height 43
click at [567, 248] on input "radio" at bounding box center [563, 247] width 8 height 8
radio input "true"
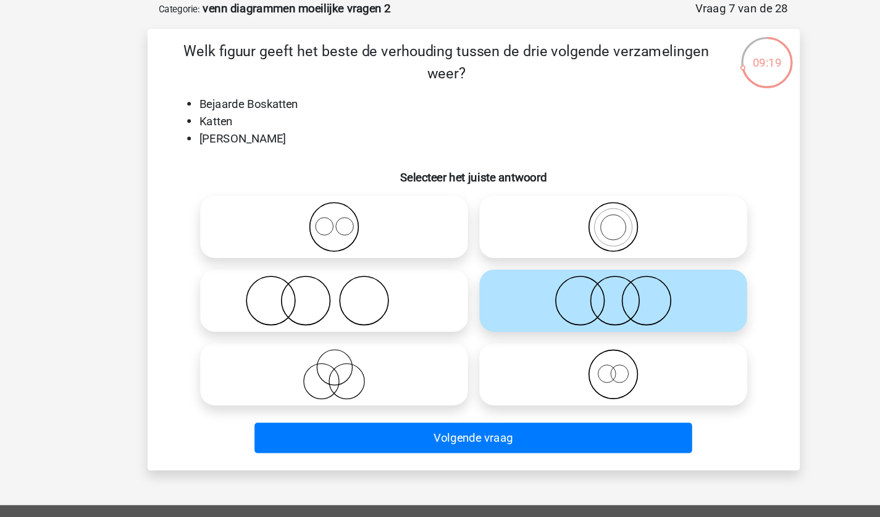
click at [280, 261] on icon at bounding box center [321, 256] width 219 height 43
click at [321, 251] on input "radio" at bounding box center [325, 247] width 8 height 8
radio input "true"
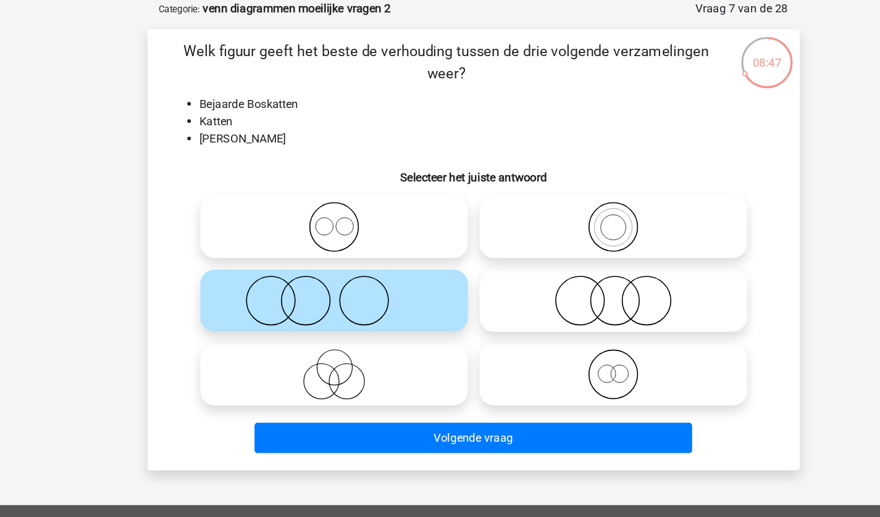
click at [521, 258] on icon at bounding box center [559, 256] width 219 height 43
click at [559, 251] on input "radio" at bounding box center [563, 247] width 8 height 8
radio input "true"
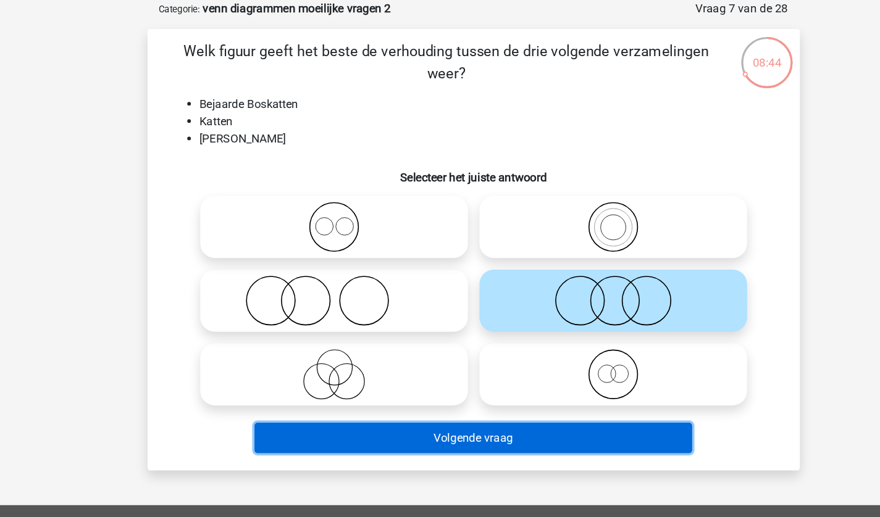
click at [455, 374] on button "Volgende vraag" at bounding box center [439, 374] width 373 height 26
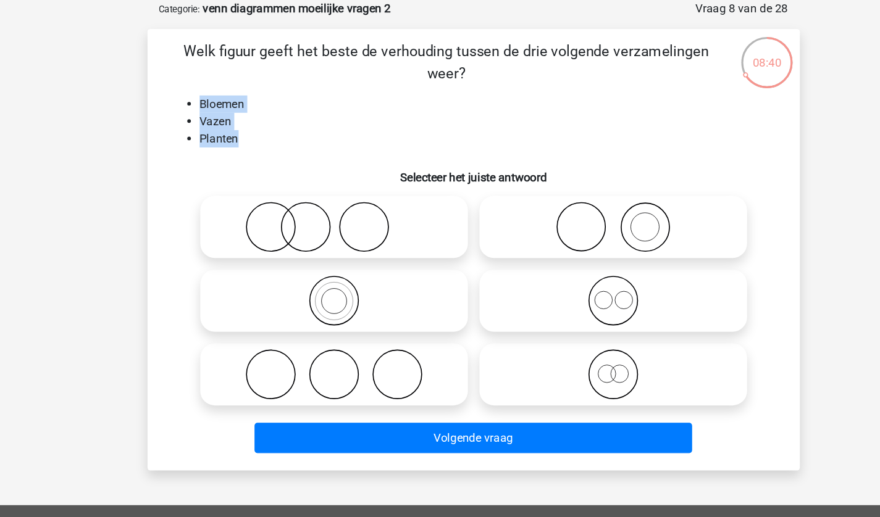
drag, startPoint x: 267, startPoint y: 112, endPoint x: 196, endPoint y: 85, distance: 75.8
click at [196, 85] on ul "Bloemen Vazen Planten" at bounding box center [440, 103] width 517 height 44
click at [304, 106] on li "Vazen" at bounding box center [452, 103] width 493 height 15
click at [528, 197] on icon at bounding box center [559, 193] width 219 height 43
click at [559, 188] on input "radio" at bounding box center [563, 184] width 8 height 8
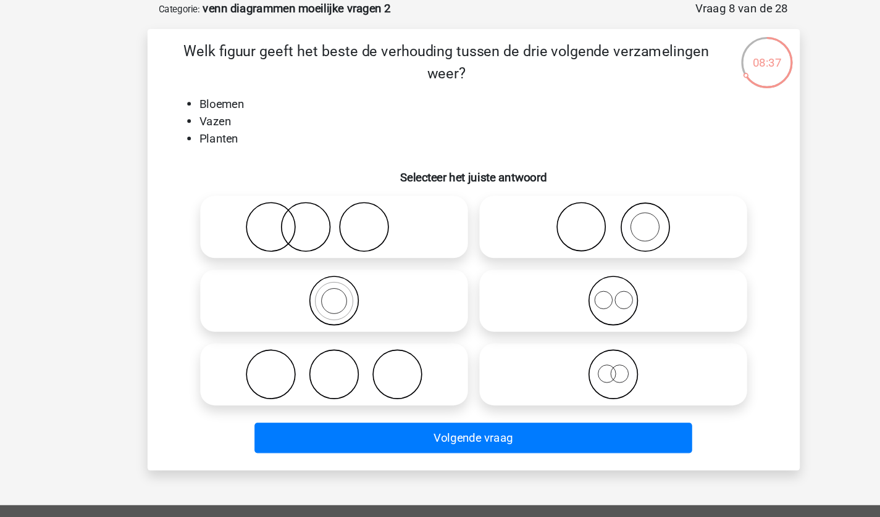
radio input "true"
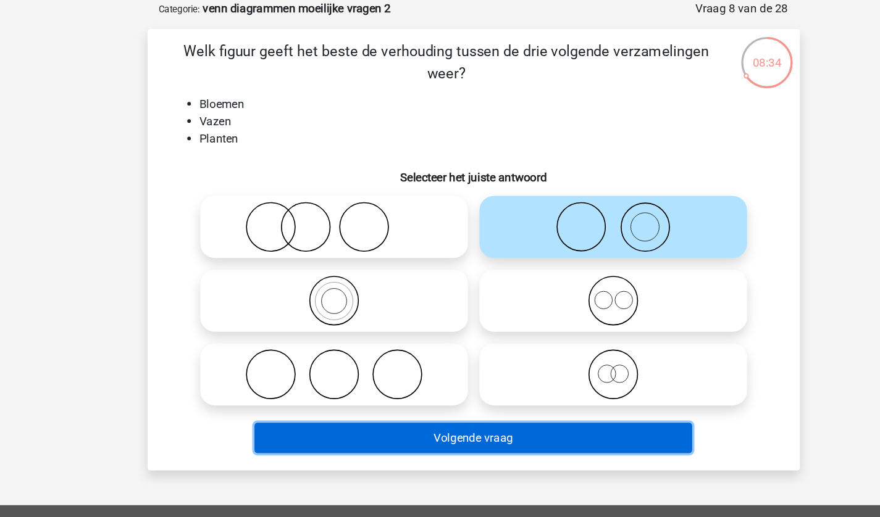
click at [485, 376] on button "Volgende vraag" at bounding box center [439, 374] width 373 height 26
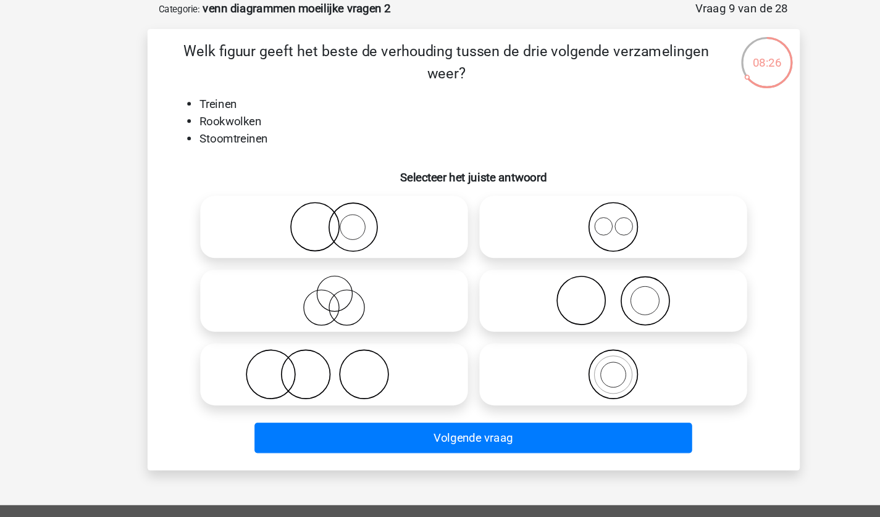
click at [599, 295] on label at bounding box center [559, 319] width 228 height 53
click at [567, 306] on input "radio" at bounding box center [563, 310] width 8 height 8
radio input "true"
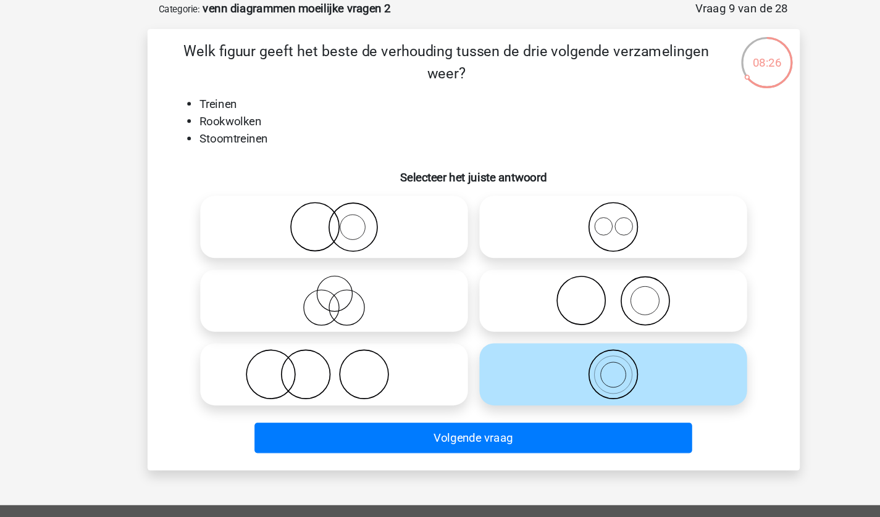
click at [596, 255] on icon at bounding box center [559, 256] width 219 height 43
click at [567, 251] on input "radio" at bounding box center [563, 247] width 8 height 8
radio input "true"
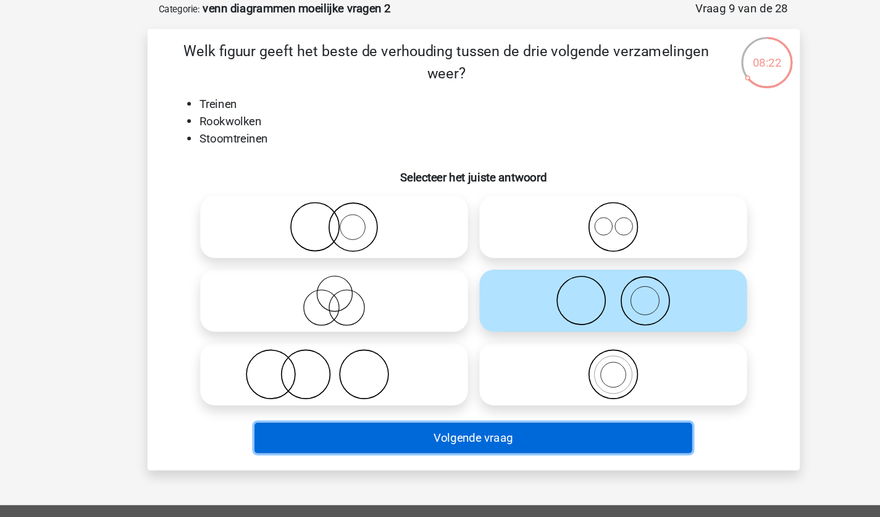
click at [477, 375] on button "Volgende vraag" at bounding box center [439, 374] width 373 height 26
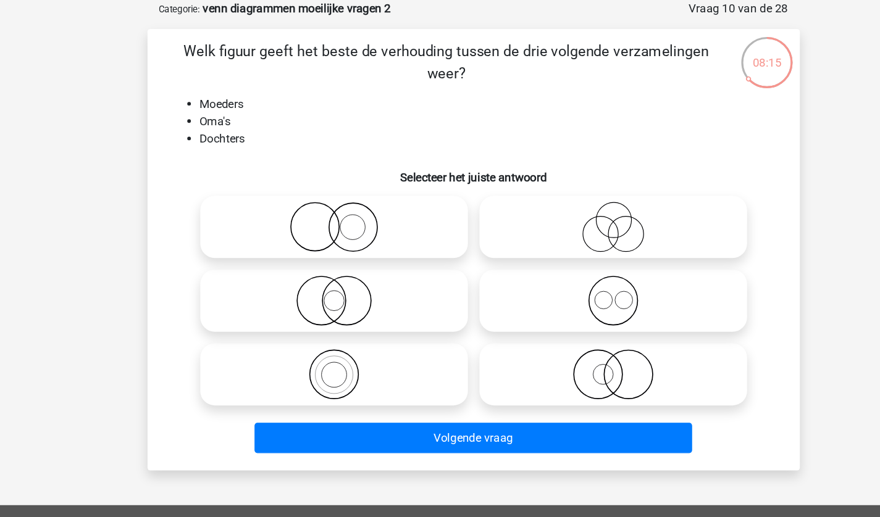
click at [553, 191] on icon at bounding box center [559, 193] width 219 height 43
click at [559, 188] on input "radio" at bounding box center [563, 184] width 8 height 8
radio input "true"
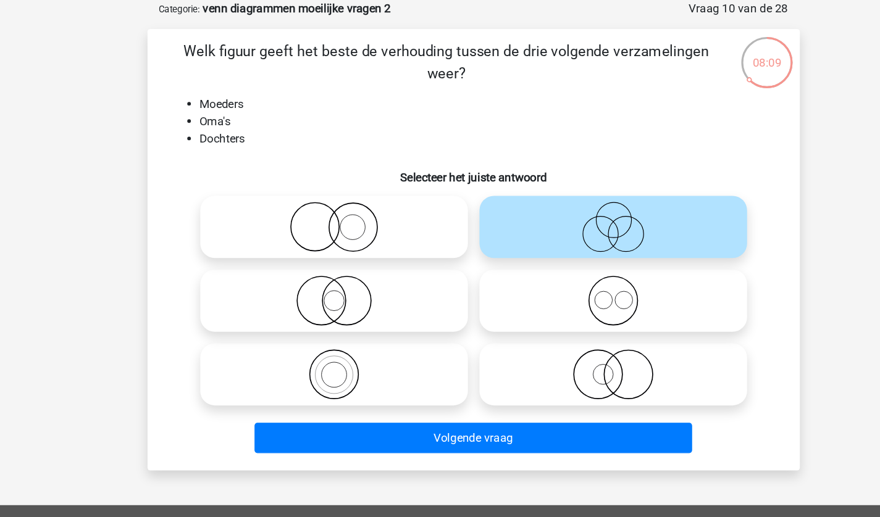
click at [515, 353] on div "Volgende vraag" at bounding box center [440, 371] width 517 height 41
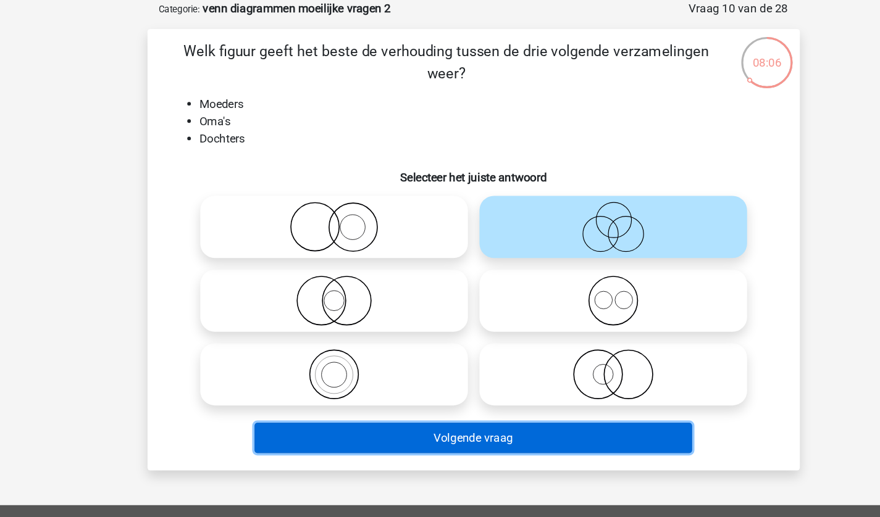
click at [488, 378] on button "Volgende vraag" at bounding box center [439, 374] width 373 height 26
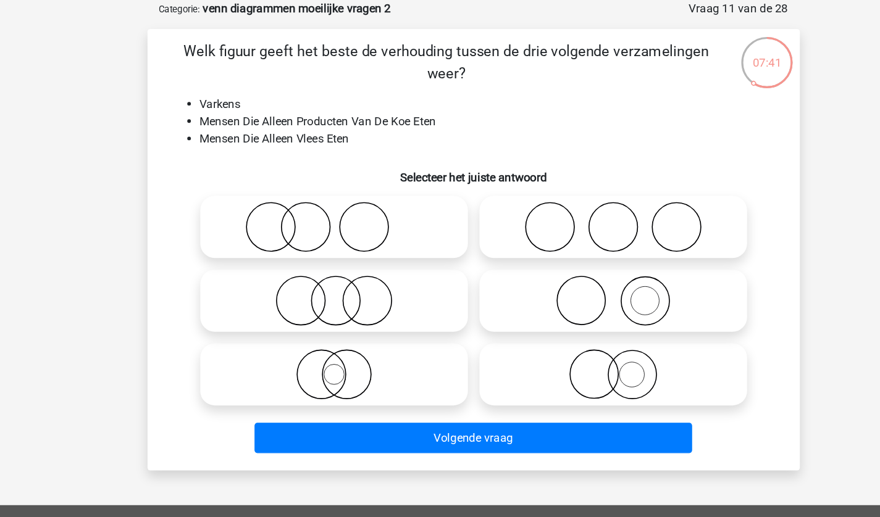
click at [307, 185] on icon at bounding box center [321, 193] width 219 height 43
click at [321, 185] on input "radio" at bounding box center [325, 184] width 8 height 8
radio input "true"
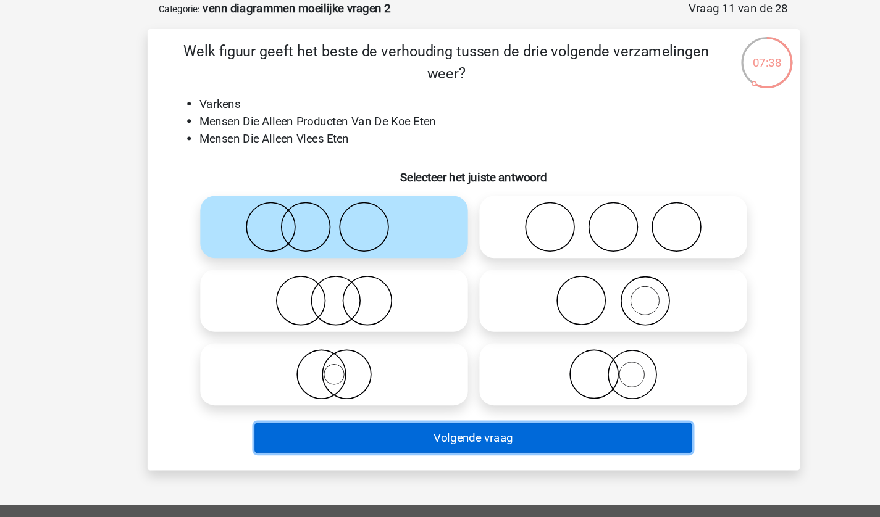
click at [414, 369] on button "Volgende vraag" at bounding box center [439, 374] width 373 height 26
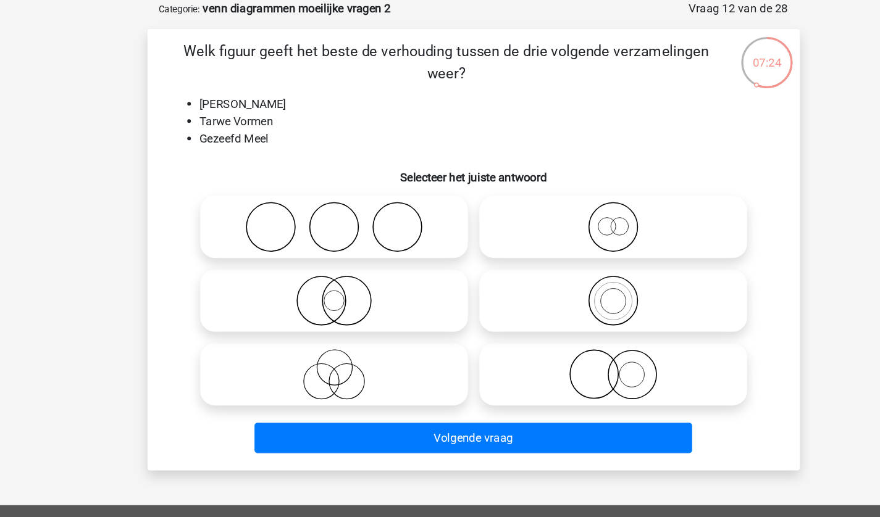
click at [580, 204] on icon at bounding box center [559, 193] width 219 height 43
click at [567, 188] on input "radio" at bounding box center [563, 184] width 8 height 8
radio input "true"
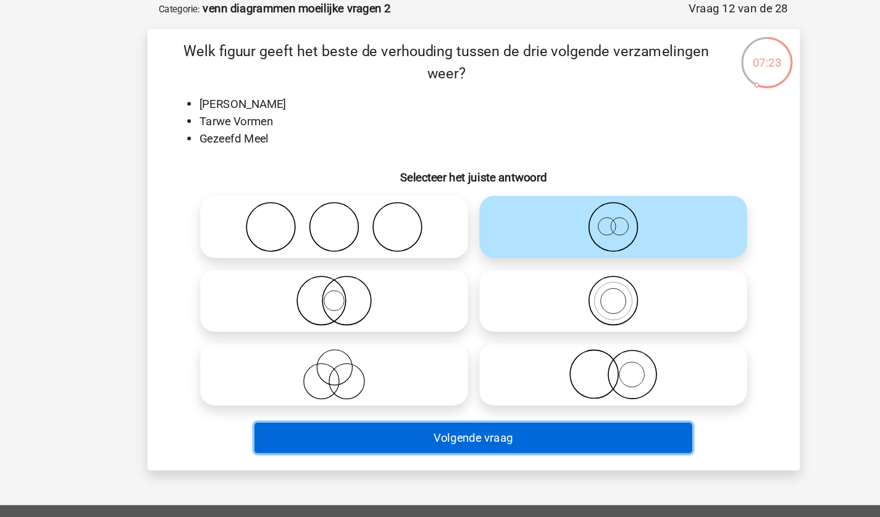
click at [415, 380] on button "Volgende vraag" at bounding box center [439, 374] width 373 height 26
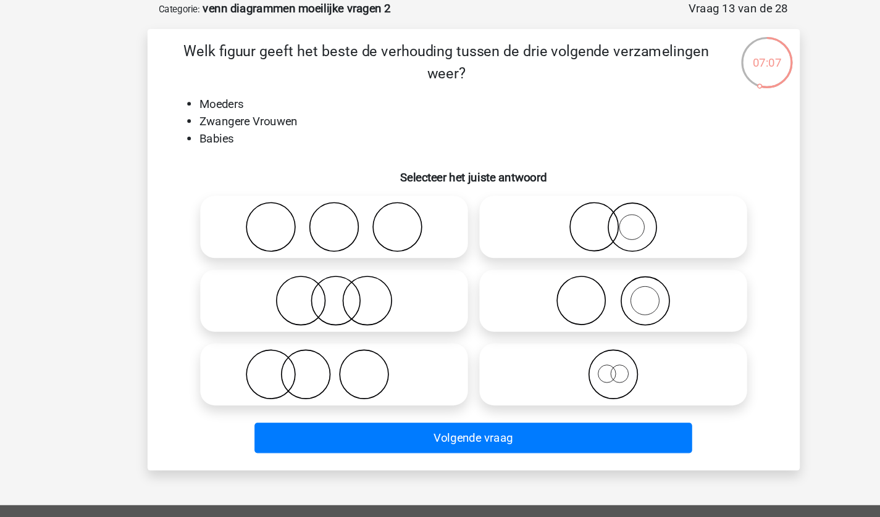
click at [338, 332] on icon at bounding box center [321, 319] width 219 height 43
click at [329, 314] on input "radio" at bounding box center [325, 310] width 8 height 8
radio input "true"
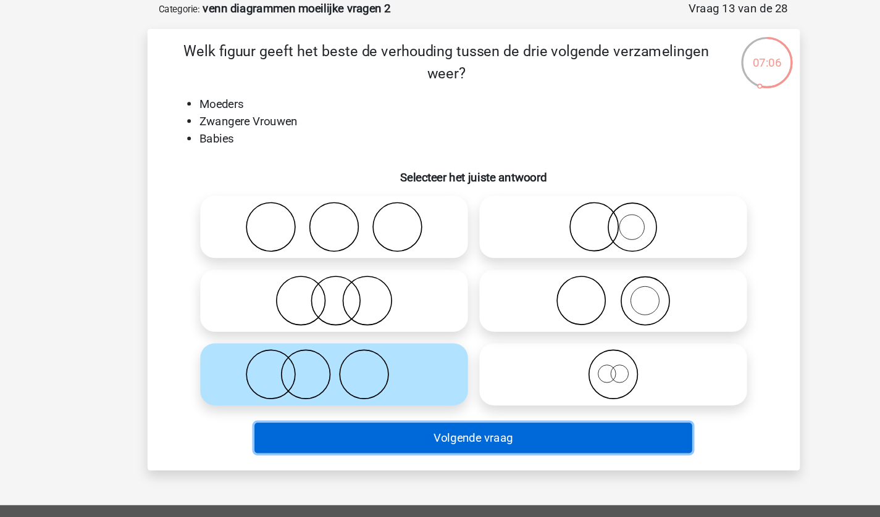
click at [377, 372] on button "Volgende vraag" at bounding box center [439, 374] width 373 height 26
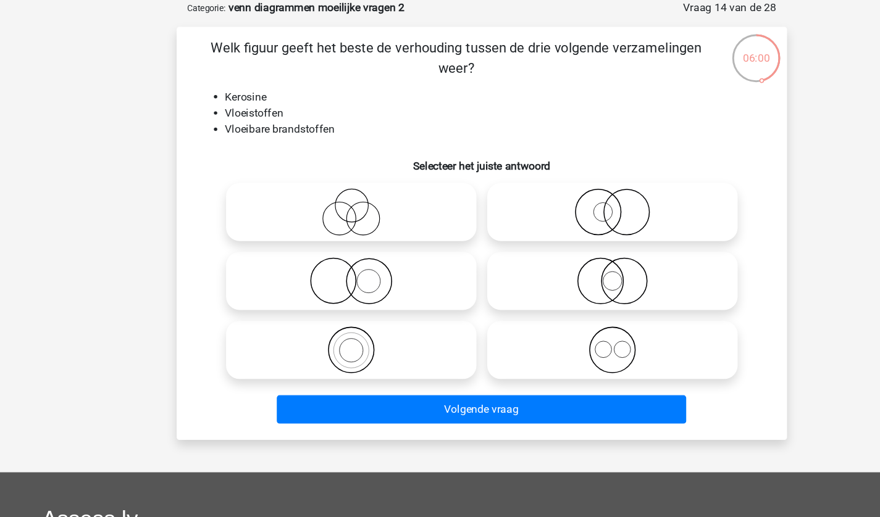
click at [551, 243] on icon at bounding box center [559, 256] width 219 height 43
click at [559, 243] on input "radio" at bounding box center [563, 247] width 8 height 8
radio input "true"
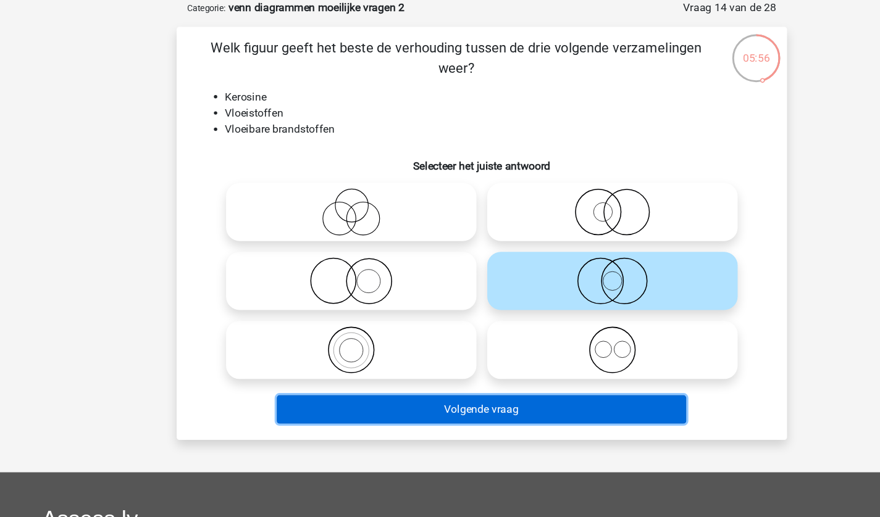
click at [497, 370] on button "Volgende vraag" at bounding box center [439, 374] width 373 height 26
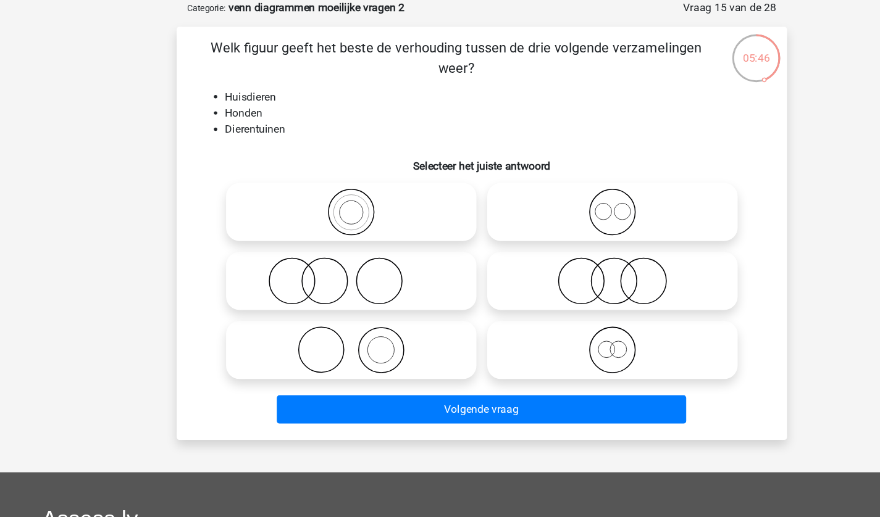
click at [343, 246] on icon at bounding box center [321, 256] width 219 height 43
click at [329, 246] on input "radio" at bounding box center [325, 247] width 8 height 8
radio input "true"
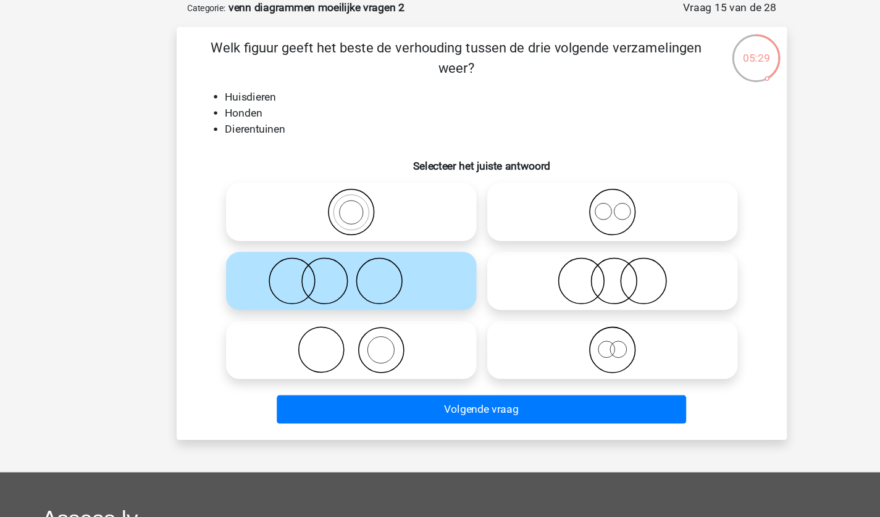
click at [365, 314] on icon at bounding box center [321, 319] width 219 height 43
click at [329, 314] on input "radio" at bounding box center [325, 310] width 8 height 8
radio input "true"
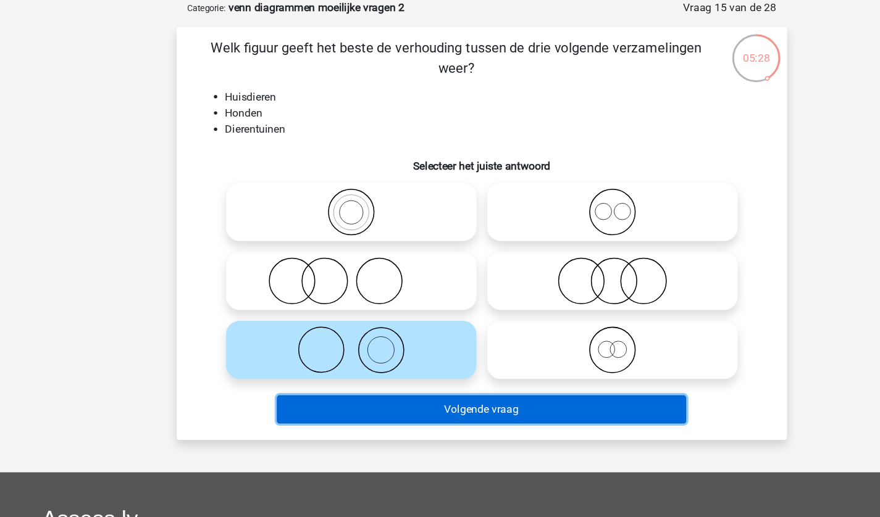
click at [436, 370] on button "Volgende vraag" at bounding box center [439, 374] width 373 height 26
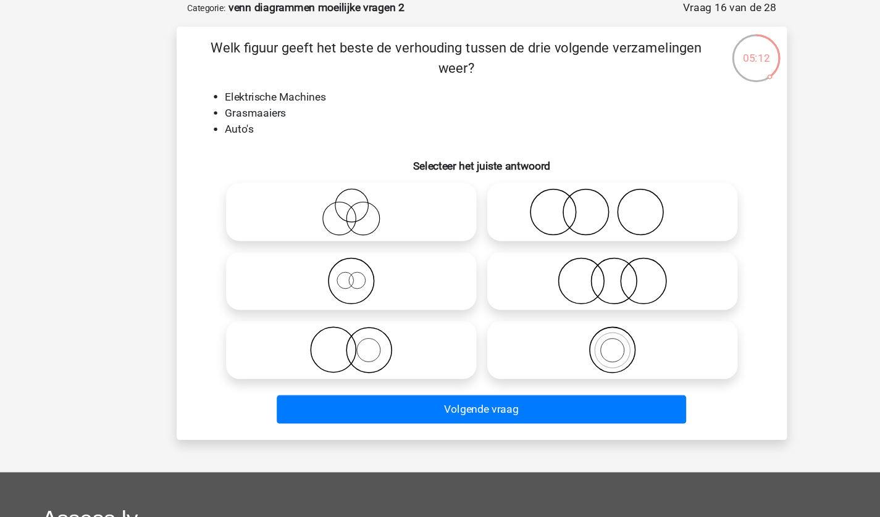
click at [310, 311] on icon at bounding box center [321, 319] width 219 height 43
click at [321, 311] on input "radio" at bounding box center [325, 310] width 8 height 8
radio input "true"
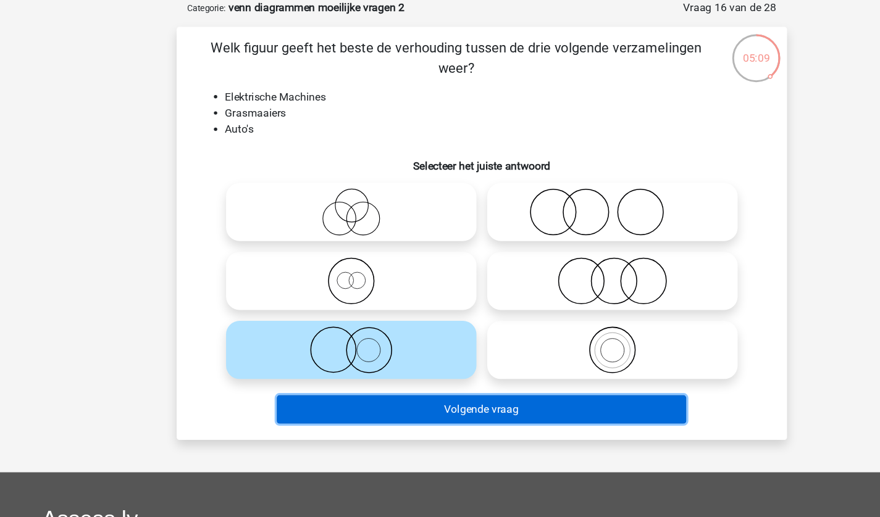
click at [380, 367] on button "Volgende vraag" at bounding box center [439, 374] width 373 height 26
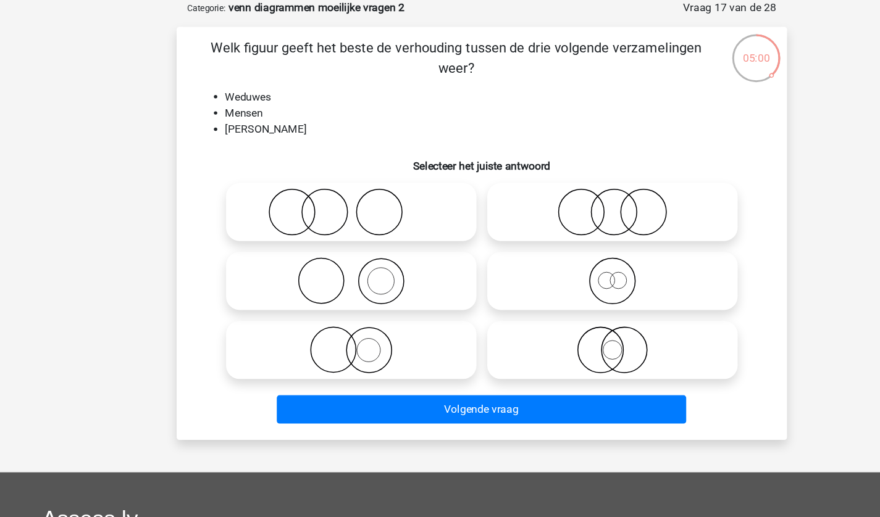
click at [548, 257] on icon at bounding box center [559, 256] width 219 height 43
click at [559, 251] on input "radio" at bounding box center [563, 247] width 8 height 8
radio input "true"
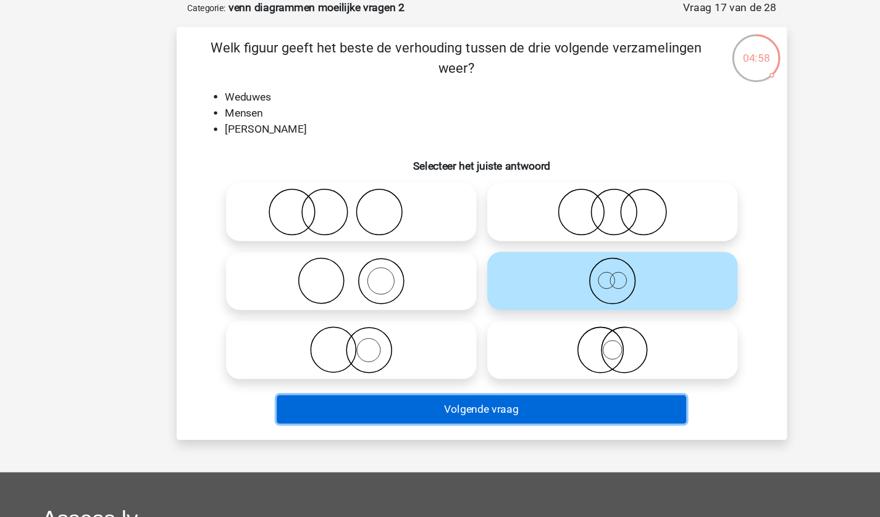
click at [525, 366] on button "Volgende vraag" at bounding box center [439, 374] width 373 height 26
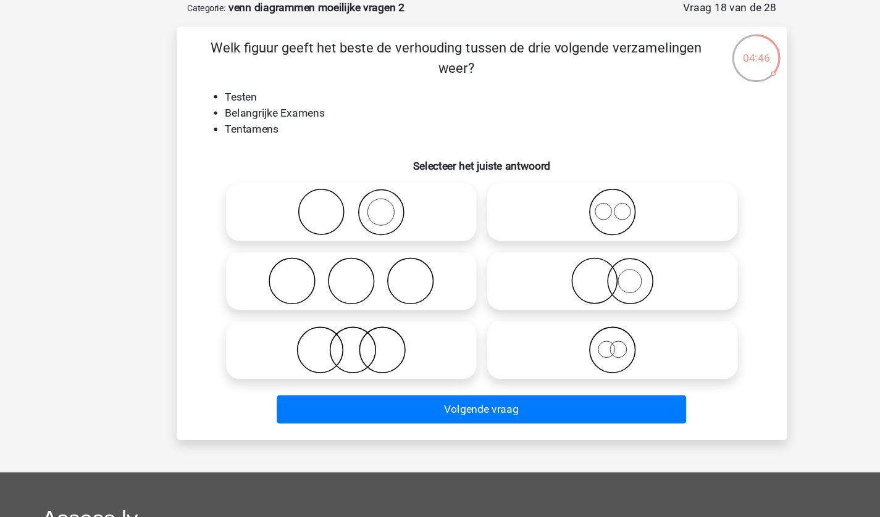
click at [284, 311] on icon at bounding box center [321, 319] width 219 height 43
click at [321, 311] on input "radio" at bounding box center [325, 310] width 8 height 8
radio input "true"
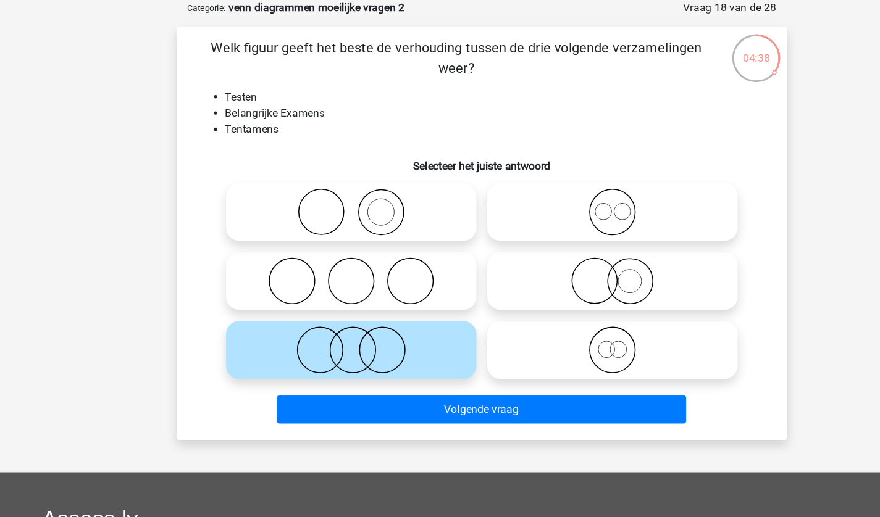
click at [402, 360] on div "Volgende vraag" at bounding box center [440, 371] width 517 height 41
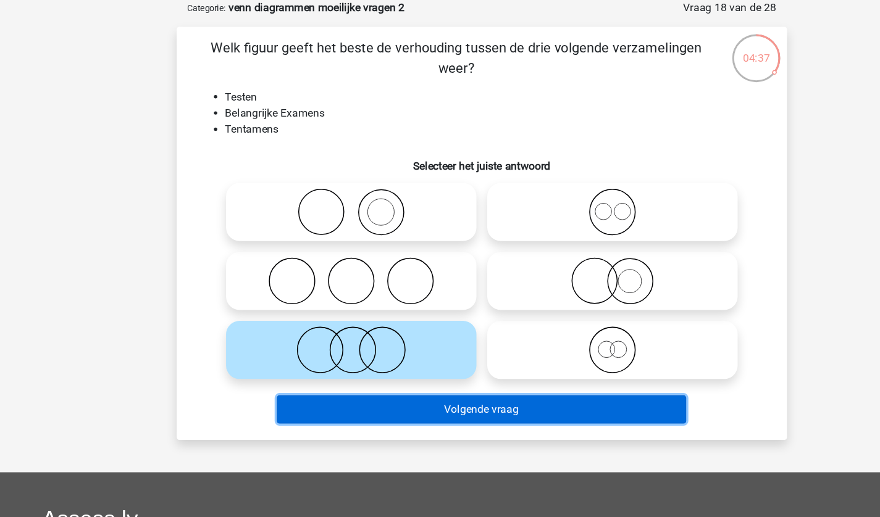
click at [422, 372] on button "Volgende vraag" at bounding box center [439, 374] width 373 height 26
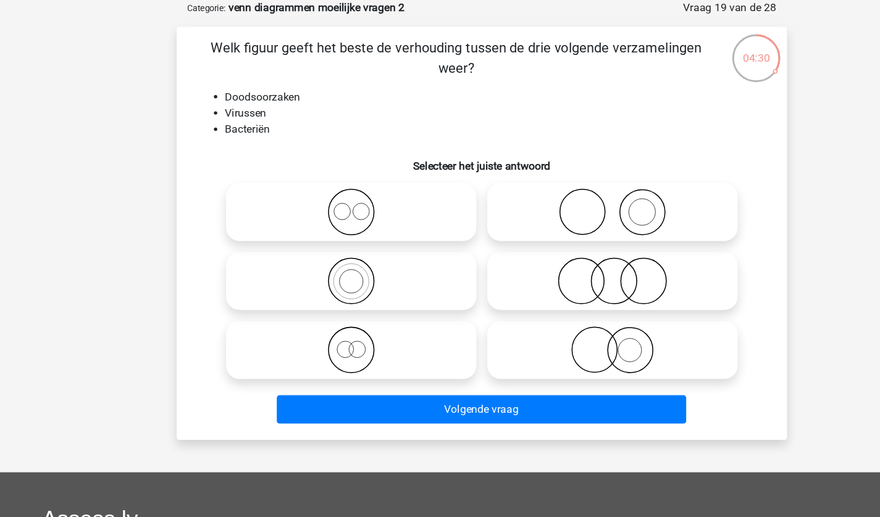
click at [320, 200] on icon at bounding box center [321, 193] width 219 height 43
click at [321, 188] on input "radio" at bounding box center [325, 184] width 8 height 8
radio input "true"
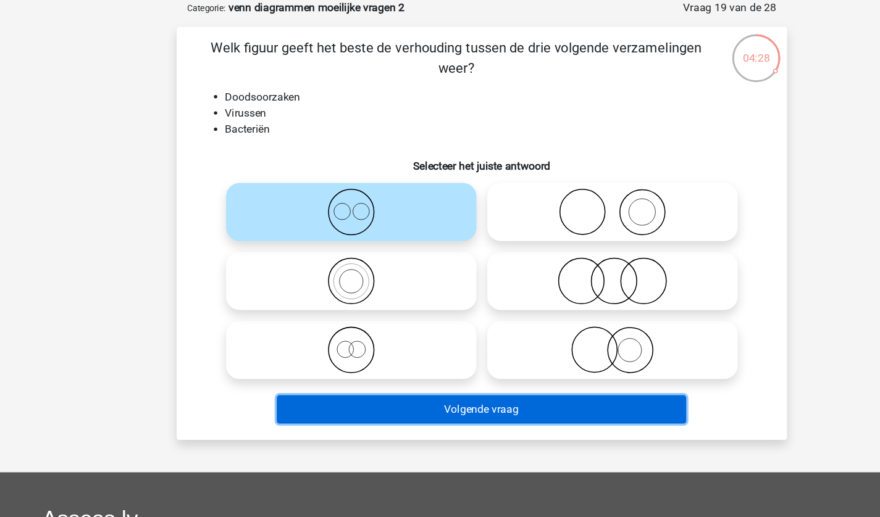
click at [405, 372] on button "Volgende vraag" at bounding box center [439, 374] width 373 height 26
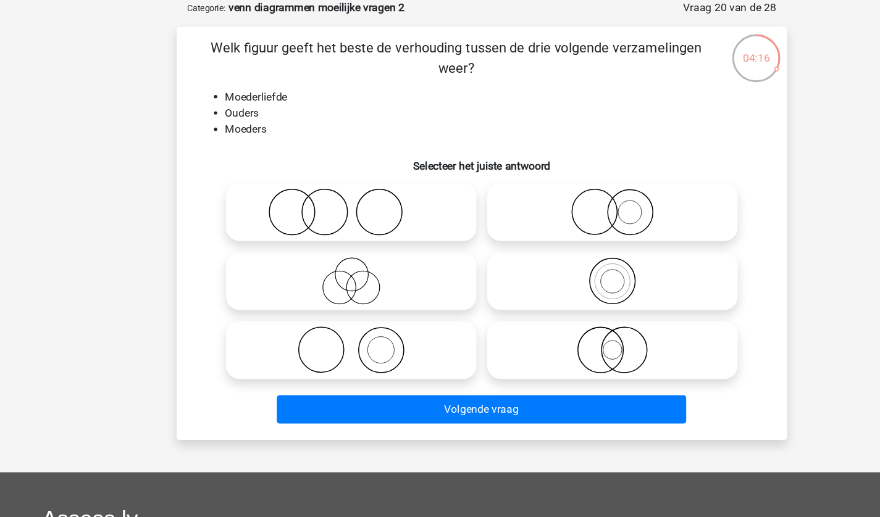
click at [344, 306] on icon at bounding box center [321, 319] width 219 height 43
click at [329, 306] on input "radio" at bounding box center [325, 310] width 8 height 8
radio input "true"
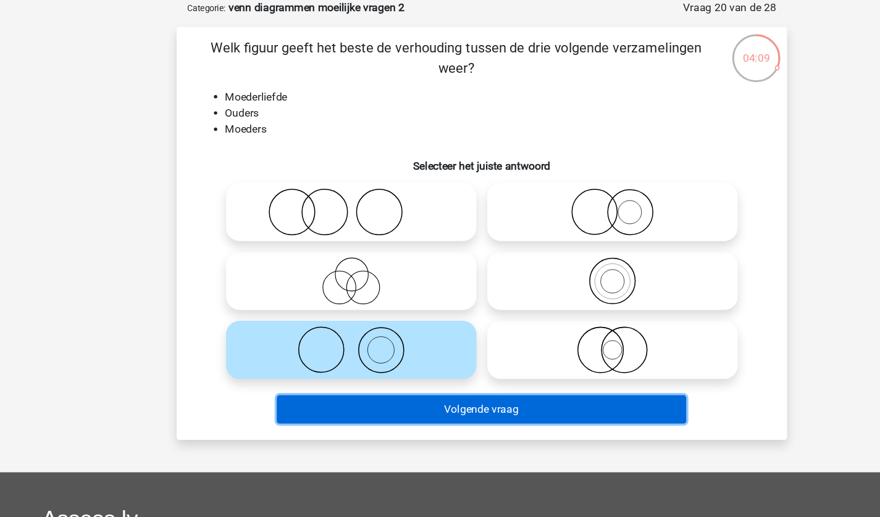
click at [443, 375] on button "Volgende vraag" at bounding box center [439, 374] width 373 height 26
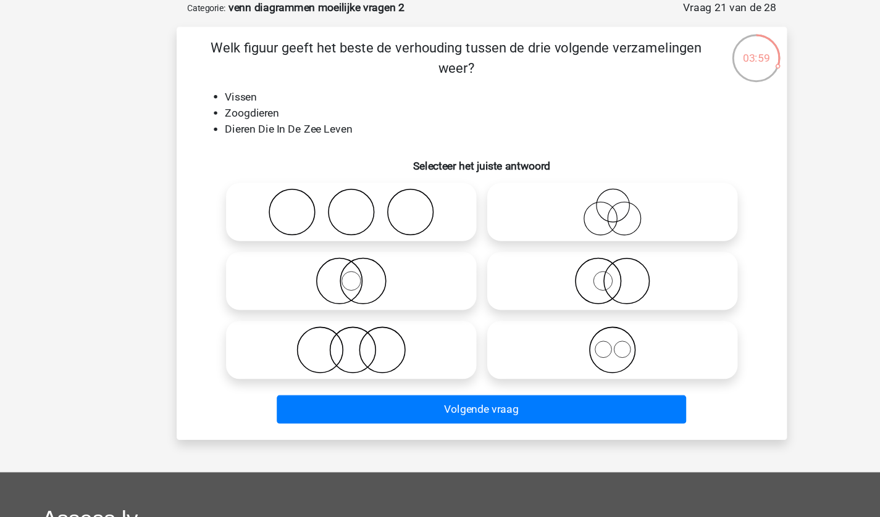
click at [559, 251] on icon at bounding box center [559, 256] width 219 height 43
click at [559, 251] on input "radio" at bounding box center [563, 247] width 8 height 8
radio input "true"
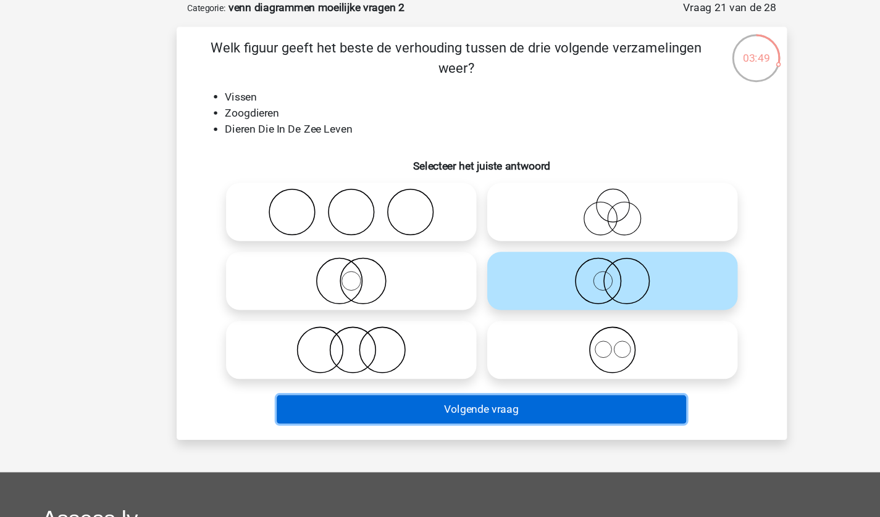
drag, startPoint x: 520, startPoint y: 379, endPoint x: 478, endPoint y: 383, distance: 41.6
click at [478, 383] on button "Volgende vraag" at bounding box center [439, 374] width 373 height 26
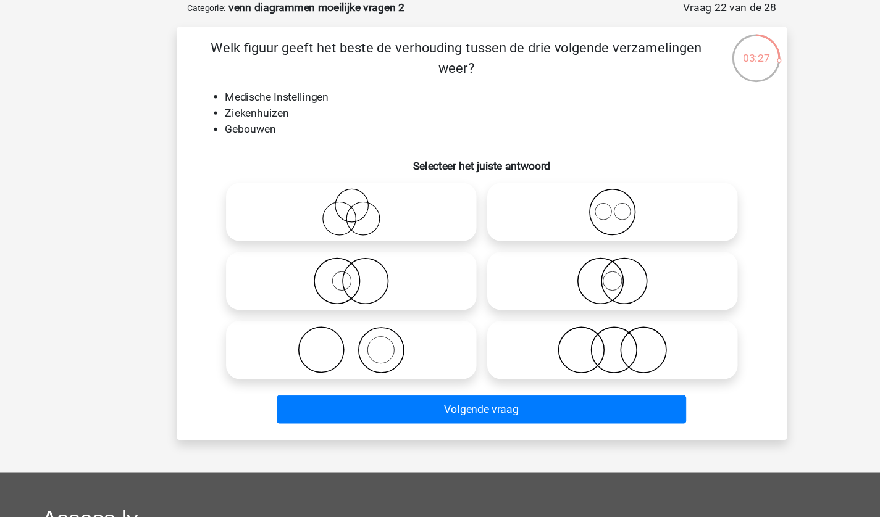
click at [561, 270] on icon at bounding box center [559, 256] width 219 height 43
click at [561, 251] on input "radio" at bounding box center [563, 247] width 8 height 8
radio input "true"
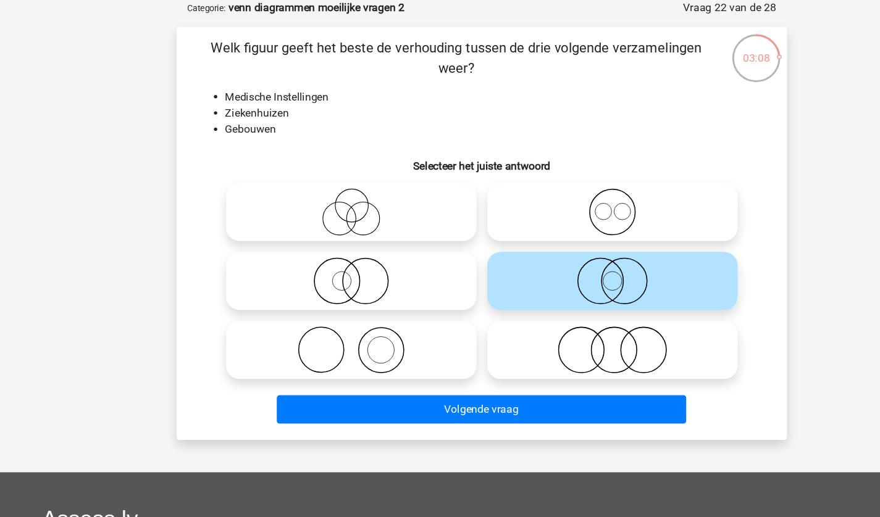
click at [554, 194] on icon at bounding box center [559, 193] width 219 height 43
click at [559, 188] on input "radio" at bounding box center [563, 184] width 8 height 8
radio input "true"
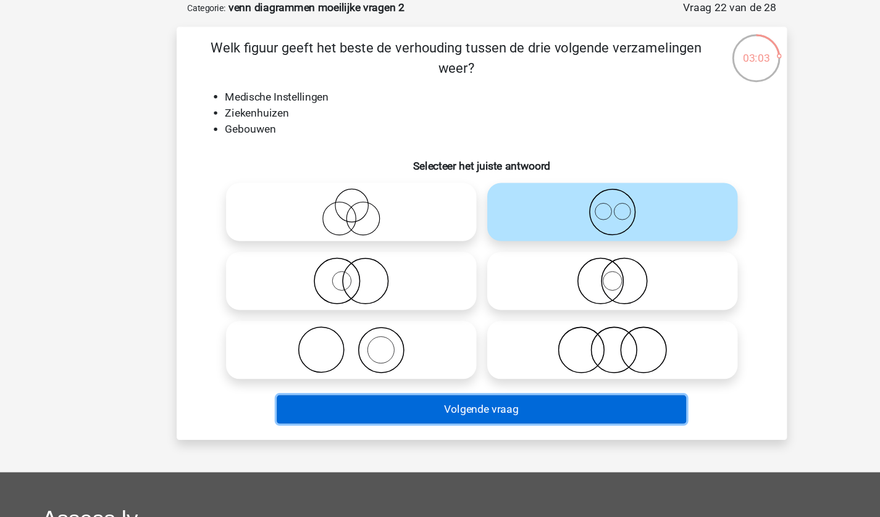
click at [486, 365] on button "Volgende vraag" at bounding box center [439, 374] width 373 height 26
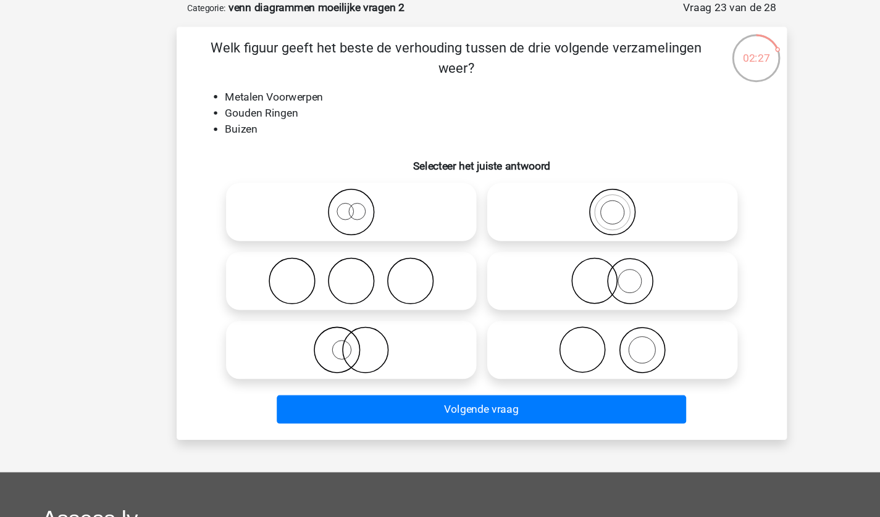
click at [349, 251] on icon at bounding box center [321, 256] width 219 height 43
click at [329, 251] on input "radio" at bounding box center [325, 247] width 8 height 8
radio input "true"
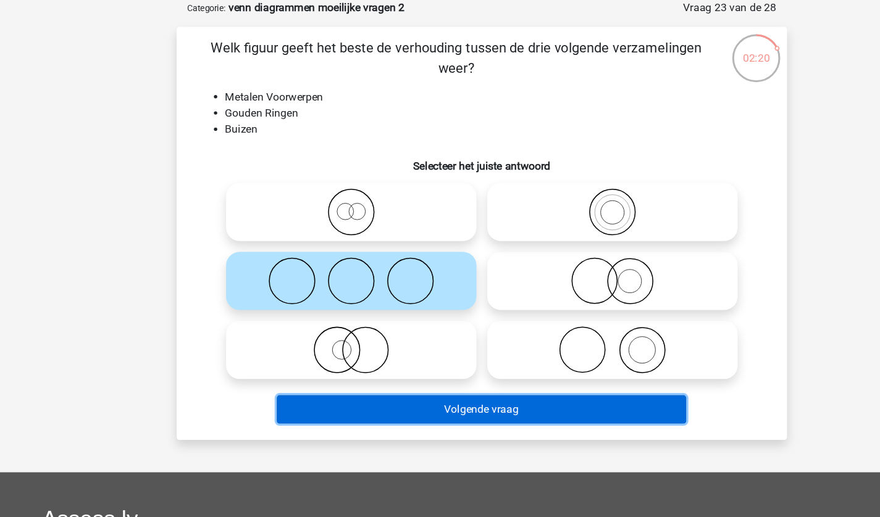
click at [469, 383] on button "Volgende vraag" at bounding box center [439, 374] width 373 height 26
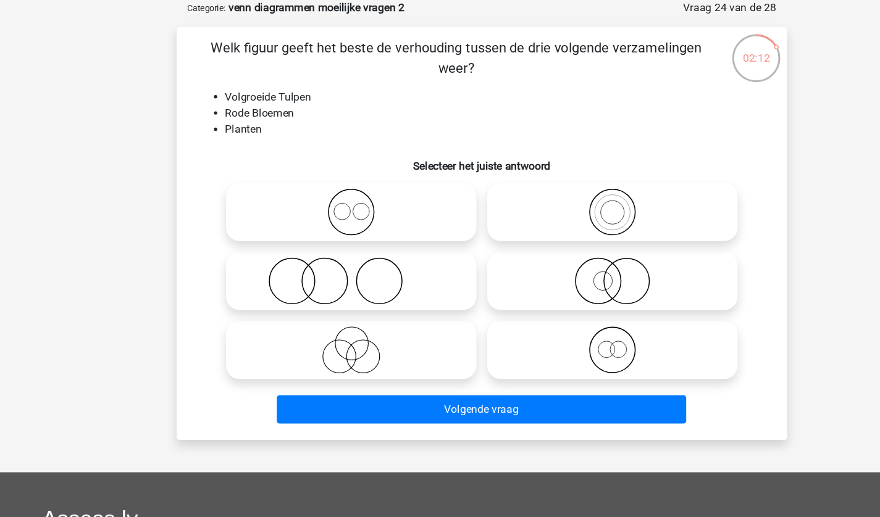
click at [554, 304] on icon at bounding box center [559, 319] width 219 height 43
click at [559, 306] on input "radio" at bounding box center [563, 310] width 8 height 8
radio input "true"
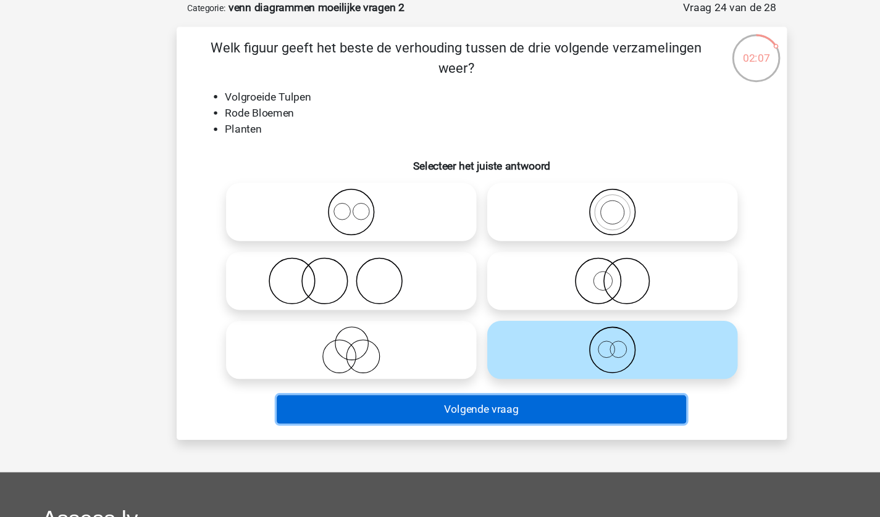
click at [506, 378] on button "Volgende vraag" at bounding box center [439, 374] width 373 height 26
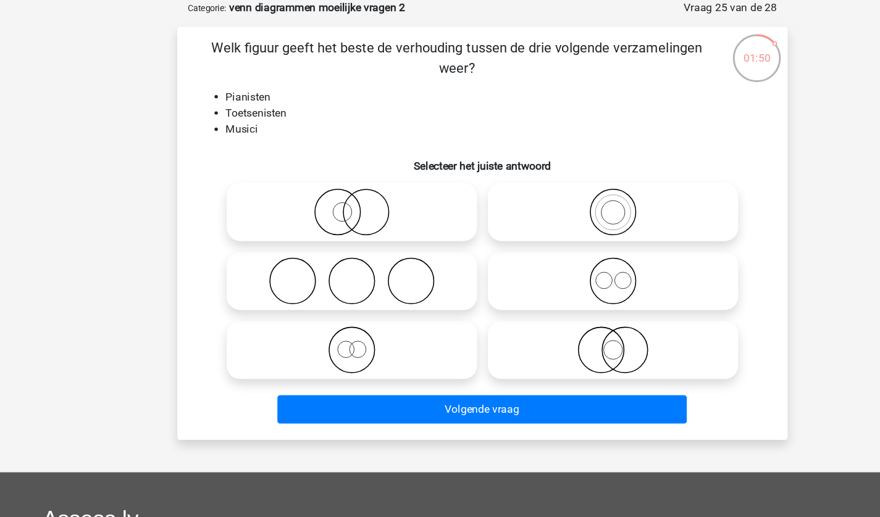
click at [553, 180] on icon at bounding box center [559, 193] width 219 height 43
click at [559, 180] on input "radio" at bounding box center [563, 184] width 8 height 8
radio input "true"
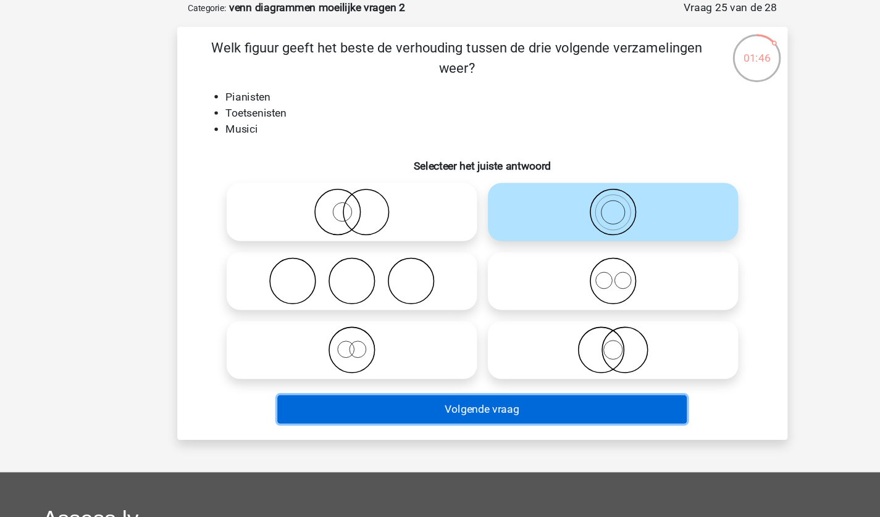
click at [496, 366] on button "Volgende vraag" at bounding box center [439, 374] width 373 height 26
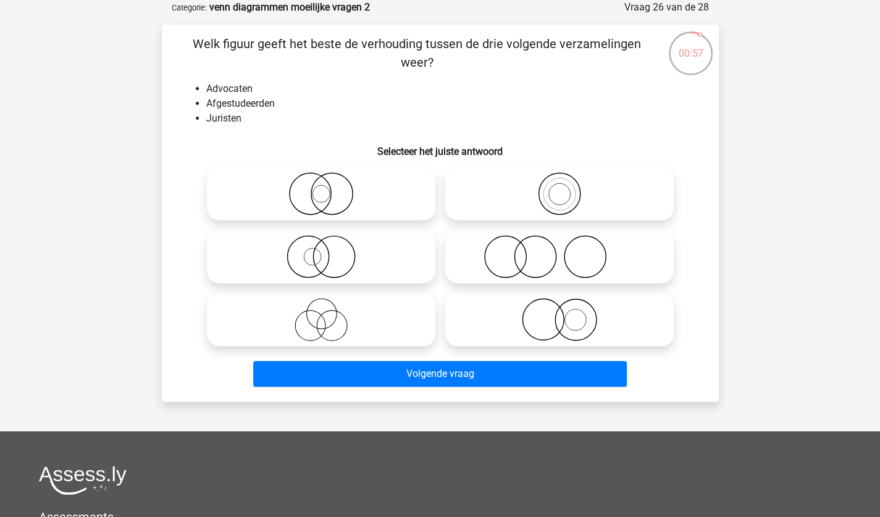
click at [511, 180] on icon at bounding box center [559, 193] width 219 height 43
click at [559, 180] on input "radio" at bounding box center [563, 184] width 8 height 8
radio input "true"
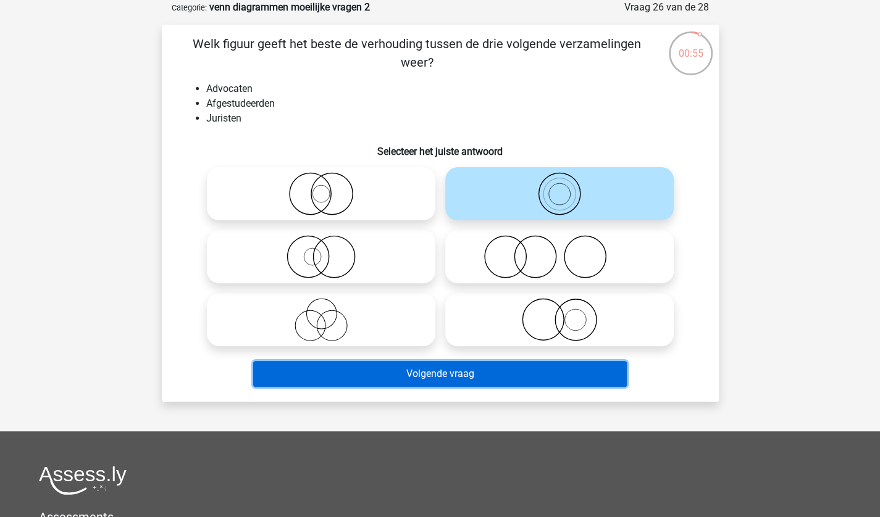
click at [500, 371] on button "Volgende vraag" at bounding box center [439, 374] width 373 height 26
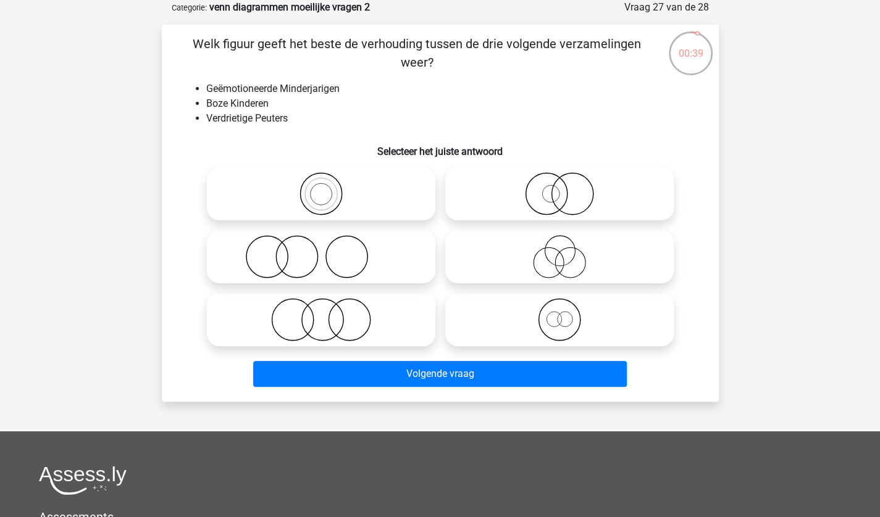
click at [582, 326] on icon at bounding box center [559, 319] width 219 height 43
click at [567, 314] on input "radio" at bounding box center [563, 310] width 8 height 8
radio input "true"
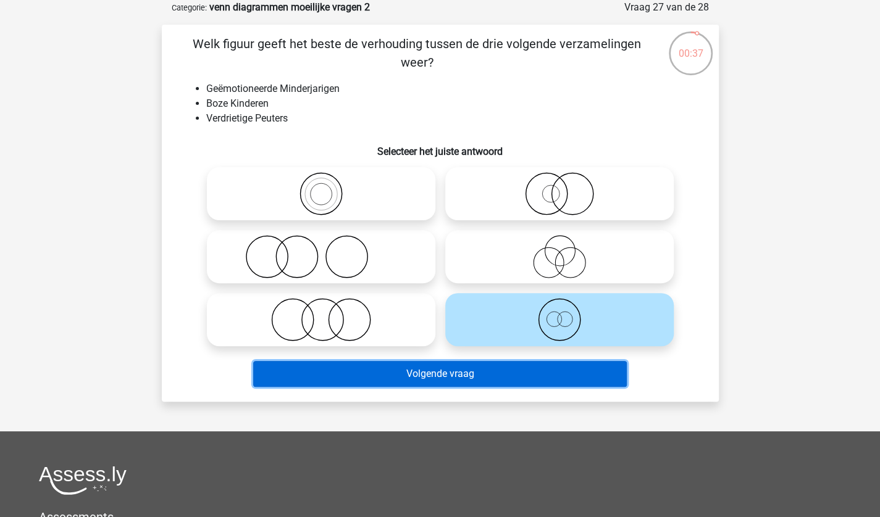
click at [469, 374] on button "Volgende vraag" at bounding box center [439, 374] width 373 height 26
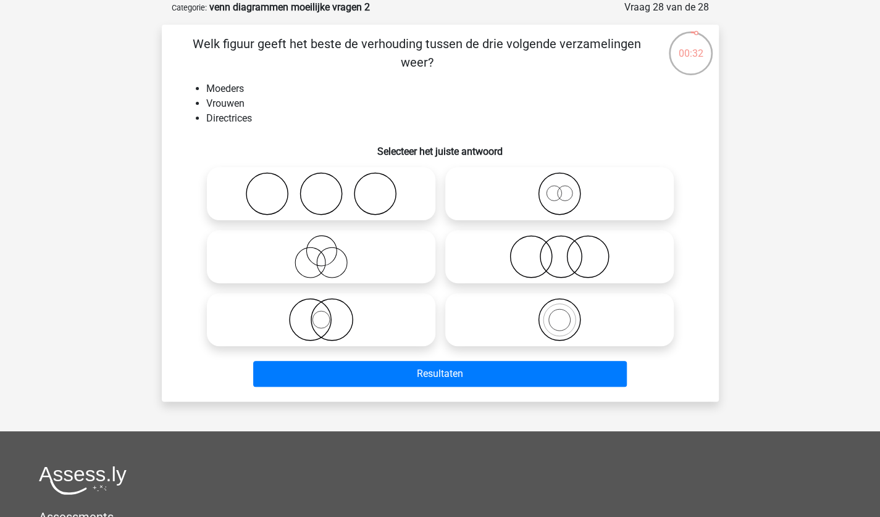
click at [551, 196] on icon at bounding box center [559, 193] width 219 height 43
click at [559, 188] on input "radio" at bounding box center [563, 184] width 8 height 8
radio input "true"
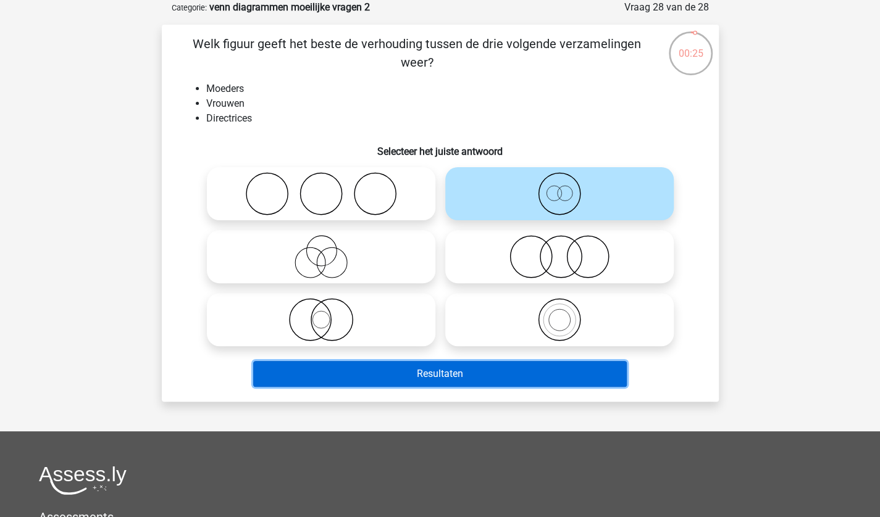
click at [474, 369] on button "Resultaten" at bounding box center [439, 374] width 373 height 26
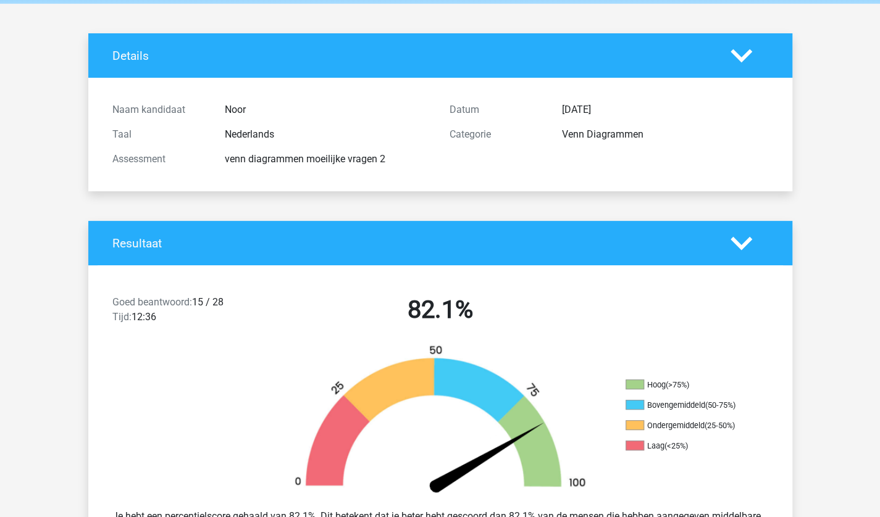
scroll to position [36, 0]
